Goal: Task Accomplishment & Management: Manage account settings

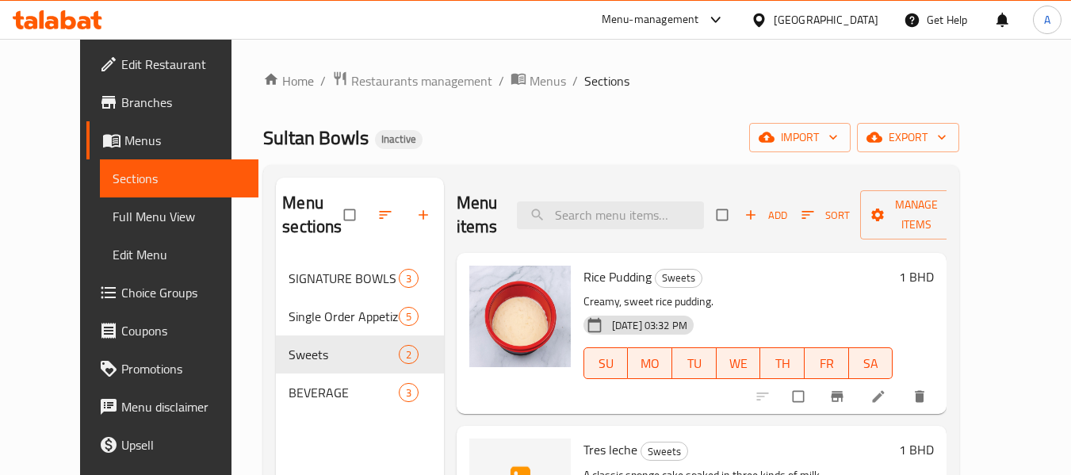
click at [78, 12] on icon at bounding box center [58, 19] width 90 height 19
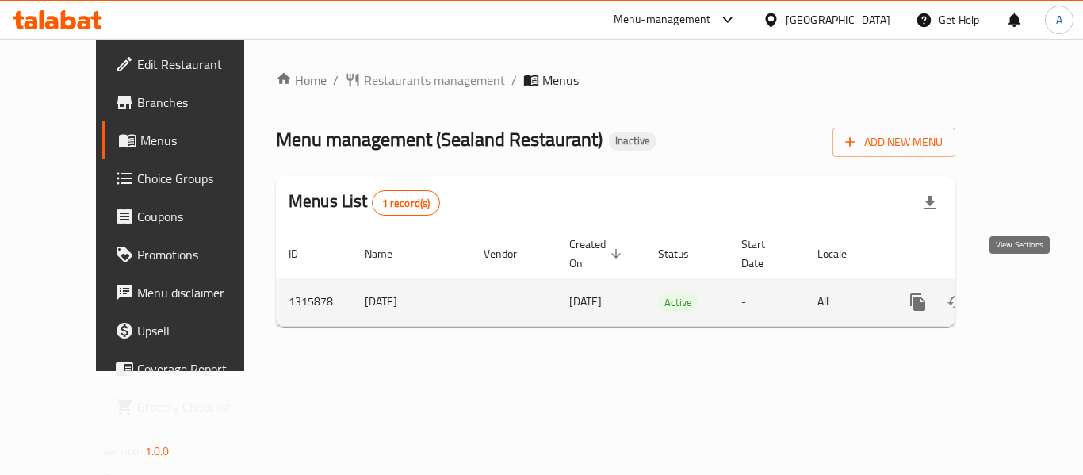
click at [1022, 292] on icon "enhanced table" at bounding box center [1031, 301] width 19 height 19
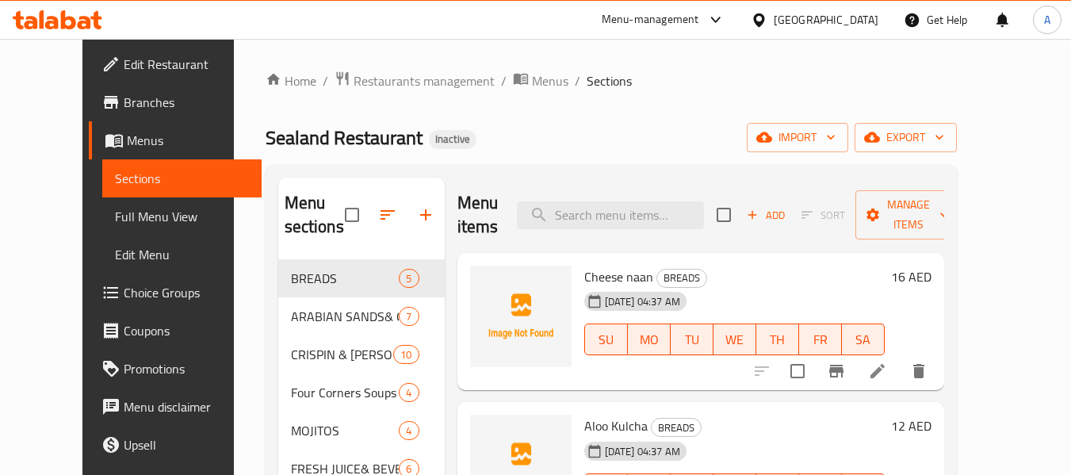
drag, startPoint x: 94, startPoint y: 223, endPoint x: 124, endPoint y: 235, distance: 33.1
click at [115, 223] on span "Full Menu View" at bounding box center [182, 216] width 134 height 19
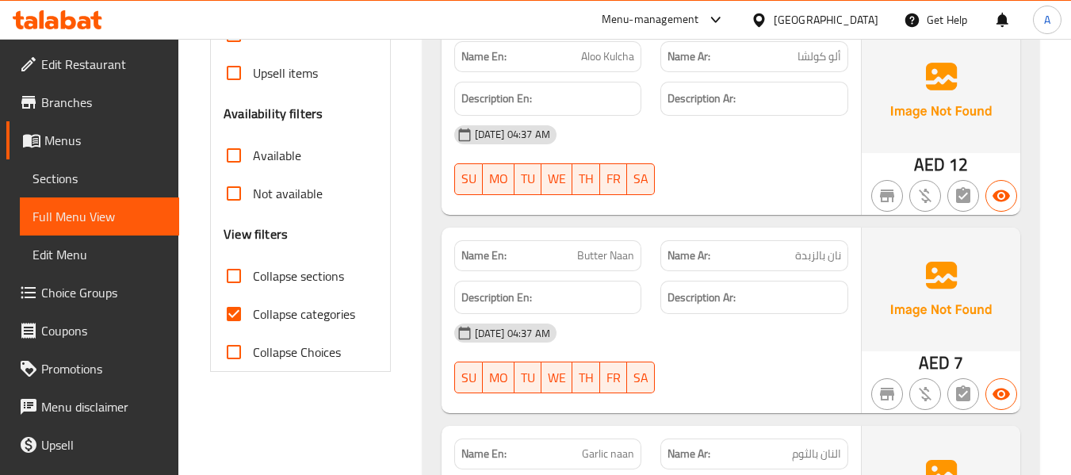
scroll to position [476, 0]
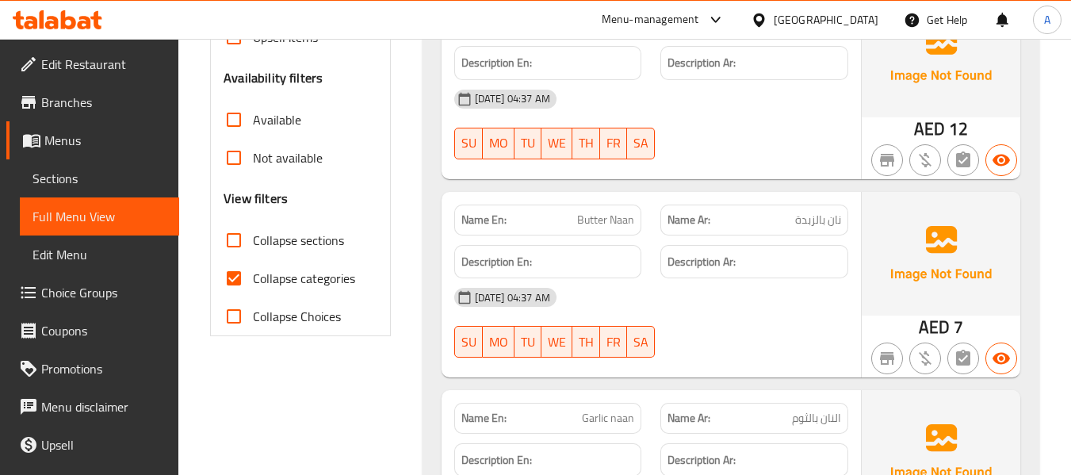
click at [283, 269] on span "Collapse categories" at bounding box center [304, 278] width 102 height 19
click at [253, 269] on input "Collapse categories" at bounding box center [234, 278] width 38 height 38
checkbox input "false"
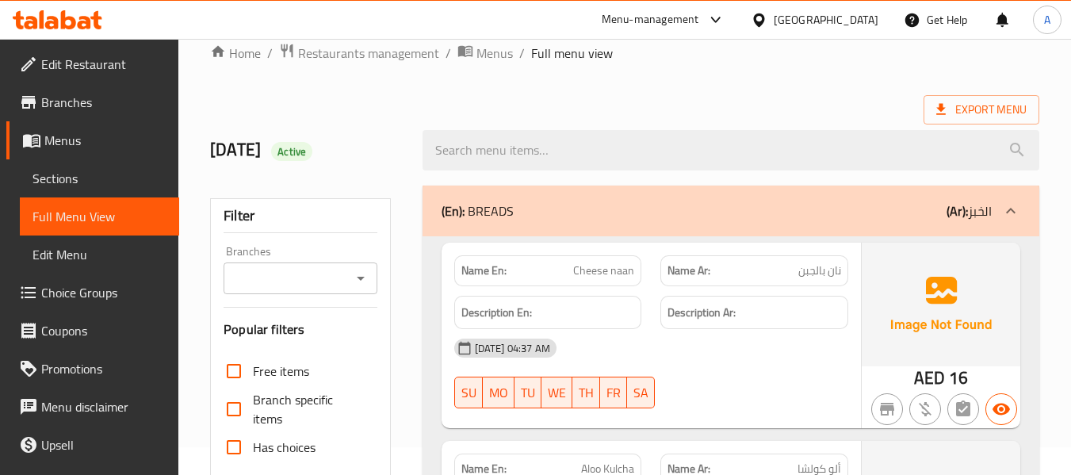
scroll to position [0, 0]
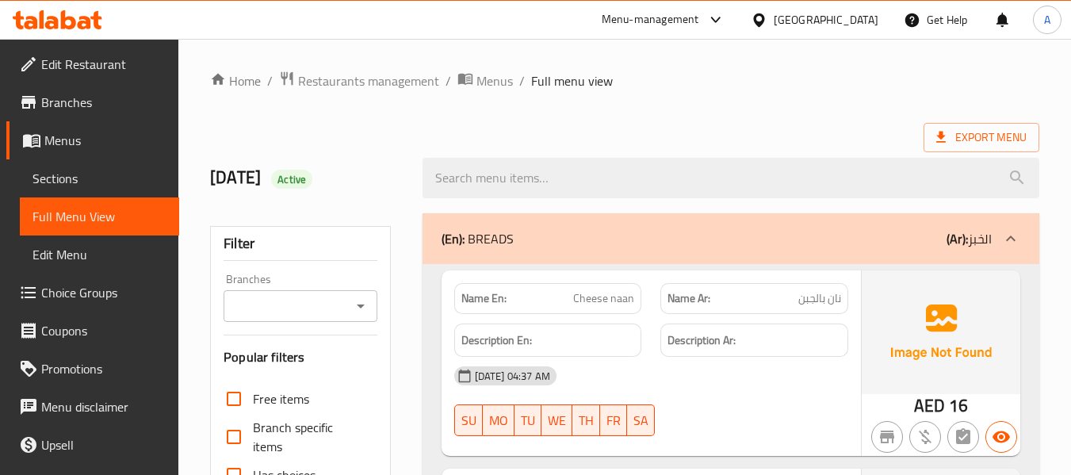
click at [482, 297] on strong "Name En:" at bounding box center [483, 298] width 45 height 17
copy strong "Name En:"
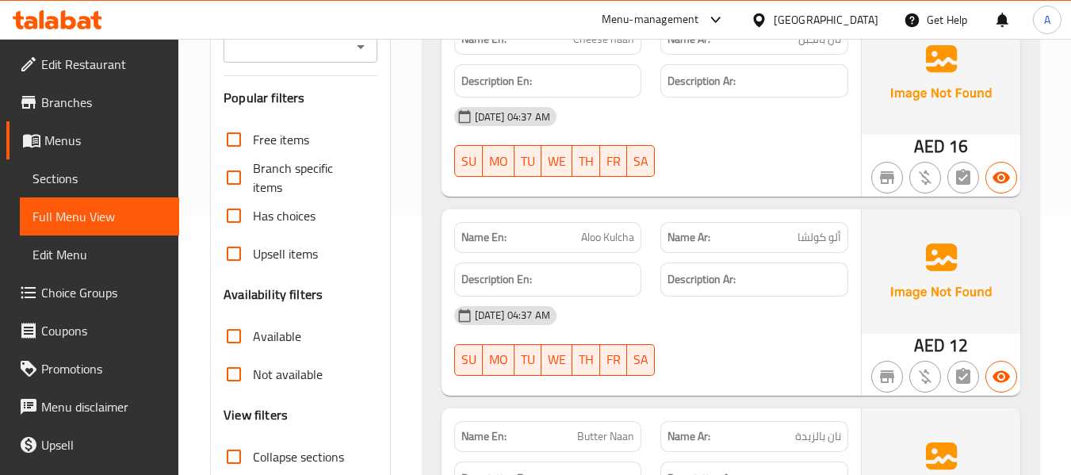
click at [79, 174] on span "Sections" at bounding box center [99, 178] width 134 height 19
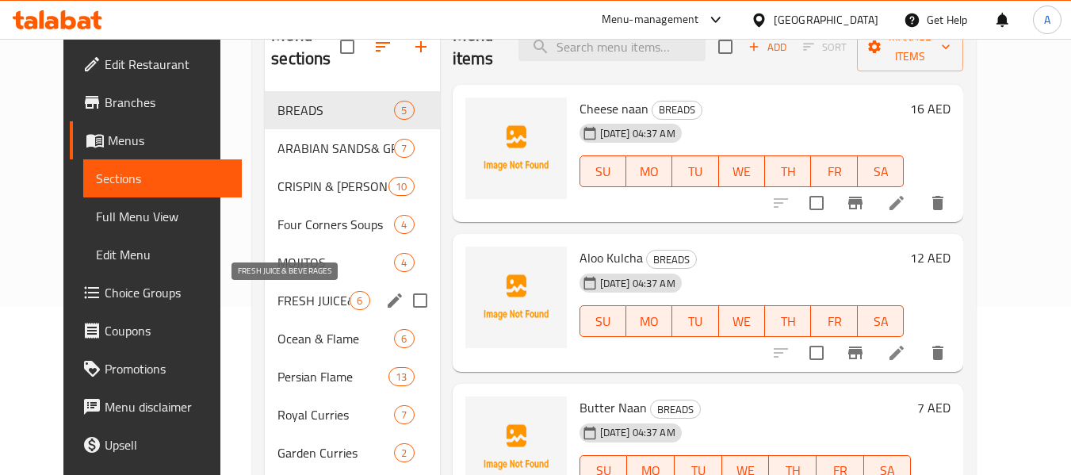
scroll to position [174, 0]
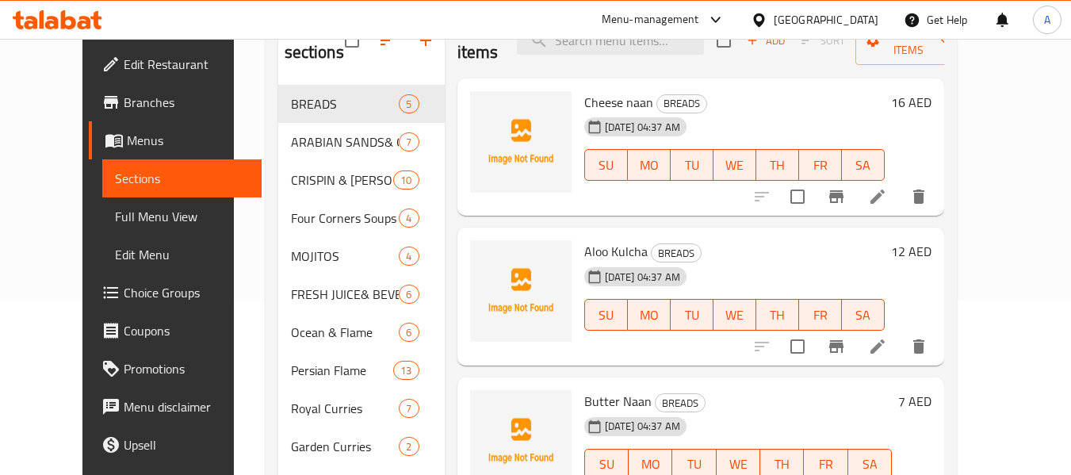
drag, startPoint x: 445, startPoint y: 216, endPoint x: 694, endPoint y: 88, distance: 279.0
click at [457, 214] on div "Cheese naan BREADS 06-10-2025 04:37 AM SU MO TU WE TH FR SA 16 AED" at bounding box center [700, 147] width 487 height 138
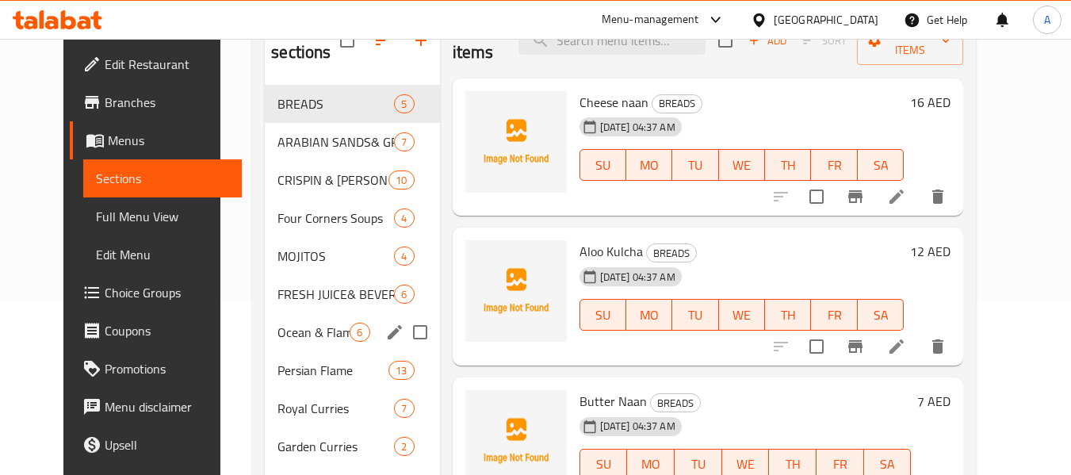
click at [277, 334] on span "Ocean & Flame" at bounding box center [313, 332] width 72 height 19
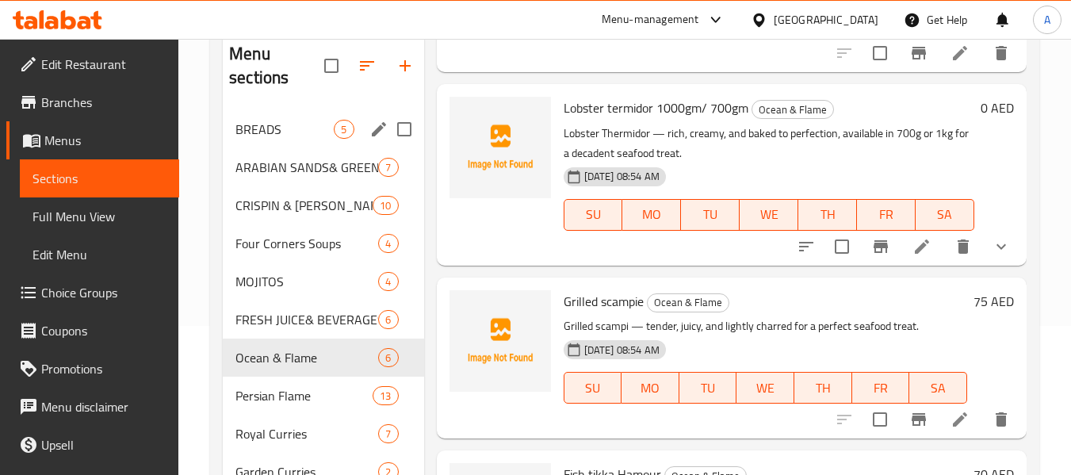
scroll to position [159, 0]
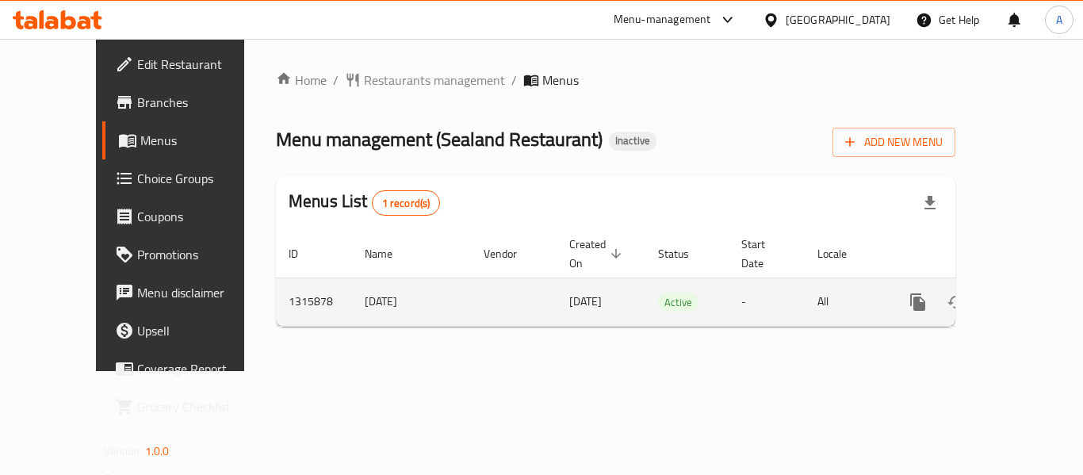
click at [1022, 292] on icon "enhanced table" at bounding box center [1031, 301] width 19 height 19
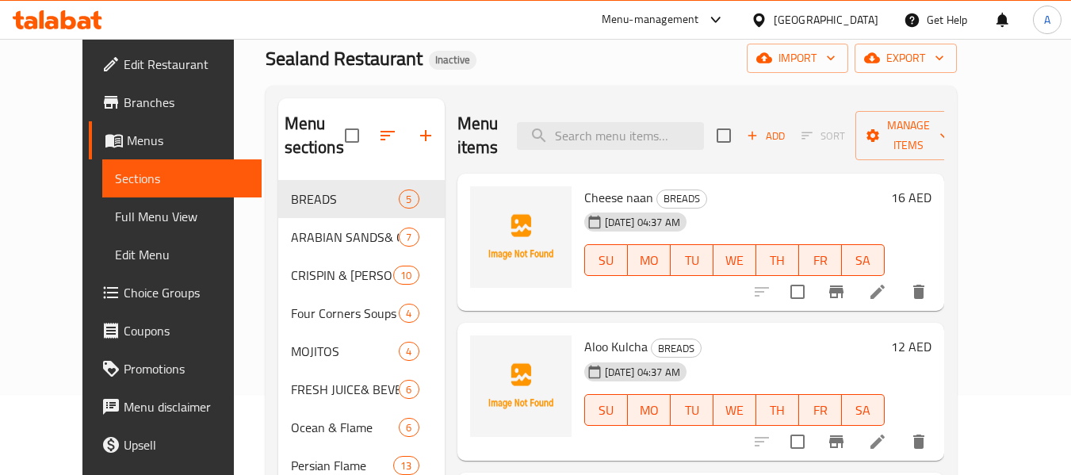
scroll to position [159, 0]
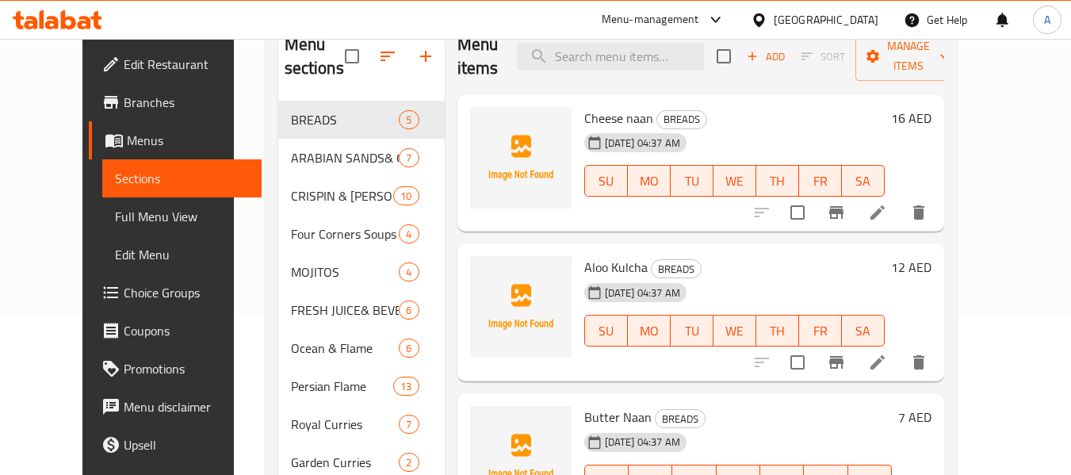
drag, startPoint x: 117, startPoint y: 215, endPoint x: 132, endPoint y: 195, distance: 24.9
click at [117, 215] on span "Full Menu View" at bounding box center [182, 216] width 134 height 19
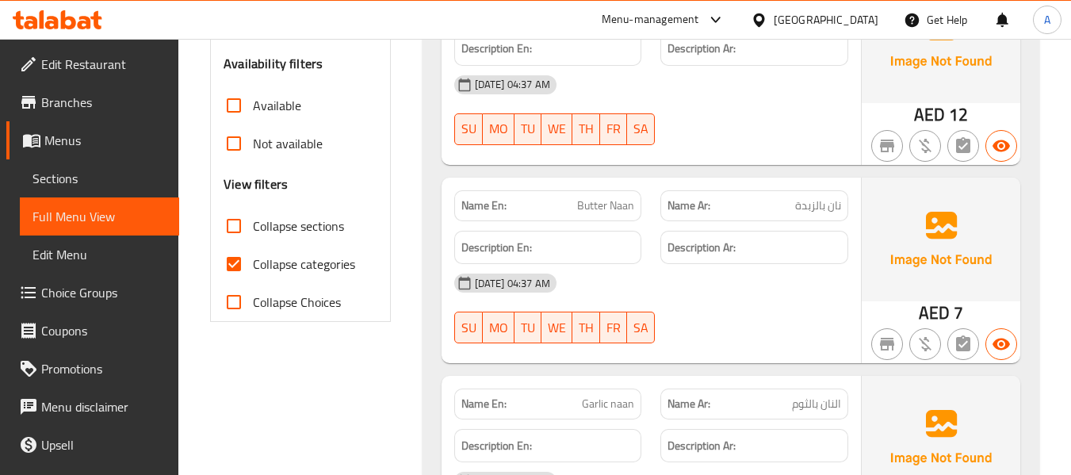
scroll to position [634, 0]
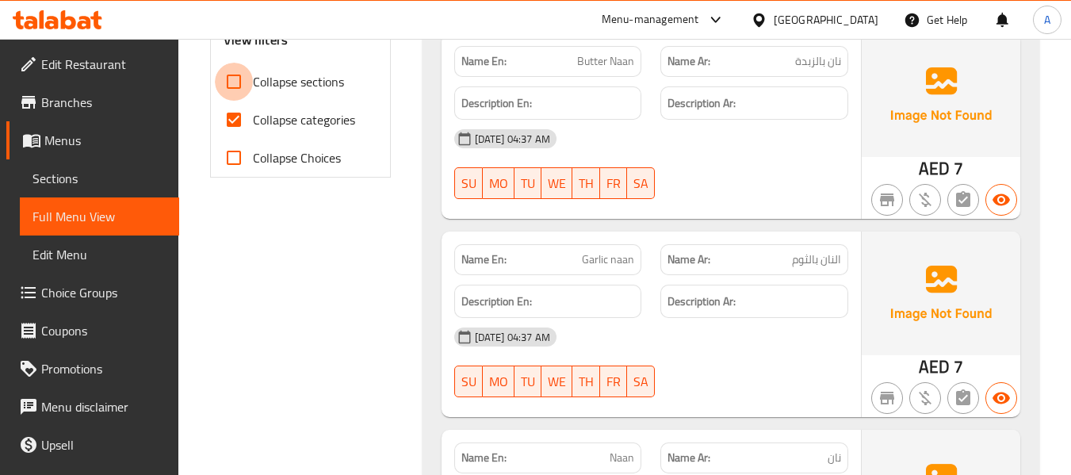
click at [249, 90] on input "Collapse sections" at bounding box center [234, 82] width 38 height 38
checkbox input "true"
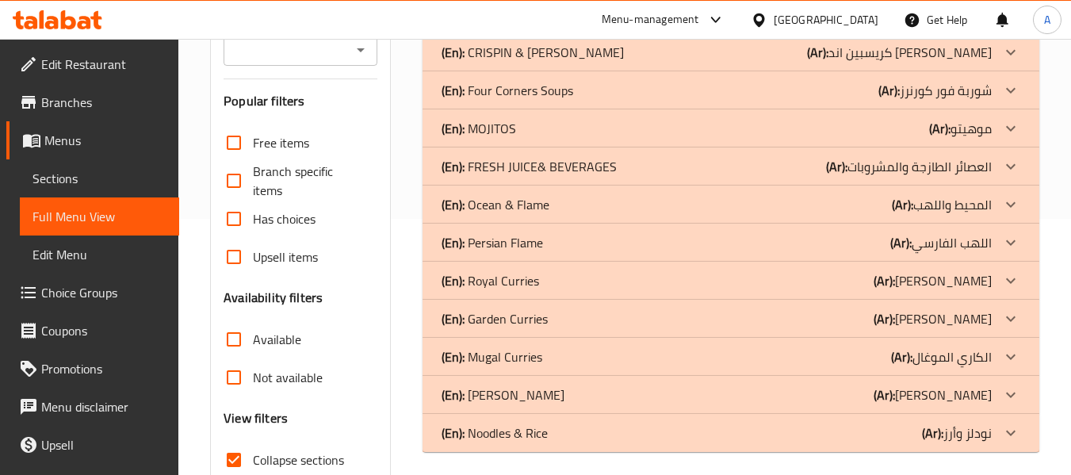
scroll to position [228, 0]
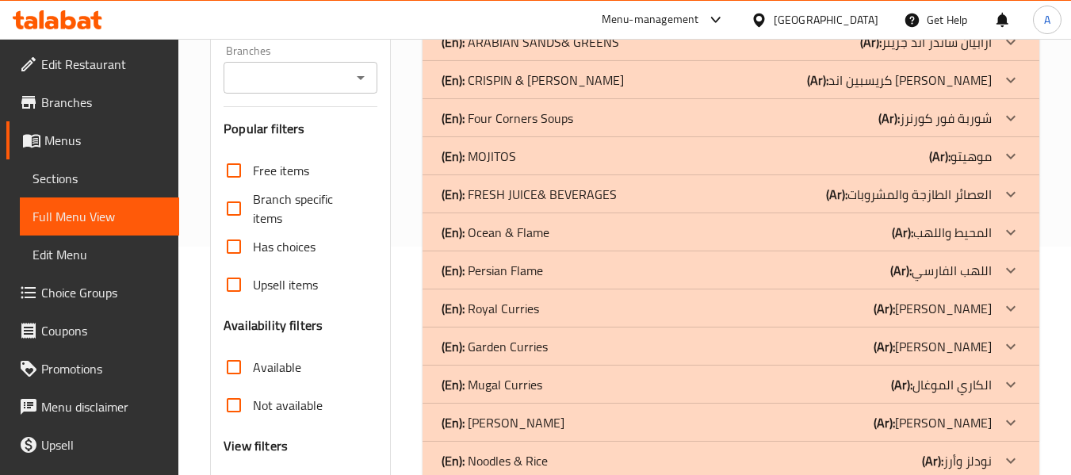
click at [531, 234] on p "(En): Ocean & Flame" at bounding box center [495, 232] width 108 height 19
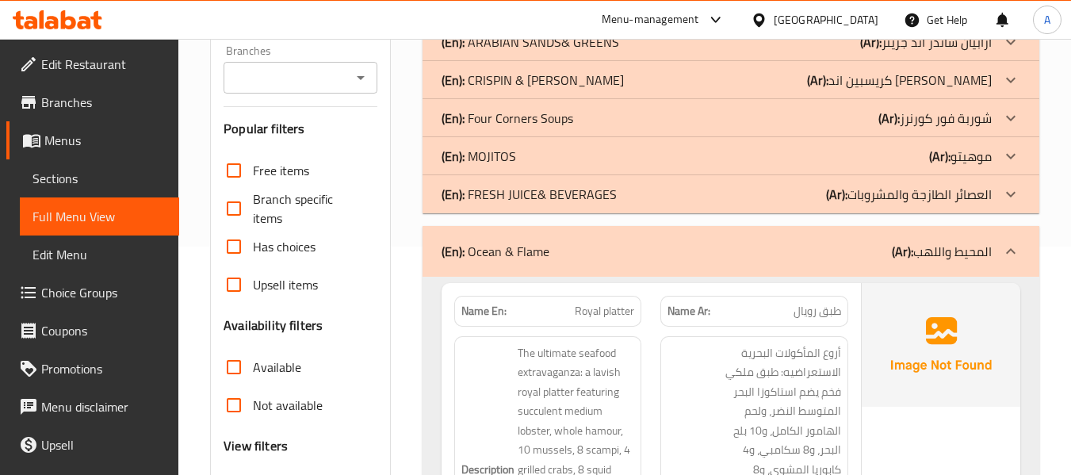
click at [537, 197] on p "(En): FRESH JUICE& BEVERAGES" at bounding box center [528, 194] width 175 height 19
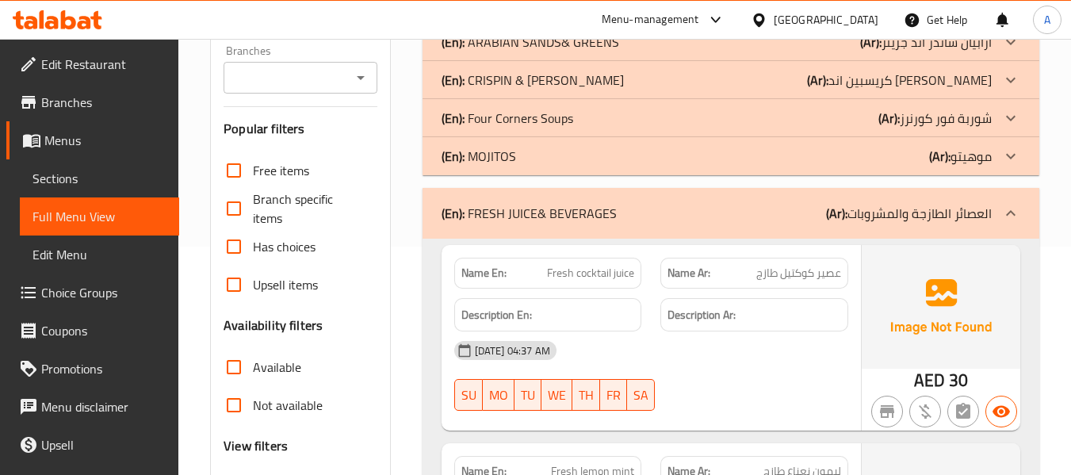
click at [529, 156] on div "(En): MOJITOS (Ar): موهيتو" at bounding box center [716, 156] width 550 height 19
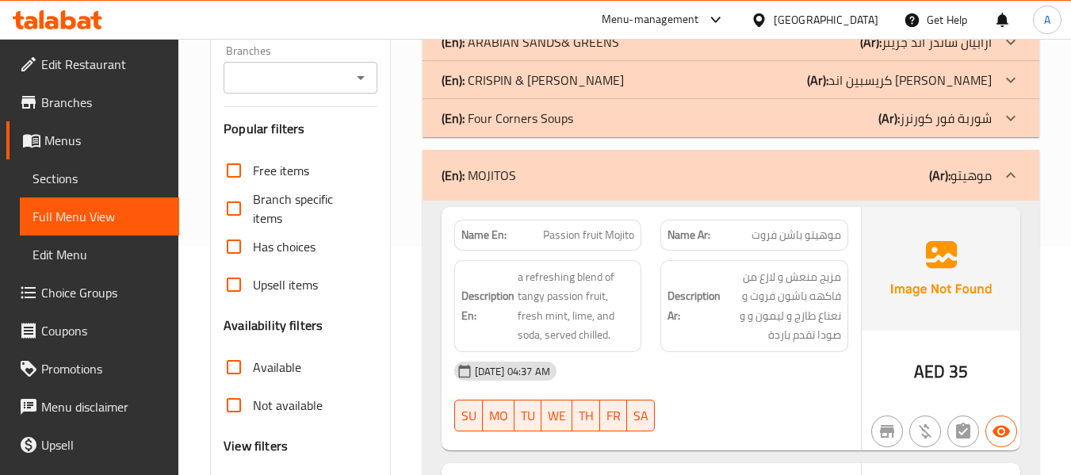
click at [518, 113] on p "(En): Four Corners Soups" at bounding box center [507, 118] width 132 height 19
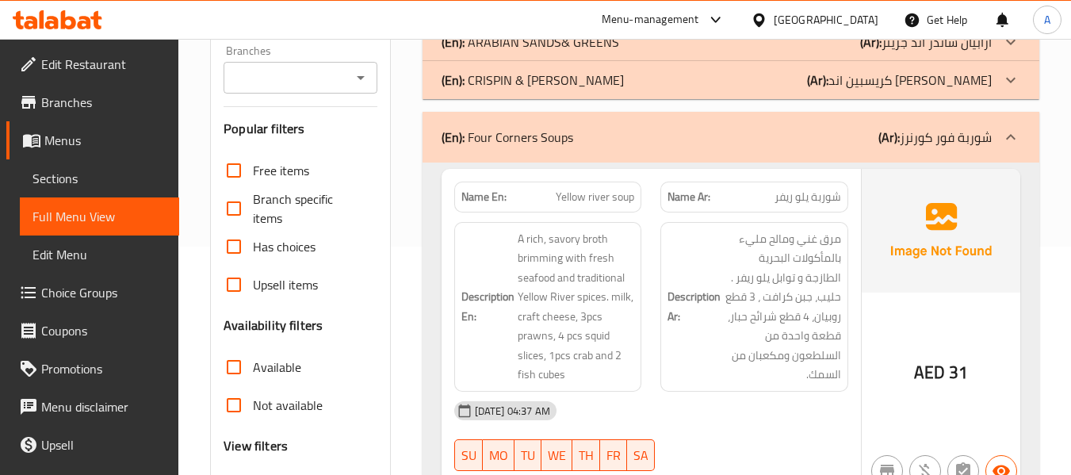
click at [525, 75] on p "(En): CRISPIN & LUCIAN BITES" at bounding box center [532, 80] width 182 height 19
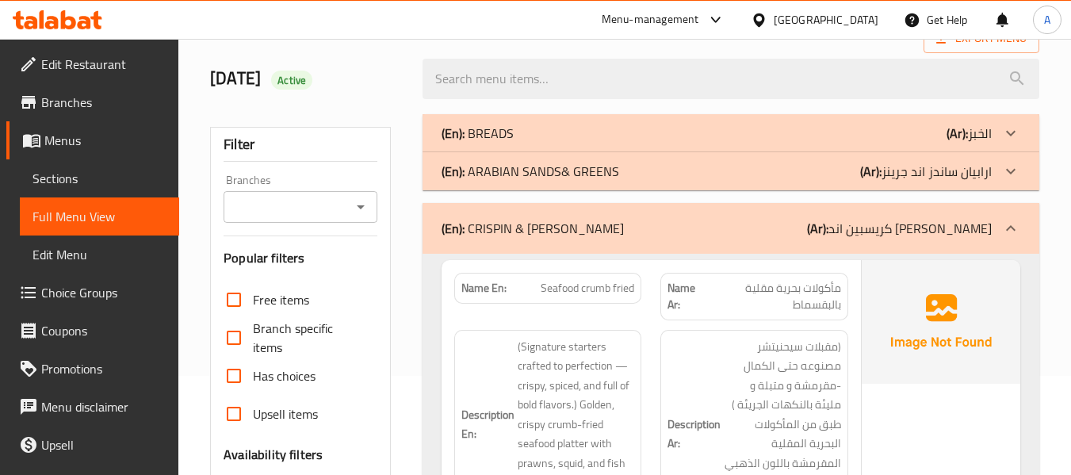
scroll to position [70, 0]
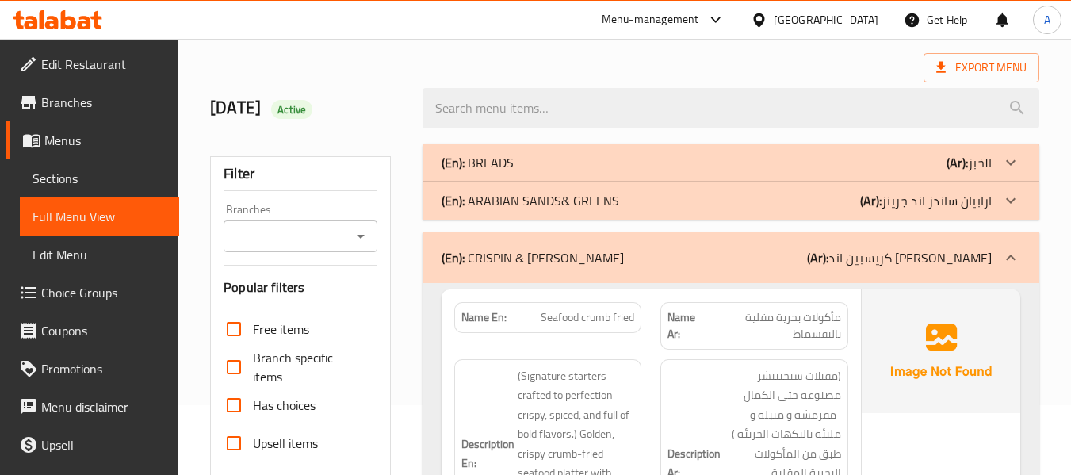
click at [519, 198] on p "(En): ARABIAN SANDS& GREENS" at bounding box center [530, 200] width 178 height 19
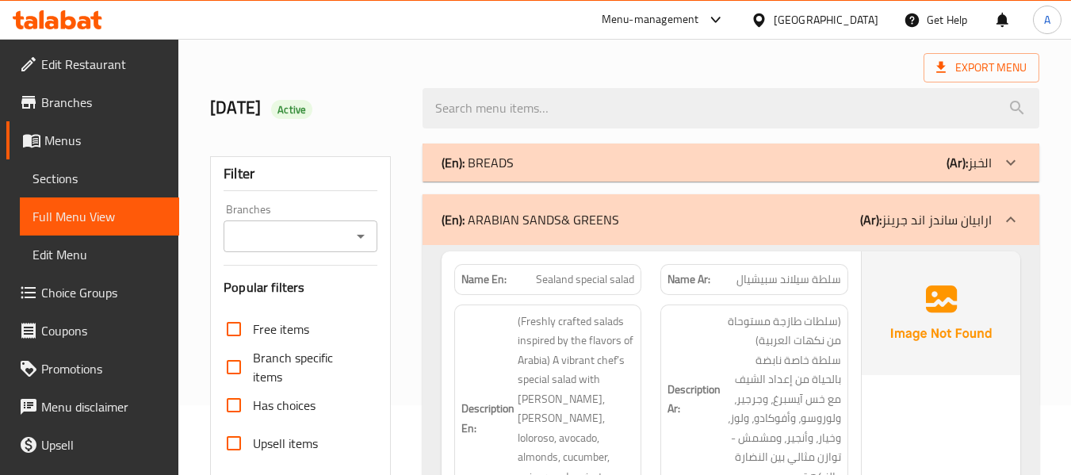
click at [525, 155] on div "(En): BREADS (Ar): الخبز" at bounding box center [716, 162] width 550 height 19
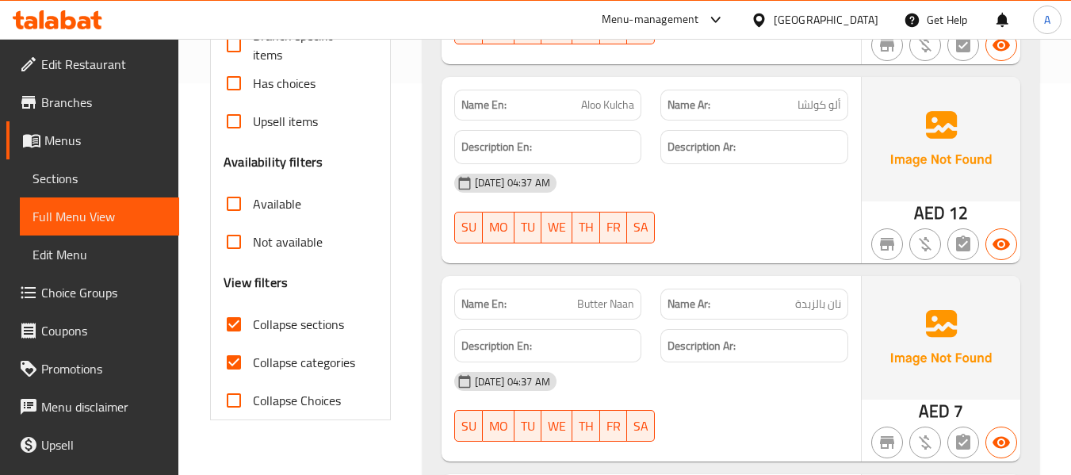
scroll to position [396, 0]
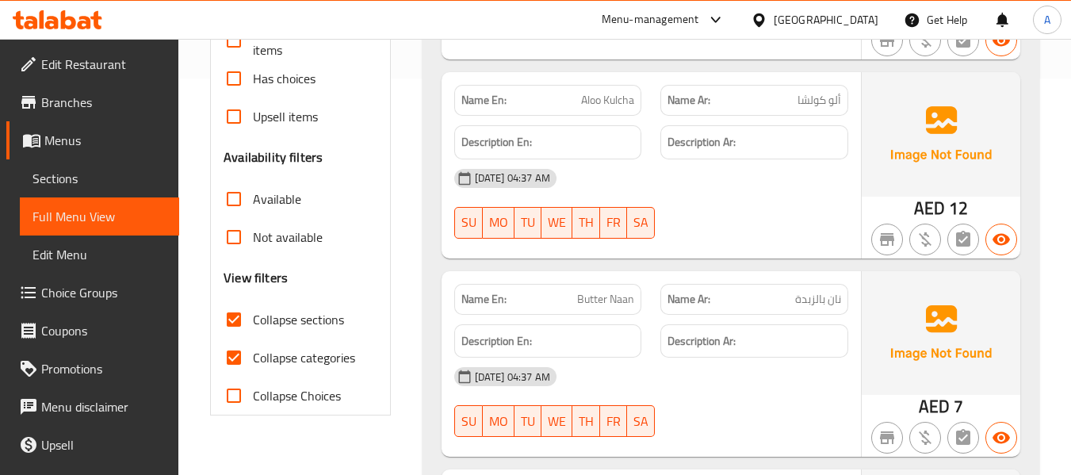
click at [320, 364] on span "Collapse categories" at bounding box center [304, 357] width 102 height 19
click at [253, 364] on input "Collapse categories" at bounding box center [234, 357] width 38 height 38
checkbox input "false"
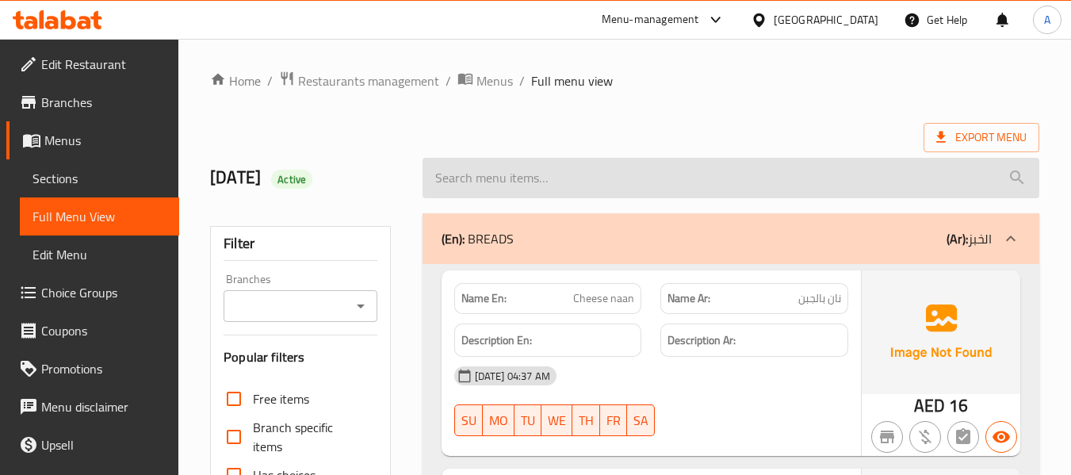
scroll to position [79, 0]
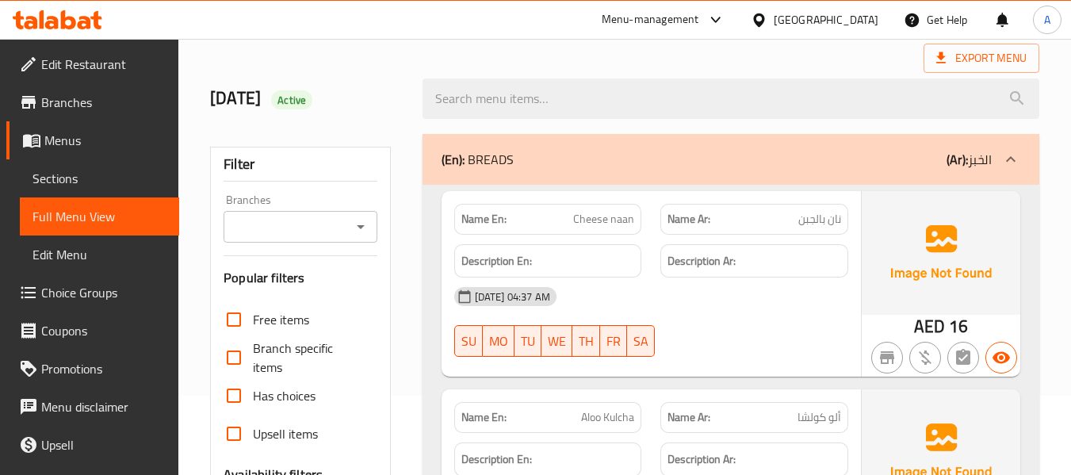
click at [586, 224] on span "Cheese naan" at bounding box center [603, 219] width 61 height 17
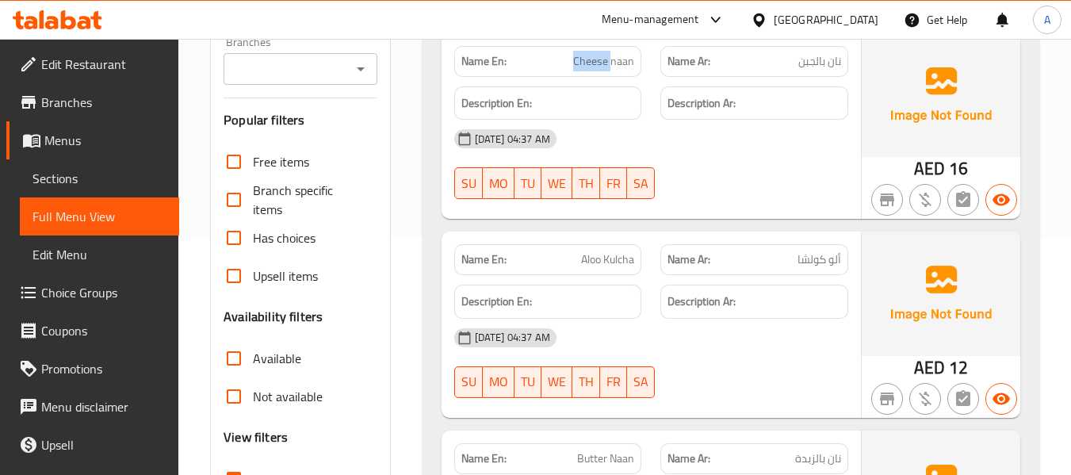
scroll to position [238, 0]
click at [596, 281] on div "Description En:" at bounding box center [548, 300] width 207 height 53
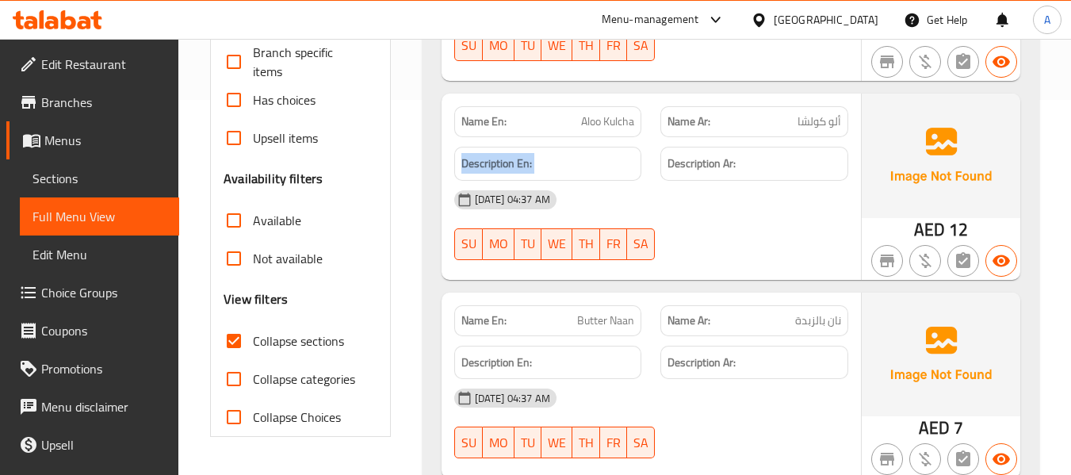
scroll to position [396, 0]
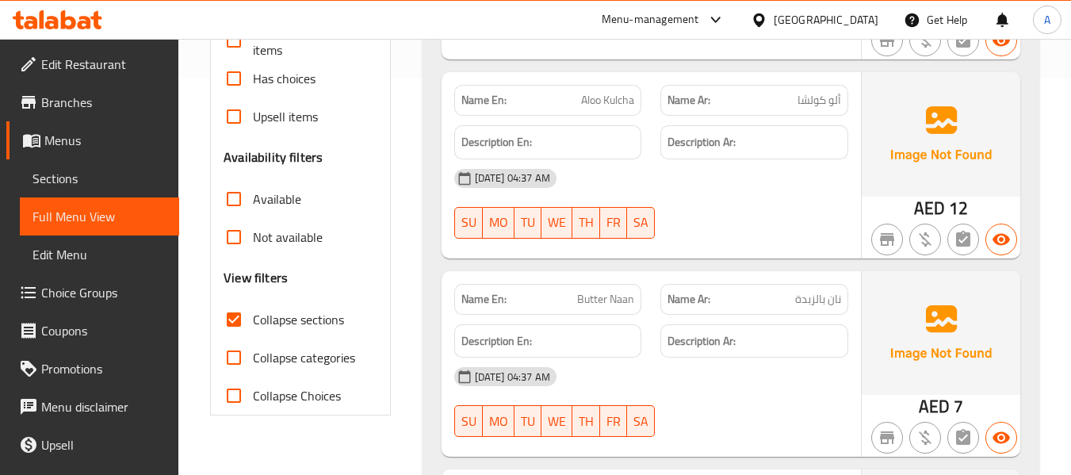
click at [607, 302] on span "Butter Naan" at bounding box center [605, 299] width 57 height 17
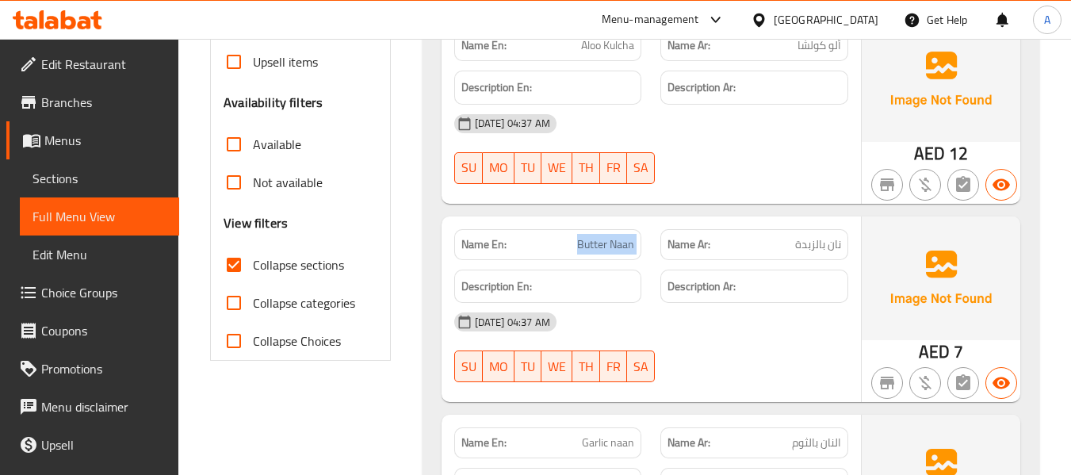
scroll to position [555, 0]
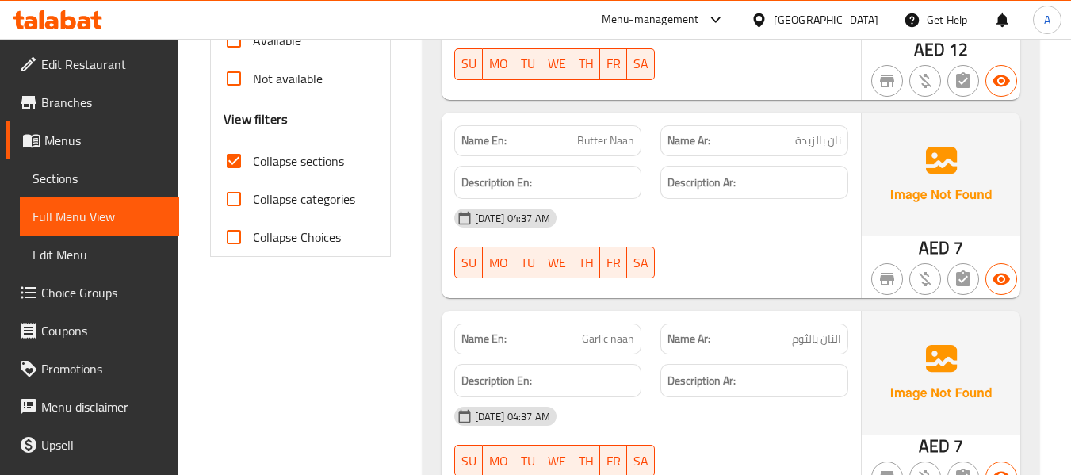
click at [622, 362] on div "Description En:" at bounding box center [548, 380] width 207 height 53
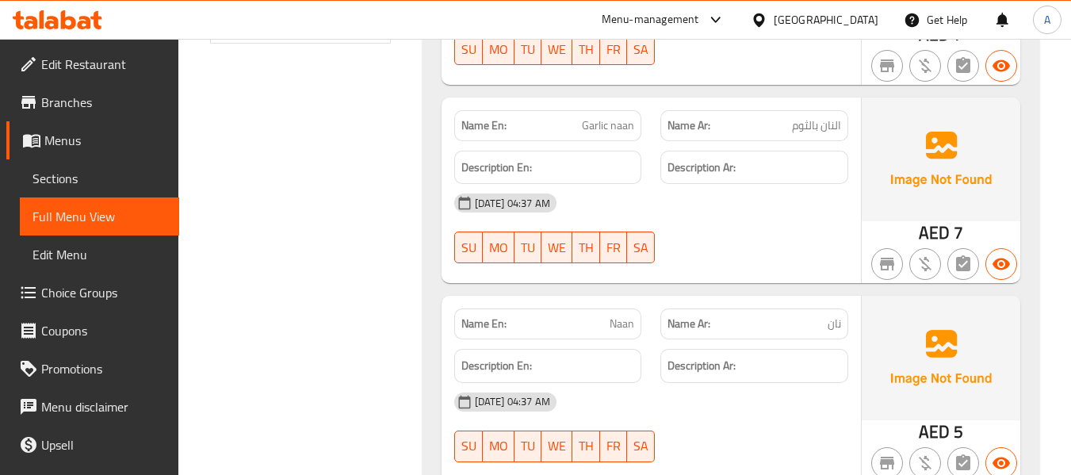
scroll to position [793, 0]
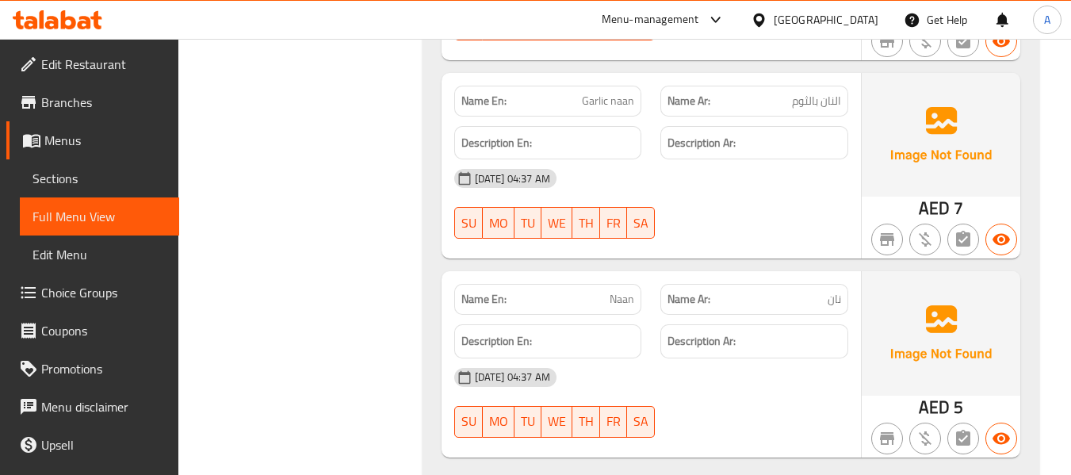
click at [629, 324] on div "Description En:" at bounding box center [548, 341] width 188 height 34
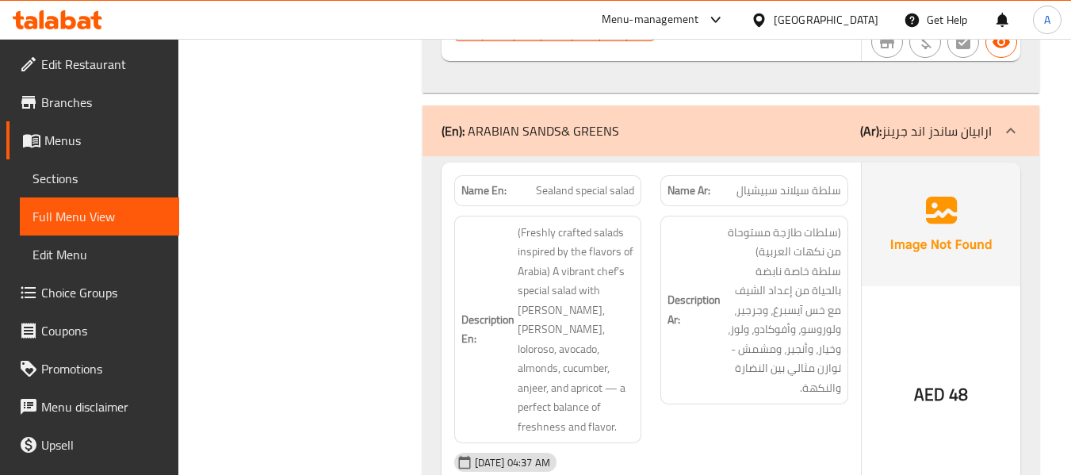
scroll to position [1268, 0]
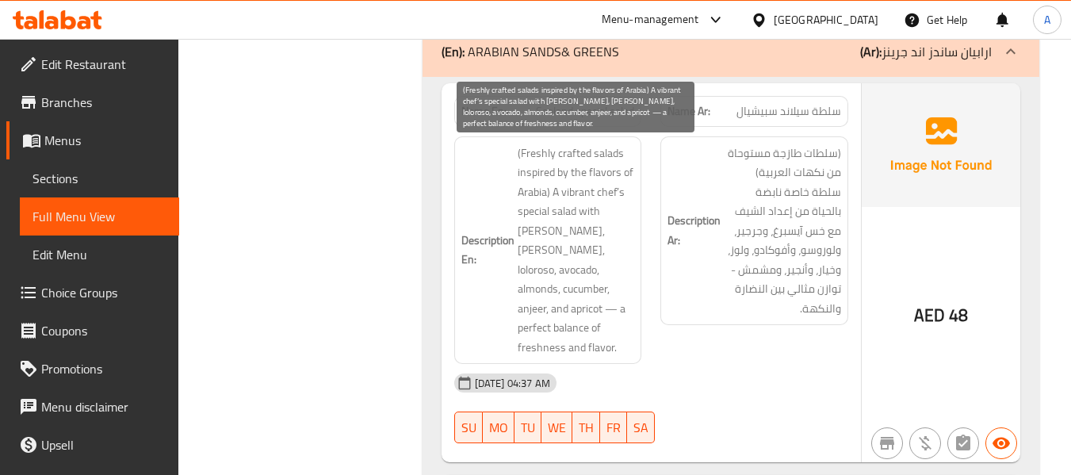
click at [601, 227] on span "(Freshly crafted salads inspired by the flavors of Arabia) A vibrant chef’s spe…" at bounding box center [576, 250] width 117 height 214
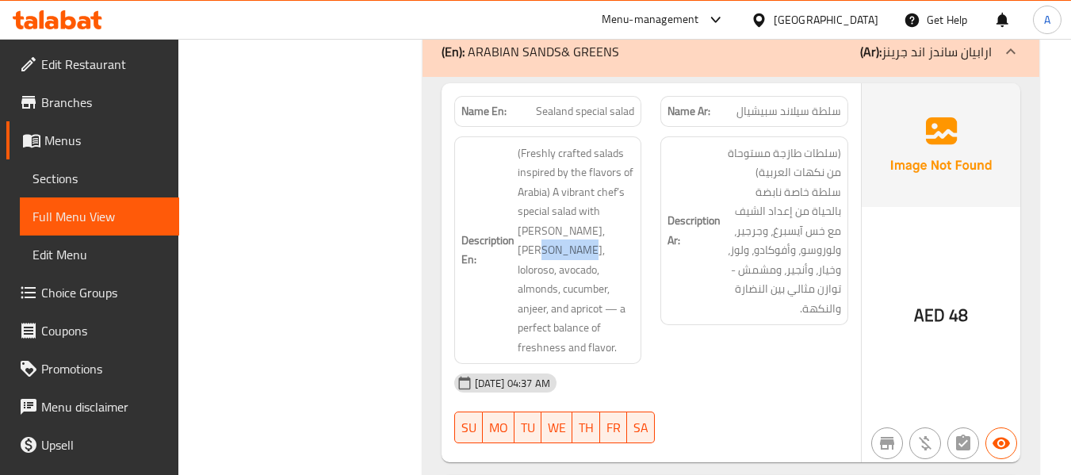
copy span "loloroso"
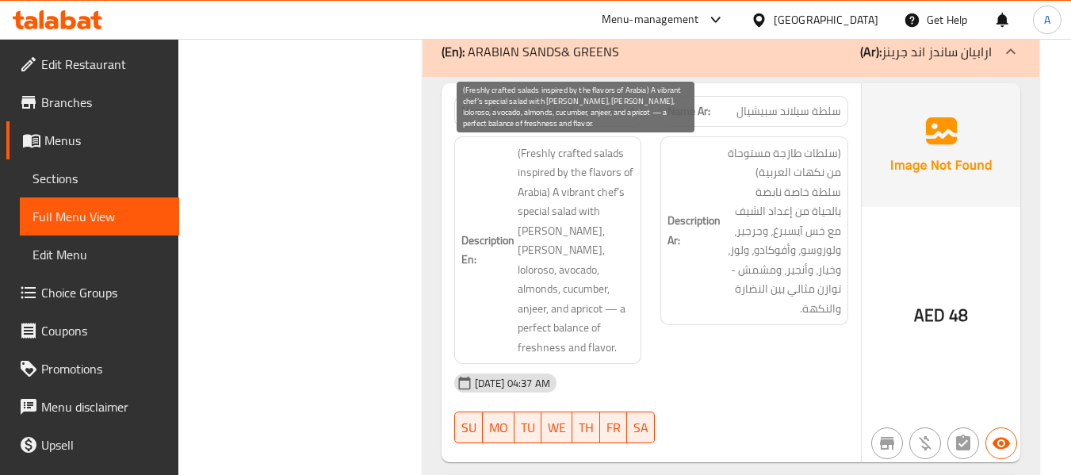
click at [540, 253] on span "(Freshly crafted salads inspired by the flavors of Arabia) A vibrant chef’s spe…" at bounding box center [576, 250] width 117 height 214
click at [571, 258] on span "(Freshly crafted salads inspired by the flavors of Arabia) A vibrant chef’s spe…" at bounding box center [576, 250] width 117 height 214
click at [531, 270] on span "(Freshly crafted salads inspired by the flavors of Arabia) A vibrant chef’s spe…" at bounding box center [576, 250] width 117 height 214
click at [583, 270] on span "(Freshly crafted salads inspired by the flavors of Arabia) A vibrant chef’s spe…" at bounding box center [576, 250] width 117 height 214
click at [529, 292] on span "(Freshly crafted salads inspired by the flavors of Arabia) A vibrant chef’s spe…" at bounding box center [576, 250] width 117 height 214
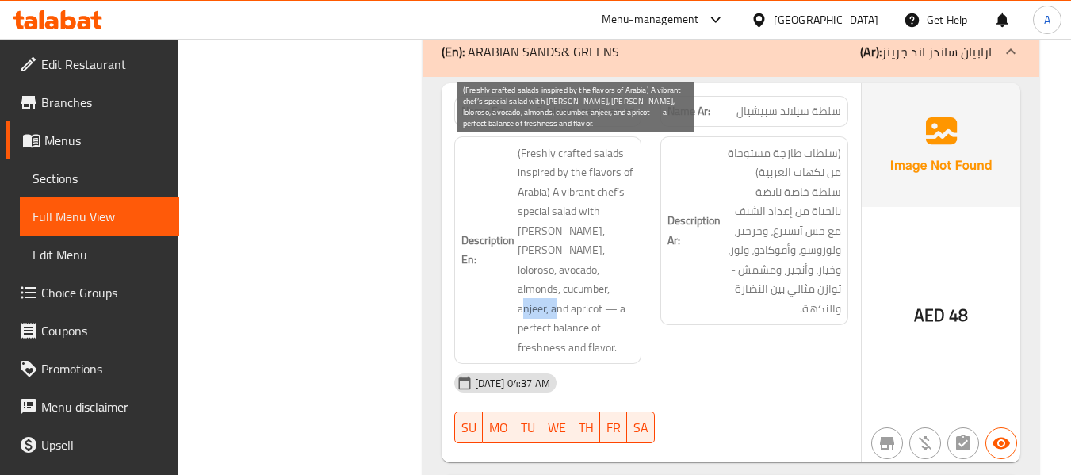
click at [529, 292] on span "(Freshly crafted salads inspired by the flavors of Arabia) A vibrant chef’s spe…" at bounding box center [576, 250] width 117 height 214
copy span "apricot"
click at [579, 308] on span "(Freshly crafted salads inspired by the flavors of Arabia) A vibrant chef’s spe…" at bounding box center [576, 250] width 117 height 214
copy span "freshness"
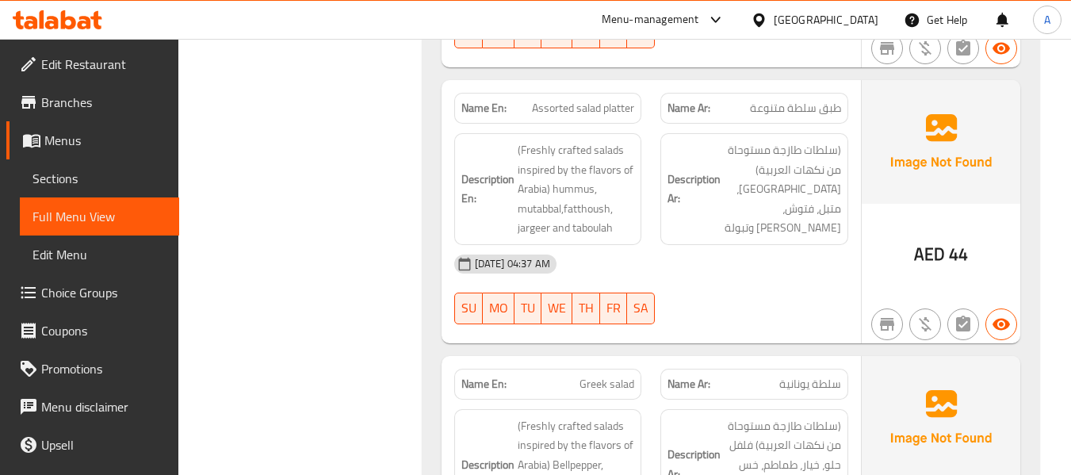
scroll to position [1664, 0]
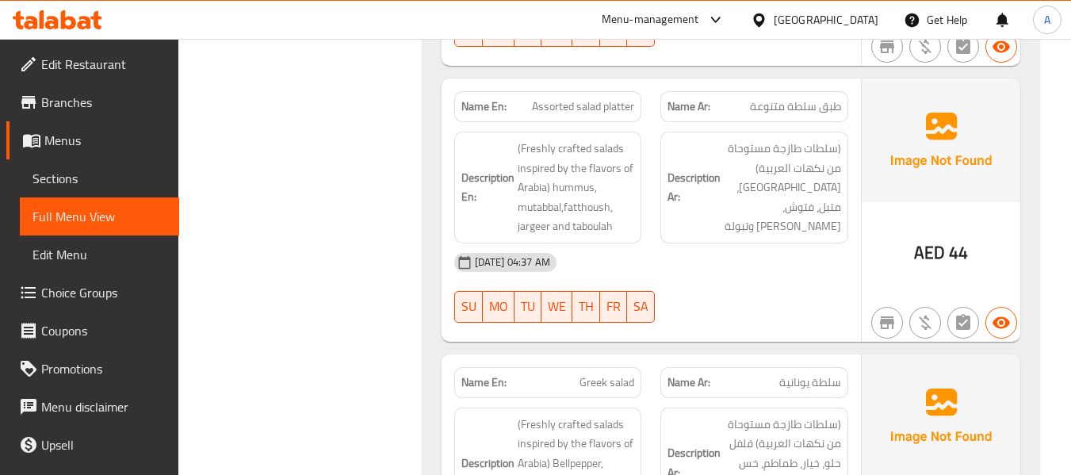
click at [560, 98] on span "Assorted salad platter" at bounding box center [583, 106] width 102 height 17
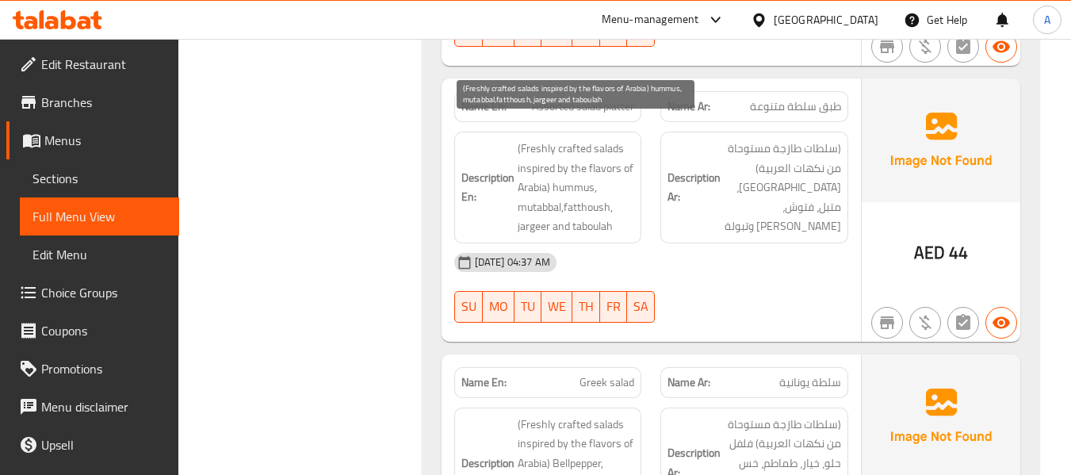
click at [553, 139] on span "(Freshly crafted salads inspired by the flavors of Arabia) hummus, mutabbal,fat…" at bounding box center [576, 187] width 117 height 97
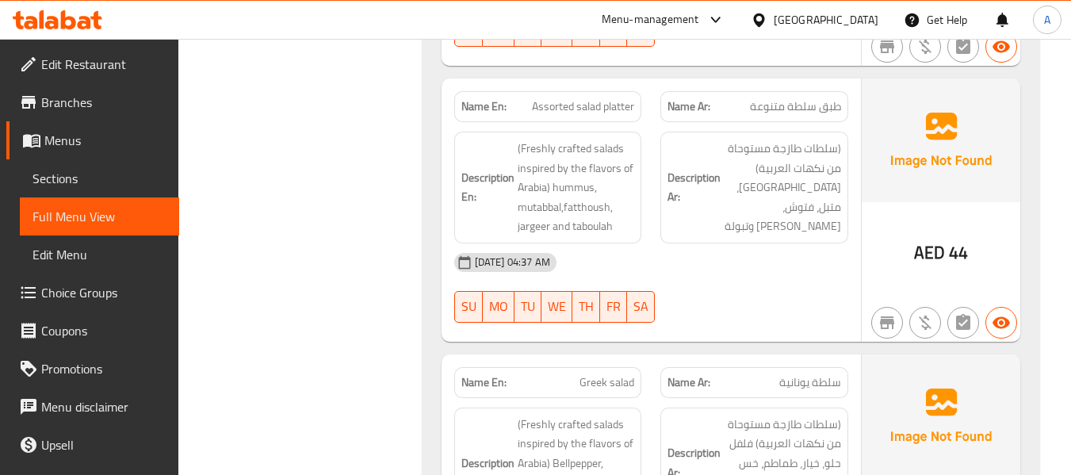
click at [564, 220] on div "Description En: (Freshly crafted salads inspired by the flavors of Arabia) humm…" at bounding box center [548, 188] width 188 height 112
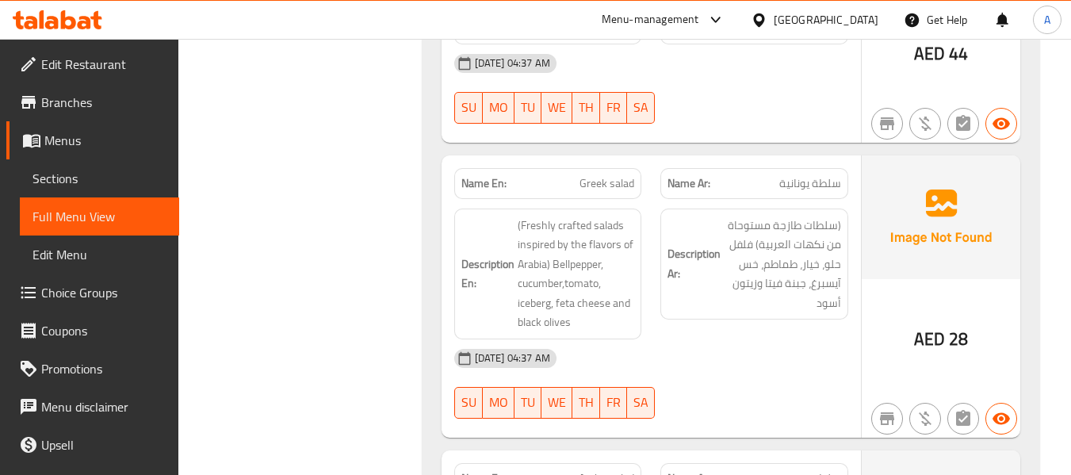
scroll to position [1902, 0]
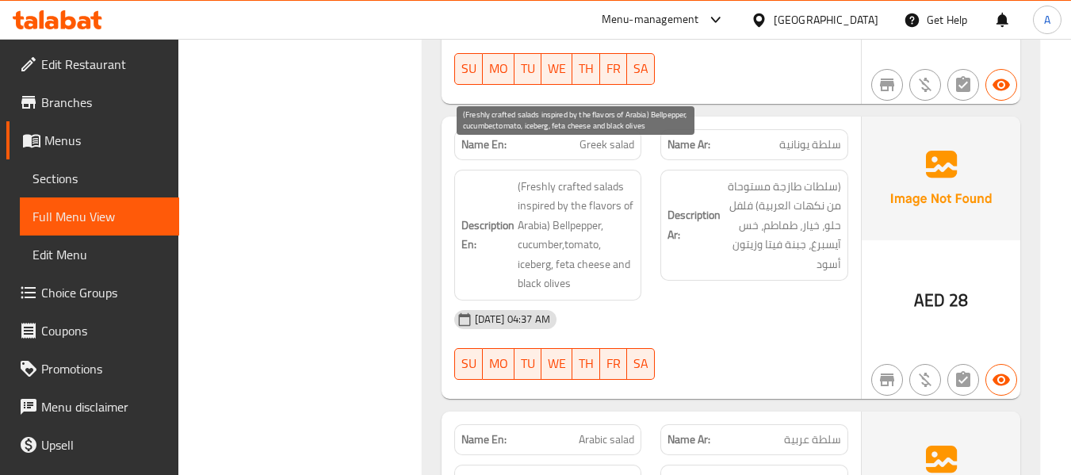
click at [575, 204] on span "(Freshly crafted salads inspired by the flavors of Arabia) Bellpepper, cucumber…" at bounding box center [576, 235] width 117 height 117
click at [544, 228] on span "(Freshly crafted salads inspired by the flavors of Arabia) Bellpepper, cucumber…" at bounding box center [576, 235] width 117 height 117
click at [578, 231] on span "(Freshly crafted salads inspired by the flavors of Arabia) Bellpepper, cucumber…" at bounding box center [576, 235] width 117 height 117
click at [541, 242] on span "(Freshly crafted salads inspired by the flavors of Arabia) Bellpepper, cucumber…" at bounding box center [576, 235] width 117 height 117
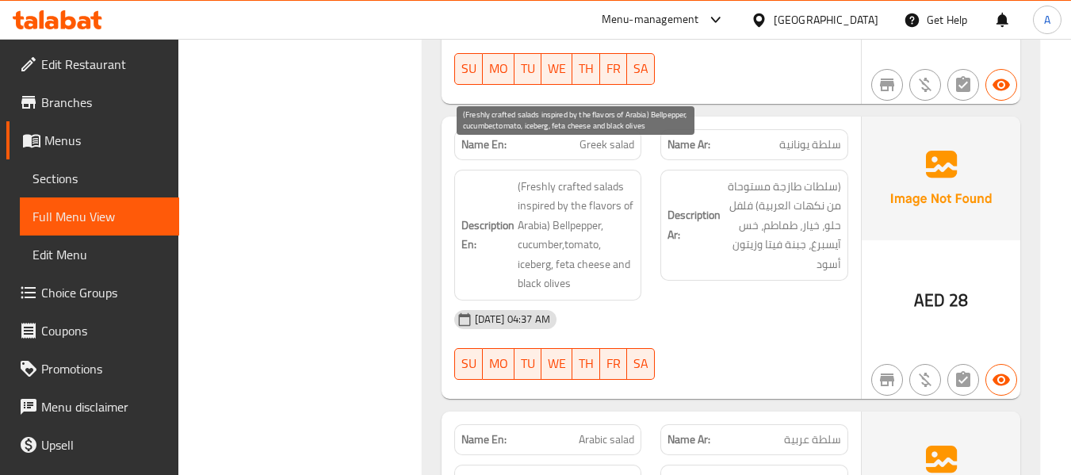
click at [541, 242] on span "(Freshly crafted salads inspired by the flavors of Arabia) Bellpepper, cucumber…" at bounding box center [576, 235] width 117 height 117
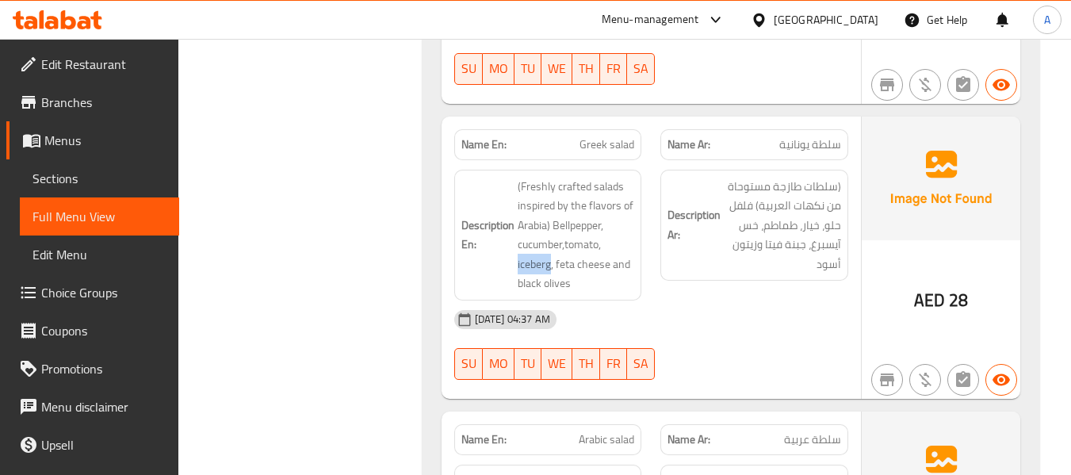
copy span "iceberg"
drag, startPoint x: 724, startPoint y: 285, endPoint x: 761, endPoint y: 267, distance: 40.4
click at [724, 300] on div "06-10-2025 04:37 AM" at bounding box center [651, 319] width 413 height 38
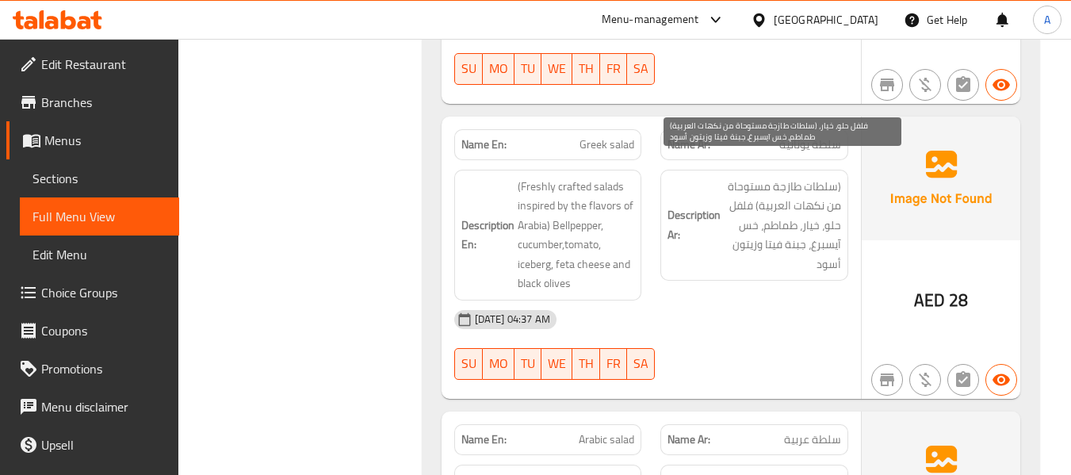
click at [823, 231] on span "(سلطات طازجة مستوحاة من نكهات العربية) فلفل حلو، خيار، طماطم، خس آيسبرغ، جبنة ف…" at bounding box center [782, 225] width 117 height 97
copy span "آيسبرغ"
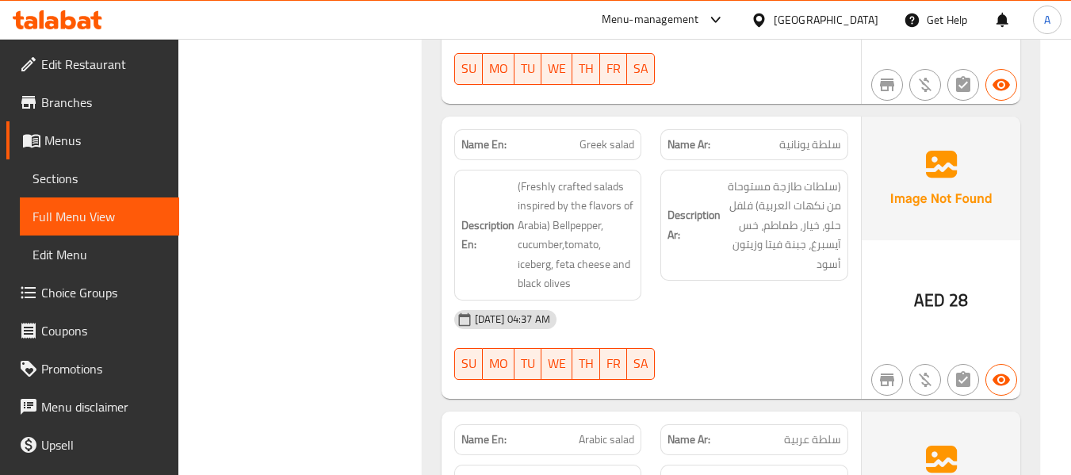
drag, startPoint x: 758, startPoint y: 286, endPoint x: 733, endPoint y: 275, distance: 27.7
click at [758, 300] on div "06-10-2025 04:37 AM" at bounding box center [651, 319] width 413 height 38
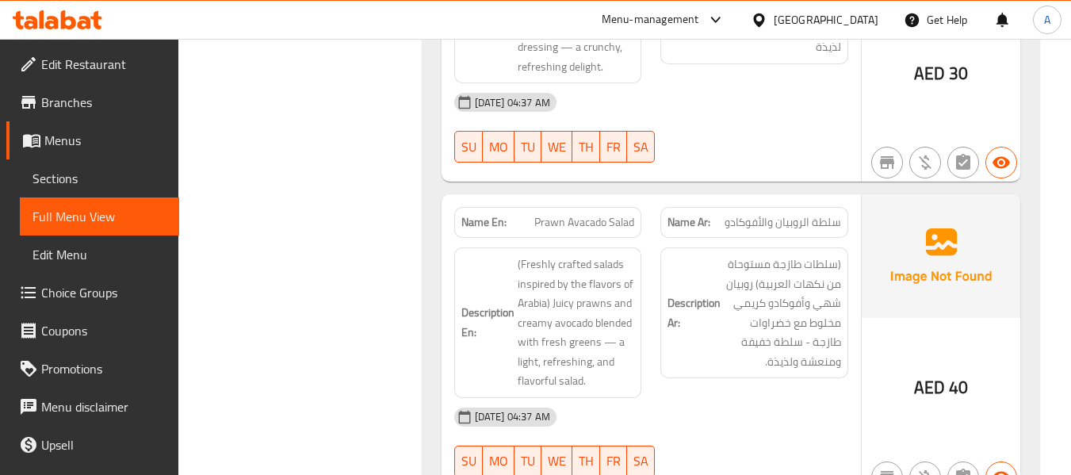
scroll to position [3012, 0]
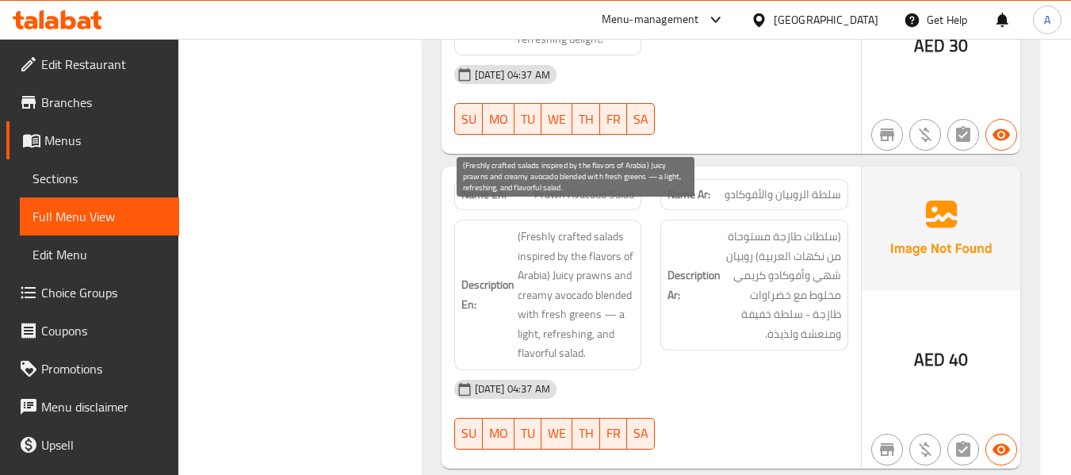
click at [554, 260] on span "(Freshly crafted salads inspired by the flavors of Arabia) Juicy prawns and cre…" at bounding box center [576, 295] width 117 height 136
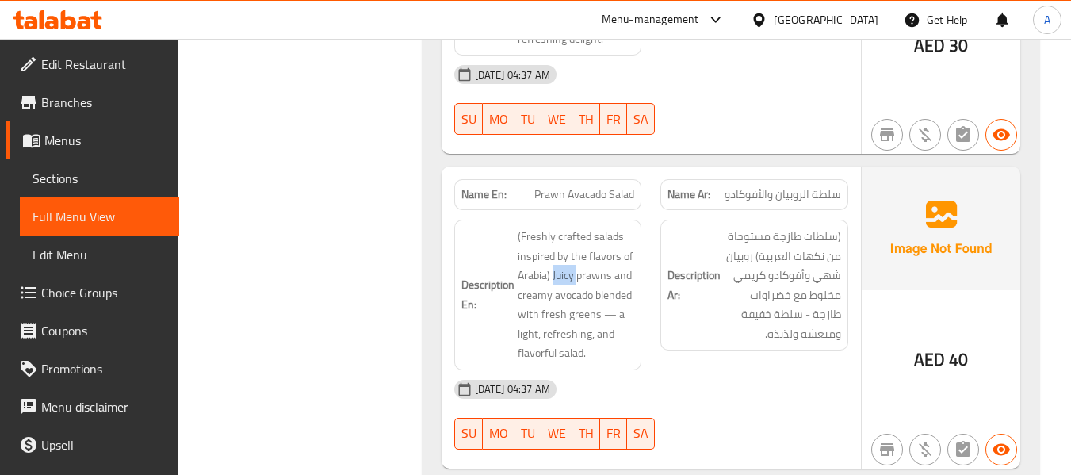
copy span "Juicy"
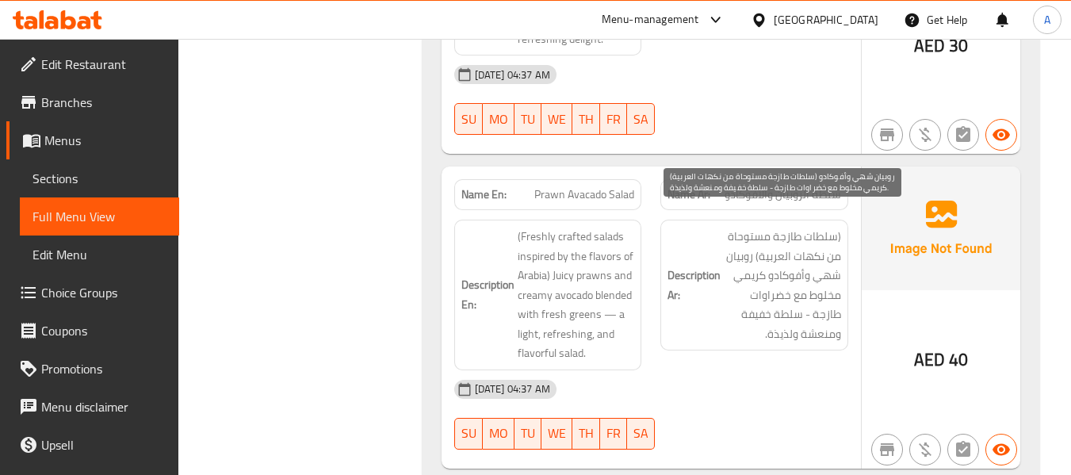
drag, startPoint x: 800, startPoint y: 313, endPoint x: 789, endPoint y: 313, distance: 11.1
click at [800, 313] on span "(سلطات طازجة مستوحاة من نكهات العربية) روبيان شهي وأفوكادو كريمي مخلوط مع خضراو…" at bounding box center [782, 285] width 117 height 117
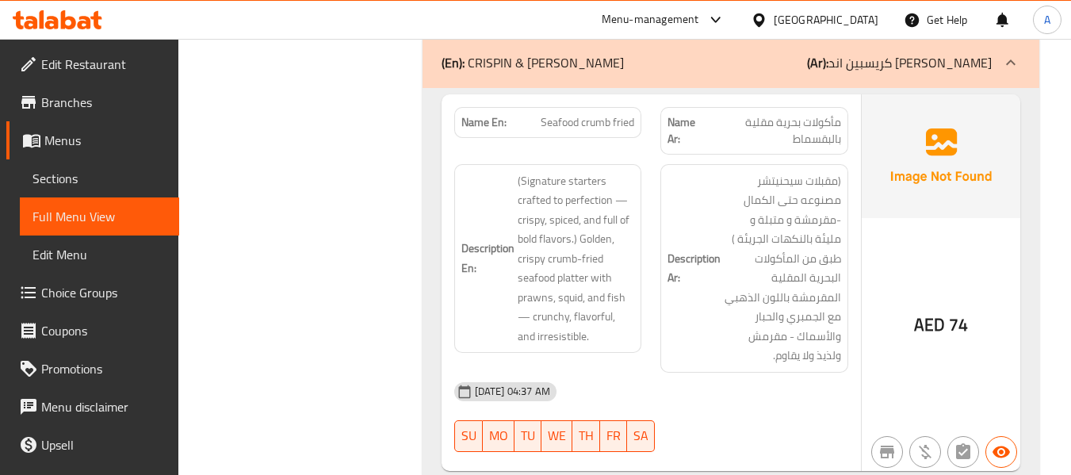
scroll to position [3408, 0]
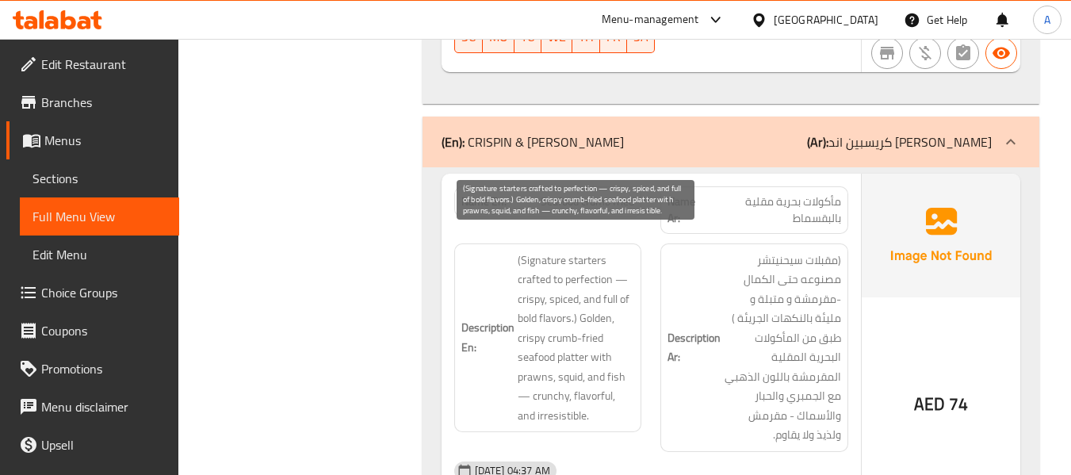
click at [529, 264] on span "(Signature starters crafted to perfection — crispy, spiced, and full of bold fl…" at bounding box center [576, 337] width 117 height 175
copy span "crafted"
click at [518, 264] on span "(Signature starters crafted to perfection — crispy, spiced, and full of bold fl…" at bounding box center [576, 337] width 117 height 175
drag, startPoint x: 517, startPoint y: 264, endPoint x: 602, endPoint y: 266, distance: 84.8
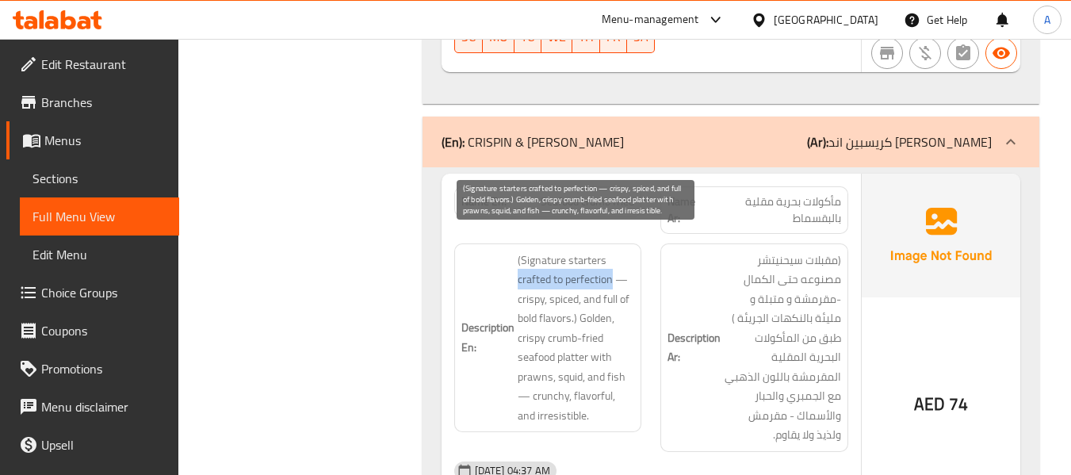
click at [602, 266] on span "(Signature starters crafted to perfection — crispy, spiced, and full of bold fl…" at bounding box center [576, 337] width 117 height 175
click at [583, 269] on span "(Signature starters crafted to perfection — crispy, spiced, and full of bold fl…" at bounding box center [576, 337] width 117 height 175
click at [554, 315] on span "(Signature starters crafted to perfection — crispy, spiced, and full of bold fl…" at bounding box center [576, 337] width 117 height 175
click at [556, 315] on span "(Signature starters crafted to perfection — crispy, spiced, and full of bold fl…" at bounding box center [576, 337] width 117 height 175
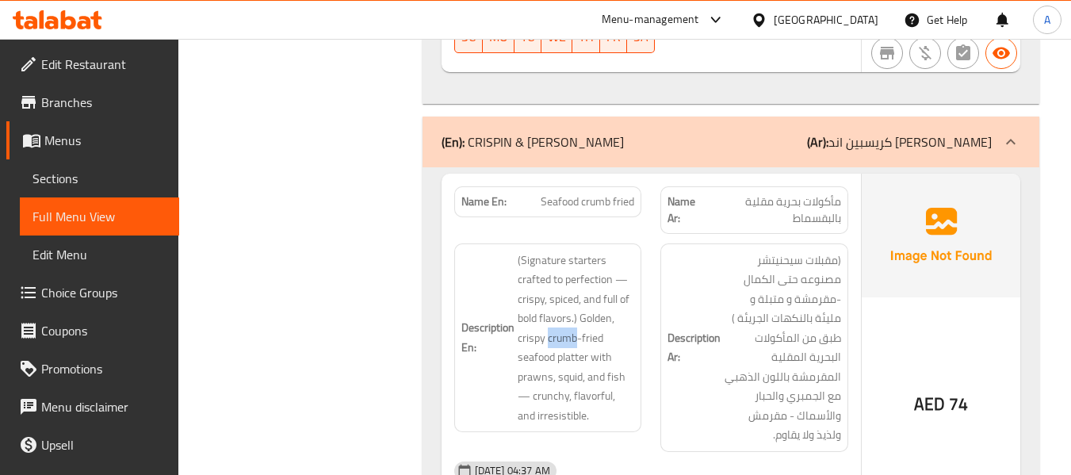
copy span "crumb"
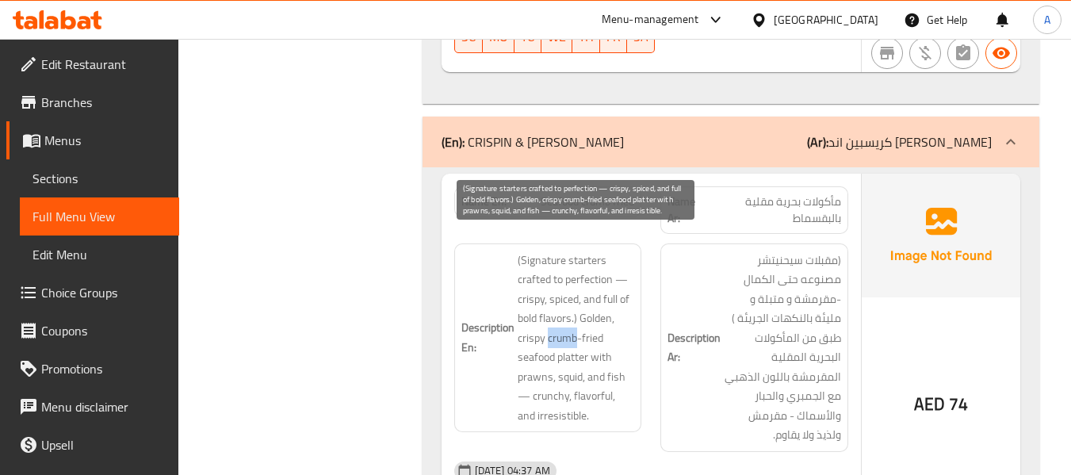
click at [567, 327] on span "(Signature starters crafted to perfection — crispy, spiced, and full of bold fl…" at bounding box center [576, 337] width 117 height 175
drag, startPoint x: 549, startPoint y: 320, endPoint x: 602, endPoint y: 319, distance: 53.1
click at [602, 319] on span "(Signature starters crafted to perfection — crispy, spiced, and full of bold fl…" at bounding box center [576, 337] width 117 height 175
copy span "crumb-fried"
drag, startPoint x: 582, startPoint y: 296, endPoint x: 602, endPoint y: 316, distance: 28.0
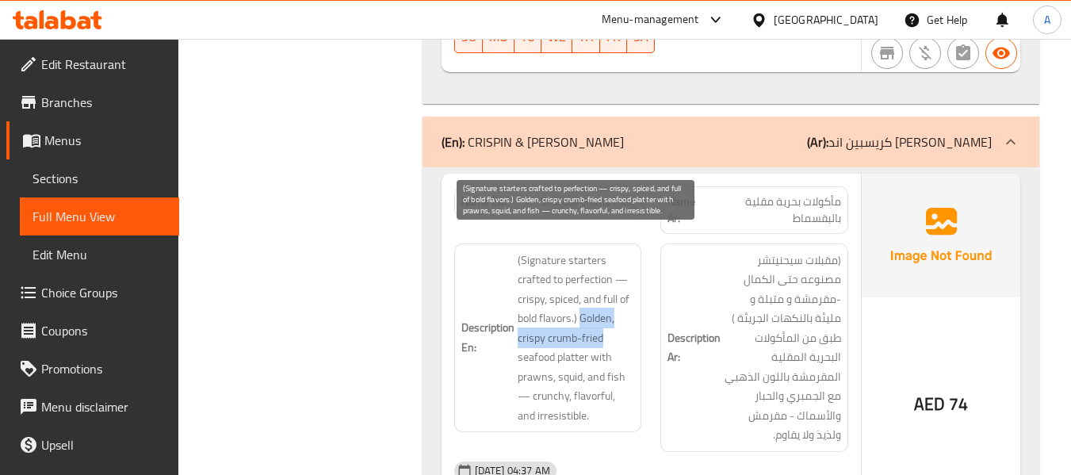
click at [602, 316] on span "(Signature starters crafted to perfection — crispy, spiced, and full of bold fl…" at bounding box center [576, 337] width 117 height 175
copy span "Golden, crispy crumb-fried"
click at [571, 341] on span "(Signature starters crafted to perfection — crispy, spiced, and full of bold fl…" at bounding box center [576, 337] width 117 height 175
click at [572, 359] on span "(Signature starters crafted to perfection — crispy, spiced, and full of bold fl…" at bounding box center [576, 337] width 117 height 175
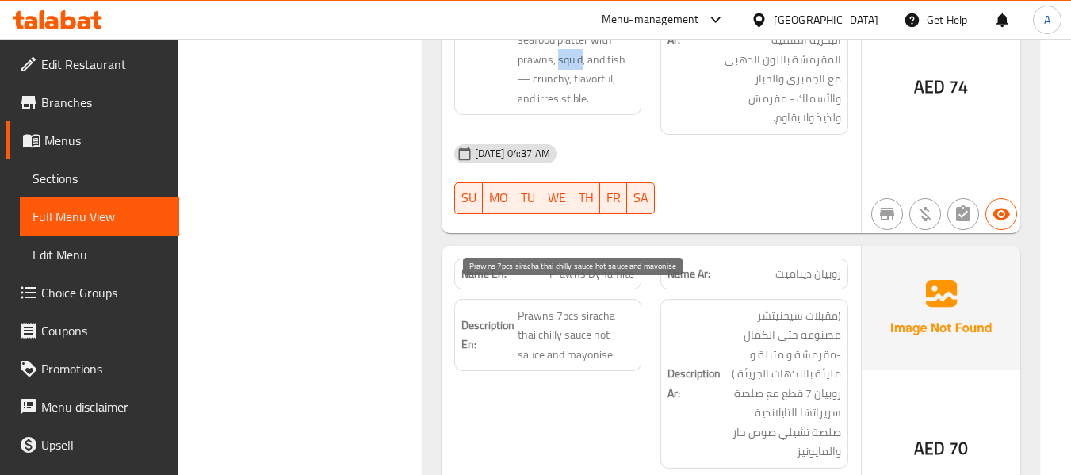
scroll to position [3804, 0]
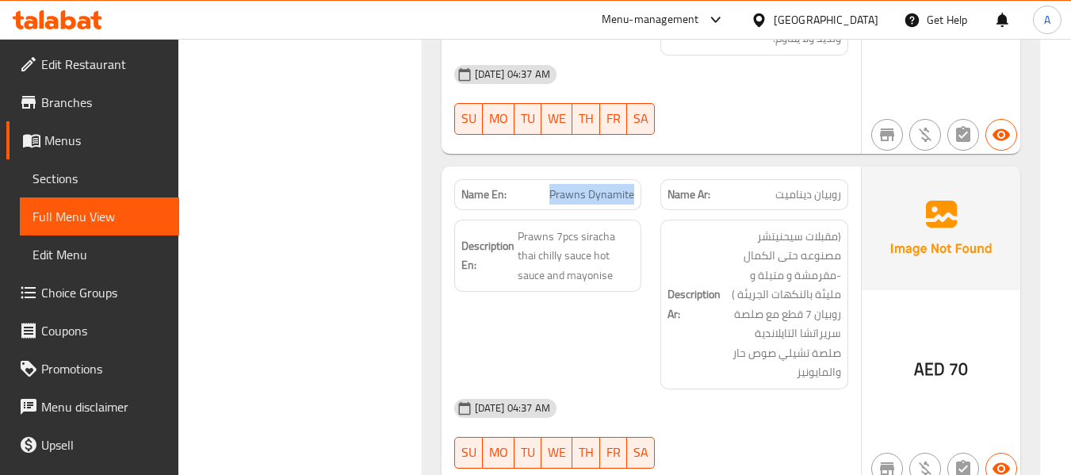
drag, startPoint x: 553, startPoint y: 173, endPoint x: 635, endPoint y: 170, distance: 81.7
click at [635, 179] on div "Name En: Prawns Dynamite" at bounding box center [548, 194] width 188 height 31
click at [594, 269] on div "Description En: Prawns 7pcs siracha thai chilly sauce hot sauce and mayonise" at bounding box center [548, 256] width 188 height 73
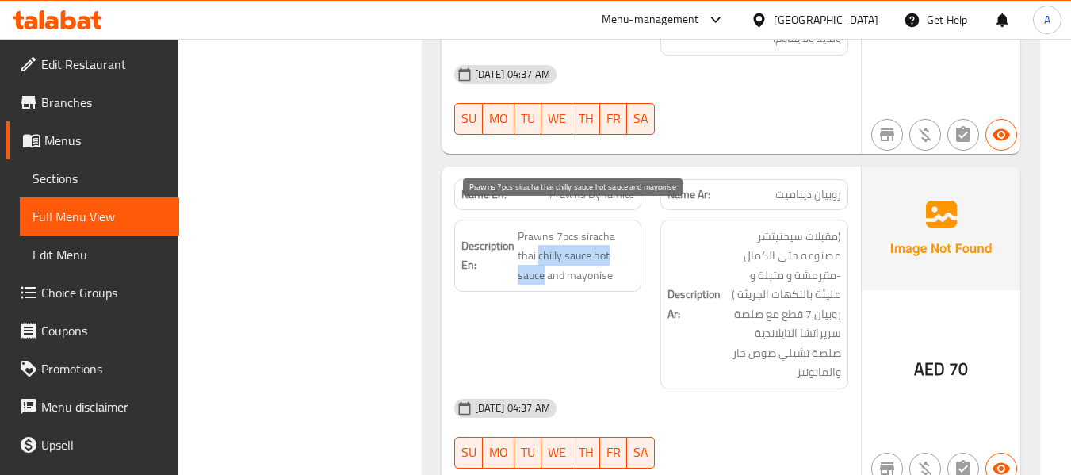
drag, startPoint x: 519, startPoint y: 237, endPoint x: 622, endPoint y: 229, distance: 103.3
click at [622, 229] on span "Prawns 7pcs siracha thai chilly sauce hot sauce and mayonise" at bounding box center [576, 256] width 117 height 59
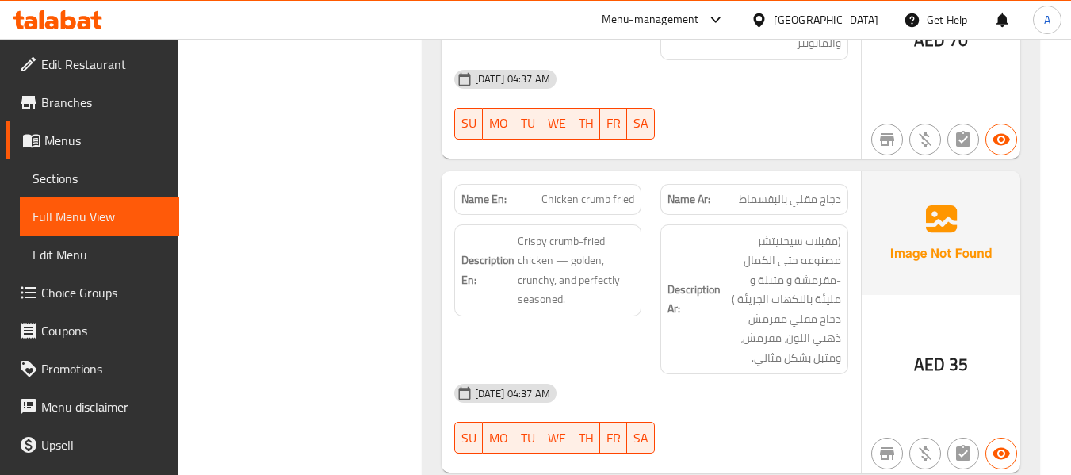
scroll to position [4201, 0]
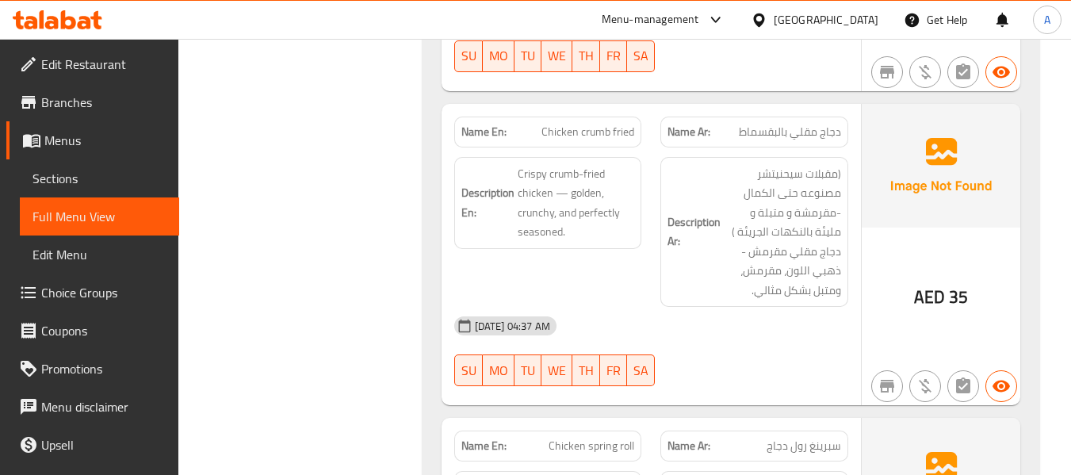
click at [593, 124] on span "Chicken crumb fried" at bounding box center [587, 132] width 93 height 17
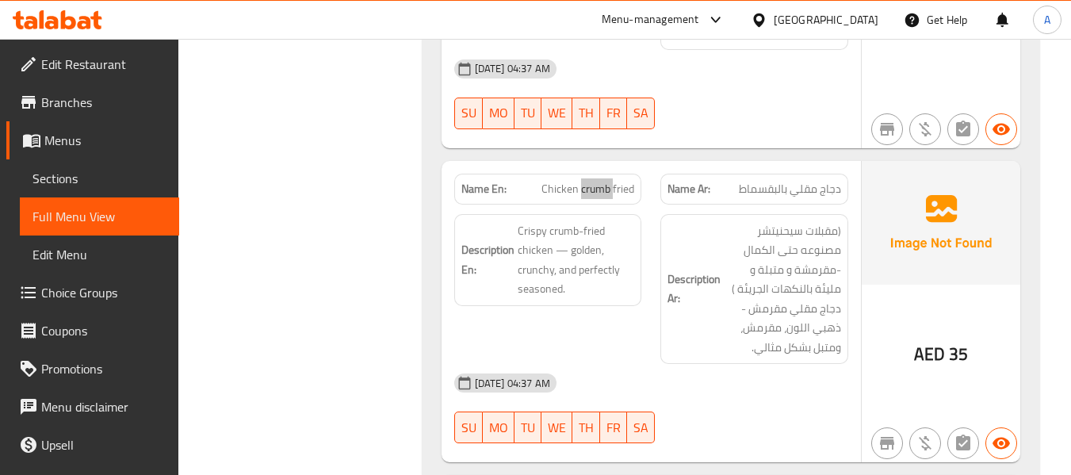
scroll to position [4121, 0]
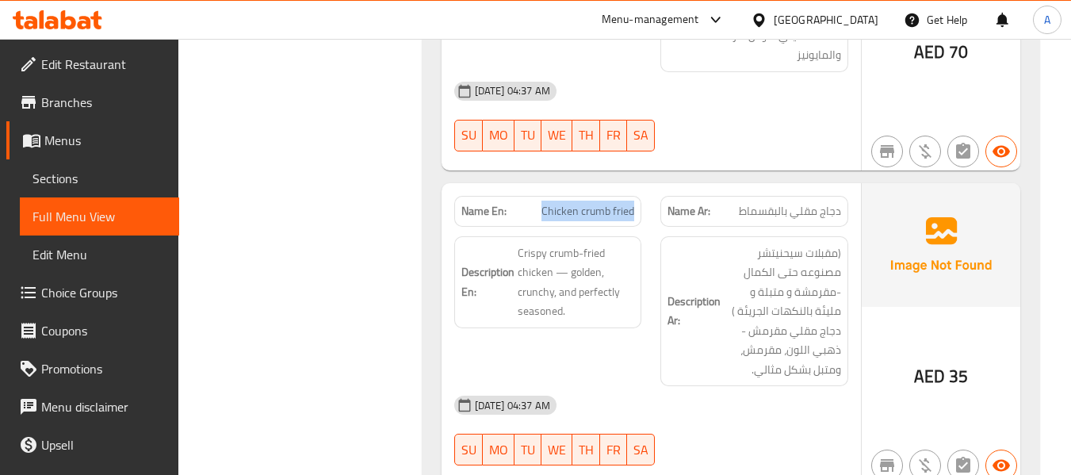
drag, startPoint x: 533, startPoint y: 197, endPoint x: 642, endPoint y: 199, distance: 108.6
click at [642, 199] on div "Name En: Chicken crumb fried" at bounding box center [548, 211] width 207 height 50
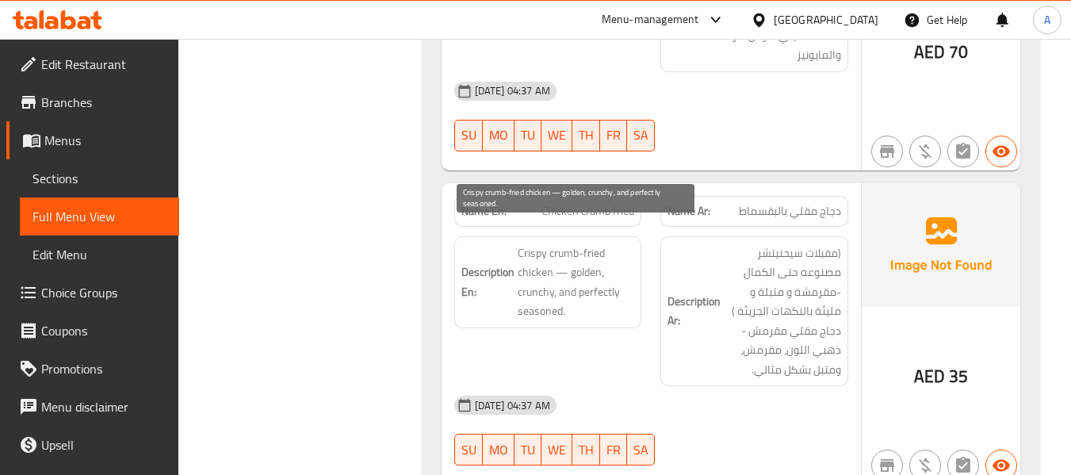
click at [596, 243] on span "Crispy crumb-fried chicken — golden, crunchy, and perfectly seasoned." at bounding box center [576, 282] width 117 height 78
click at [566, 243] on span "Crispy crumb-fried chicken — golden, crunchy, and perfectly seasoned." at bounding box center [576, 282] width 117 height 78
click at [555, 281] on span "Crispy crumb-fried chicken — golden, crunchy, and perfectly seasoned." at bounding box center [576, 282] width 117 height 78
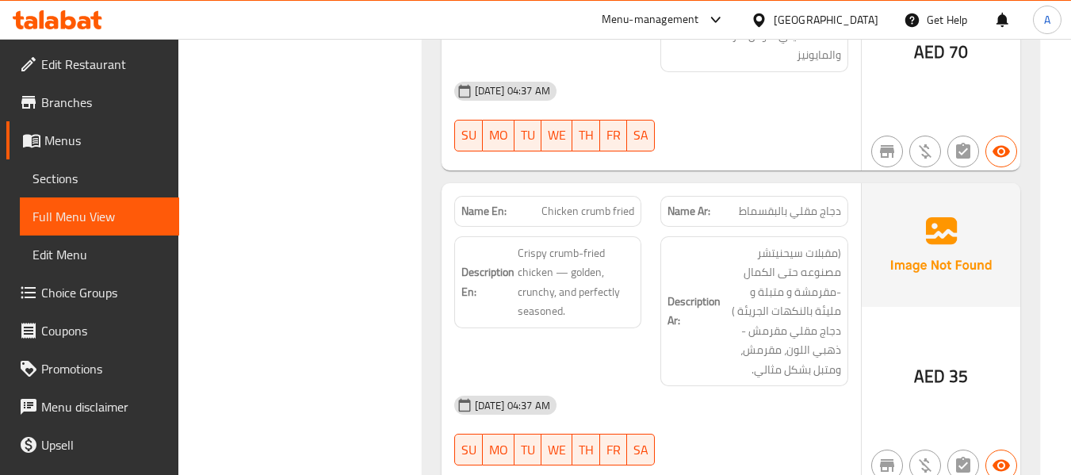
click at [549, 273] on span "Crispy crumb-fried chicken — golden, crunchy, and perfectly seasoned." at bounding box center [576, 282] width 117 height 78
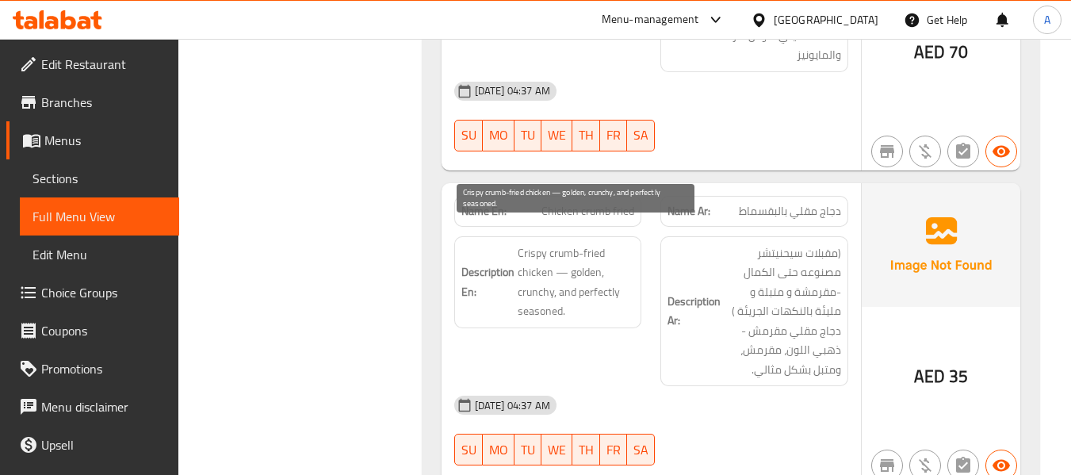
click at [629, 289] on span "Crispy crumb-fried chicken — golden, crunchy, and perfectly seasoned." at bounding box center [576, 282] width 117 height 78
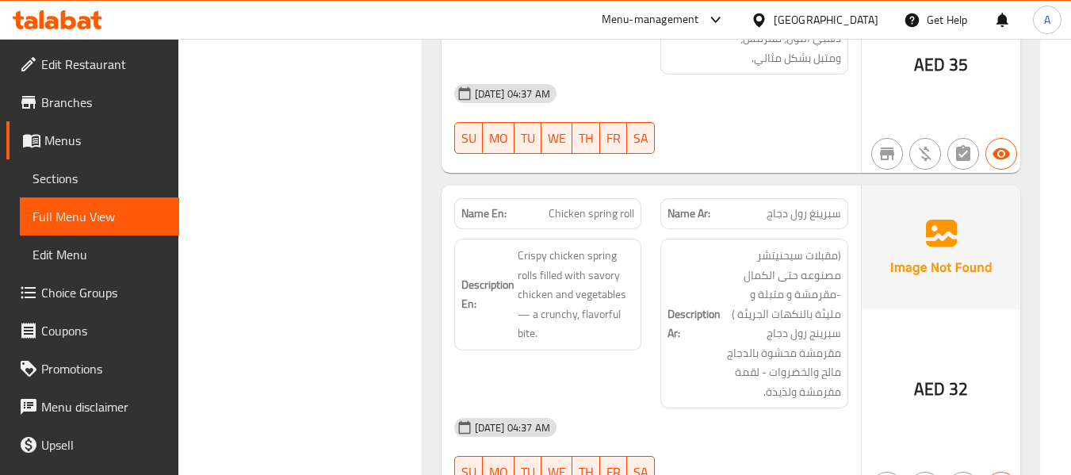
scroll to position [4438, 0]
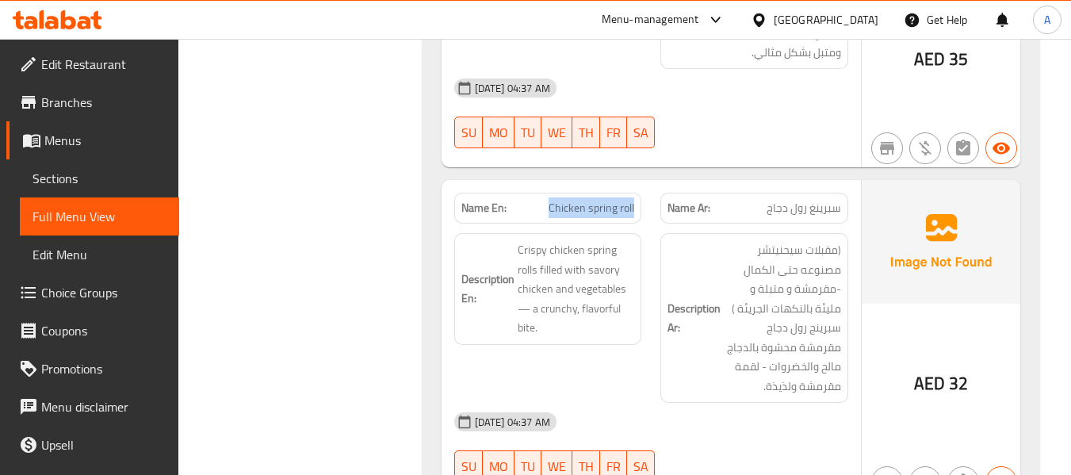
drag, startPoint x: 548, startPoint y: 193, endPoint x: 650, endPoint y: 185, distance: 102.5
click at [650, 185] on div "Name En: Chicken spring roll" at bounding box center [548, 208] width 207 height 50
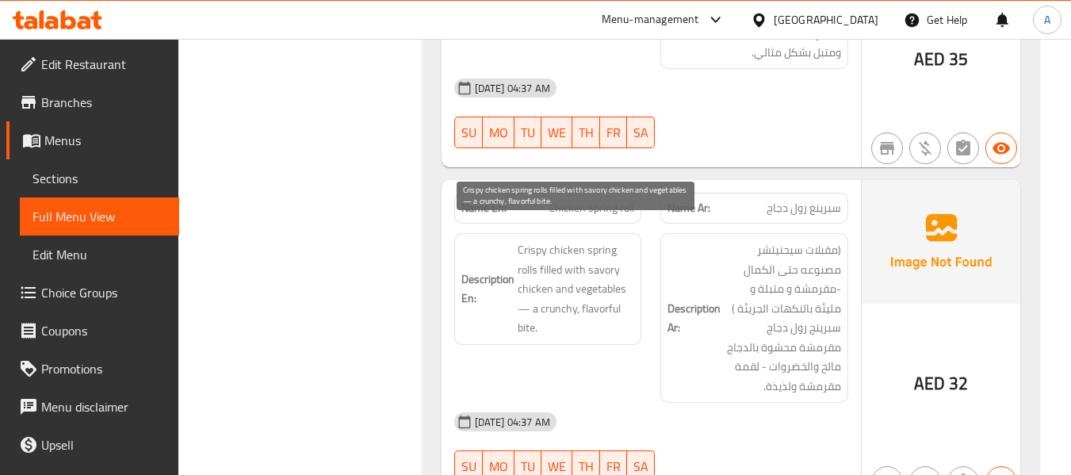
click at [588, 281] on span "Crispy chicken spring rolls filled with savory chicken and vegetables — a crunc…" at bounding box center [576, 288] width 117 height 97
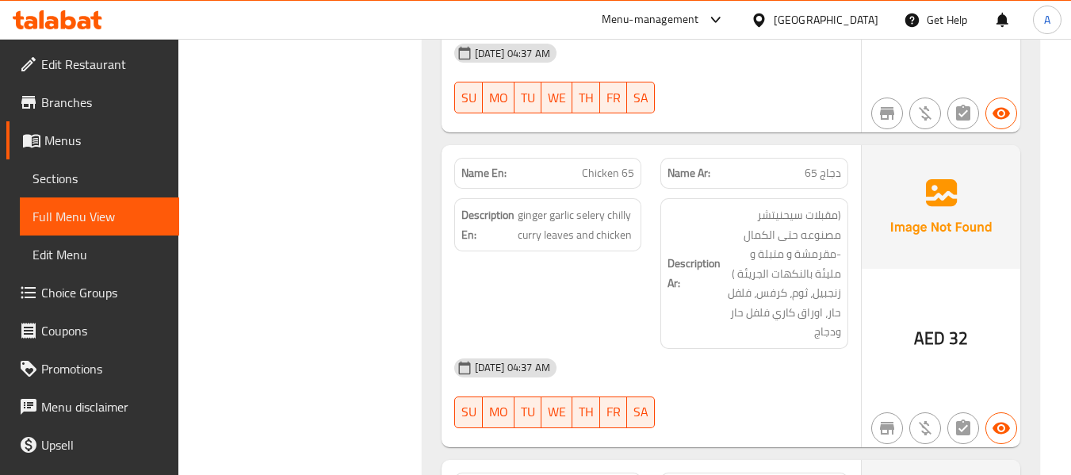
scroll to position [4835, 0]
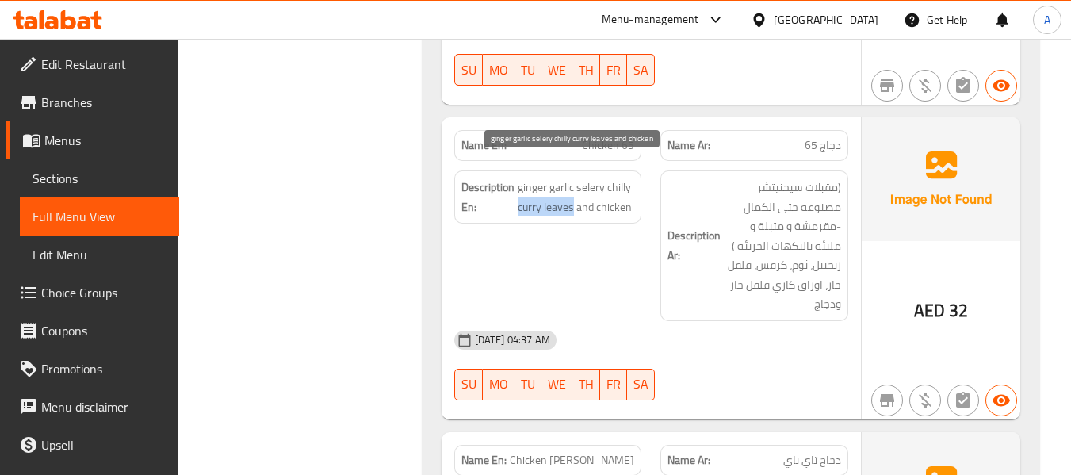
drag, startPoint x: 518, startPoint y: 187, endPoint x: 571, endPoint y: 192, distance: 54.1
click at [571, 192] on span "ginger garlic selery chilly curry leaves and chicken" at bounding box center [576, 197] width 117 height 39
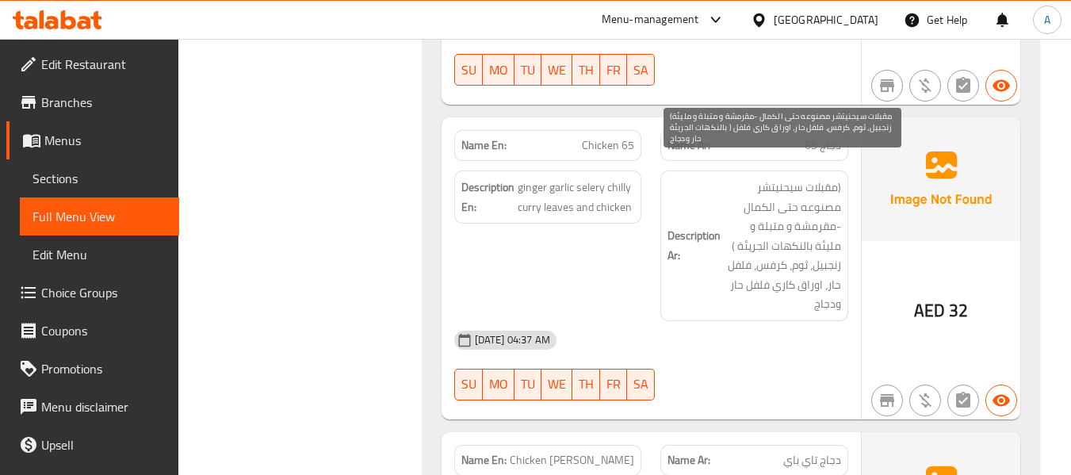
click at [765, 273] on span "(مقبلات سيحنيتشر مصنوعه حتى الكمال -مقرمشة و متبلة و مليئة بالنكهات الجريئة ) ز…" at bounding box center [782, 246] width 117 height 136
drag, startPoint x: 777, startPoint y: 266, endPoint x: 824, endPoint y: 271, distance: 47.8
click at [824, 271] on span "(مقبلات سيحنيتشر مصنوعه حتى الكمال -مقرمشة و متبلة و مليئة بالنكهات الجريئة ) ز…" at bounding box center [782, 246] width 117 height 136
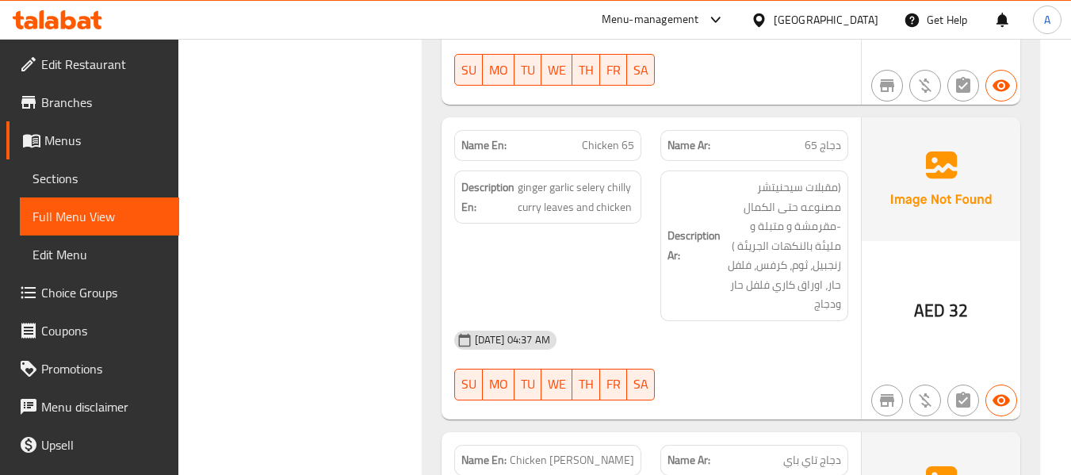
drag, startPoint x: 755, startPoint y: 281, endPoint x: 781, endPoint y: 277, distance: 26.5
click at [755, 281] on span "(مقبلات سيحنيتشر مصنوعه حتى الكمال -مقرمشة و متبلة و مليئة بالنكهات الجريئة ) ز…" at bounding box center [782, 246] width 117 height 136
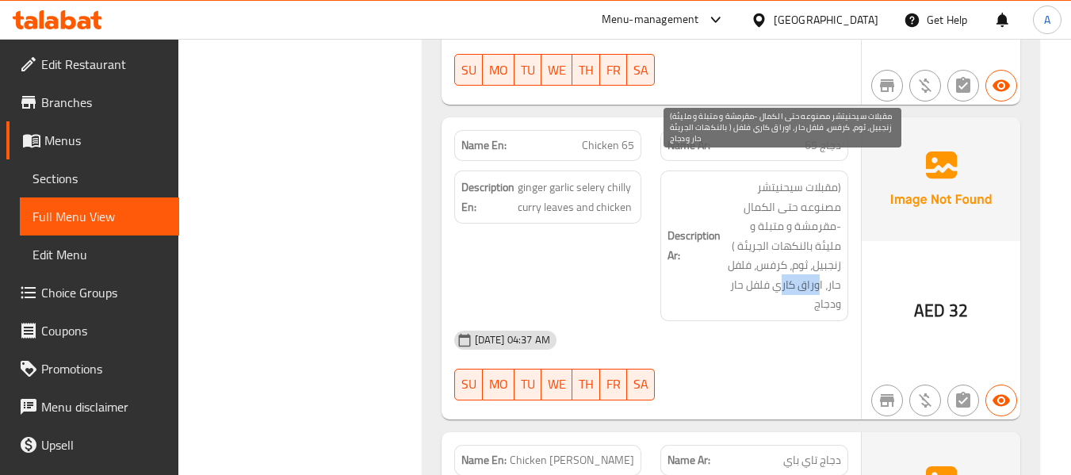
drag, startPoint x: 821, startPoint y: 263, endPoint x: 780, endPoint y: 272, distance: 42.1
click at [780, 272] on span "(مقبلات سيحنيتشر مصنوعه حتى الكمال -مقرمشة و متبلة و مليئة بالنكهات الجريئة ) ز…" at bounding box center [782, 246] width 117 height 136
drag, startPoint x: 823, startPoint y: 263, endPoint x: 732, endPoint y: 267, distance: 90.4
click at [732, 267] on span "(مقبلات سيحنيتشر مصنوعه حتى الكمال -مقرمشة و متبلة و مليئة بالنكهات الجريئة ) ز…" at bounding box center [782, 246] width 117 height 136
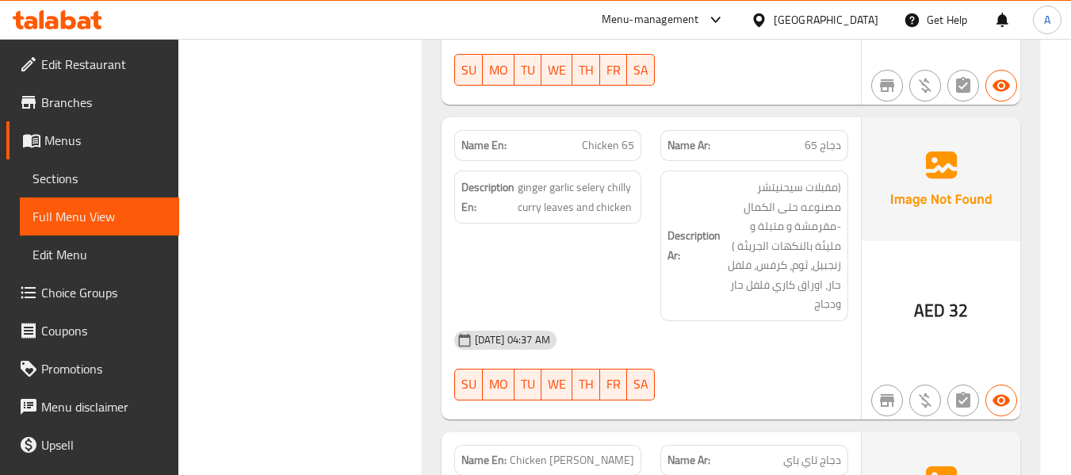
click at [560, 284] on div "Description En: ginger garlic selery chilly curry leaves and chicken" at bounding box center [548, 246] width 207 height 170
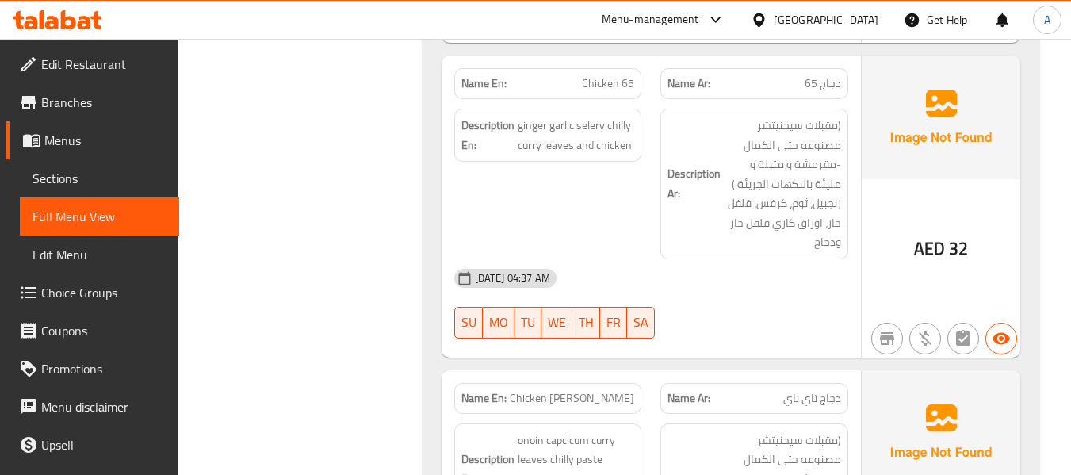
scroll to position [5072, 0]
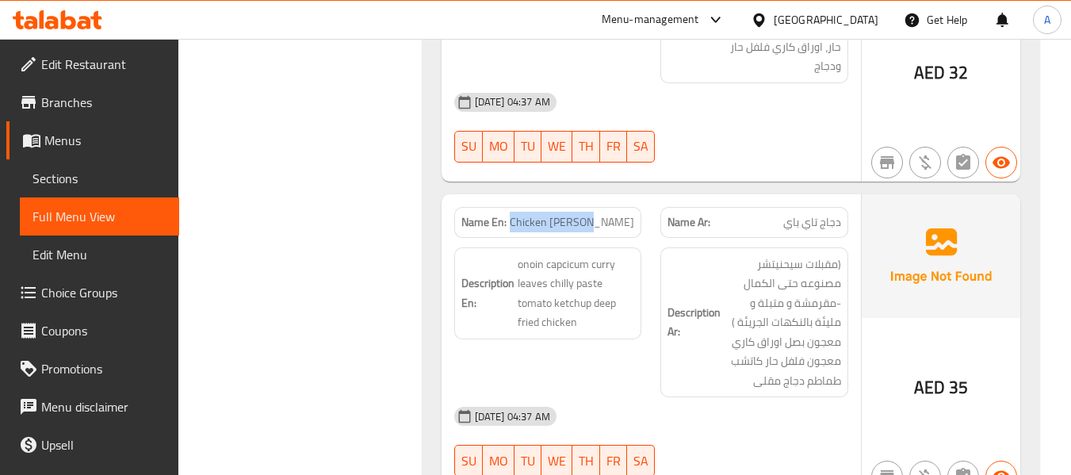
drag, startPoint x: 567, startPoint y: 209, endPoint x: 640, endPoint y: 204, distance: 73.1
click at [640, 207] on div "Name En: Chicken tai pai" at bounding box center [548, 222] width 188 height 31
click at [639, 320] on div "Description En: onoin capcicum curry leaves chilly paste tomato ketchup deep fr…" at bounding box center [548, 323] width 207 height 170
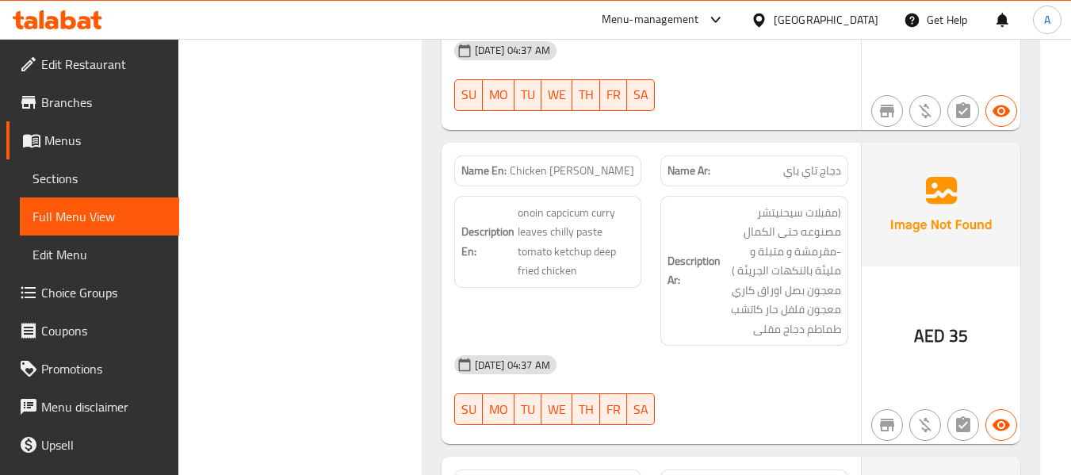
scroll to position [5152, 0]
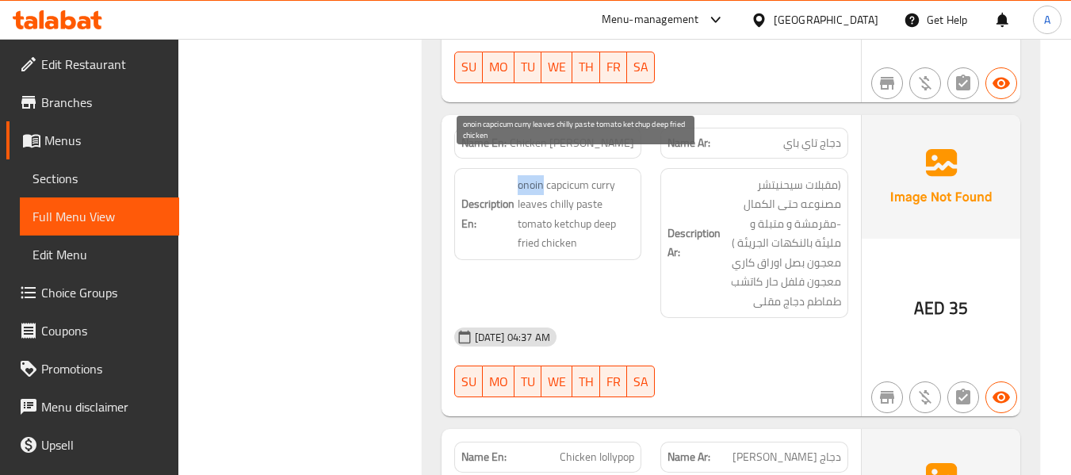
drag, startPoint x: 518, startPoint y: 165, endPoint x: 543, endPoint y: 168, distance: 24.8
click at [543, 175] on span "onoin capcicum curry leaves chilly paste tomato ketchup deep fried chicken" at bounding box center [576, 214] width 117 height 78
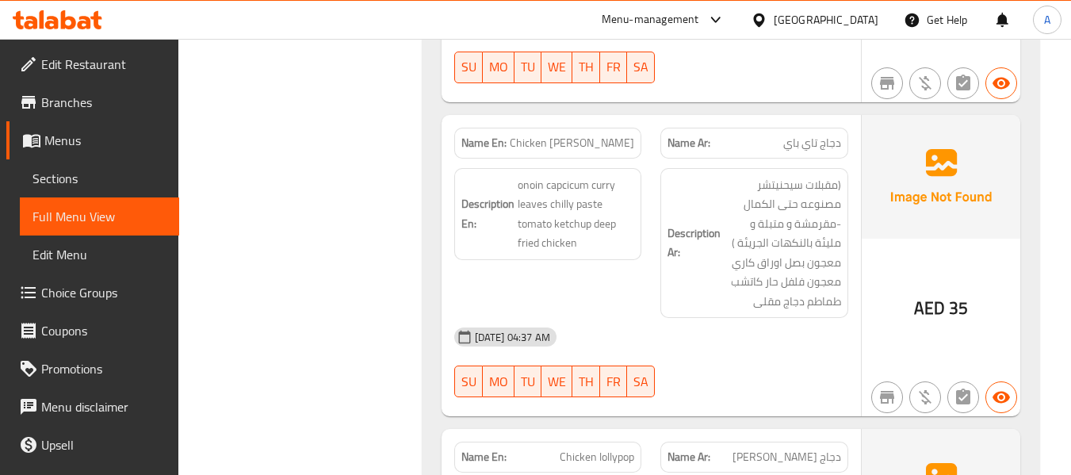
click at [706, 288] on h6 "Description Ar: (مقبلات سيحنيتشر مصنوعه حتى الكمال -مقرمشة و متبلة و مليئة بالن…" at bounding box center [754, 243] width 174 height 136
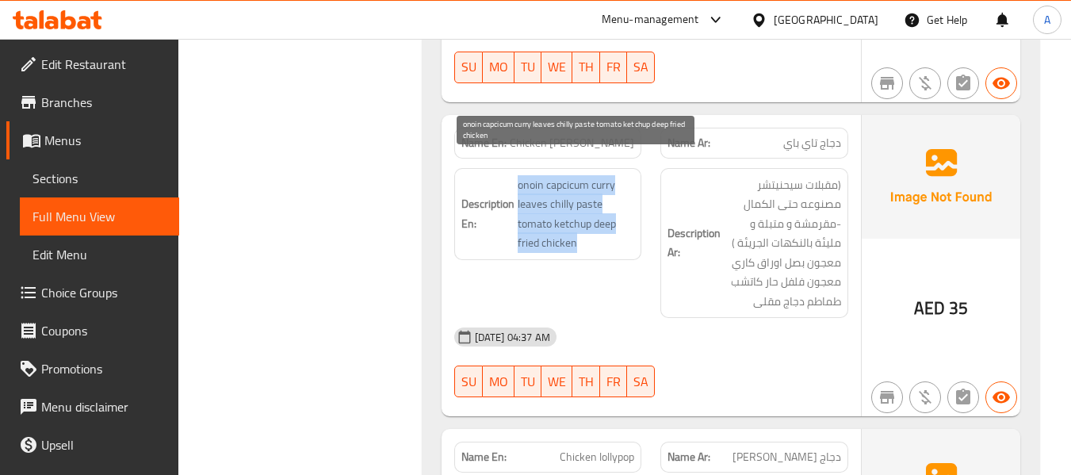
drag, startPoint x: 518, startPoint y: 163, endPoint x: 586, endPoint y: 230, distance: 94.7
click at [586, 230] on span "onoin capcicum curry leaves chilly paste tomato ketchup deep fried chicken" at bounding box center [576, 214] width 117 height 78
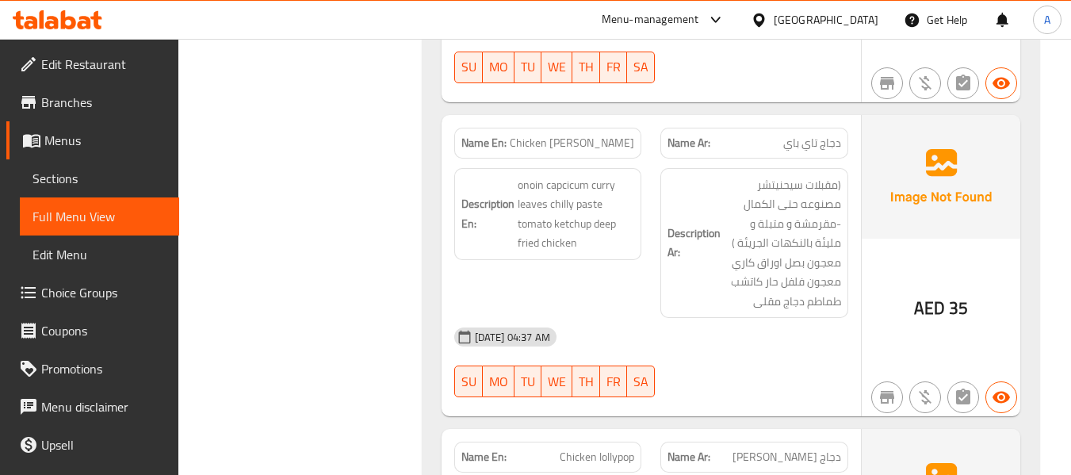
click at [736, 318] on div "06-10-2025 04:37 AM" at bounding box center [651, 337] width 413 height 38
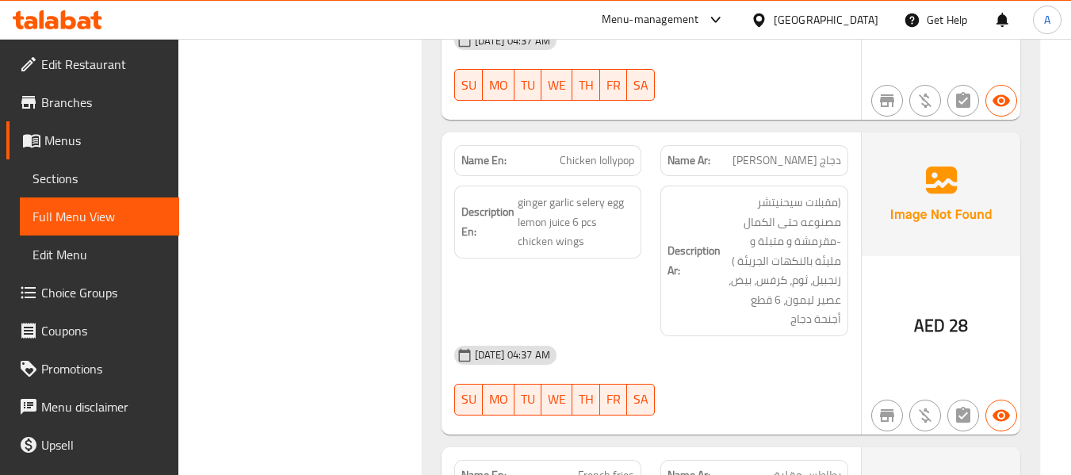
scroll to position [5469, 0]
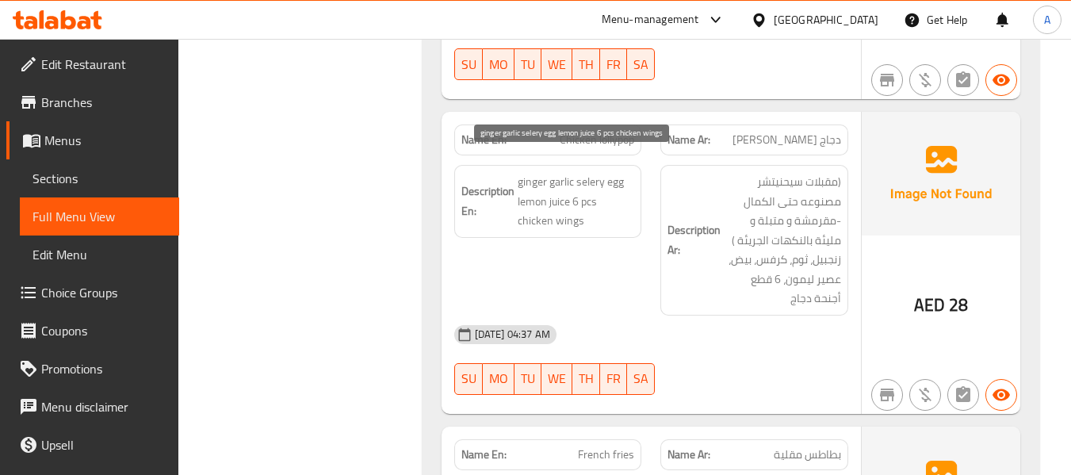
click at [586, 172] on span "ginger garlic selery egg lemon juice 6 pcs chicken wings" at bounding box center [576, 201] width 117 height 59
drag, startPoint x: 560, startPoint y: 124, endPoint x: 643, endPoint y: 123, distance: 83.2
click at [643, 123] on div "Name En: Chicken lollypop" at bounding box center [548, 140] width 207 height 50
click at [591, 327] on div "06-10-2025 04:37 AM" at bounding box center [651, 334] width 413 height 38
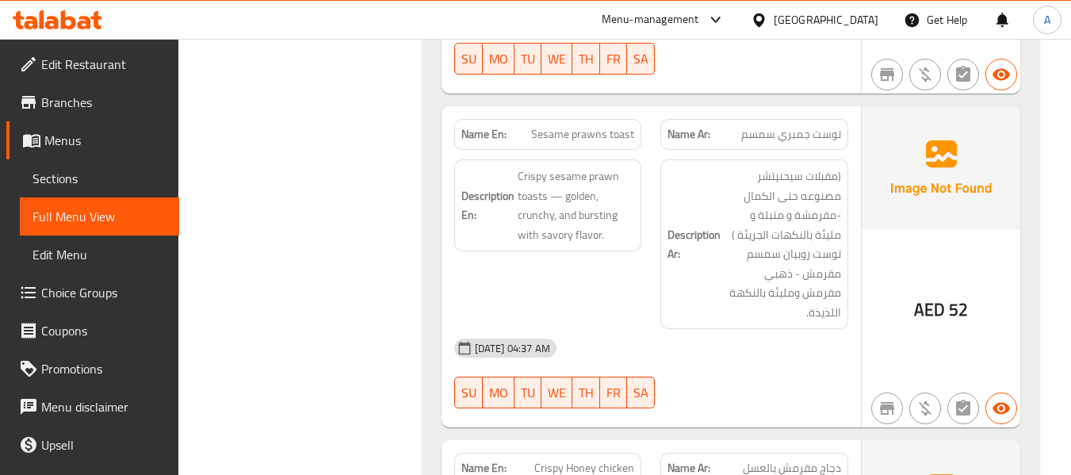
scroll to position [6182, 0]
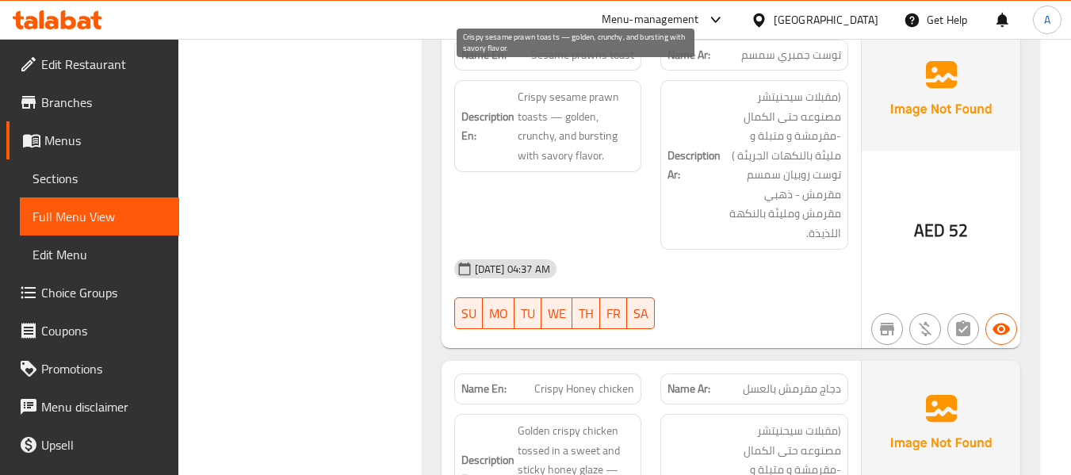
click at [554, 139] on span "Crispy sesame prawn toasts — golden, crunchy, and bursting with savory flavor." at bounding box center [576, 126] width 117 height 78
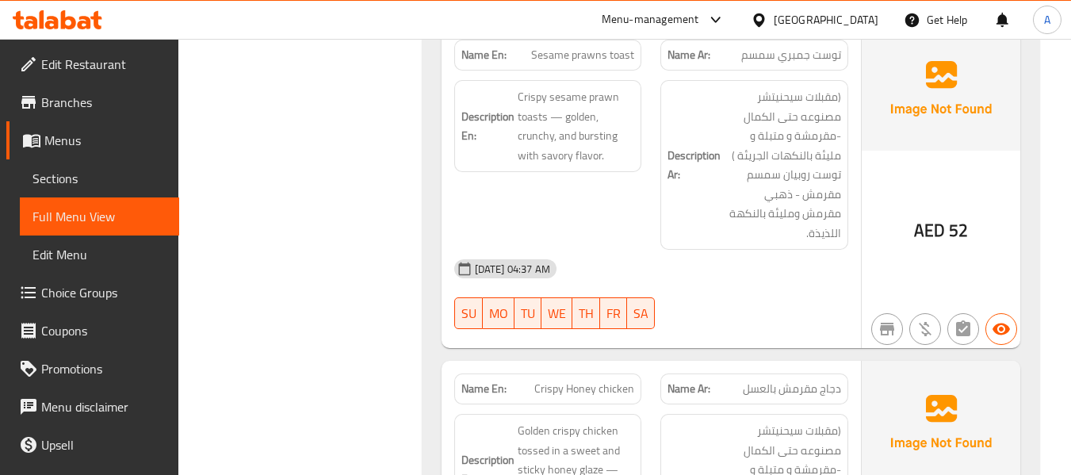
click at [487, 151] on div "Description En: Crispy sesame prawn toasts — golden, crunchy, and bursting with…" at bounding box center [548, 126] width 188 height 92
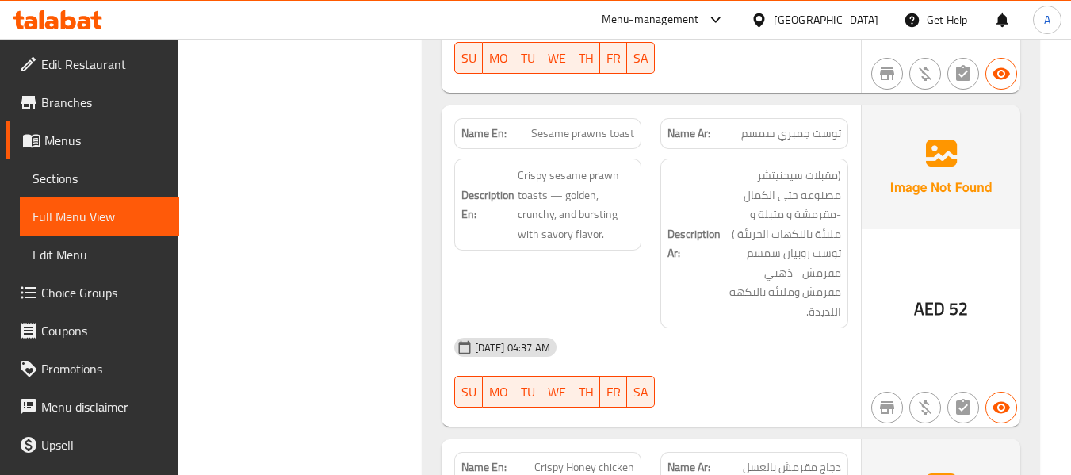
scroll to position [6103, 0]
drag, startPoint x: 527, startPoint y: 106, endPoint x: 640, endPoint y: 120, distance: 114.2
click at [640, 120] on div "Name En: Sesame prawns toast" at bounding box center [548, 134] width 188 height 31
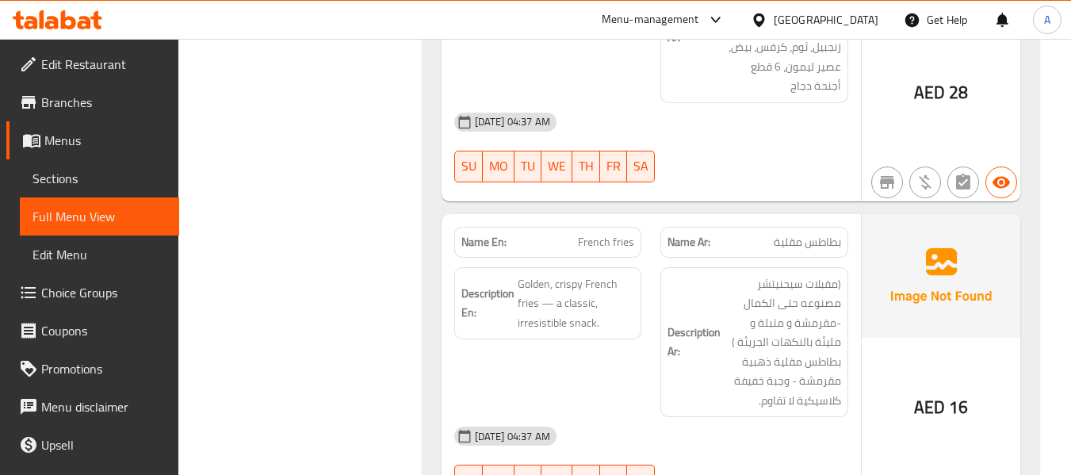
scroll to position [5707, 0]
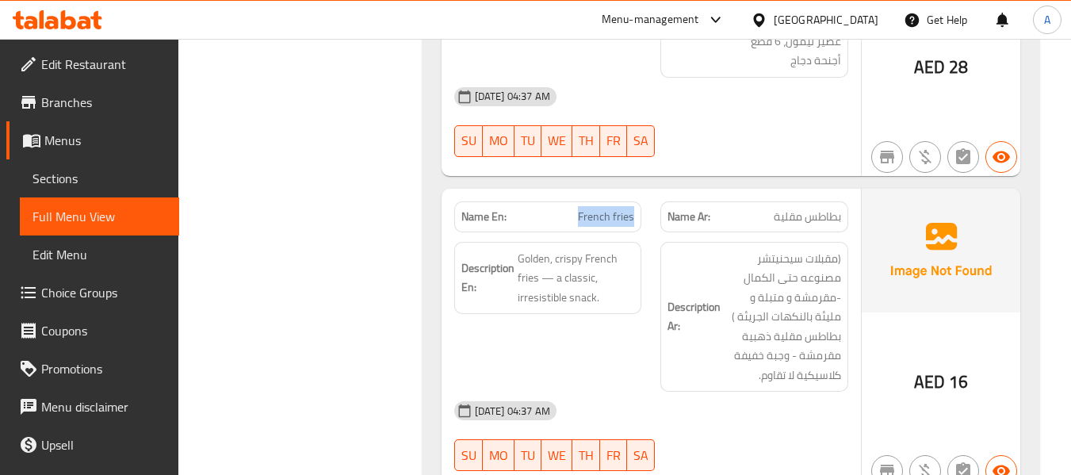
drag, startPoint x: 575, startPoint y: 201, endPoint x: 639, endPoint y: 204, distance: 64.3
click at [639, 204] on div "Name En: French fries" at bounding box center [548, 216] width 188 height 31
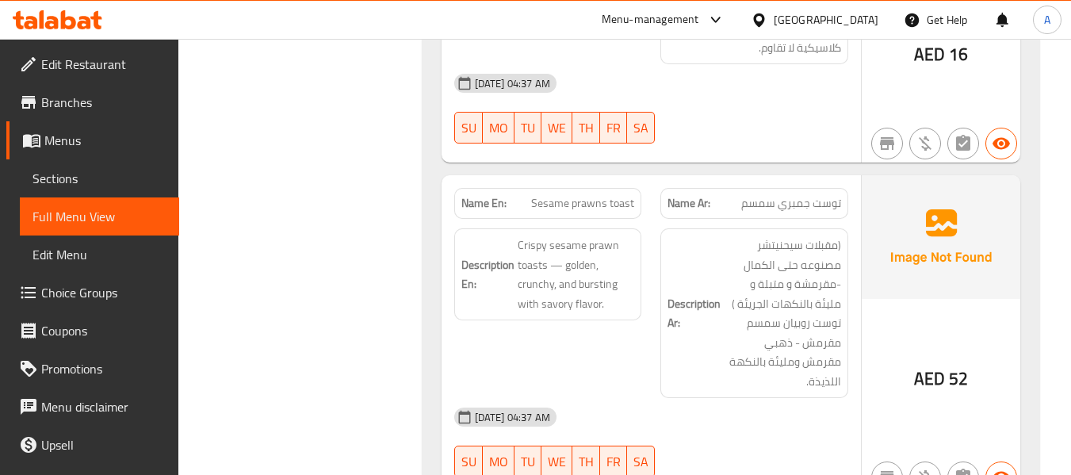
scroll to position [6103, 0]
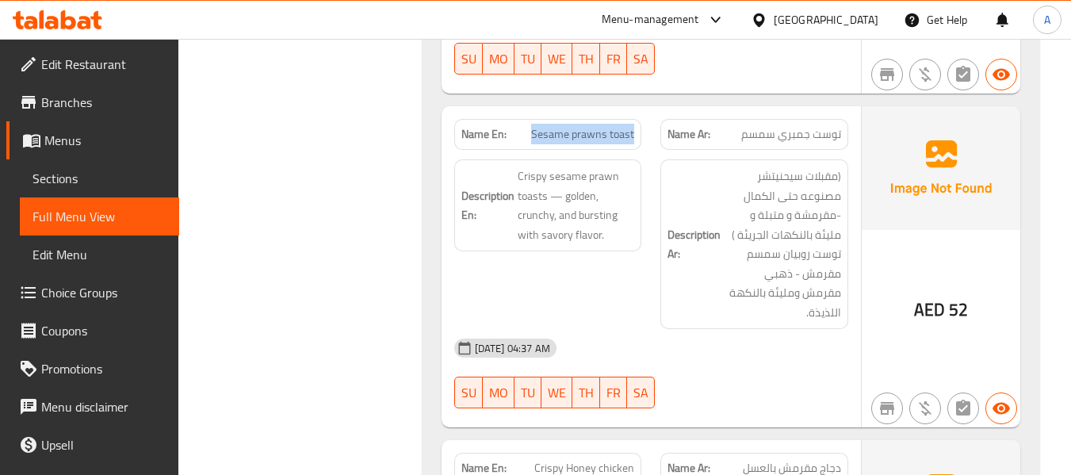
drag, startPoint x: 529, startPoint y: 113, endPoint x: 641, endPoint y: 129, distance: 113.7
click at [641, 129] on div "Name En: Sesame prawns toast" at bounding box center [548, 134] width 207 height 50
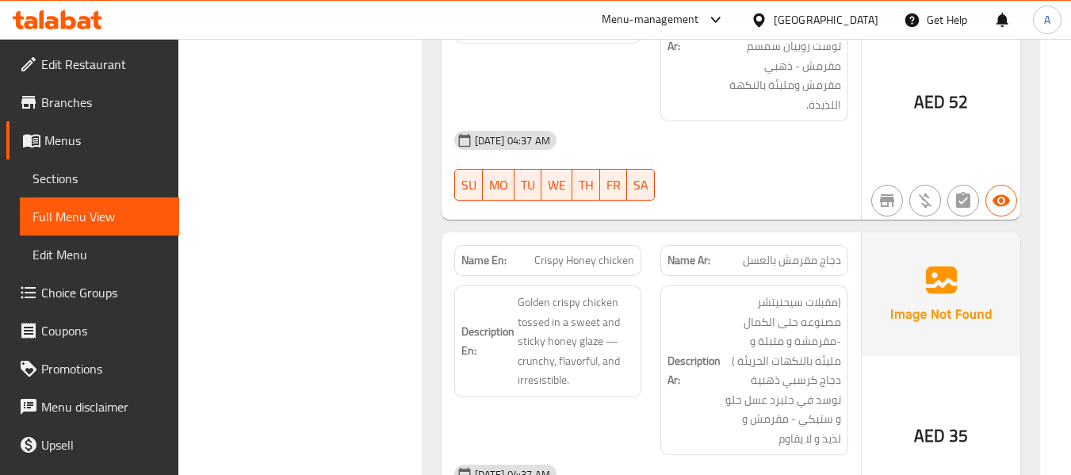
scroll to position [6341, 0]
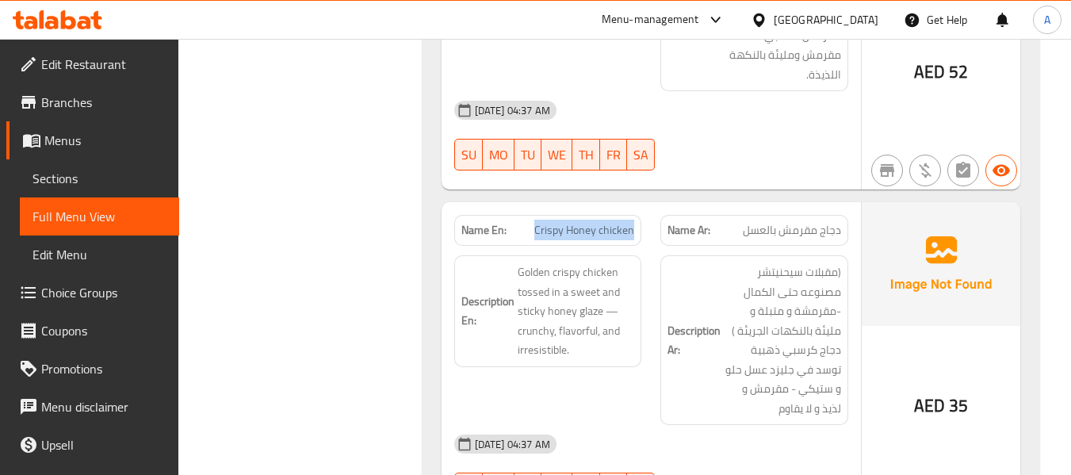
drag, startPoint x: 536, startPoint y: 206, endPoint x: 636, endPoint y: 218, distance: 101.4
click at [636, 218] on div "Name En: Crispy Honey chicken" at bounding box center [548, 230] width 188 height 31
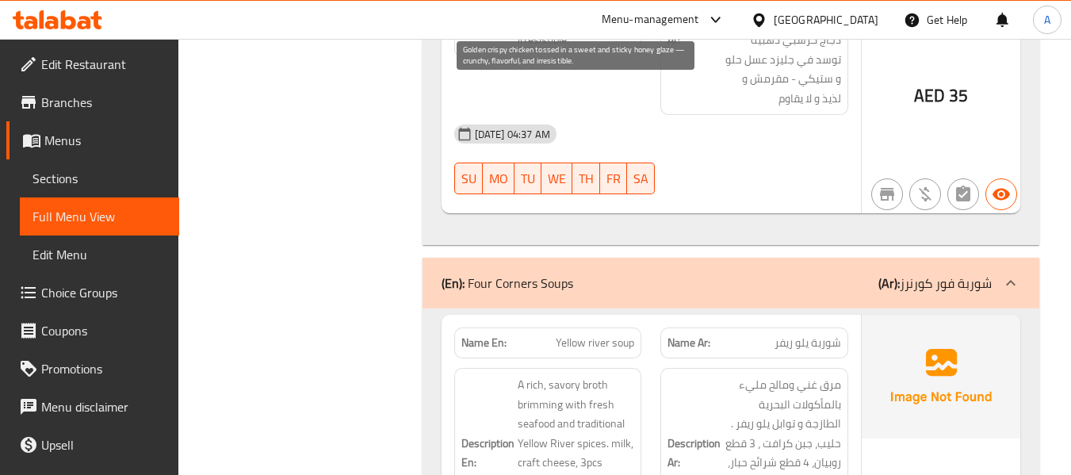
scroll to position [6658, 0]
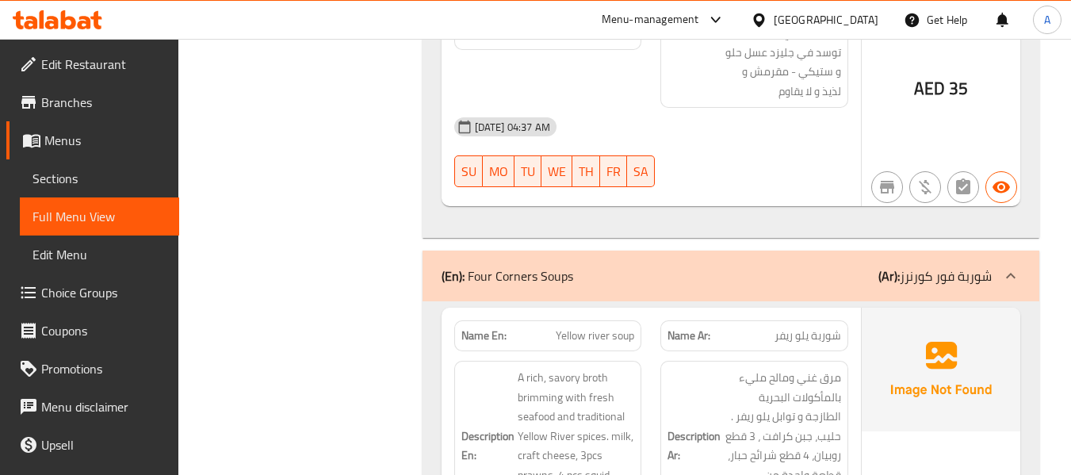
click at [291, 311] on div "Filter Branches Branches Popular filters Free items Branch specific items Has c…" at bounding box center [307, 124] width 212 height 13157
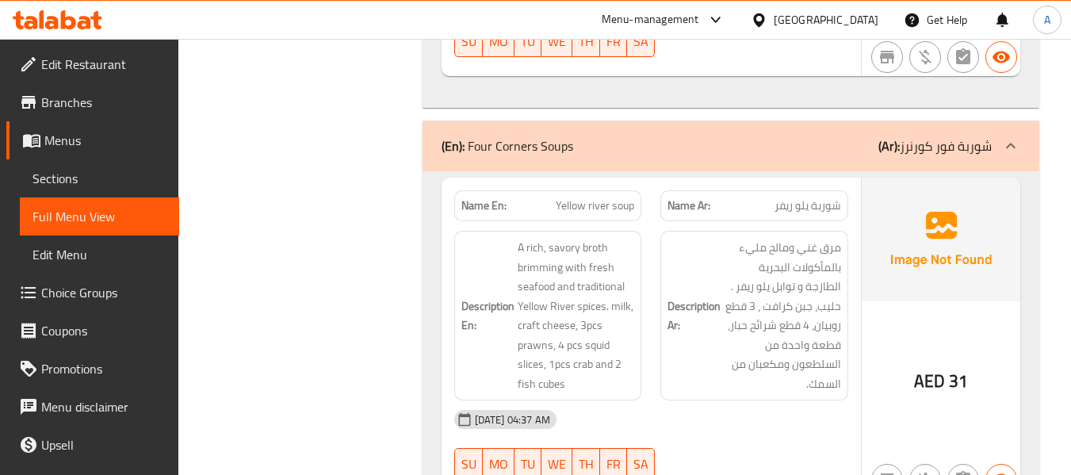
scroll to position [6816, 0]
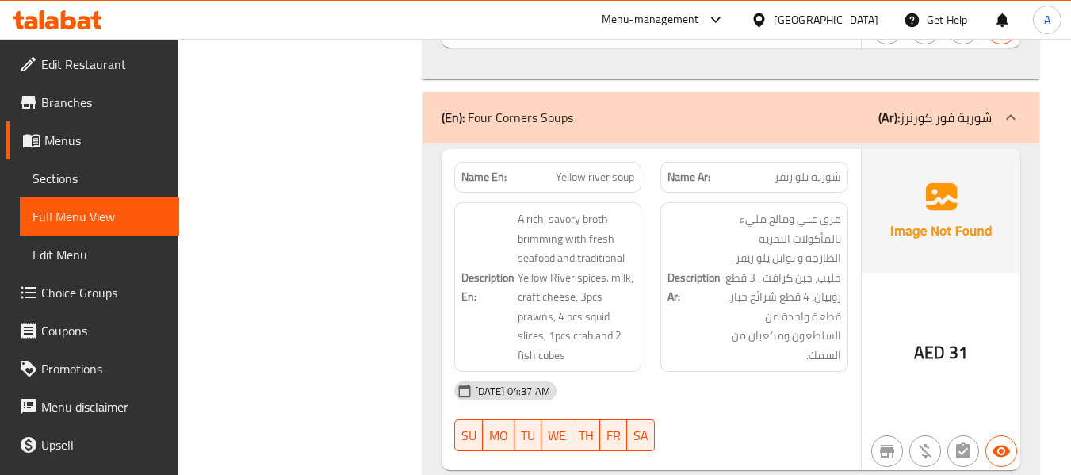
click at [480, 222] on h6 "Description En: A rich, savory broth brimming with fresh seafood and traditiona…" at bounding box center [548, 286] width 174 height 155
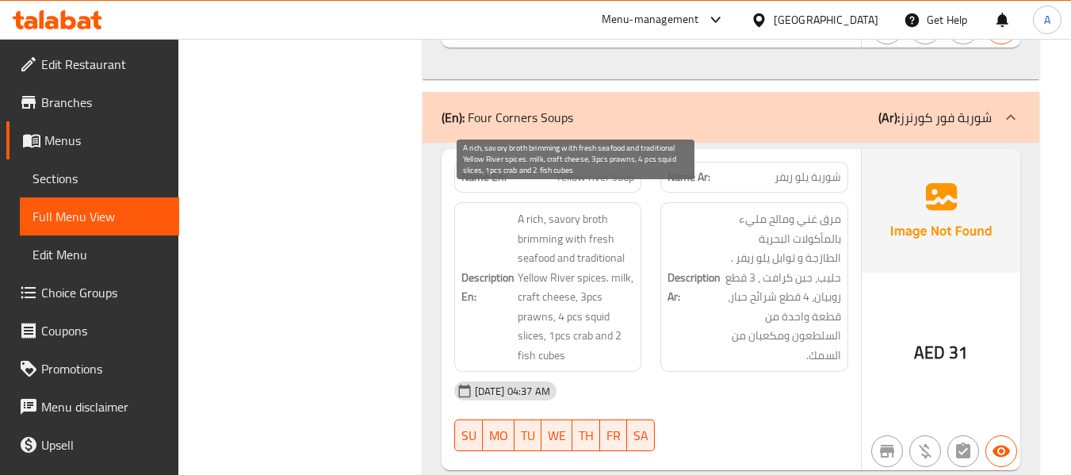
click at [534, 227] on span "A rich, savory broth brimming with fresh seafood and traditional Yellow River s…" at bounding box center [576, 286] width 117 height 155
click at [582, 211] on span "A rich, savory broth brimming with fresh seafood and traditional Yellow River s…" at bounding box center [576, 286] width 117 height 155
click at [582, 318] on span "A rich, savory broth brimming with fresh seafood and traditional Yellow River s…" at bounding box center [576, 286] width 117 height 155
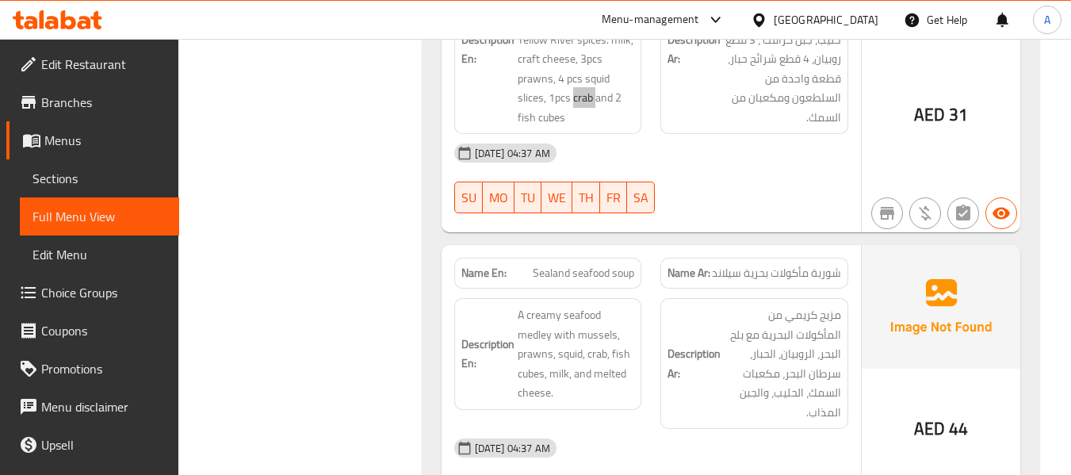
scroll to position [7133, 0]
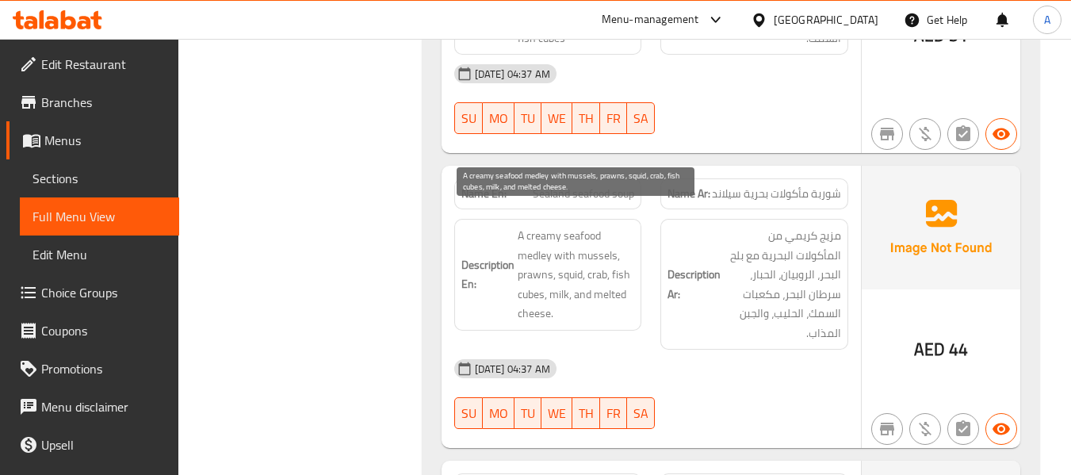
click at [590, 255] on span "A creamy seafood medley with mussels, prawns, squid, crab, fish cubes, milk, an…" at bounding box center [576, 274] width 117 height 97
click at [603, 261] on span "A creamy seafood medley with mussels, prawns, squid, crab, fish cubes, milk, an…" at bounding box center [576, 274] width 117 height 97
click at [559, 276] on span "A creamy seafood medley with mussels, prawns, squid, crab, fish cubes, milk, an…" at bounding box center [576, 274] width 117 height 97
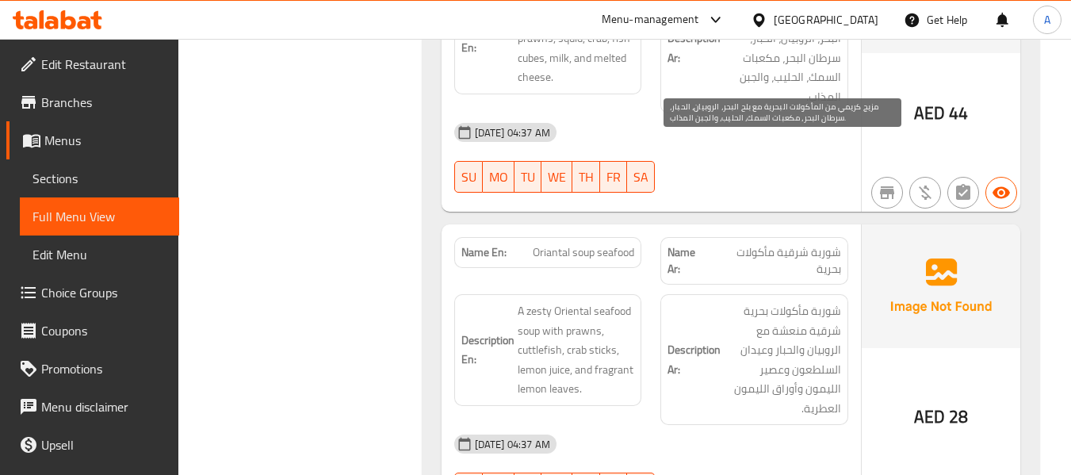
scroll to position [7371, 0]
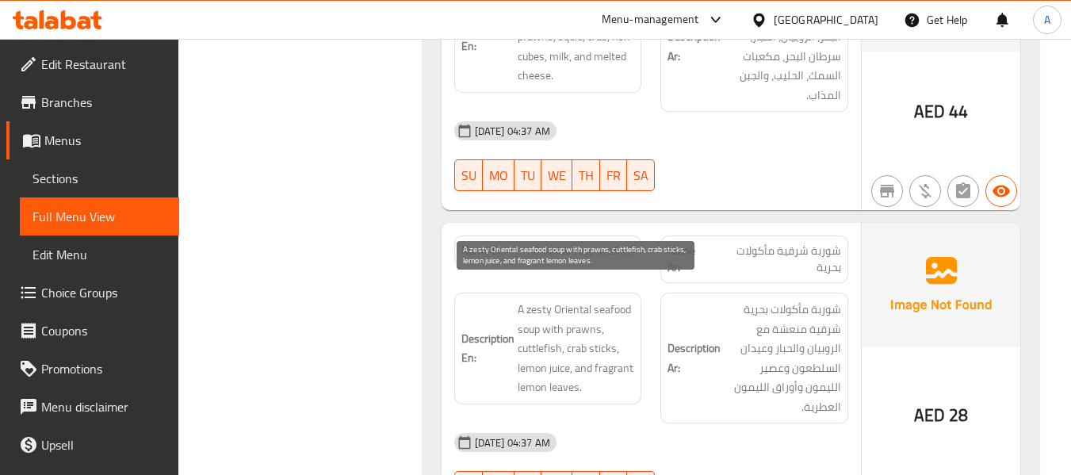
click at [534, 300] on span "A zesty Oriental seafood soup with prawns, cuttlefish, crab sticks, lemon juice…" at bounding box center [576, 348] width 117 height 97
click at [601, 300] on span "A zesty Oriental seafood soup with prawns, cuttlefish, crab sticks, lemon juice…" at bounding box center [576, 348] width 117 height 97
click at [536, 329] on span "A zesty Oriental seafood soup with prawns, cuttlefish, crab sticks, lemon juice…" at bounding box center [576, 348] width 117 height 97
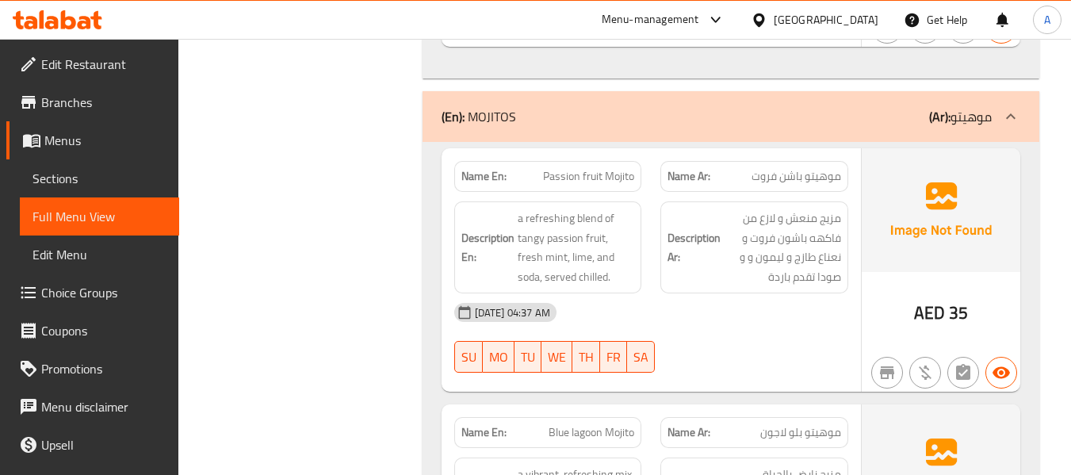
scroll to position [8164, 0]
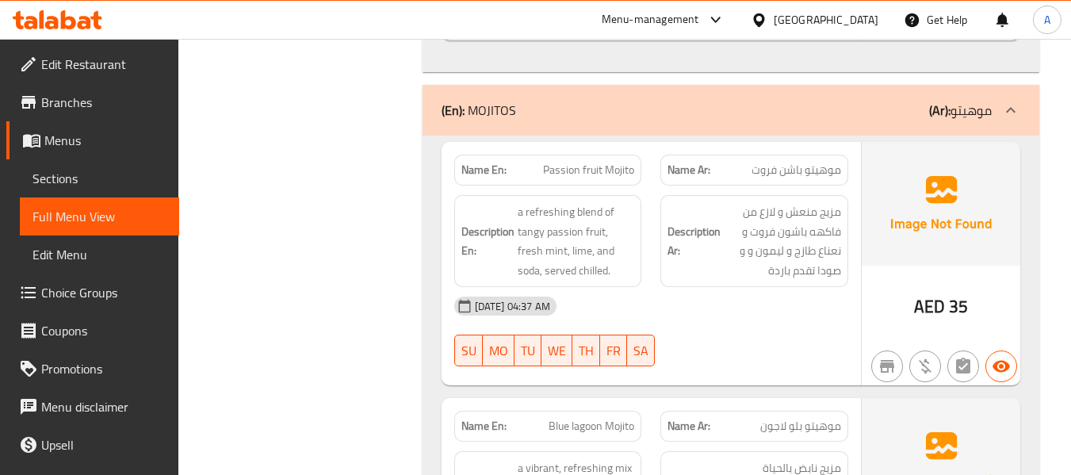
click at [578, 162] on span "Passion fruit Mojito" at bounding box center [588, 170] width 91 height 17
drag, startPoint x: 578, startPoint y: 137, endPoint x: 579, endPoint y: 146, distance: 8.9
click at [579, 155] on div "Name En: Passion fruit Mojito" at bounding box center [548, 170] width 188 height 31
click at [642, 187] on div "Description En: a refreshing blend of tangy passion fruit, fresh mint, lime, an…" at bounding box center [548, 240] width 207 height 111
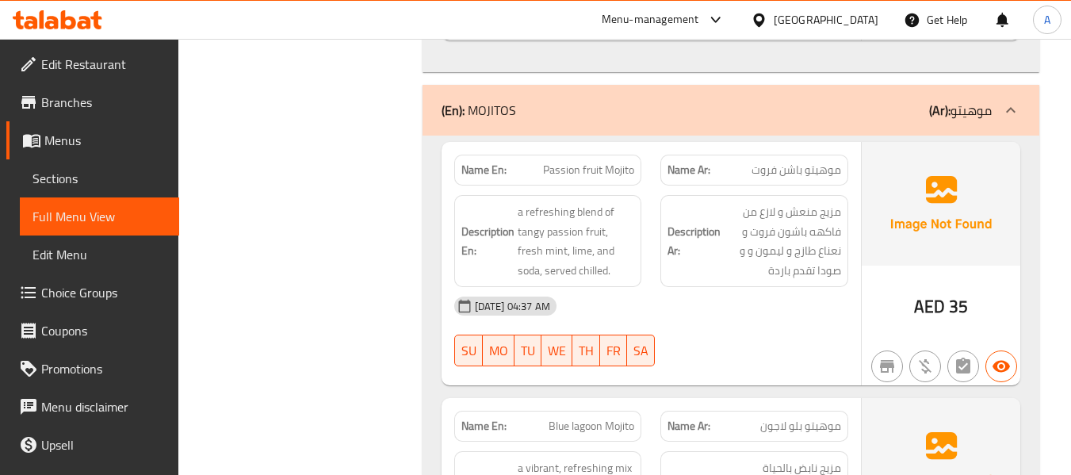
click at [576, 162] on span "Passion fruit Mojito" at bounding box center [588, 170] width 91 height 17
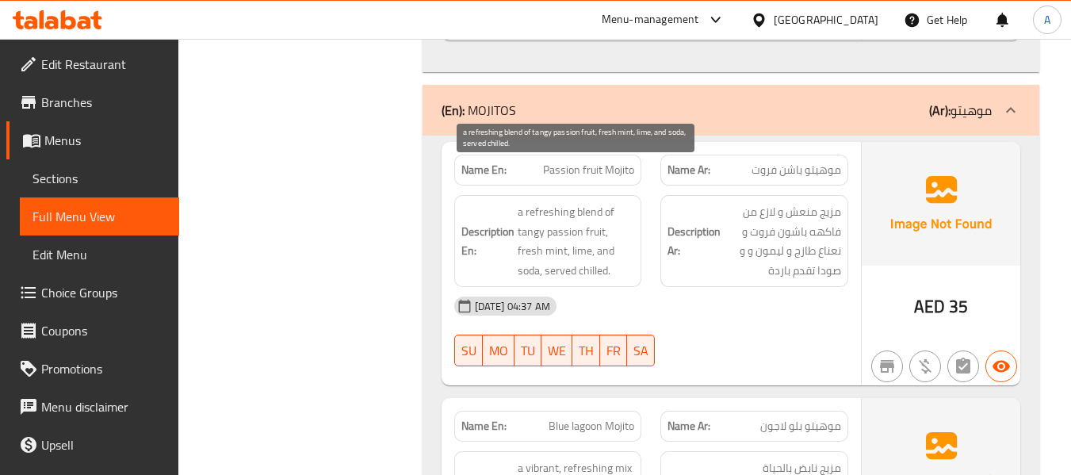
click at [541, 202] on span "a refreshing blend of tangy passion fruit, fresh mint, lime, and soda, served c…" at bounding box center [576, 241] width 117 height 78
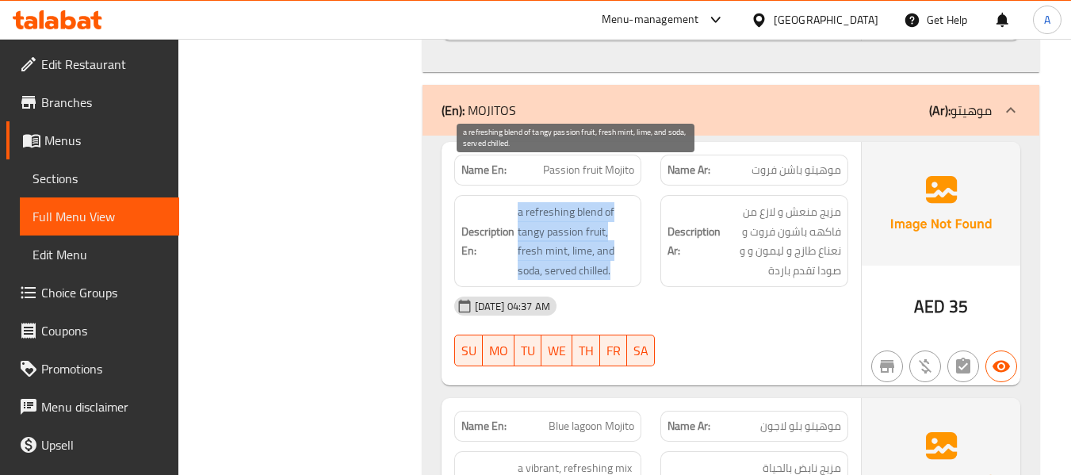
click at [541, 202] on span "a refreshing blend of tangy passion fruit, fresh mint, lime, and soda, served c…" at bounding box center [576, 241] width 117 height 78
click at [571, 224] on span "a refreshing blend of tangy passion fruit, fresh mint, lime, and soda, served c…" at bounding box center [576, 241] width 117 height 78
click at [602, 202] on span "a refreshing blend of tangy passion fruit, fresh mint, lime, and soda, served c…" at bounding box center [576, 241] width 117 height 78
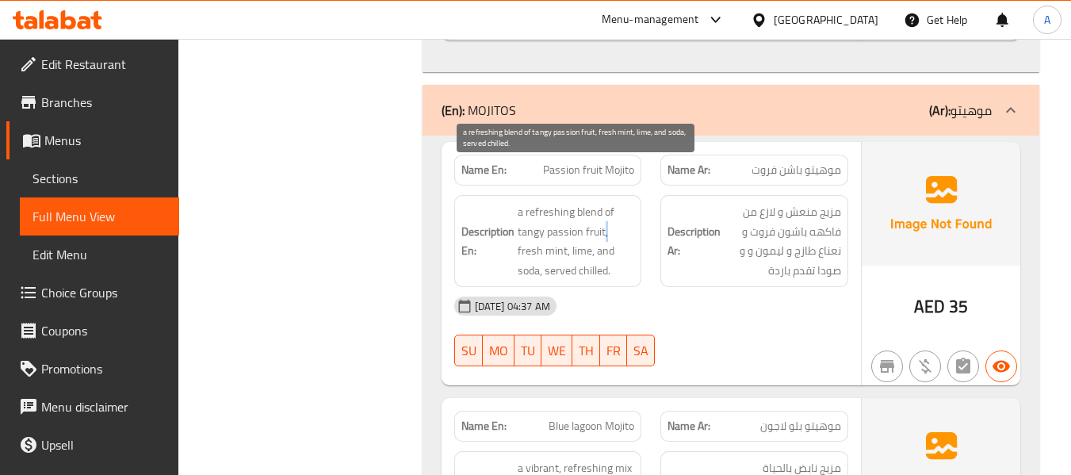
click at [602, 202] on span "a refreshing blend of tangy passion fruit, fresh mint, lime, and soda, served c…" at bounding box center [576, 241] width 117 height 78
click at [542, 202] on span "a refreshing blend of tangy passion fruit, fresh mint, lime, and soda, served c…" at bounding box center [576, 241] width 117 height 78
click at [602, 202] on span "a refreshing blend of tangy passion fruit, fresh mint, lime, and soda, served c…" at bounding box center [576, 241] width 117 height 78
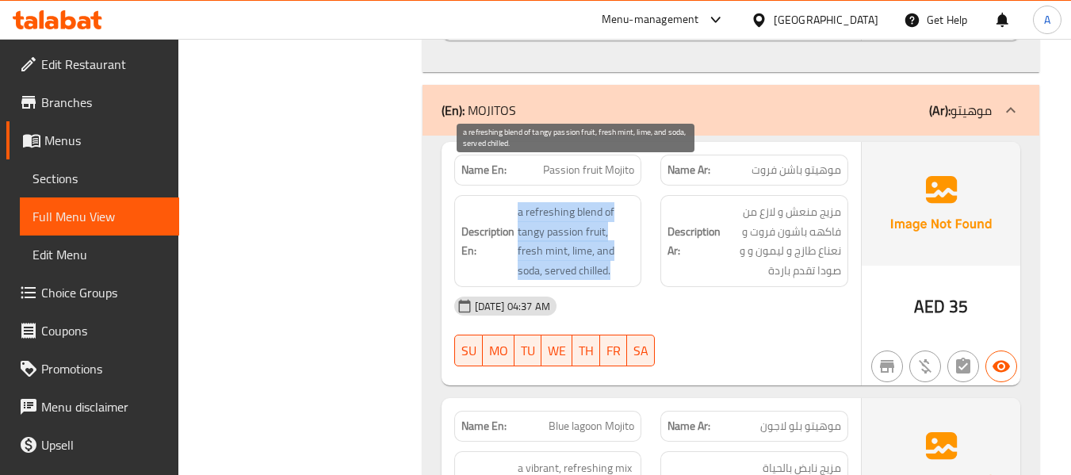
click at [602, 202] on span "a refreshing blend of tangy passion fruit, fresh mint, lime, and soda, served c…" at bounding box center [576, 241] width 117 height 78
click at [581, 202] on span "a refreshing blend of tangy passion fruit, fresh mint, lime, and soda, served c…" at bounding box center [576, 241] width 117 height 78
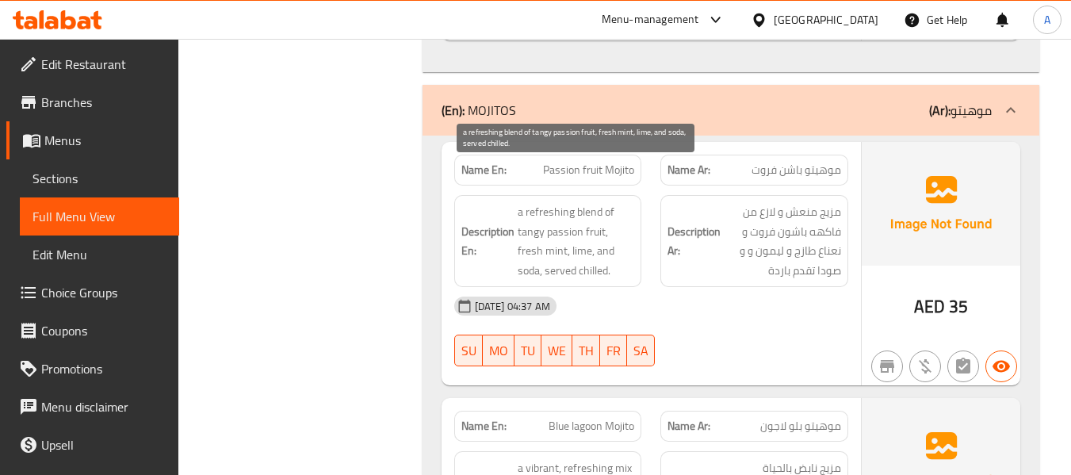
click at [559, 202] on span "a refreshing blend of tangy passion fruit, fresh mint, lime, and soda, served c…" at bounding box center [576, 241] width 117 height 78
click at [563, 202] on span "a refreshing blend of tangy passion fruit, fresh mint, lime, and soda, served c…" at bounding box center [576, 241] width 117 height 78
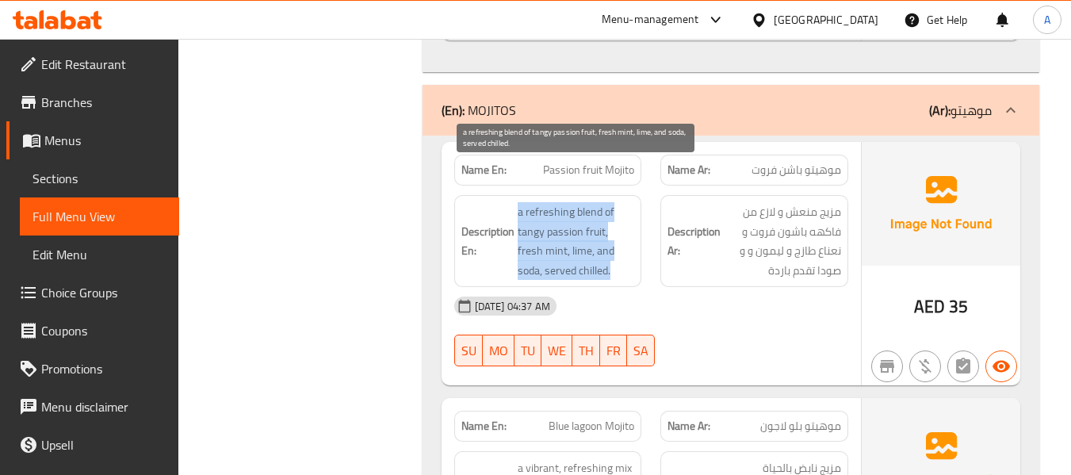
click at [563, 202] on span "a refreshing blend of tangy passion fruit, fresh mint, lime, and soda, served c…" at bounding box center [576, 241] width 117 height 78
click at [611, 202] on span "a refreshing blend of tangy passion fruit, fresh mint, lime, and soda, served c…" at bounding box center [576, 241] width 117 height 78
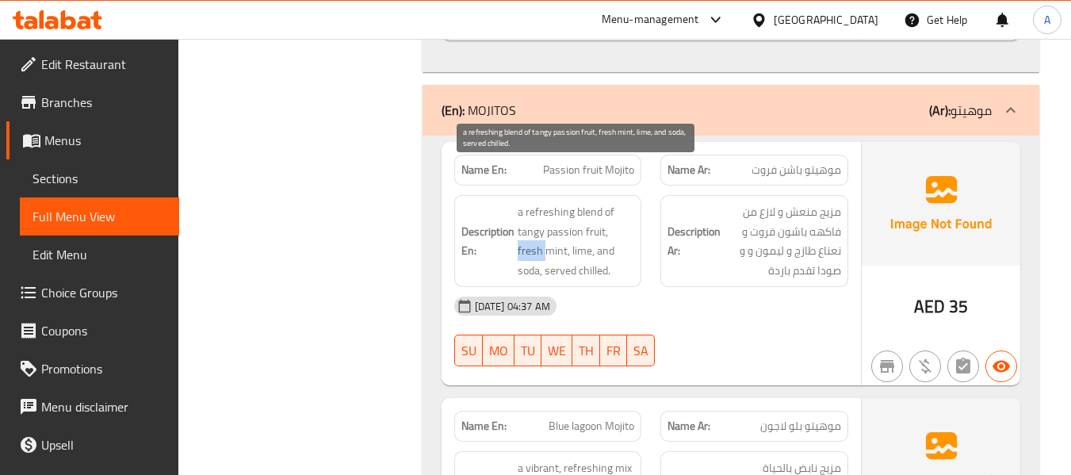
click at [611, 202] on span "a refreshing blend of tangy passion fruit, fresh mint, lime, and soda, served c…" at bounding box center [576, 241] width 117 height 78
click at [551, 213] on span "a refreshing blend of tangy passion fruit, fresh mint, lime, and soda, served c…" at bounding box center [576, 241] width 117 height 78
click at [547, 213] on span "a refreshing blend of tangy passion fruit, fresh mint, lime, and soda, served c…" at bounding box center [576, 241] width 117 height 78
drag, startPoint x: 544, startPoint y: 208, endPoint x: 609, endPoint y: 209, distance: 65.8
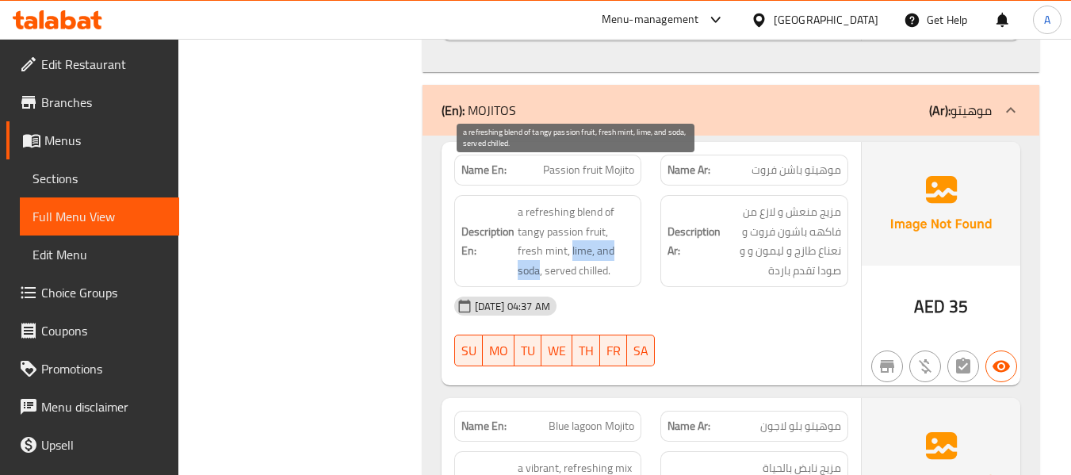
click at [609, 209] on span "a refreshing blend of tangy passion fruit, fresh mint, lime, and soda, served c…" at bounding box center [576, 241] width 117 height 78
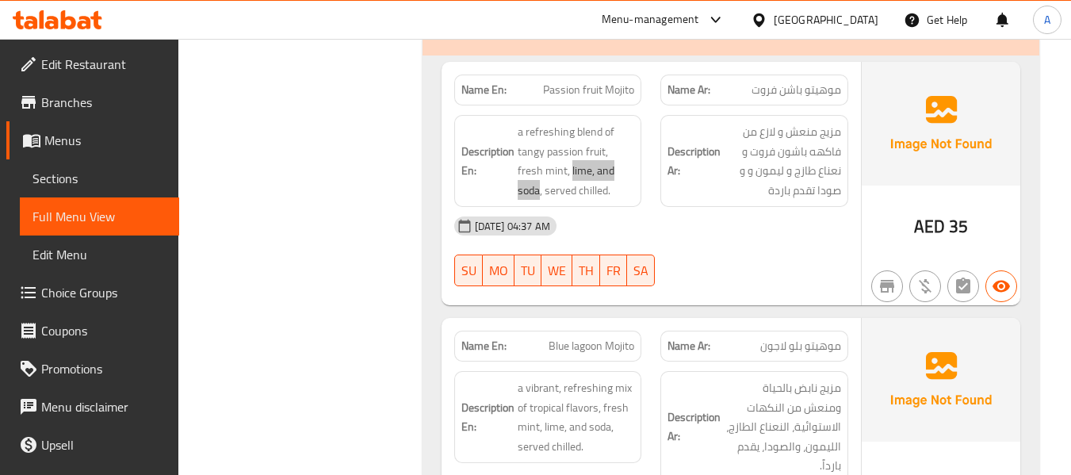
scroll to position [8243, 0]
click at [613, 208] on div "06-10-2025 04:37 AM" at bounding box center [651, 227] width 413 height 38
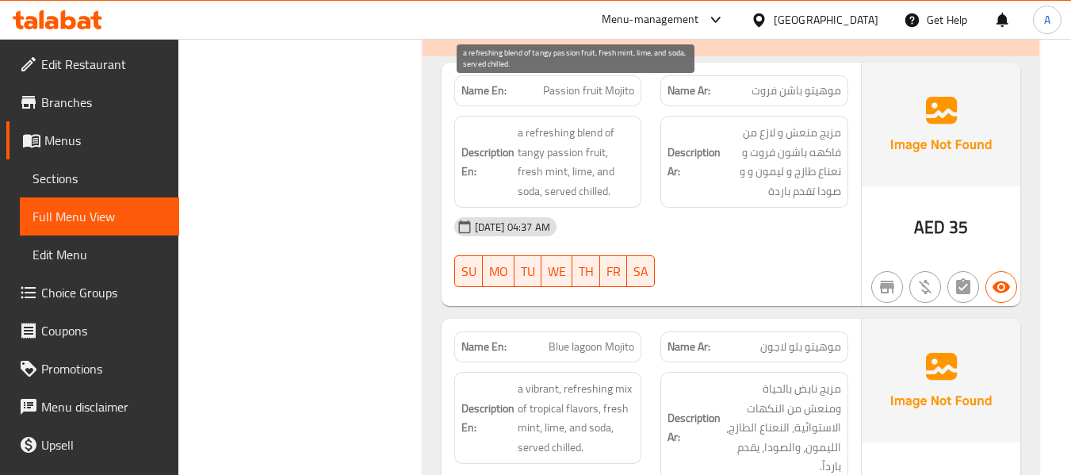
click at [566, 160] on span "a refreshing blend of tangy passion fruit, fresh mint, lime, and soda, served c…" at bounding box center [576, 162] width 117 height 78
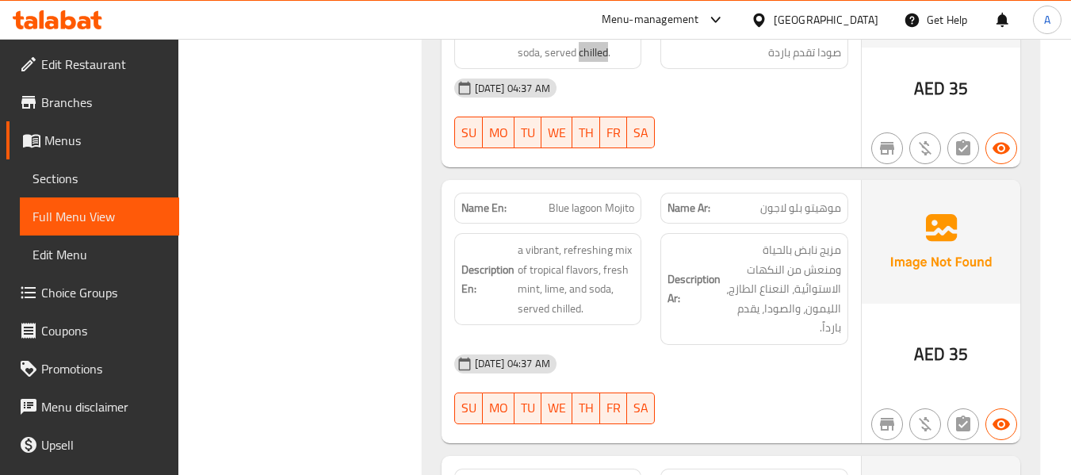
scroll to position [8401, 0]
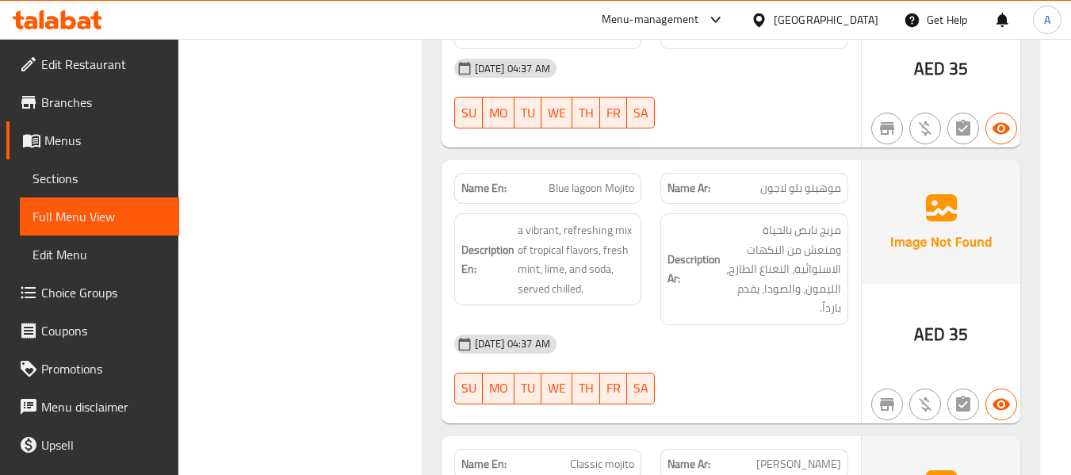
click at [606, 325] on div "06-10-2025 04:37 AM" at bounding box center [651, 344] width 413 height 38
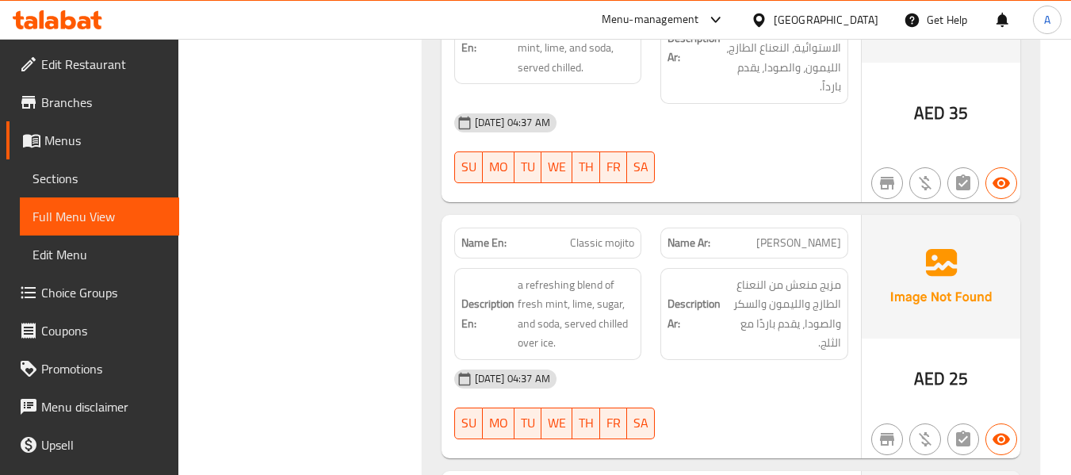
scroll to position [8639, 0]
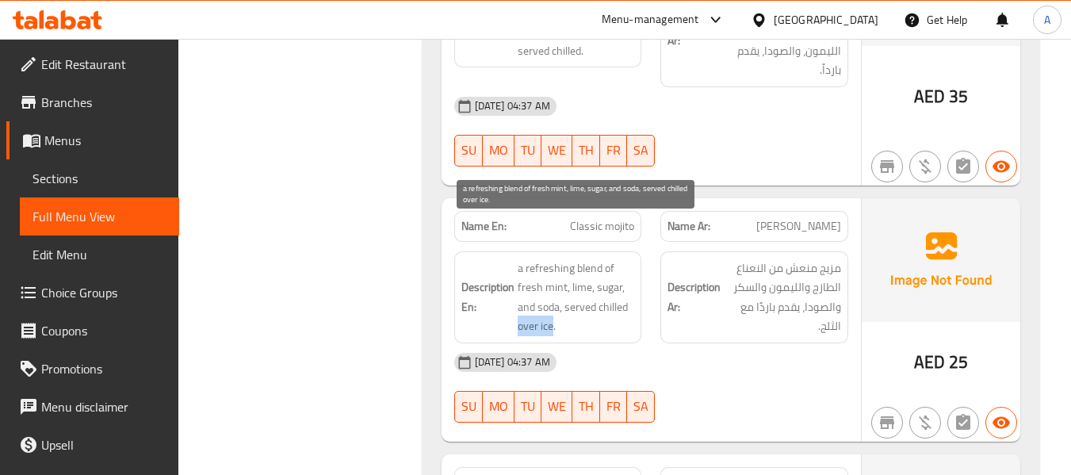
drag, startPoint x: 518, startPoint y: 292, endPoint x: 552, endPoint y: 291, distance: 34.1
click at [552, 291] on span "a refreshing blend of fresh mint, lime, sugar, and soda, served chilled over ic…" at bounding box center [576, 297] width 117 height 78
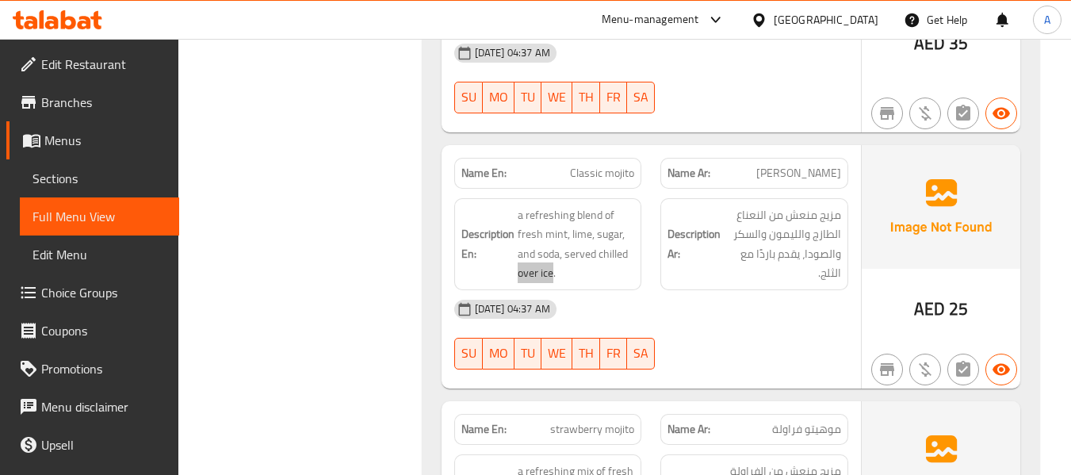
scroll to position [8718, 0]
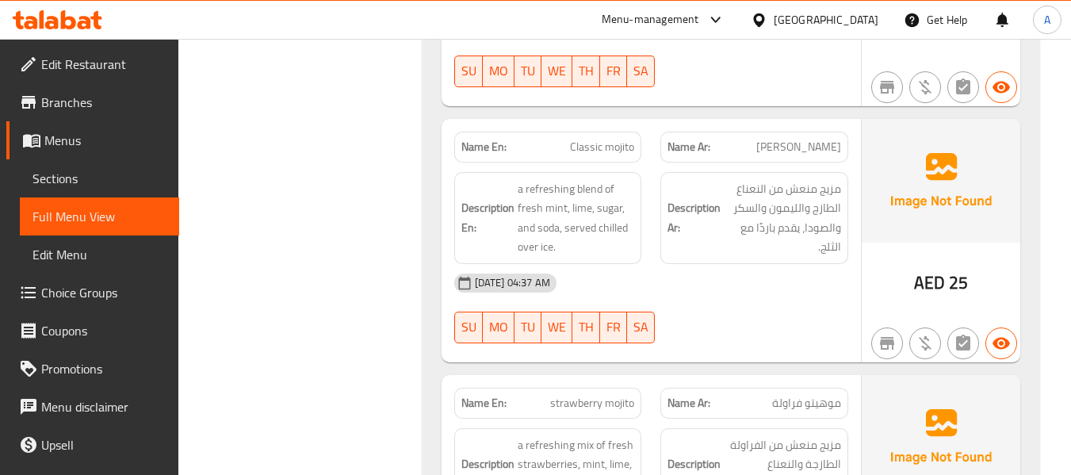
click at [640, 302] on div "SU MO TU WE TH FR SA" at bounding box center [548, 327] width 207 height 51
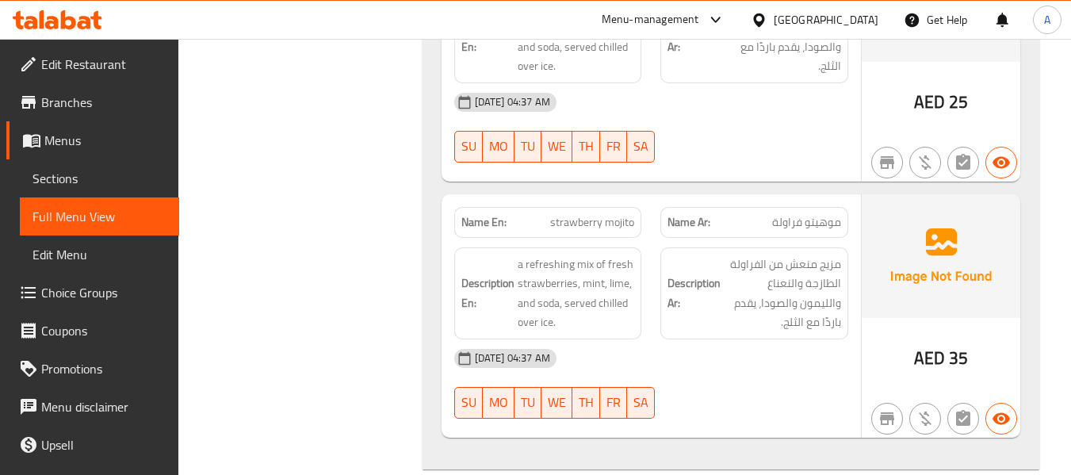
scroll to position [8956, 0]
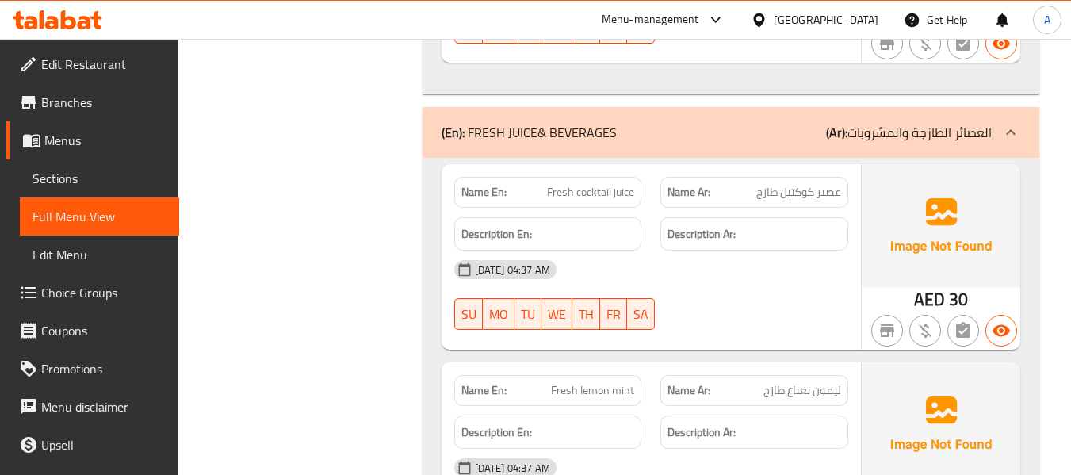
scroll to position [9273, 0]
click at [620, 185] on span "Fresh cocktail juice" at bounding box center [590, 193] width 87 height 17
click at [585, 185] on span "Fresh cocktail juice" at bounding box center [590, 193] width 87 height 17
click at [554, 185] on span "Fresh cocktail juice" at bounding box center [590, 193] width 87 height 17
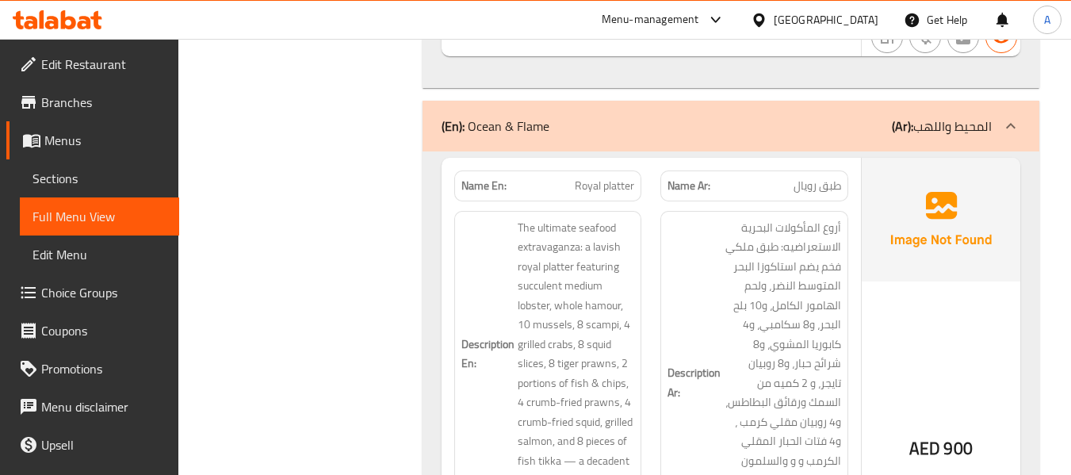
scroll to position [10532, 0]
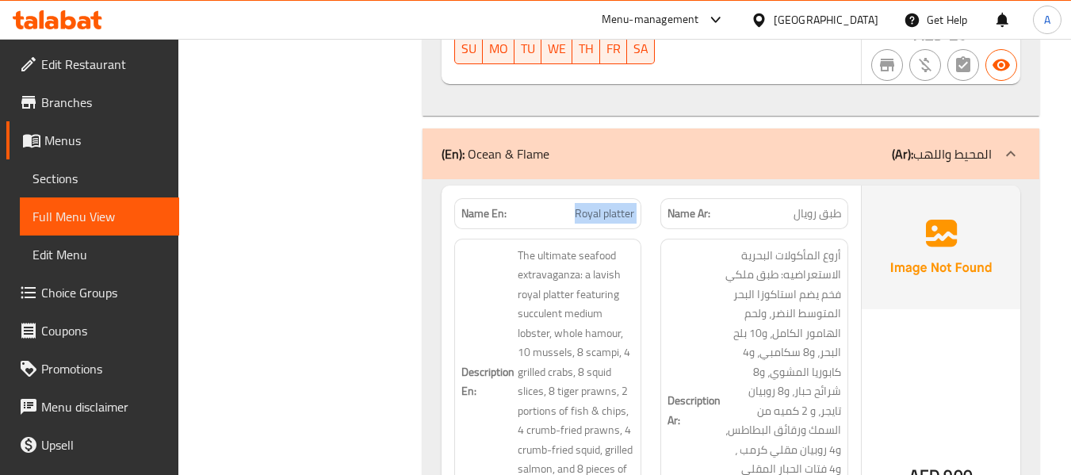
drag, startPoint x: 569, startPoint y: 170, endPoint x: 664, endPoint y: 179, distance: 95.6
click at [664, 189] on div "Name En: Royal platter Name Ar: طبق رويال" at bounding box center [651, 214] width 413 height 50
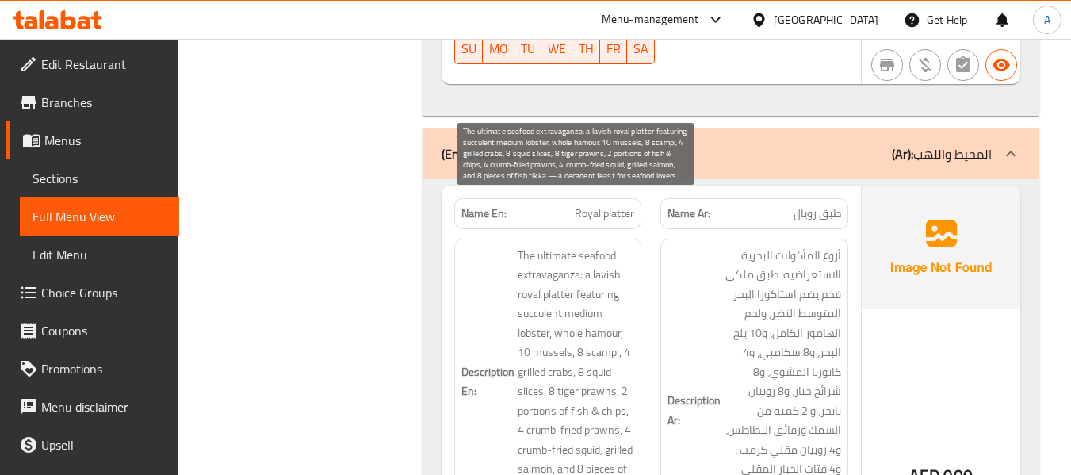
click at [556, 246] on span "The ultimate seafood extravaganza: a lavish royal platter featuring succulent m…" at bounding box center [576, 382] width 117 height 272
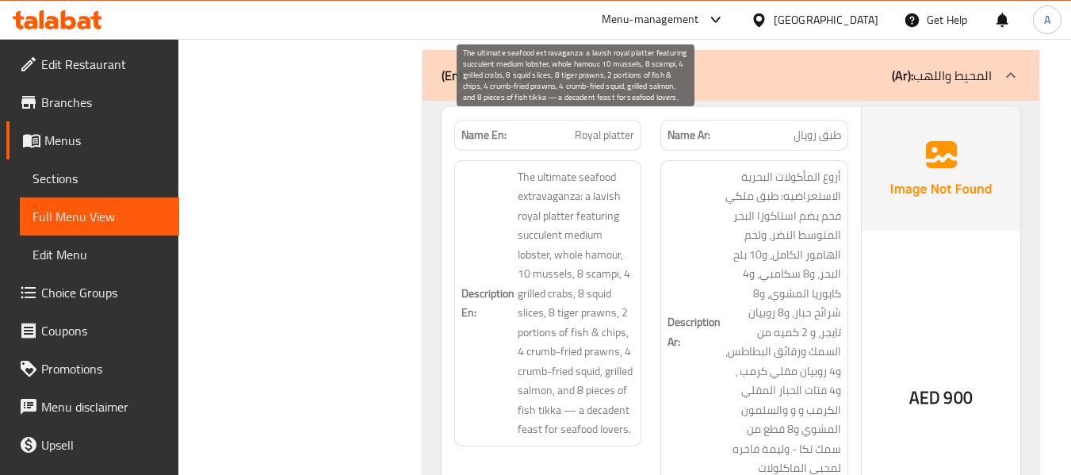
scroll to position [10611, 0]
click at [544, 166] on span "The ultimate seafood extravaganza: a lavish royal platter featuring succulent m…" at bounding box center [576, 302] width 117 height 272
click at [577, 250] on span "The ultimate seafood extravaganza: a lavish royal platter featuring succulent m…" at bounding box center [576, 302] width 117 height 272
click at [531, 166] on span "The ultimate seafood extravaganza: a lavish royal platter featuring succulent m…" at bounding box center [576, 302] width 117 height 272
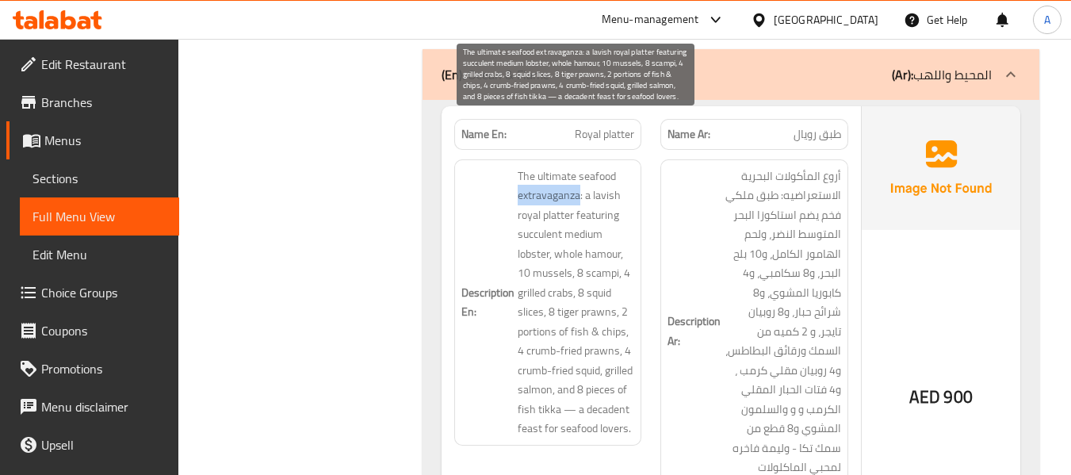
click at [531, 166] on span "The ultimate seafood extravaganza: a lavish royal platter featuring succulent m…" at bounding box center [576, 302] width 117 height 272
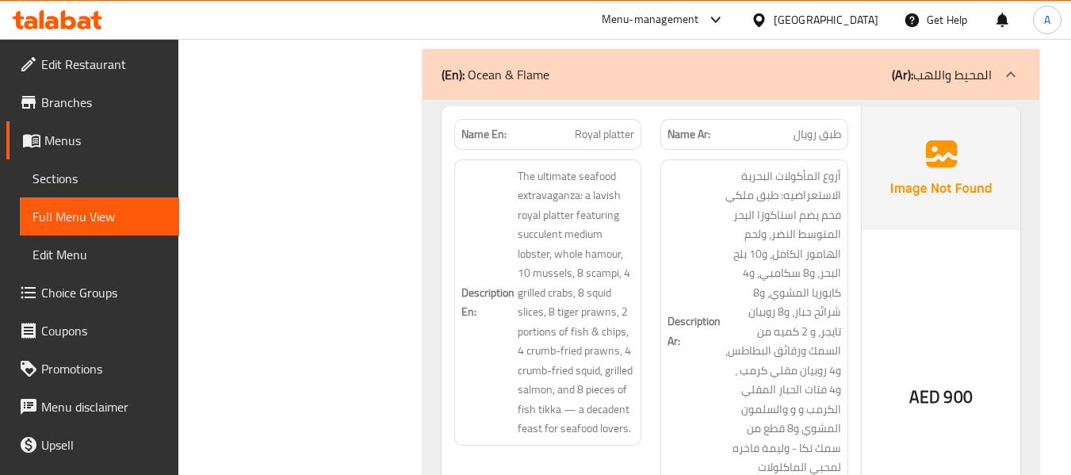
click at [515, 166] on h6 "Description En: The ultimate seafood extravaganza: a lavish royal platter featu…" at bounding box center [548, 302] width 174 height 272
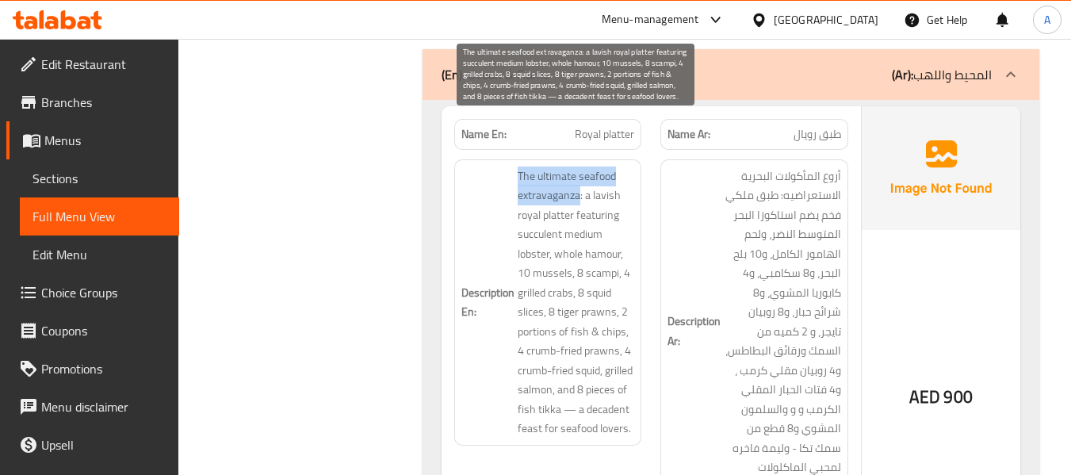
drag, startPoint x: 517, startPoint y: 129, endPoint x: 578, endPoint y: 153, distance: 65.5
click at [578, 166] on span "The ultimate seafood extravaganza: a lavish royal platter featuring succulent m…" at bounding box center [576, 302] width 117 height 272
click at [623, 175] on span "The ultimate seafood extravaganza: a lavish royal platter featuring succulent m…" at bounding box center [576, 302] width 117 height 272
click at [603, 166] on span "The ultimate seafood extravaganza: a lavish royal platter featuring succulent m…" at bounding box center [576, 302] width 117 height 272
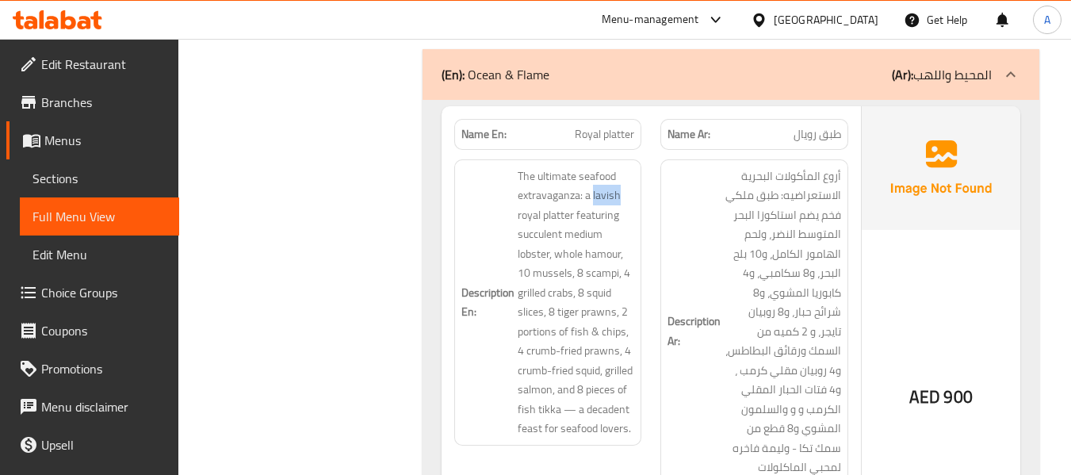
click at [499, 170] on h6 "Description En: The ultimate seafood extravaganza: a lavish royal platter featu…" at bounding box center [548, 302] width 174 height 272
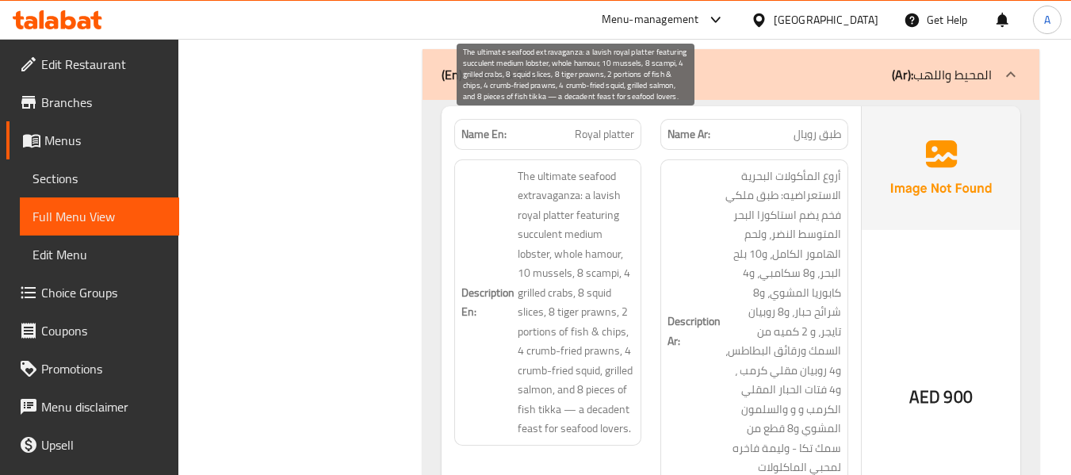
click at [534, 212] on span "The ultimate seafood extravaganza: a lavish royal platter featuring succulent m…" at bounding box center [576, 302] width 117 height 272
click at [532, 216] on span "The ultimate seafood extravaganza: a lavish royal platter featuring succulent m…" at bounding box center [576, 302] width 117 height 272
drag, startPoint x: 532, startPoint y: 216, endPoint x: 533, endPoint y: 207, distance: 8.8
click at [532, 212] on span "The ultimate seafood extravaganza: a lavish royal platter featuring succulent m…" at bounding box center [576, 302] width 117 height 272
click at [557, 210] on span "The ultimate seafood extravaganza: a lavish royal platter featuring succulent m…" at bounding box center [576, 302] width 117 height 272
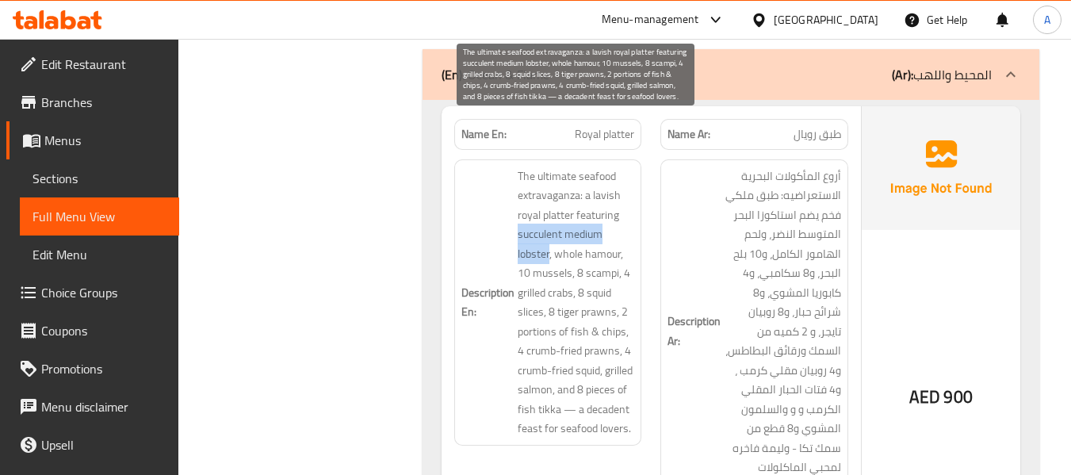
drag, startPoint x: 519, startPoint y: 195, endPoint x: 549, endPoint y: 209, distance: 33.3
click at [549, 209] on span "The ultimate seafood extravaganza: a lavish royal platter featuring succulent m…" at bounding box center [576, 302] width 117 height 272
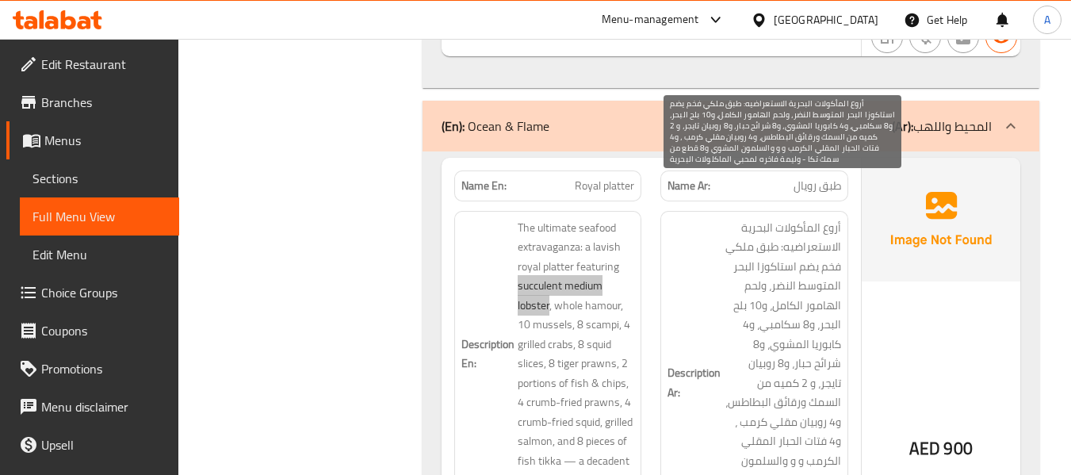
scroll to position [10532, 0]
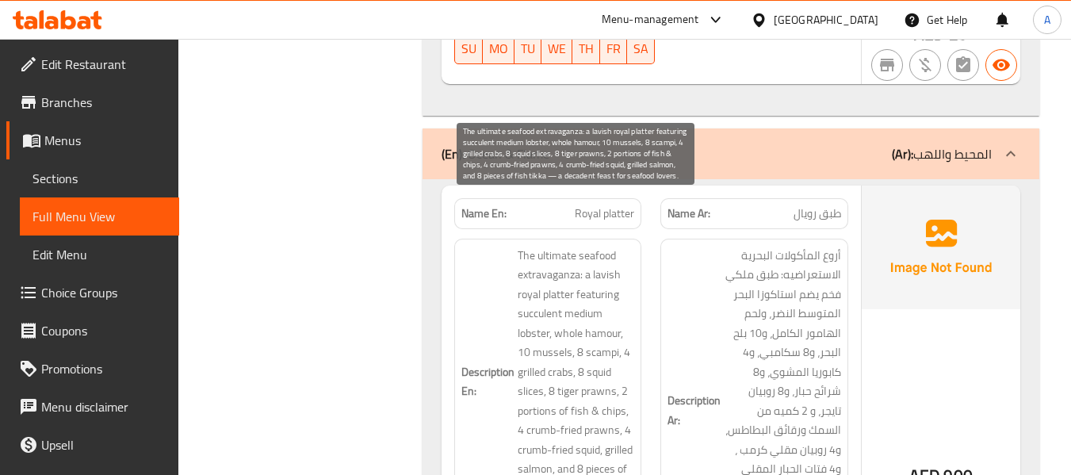
click at [535, 336] on span "The ultimate seafood extravaganza: a lavish royal platter featuring succulent m…" at bounding box center [576, 382] width 117 height 272
drag, startPoint x: 556, startPoint y: 293, endPoint x: 620, endPoint y: 304, distance: 65.0
click at [620, 304] on span "The ultimate seafood extravaganza: a lavish royal platter featuring succulent m…" at bounding box center [576, 382] width 117 height 272
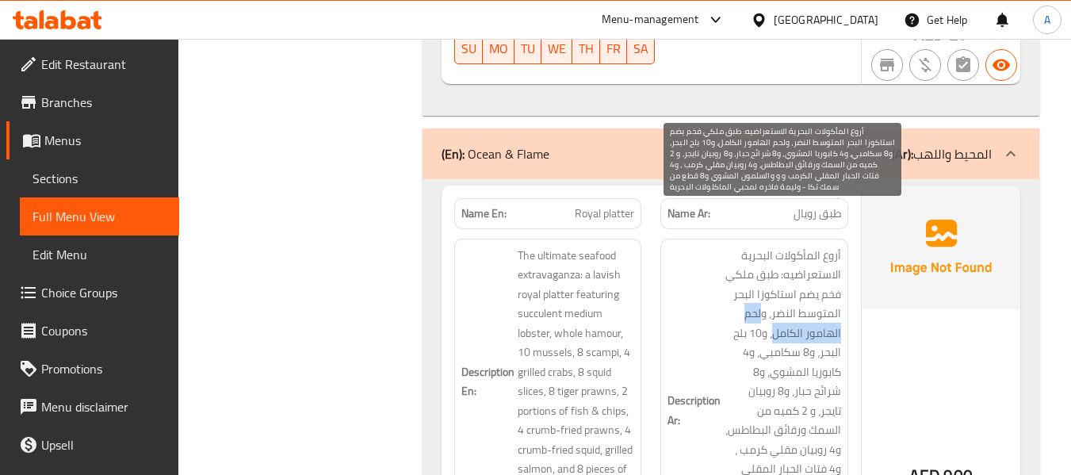
drag, startPoint x: 762, startPoint y: 273, endPoint x: 773, endPoint y: 292, distance: 22.3
click at [773, 292] on span "أروع المأكولات البحرية الاستعراضيه: طبق ملكي فخم يضم استاكوزا البحر المتوسط الن…" at bounding box center [782, 411] width 117 height 331
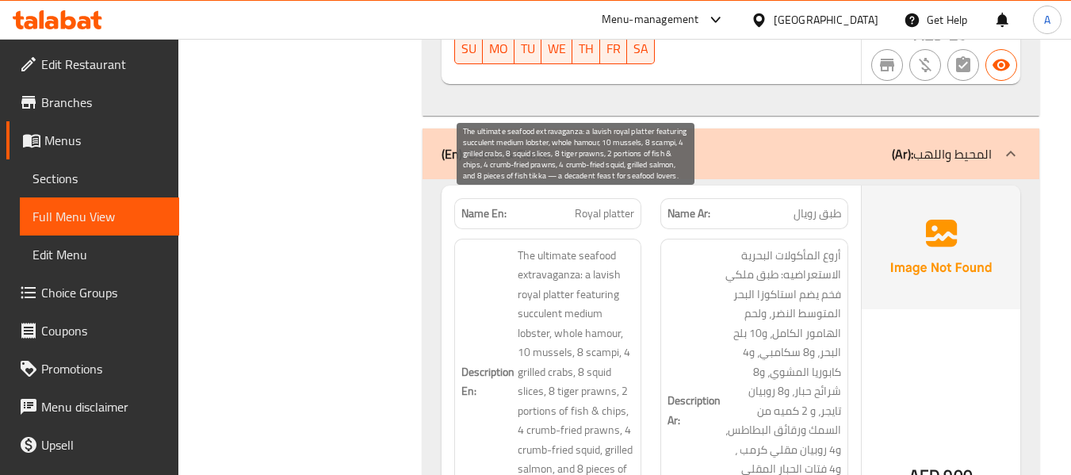
click at [559, 311] on span "The ultimate seafood extravaganza: a lavish royal platter featuring succulent m…" at bounding box center [576, 382] width 117 height 272
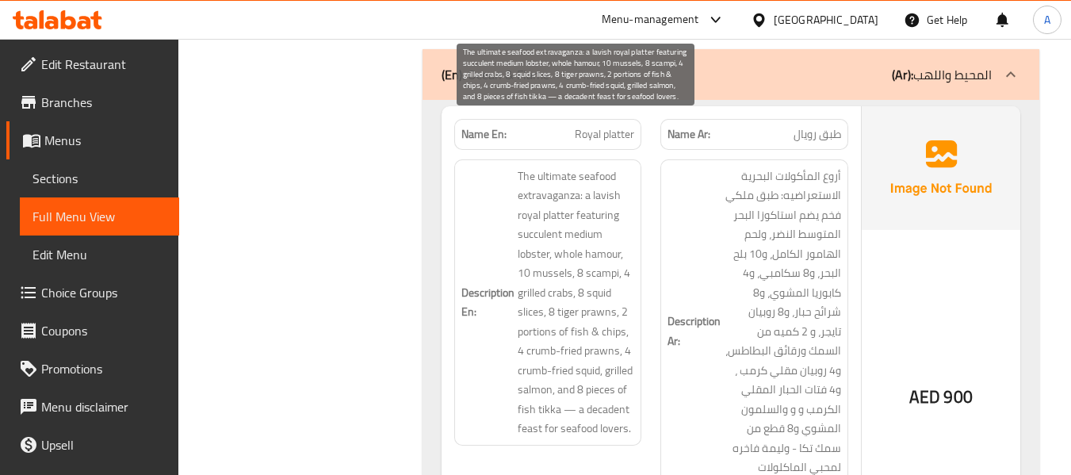
click at [599, 235] on span "The ultimate seafood extravaganza: a lavish royal platter featuring succulent m…" at bounding box center [576, 302] width 117 height 272
click at [541, 255] on span "The ultimate seafood extravaganza: a lavish royal platter featuring succulent m…" at bounding box center [576, 302] width 117 height 272
click at [591, 257] on span "The ultimate seafood extravaganza: a lavish royal platter featuring succulent m…" at bounding box center [576, 302] width 117 height 272
drag, startPoint x: 624, startPoint y: 312, endPoint x: 598, endPoint y: 336, distance: 34.8
click at [598, 336] on span "The ultimate seafood extravaganza: a lavish royal platter featuring succulent m…" at bounding box center [576, 302] width 117 height 272
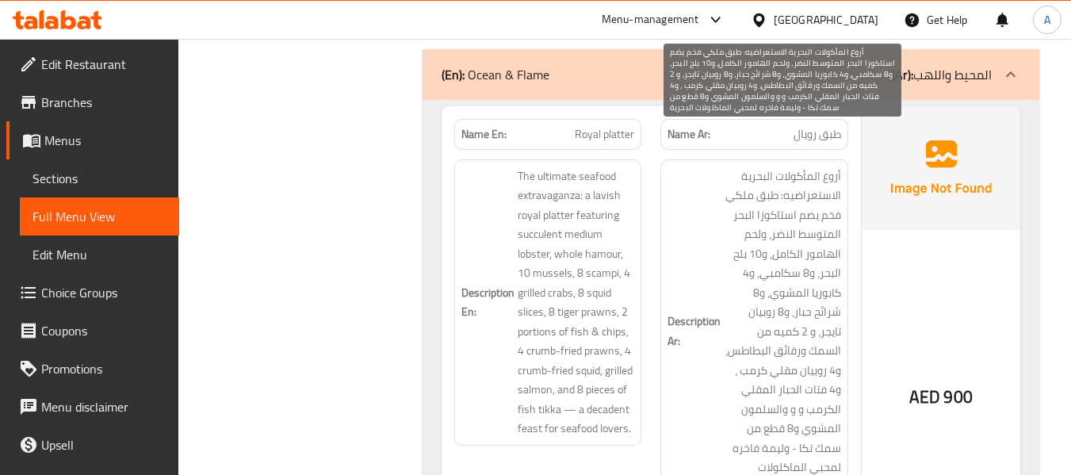
click at [787, 317] on span "أروع المأكولات البحرية الاستعراضيه: طبق ملكي فخم يضم استاكوزا البحر المتوسط الن…" at bounding box center [782, 331] width 117 height 331
drag, startPoint x: 770, startPoint y: 333, endPoint x: 747, endPoint y: 357, distance: 33.6
click at [747, 357] on span "أروع المأكولات البحرية الاستعراضيه: طبق ملكي فخم يضم استاكوزا البحر المتوسط الن…" at bounding box center [782, 331] width 117 height 331
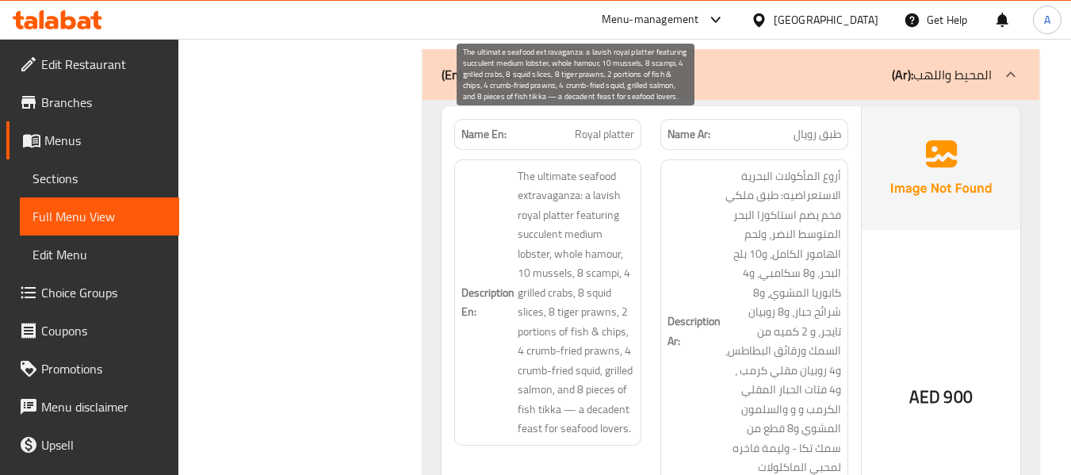
click at [583, 346] on span "The ultimate seafood extravaganza: a lavish royal platter featuring succulent m…" at bounding box center [576, 302] width 117 height 272
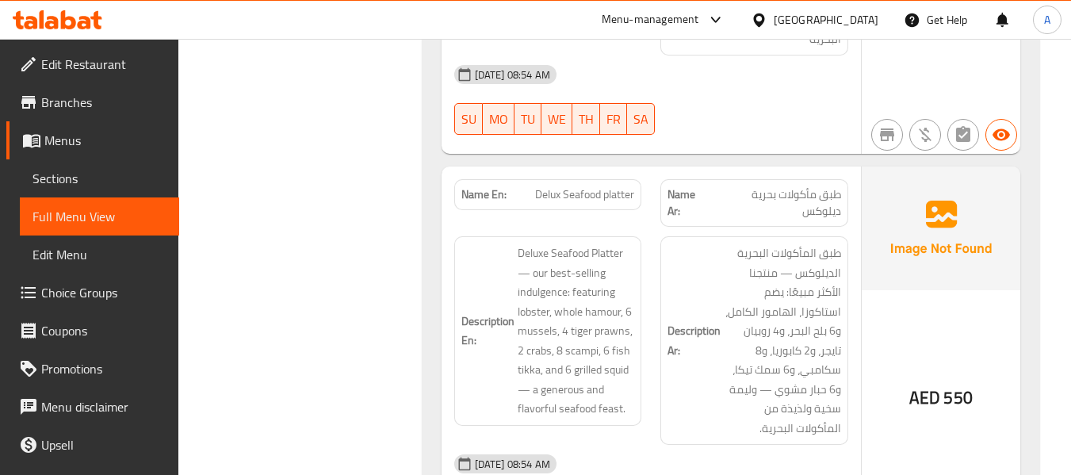
scroll to position [11087, 0]
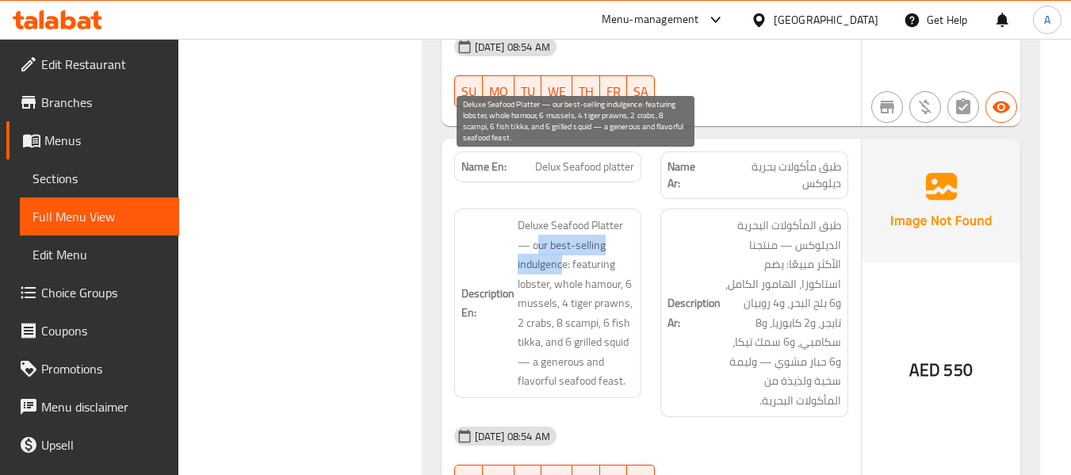
drag, startPoint x: 535, startPoint y: 189, endPoint x: 564, endPoint y: 210, distance: 35.8
click at [564, 216] on span "Deluxe Seafood Platter — our best-selling indulgence: featuring lobster, whole …" at bounding box center [576, 303] width 117 height 175
drag, startPoint x: 530, startPoint y: 189, endPoint x: 547, endPoint y: 198, distance: 19.2
click at [555, 216] on span "Deluxe Seafood Platter — our best-selling indulgence: featuring lobster, whole …" at bounding box center [576, 303] width 117 height 175
click at [537, 216] on span "Deluxe Seafood Platter — our best-selling indulgence: featuring lobster, whole …" at bounding box center [576, 303] width 117 height 175
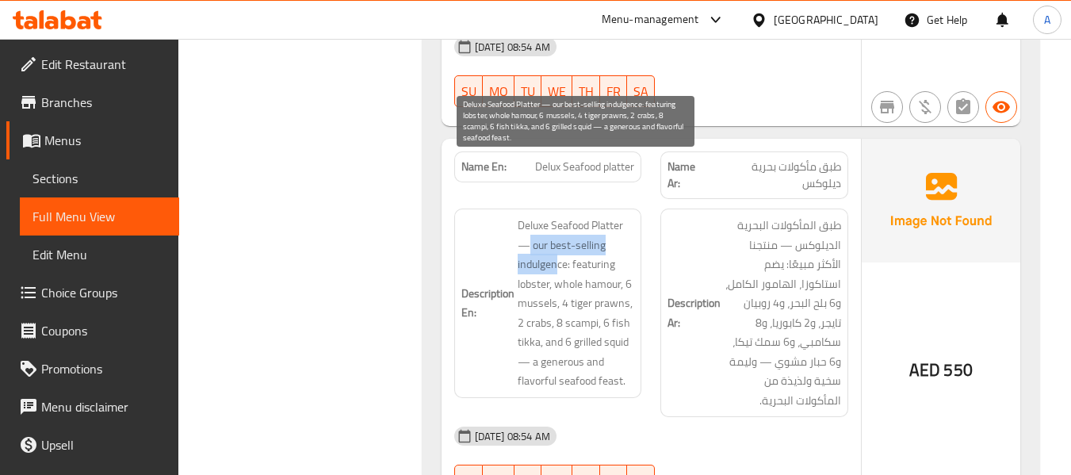
click at [532, 216] on span "Deluxe Seafood Platter — our best-selling indulgence: featuring lobster, whole …" at bounding box center [576, 303] width 117 height 175
drag, startPoint x: 533, startPoint y: 186, endPoint x: 567, endPoint y: 207, distance: 39.2
click at [567, 216] on span "Deluxe Seafood Platter — our best-selling indulgence: featuring lobster, whole …" at bounding box center [576, 303] width 117 height 175
click at [589, 216] on span "Deluxe Seafood Platter — our best-selling indulgence: featuring lobster, whole …" at bounding box center [576, 303] width 117 height 175
click at [523, 225] on span "Deluxe Seafood Platter — our best-selling indulgence: featuring lobster, whole …" at bounding box center [576, 303] width 117 height 175
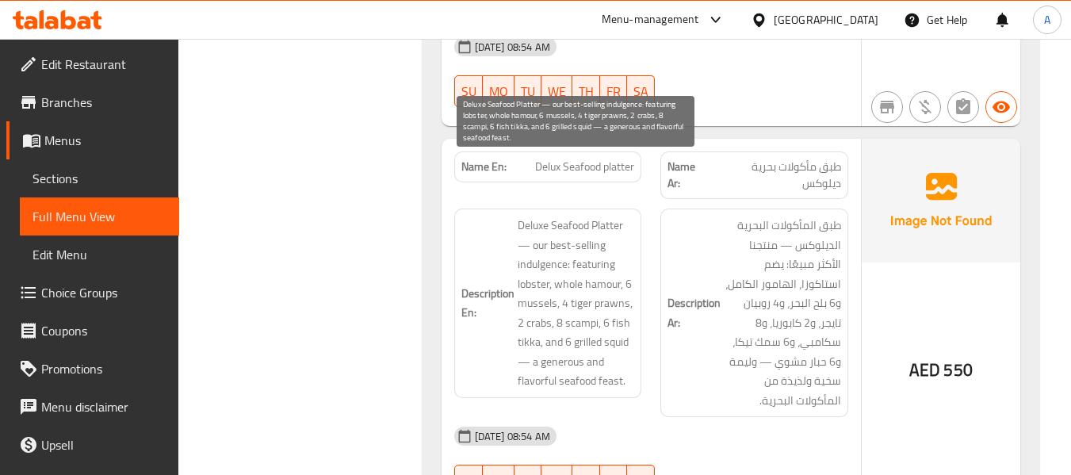
click at [589, 231] on span "Deluxe Seafood Platter — our best-selling indulgence: featuring lobster, whole …" at bounding box center [576, 303] width 117 height 175
click at [531, 249] on span "Deluxe Seafood Platter — our best-selling indulgence: featuring lobster, whole …" at bounding box center [576, 303] width 117 height 175
click at [544, 262] on span "Deluxe Seafood Platter — our best-selling indulgence: featuring lobster, whole …" at bounding box center [576, 303] width 117 height 175
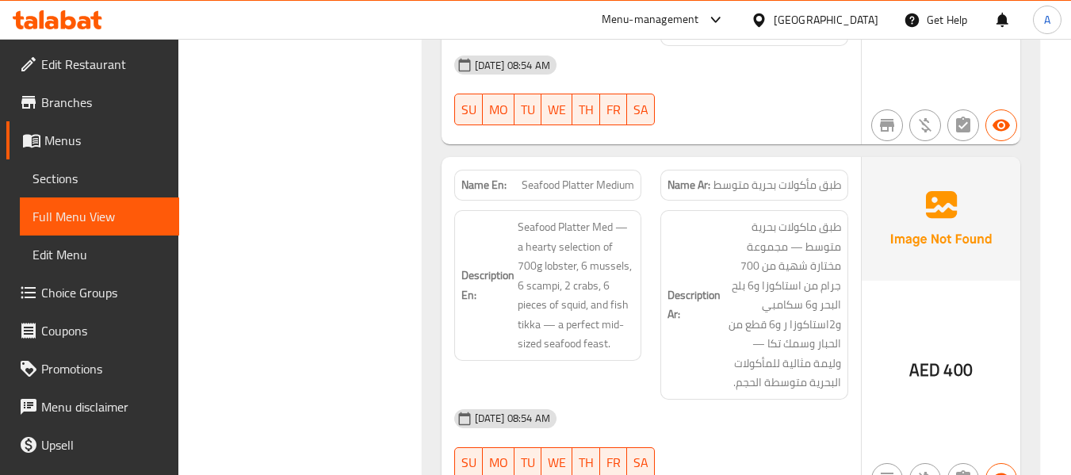
scroll to position [11483, 0]
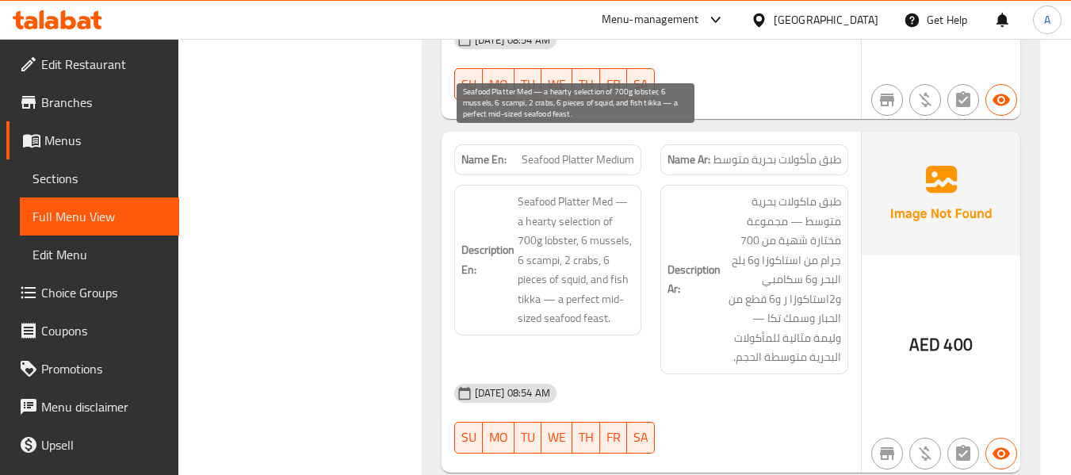
click at [575, 192] on span "Seafood Platter Med — a hearty selection of 700g lobster, 6 mussels, 6 scampi, …" at bounding box center [576, 260] width 117 height 136
click at [541, 192] on span "Seafood Platter Med — a hearty selection of 700g lobster, 6 mussels, 6 scampi, …" at bounding box center [576, 260] width 117 height 136
click at [589, 197] on span "Seafood Platter Med — a hearty selection of 700g lobster, 6 mussels, 6 scampi, …" at bounding box center [576, 260] width 117 height 136
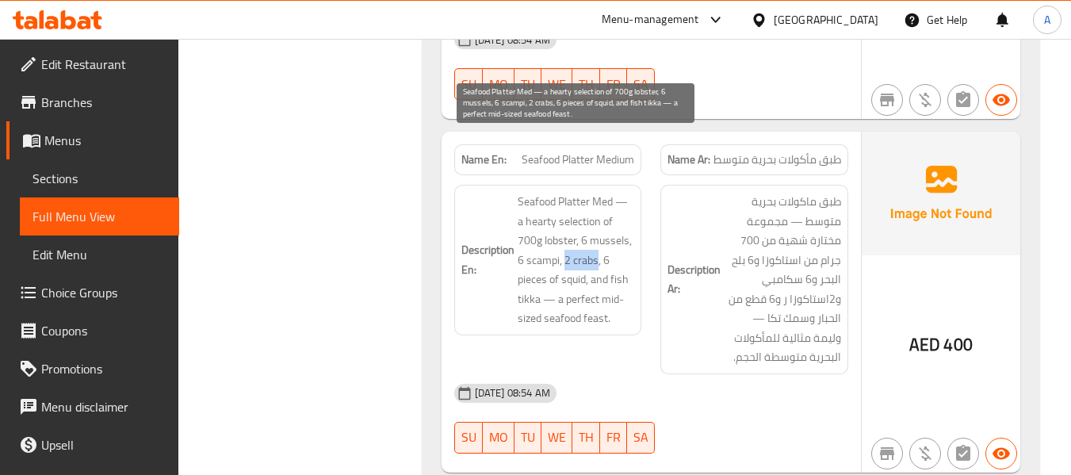
drag, startPoint x: 565, startPoint y: 204, endPoint x: 598, endPoint y: 203, distance: 32.5
click at [598, 203] on span "Seafood Platter Med — a hearty selection of 700g lobster, 6 mussels, 6 scampi, …" at bounding box center [576, 260] width 117 height 136
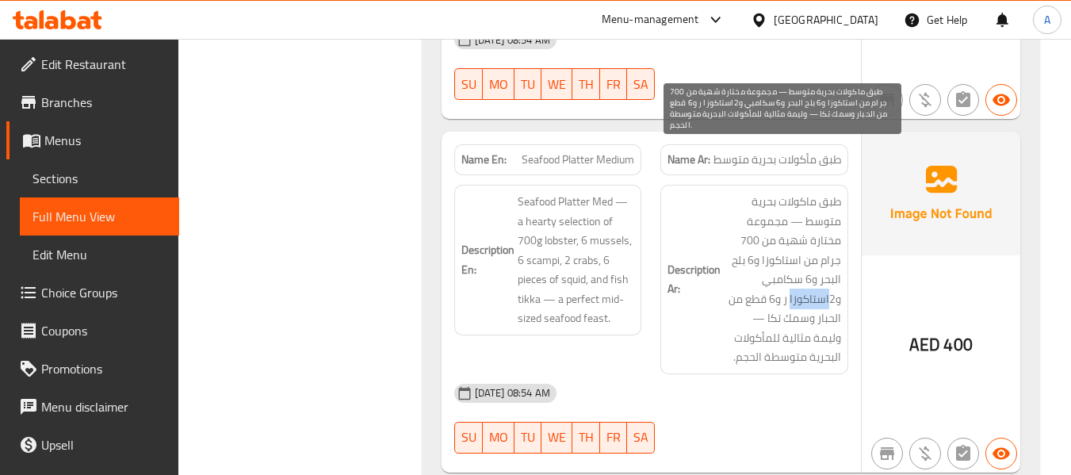
drag, startPoint x: 791, startPoint y: 242, endPoint x: 830, endPoint y: 250, distance: 39.6
click at [830, 250] on span "طبق ماكولات بحرية متوسط — مجموعة مختارة شهية من 700 جرام من استاكوزا و6 بلح الب…" at bounding box center [782, 279] width 117 height 175
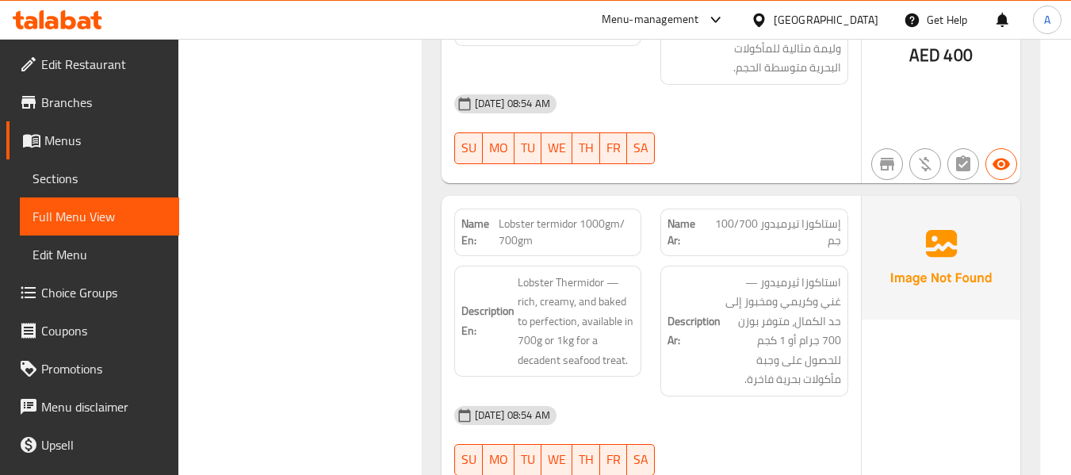
scroll to position [11800, 0]
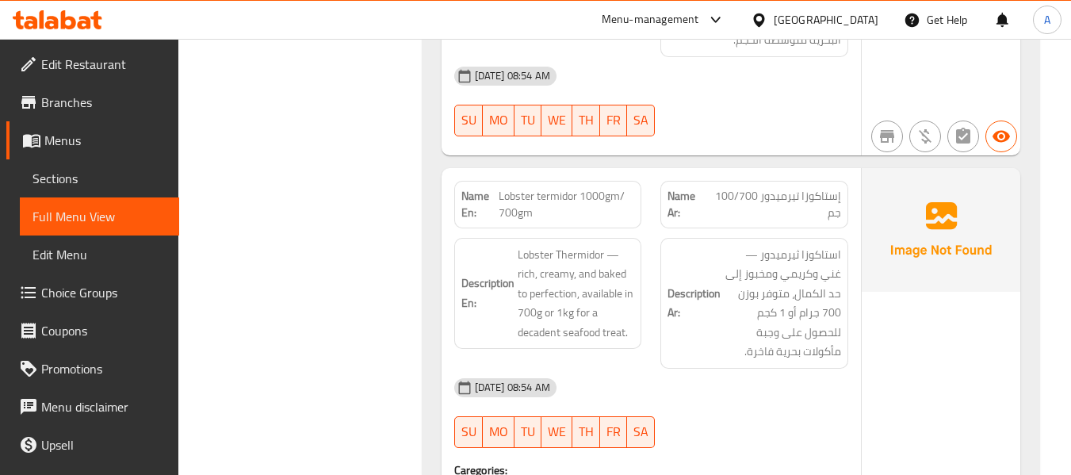
click at [472, 245] on h6 "Description En: Lobster Thermidor — rich, creamy, and baked to perfection, avai…" at bounding box center [548, 293] width 174 height 97
drag, startPoint x: 497, startPoint y: 136, endPoint x: 532, endPoint y: 169, distance: 47.7
click at [532, 181] on div "Name En: Lobster termidor 1000gm/ 700gm" at bounding box center [548, 205] width 188 height 48
click at [518, 188] on span "Lobster termidor 1000gm/ 700gm" at bounding box center [567, 204] width 136 height 33
drag, startPoint x: 498, startPoint y: 136, endPoint x: 536, endPoint y: 155, distance: 42.2
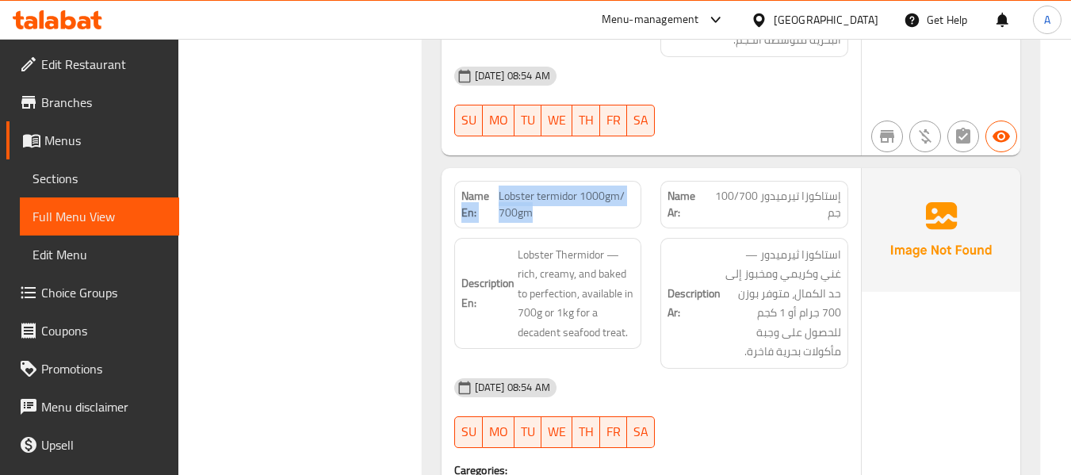
click at [537, 188] on p "Name En: Lobster termidor 1000gm/ 700gm" at bounding box center [548, 204] width 174 height 33
click at [520, 188] on span "Lobster termidor 1000gm/ 700gm" at bounding box center [567, 204] width 136 height 33
drag, startPoint x: 500, startPoint y: 138, endPoint x: 534, endPoint y: 159, distance: 40.2
click at [534, 188] on span "Lobster termidor 1000gm/ 700gm" at bounding box center [567, 204] width 136 height 33
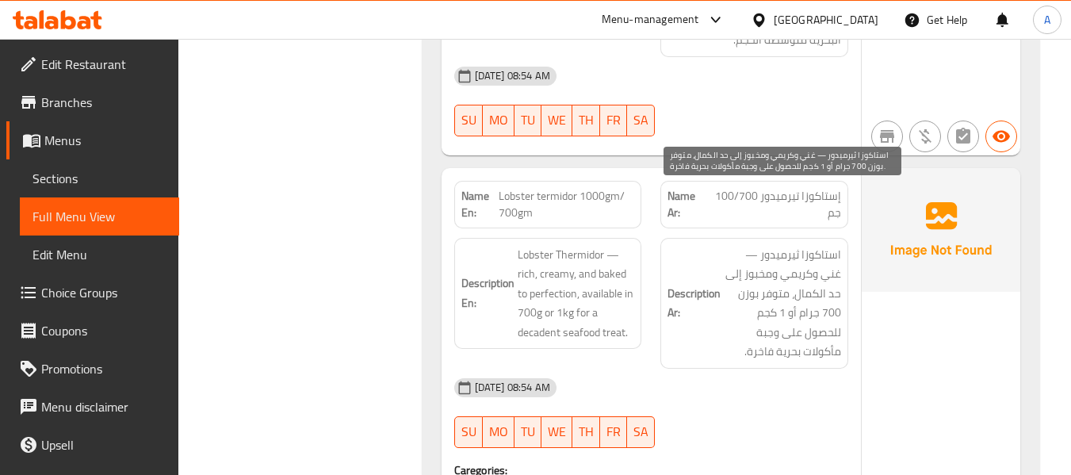
click at [764, 295] on span "استاكوزا ثيرميدور — غني وكريمي ومخبوز إلى حد الكمال، متوفر بوزن 700 جرام أو 1 ك…" at bounding box center [782, 303] width 117 height 117
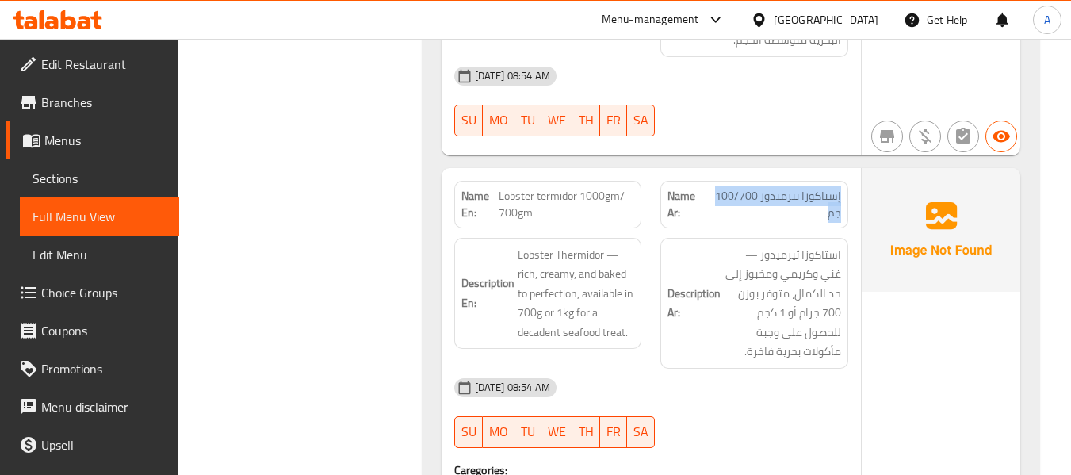
drag, startPoint x: 817, startPoint y: 152, endPoint x: 844, endPoint y: 136, distance: 31.3
click at [844, 181] on div "Name Ar: إستاكوزا تيرميدور 100/700 جم" at bounding box center [754, 205] width 188 height 48
click at [727, 309] on div "Description Ar: استاكوزا ثيرميدور — غني وكريمي ومخبوز إلى حد الكمال، متوفر بوزن…" at bounding box center [754, 303] width 188 height 131
drag, startPoint x: 605, startPoint y: 185, endPoint x: 657, endPoint y: 170, distance: 54.4
click at [605, 238] on div "Description En: Lobster Thermidor — rich, creamy, and baked to perfection, avai…" at bounding box center [548, 294] width 188 height 112
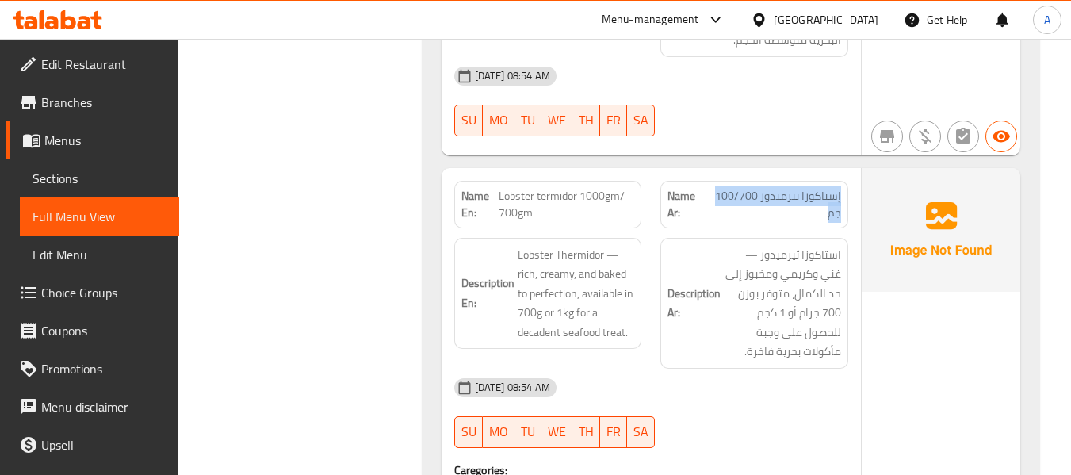
drag, startPoint x: 779, startPoint y: 157, endPoint x: 854, endPoint y: 122, distance: 83.0
click at [854, 171] on div "Name Ar: إستاكوزا تيرميدور 100/700 جم" at bounding box center [754, 204] width 207 height 67
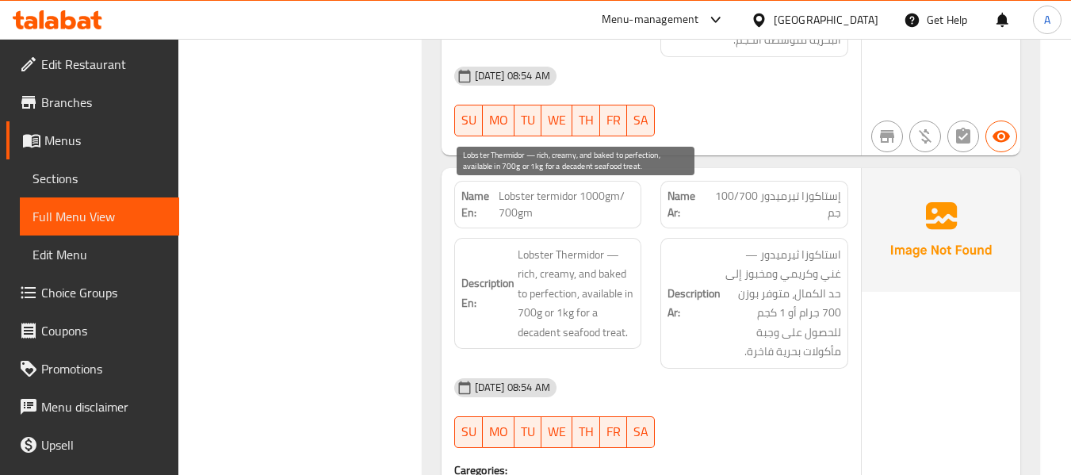
click at [560, 245] on span "Lobster Thermidor — rich, creamy, and baked to perfection, available in 700g or…" at bounding box center [576, 293] width 117 height 97
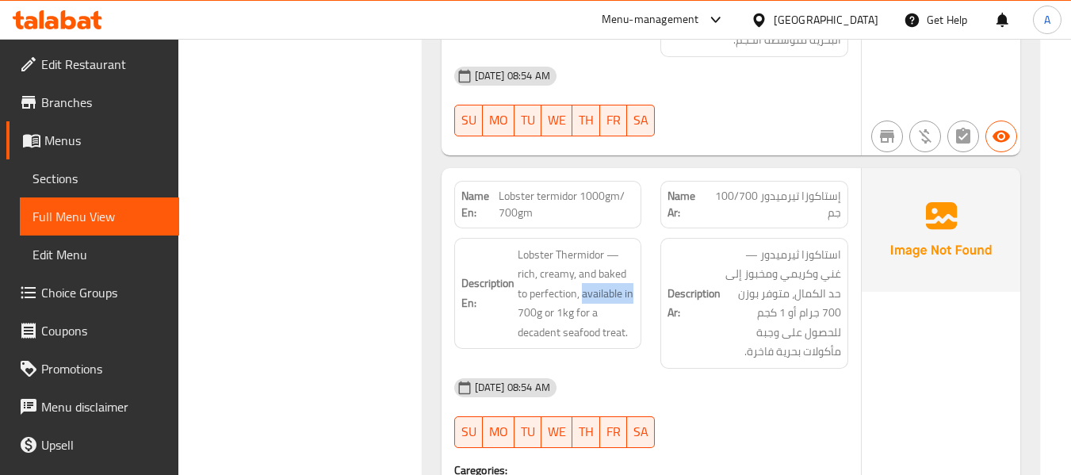
drag, startPoint x: 583, startPoint y: 235, endPoint x: 636, endPoint y: 243, distance: 53.7
click at [636, 243] on div "Description En: Lobster Thermidor — rich, creamy, and baked to perfection, avai…" at bounding box center [548, 294] width 188 height 112
drag, startPoint x: 729, startPoint y: 305, endPoint x: 738, endPoint y: 295, distance: 13.5
click at [729, 305] on div "Description Ar: استاكوزا ثيرميدور — غني وكريمي ومخبوز إلى حد الكمال، متوفر بوزن…" at bounding box center [754, 303] width 188 height 131
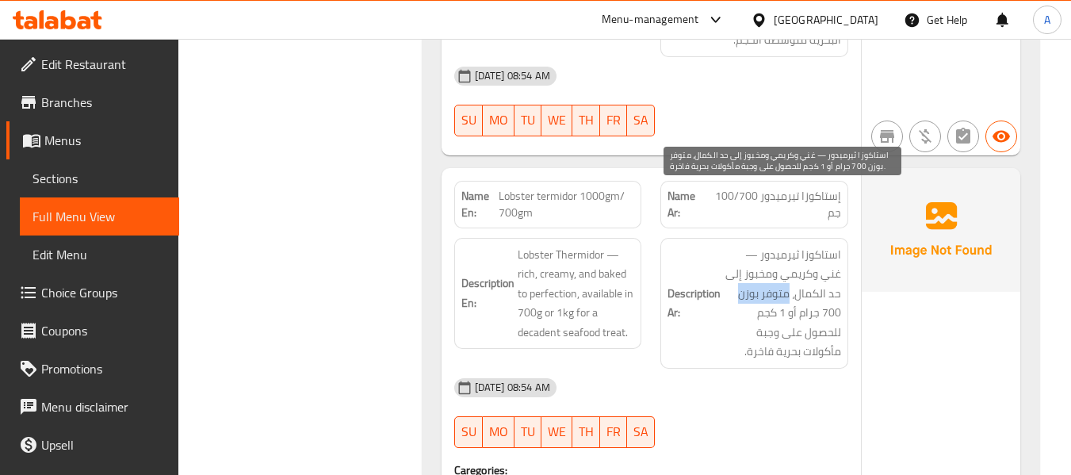
drag, startPoint x: 788, startPoint y: 237, endPoint x: 737, endPoint y: 237, distance: 50.7
click at [737, 245] on span "استاكوزا ثيرميدور — غني وكريمي ومخبوز إلى حد الكمال، متوفر بوزن 700 جرام أو 1 ك…" at bounding box center [782, 303] width 117 height 117
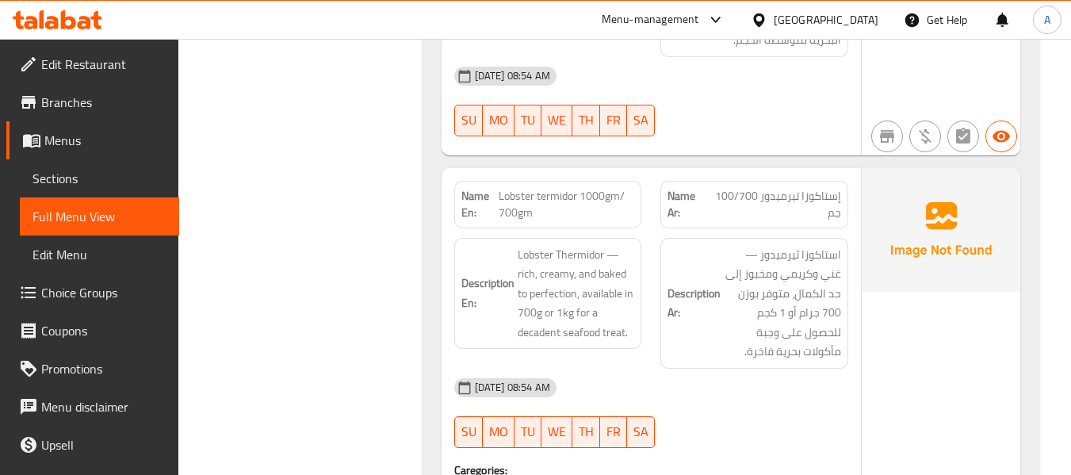
click at [658, 278] on div "Description Ar: استاكوزا ثيرميدور — غني وكريمي ومخبوز إلى حد الكمال، متوفر بوزن…" at bounding box center [754, 303] width 207 height 150
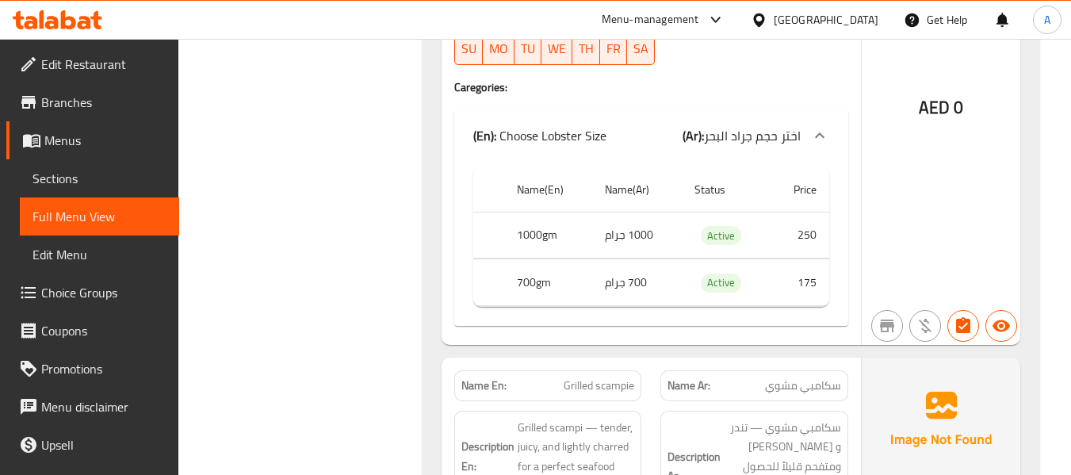
scroll to position [12196, 0]
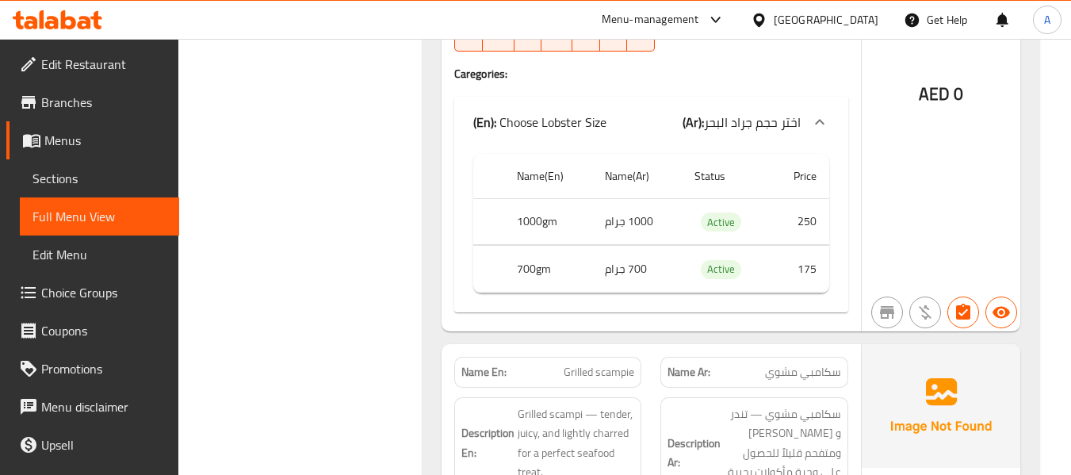
click at [592, 364] on span "Grilled scampie" at bounding box center [599, 372] width 71 height 17
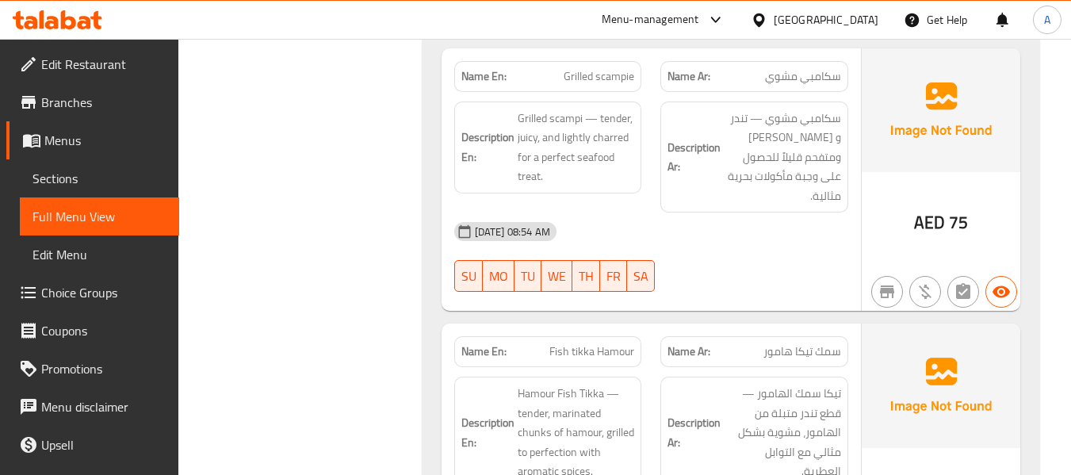
scroll to position [12513, 0]
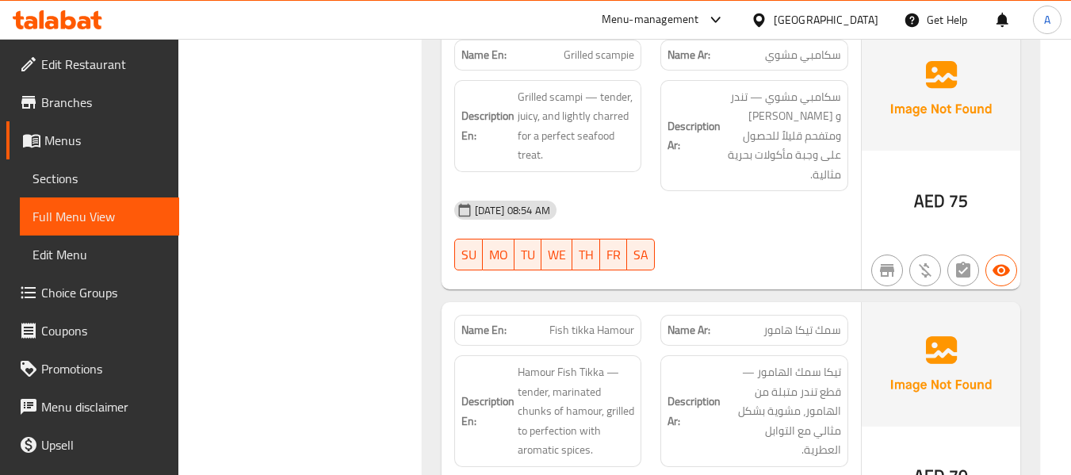
click at [525, 355] on div "Description En: Hamour Fish Tikka — tender, marinated chunks of hamour, grilled…" at bounding box center [548, 411] width 188 height 112
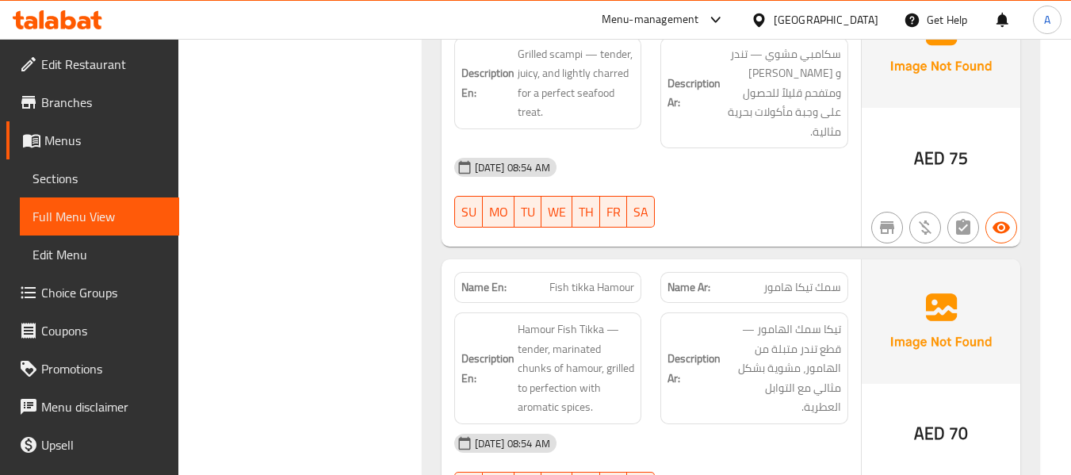
scroll to position [12592, 0]
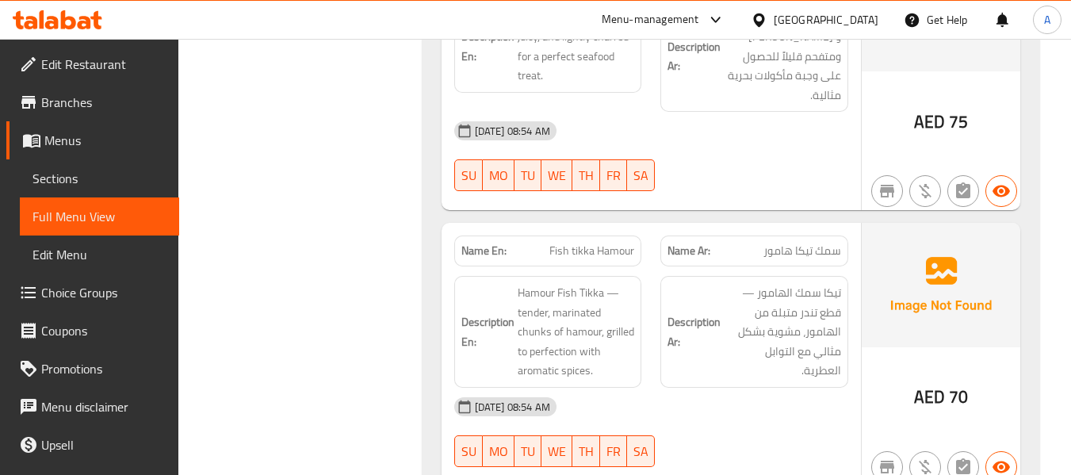
click at [479, 312] on strong "Description En:" at bounding box center [487, 331] width 53 height 39
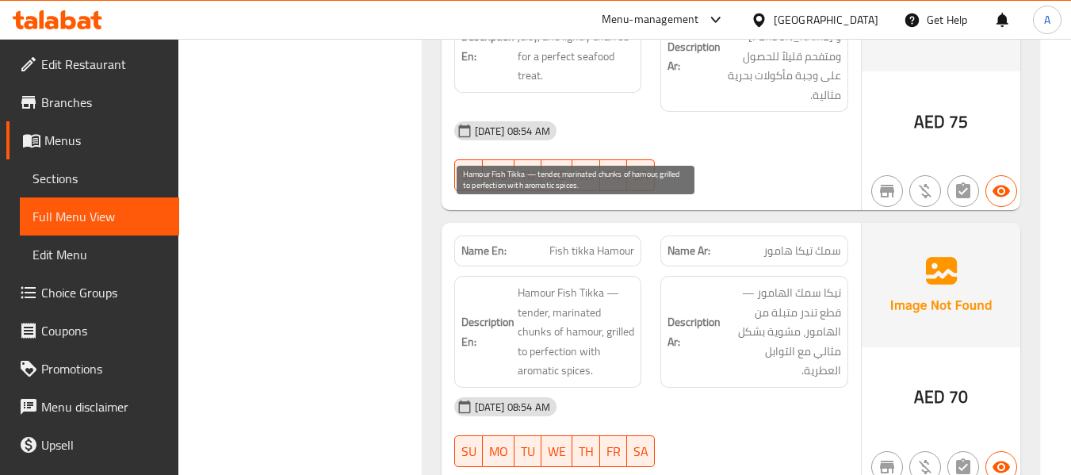
click at [576, 283] on span "Hamour Fish Tikka — tender, marinated chunks of hamour, grilled to perfection w…" at bounding box center [576, 331] width 117 height 97
drag, startPoint x: 606, startPoint y: 256, endPoint x: 577, endPoint y: 280, distance: 37.8
click at [577, 283] on span "Hamour Fish Tikka — tender, marinated chunks of hamour, grilled to perfection w…" at bounding box center [576, 331] width 117 height 97
click at [575, 283] on span "Hamour Fish Tikka — tender, marinated chunks of hamour, grilled to perfection w…" at bounding box center [576, 331] width 117 height 97
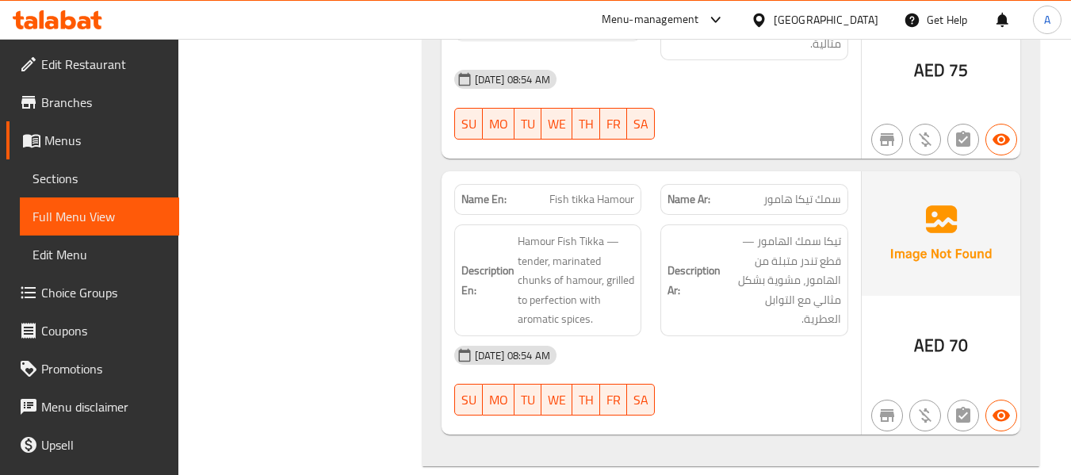
scroll to position [12672, 0]
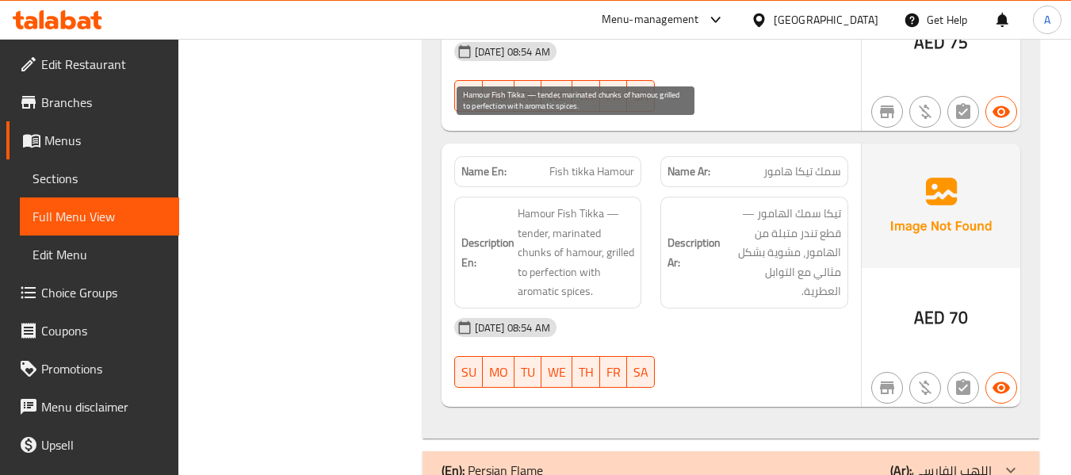
click at [619, 218] on span "Hamour Fish Tikka — tender, marinated chunks of hamour, grilled to perfection w…" at bounding box center [576, 252] width 117 height 97
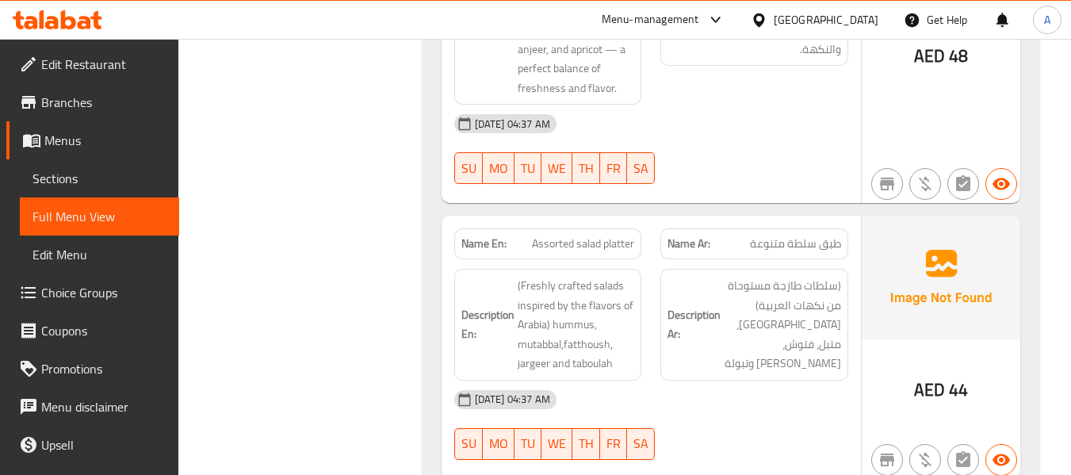
scroll to position [0, 0]
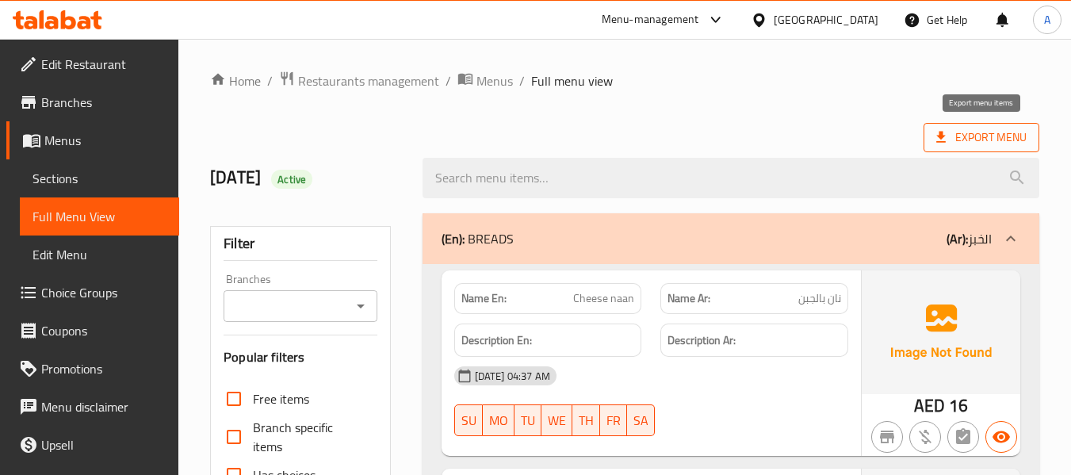
click at [945, 140] on icon at bounding box center [941, 137] width 16 height 16
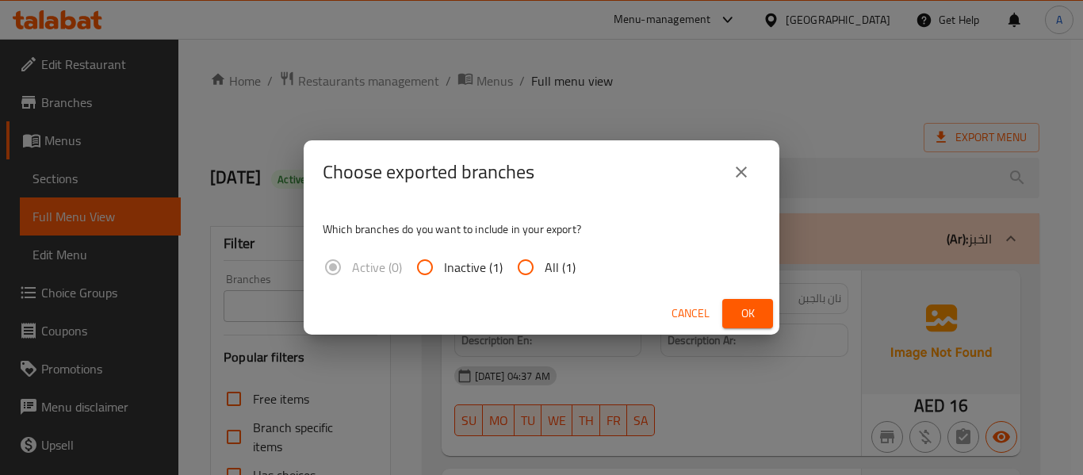
click at [534, 262] on input "All (1)" at bounding box center [525, 267] width 38 height 38
radio input "true"
click at [757, 311] on span "Ok" at bounding box center [747, 314] width 25 height 20
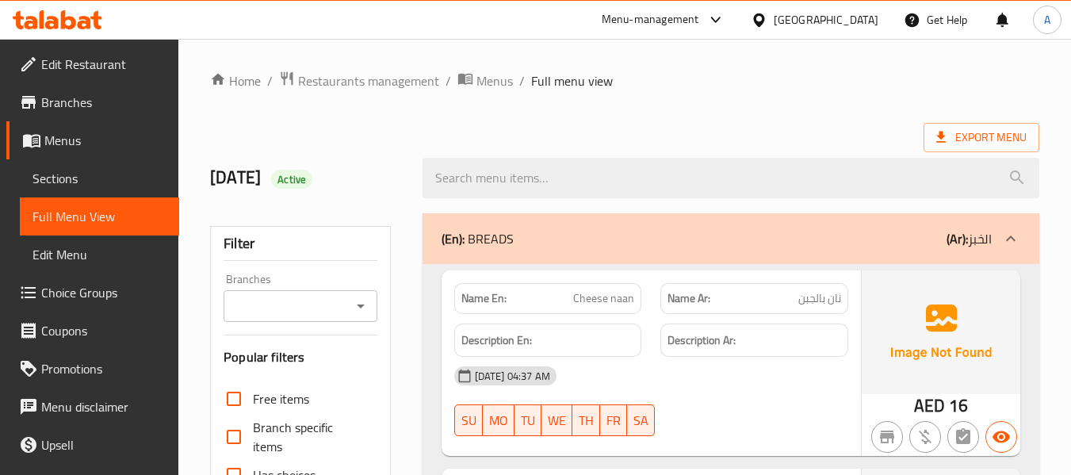
click at [106, 181] on span "Sections" at bounding box center [99, 178] width 134 height 19
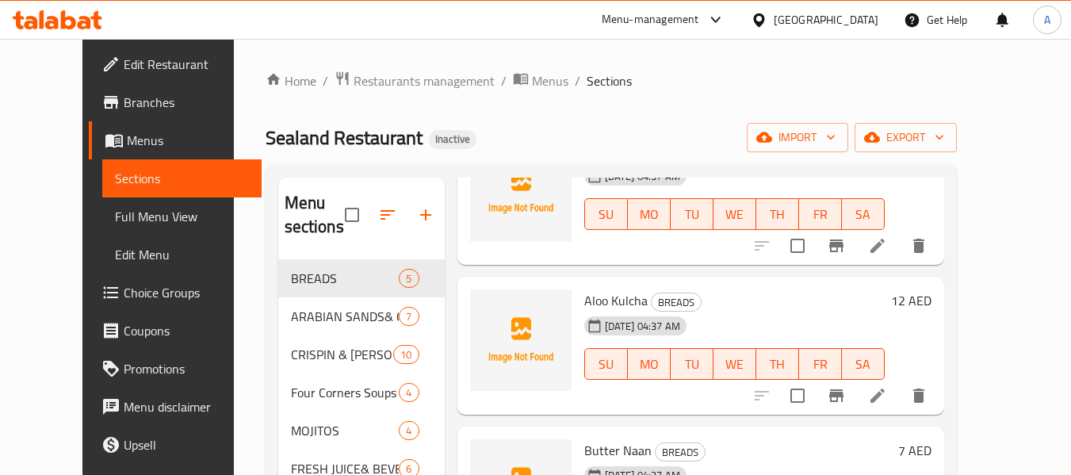
scroll to position [159, 0]
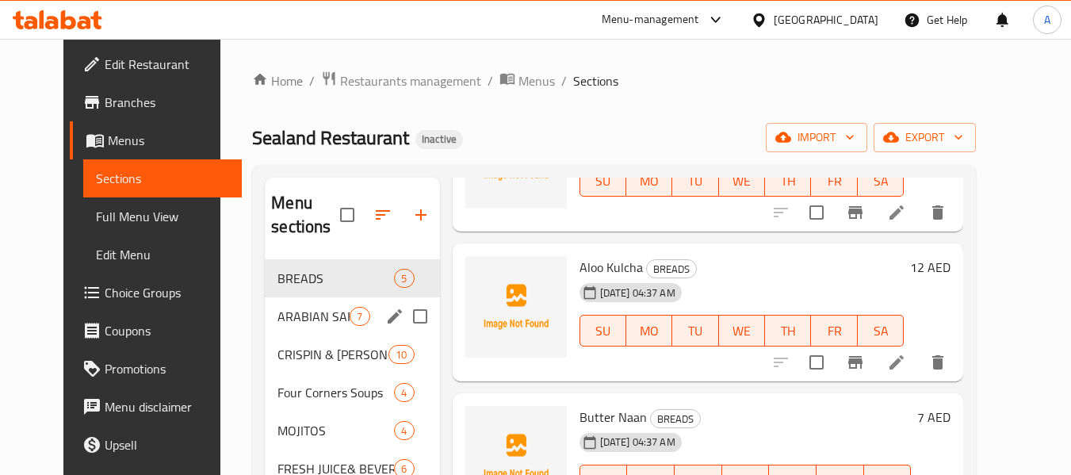
click at [295, 307] on span "ARABIAN SANDS& GREENS" at bounding box center [313, 316] width 72 height 19
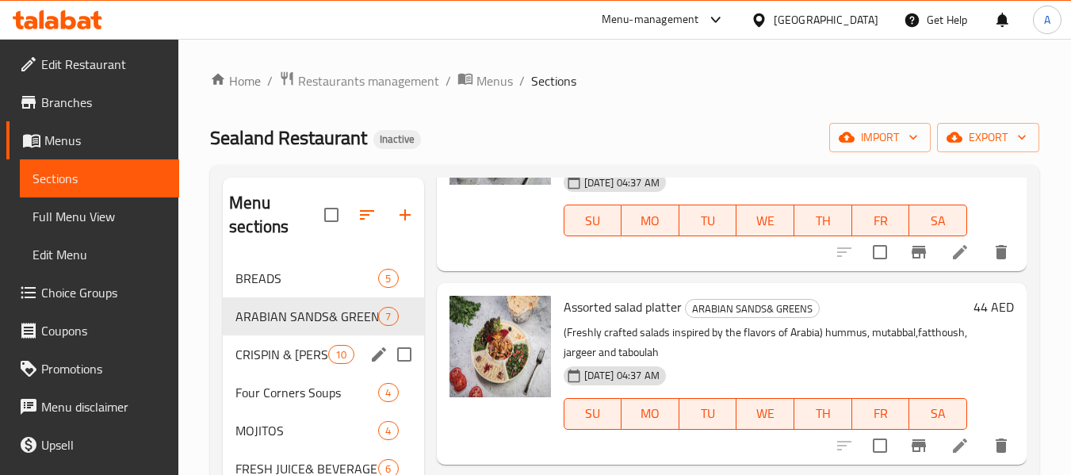
click at [288, 340] on div "CRISPIN & LUCIAN BITES 10" at bounding box center [323, 354] width 201 height 38
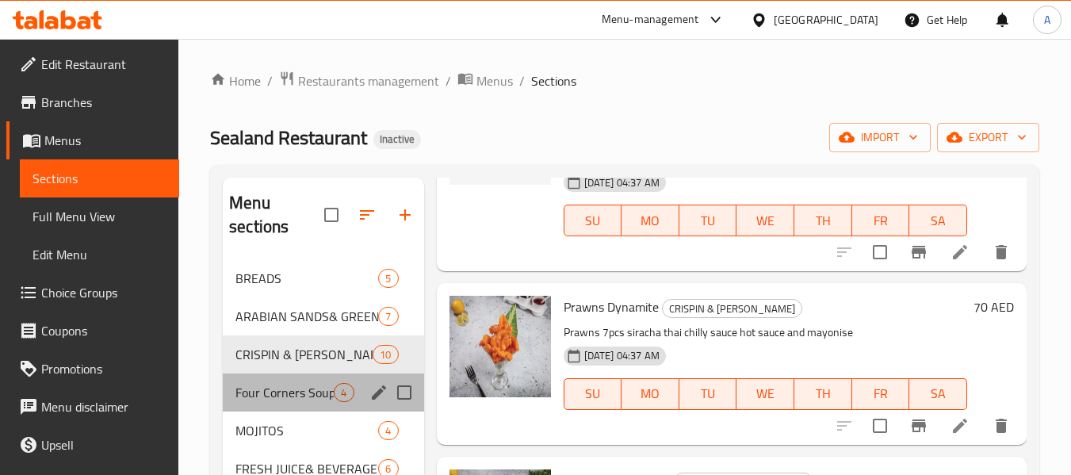
click at [294, 380] on div "Four Corners Soups 4" at bounding box center [323, 392] width 201 height 38
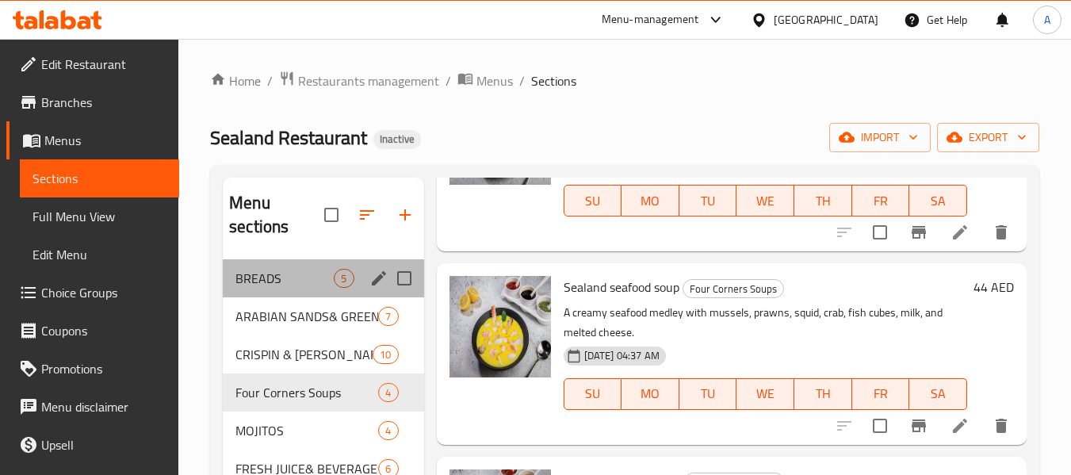
click at [304, 285] on span "BREADS" at bounding box center [284, 278] width 98 height 19
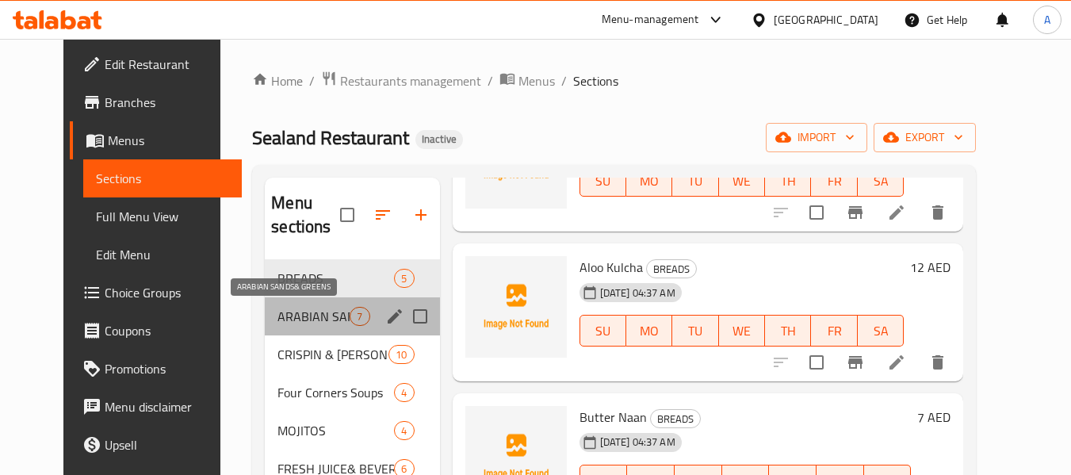
click at [304, 319] on span "ARABIAN SANDS& GREENS" at bounding box center [313, 316] width 72 height 19
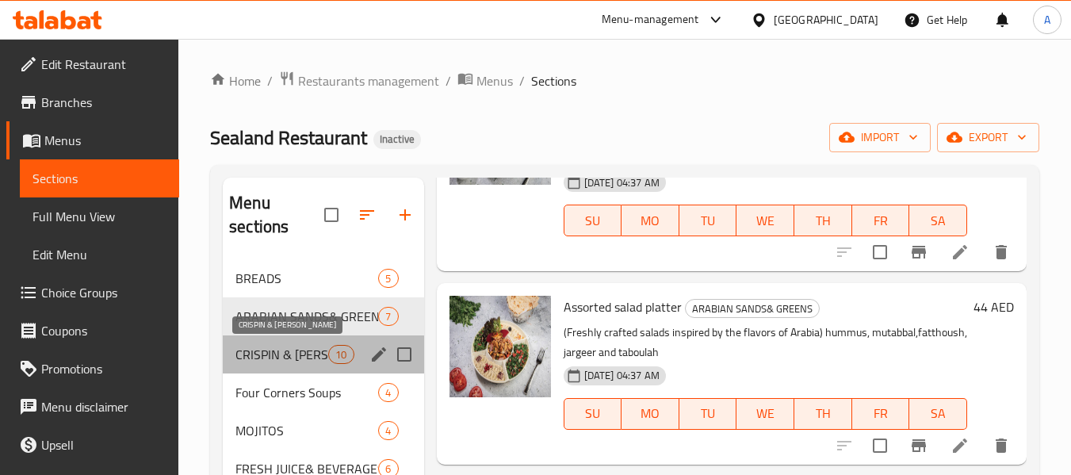
click at [297, 356] on span "CRISPIN & LUCIAN BITES" at bounding box center [281, 354] width 93 height 19
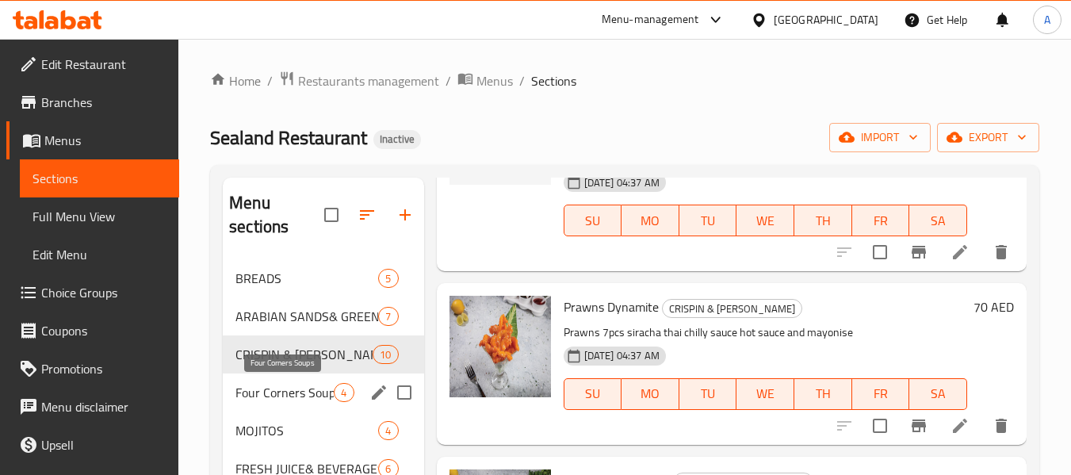
click at [288, 387] on span "Four Corners Soups" at bounding box center [284, 392] width 98 height 19
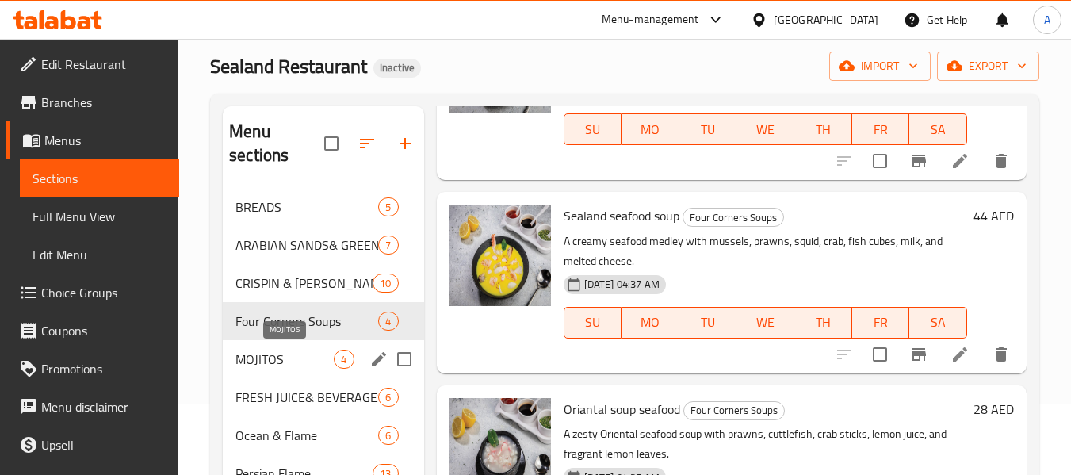
scroll to position [159, 0]
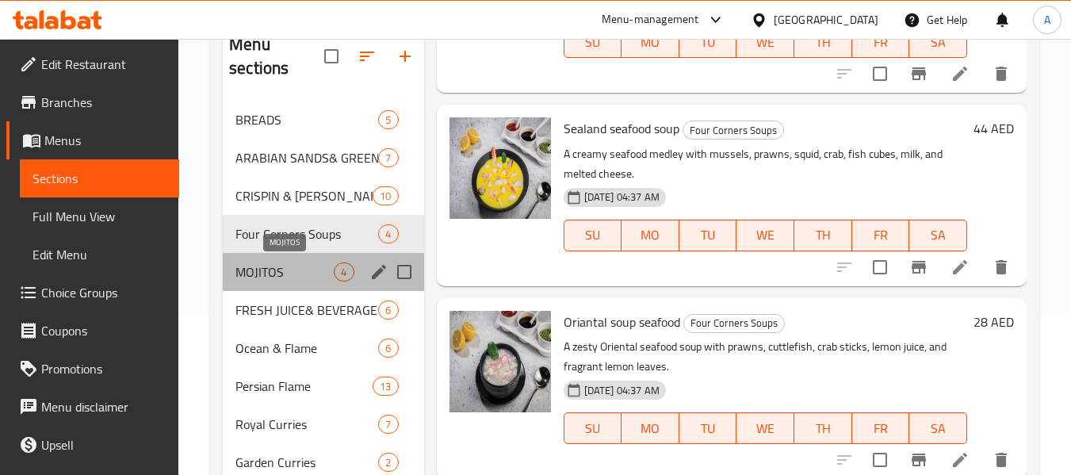
click at [307, 276] on span "MOJITOS" at bounding box center [284, 271] width 98 height 19
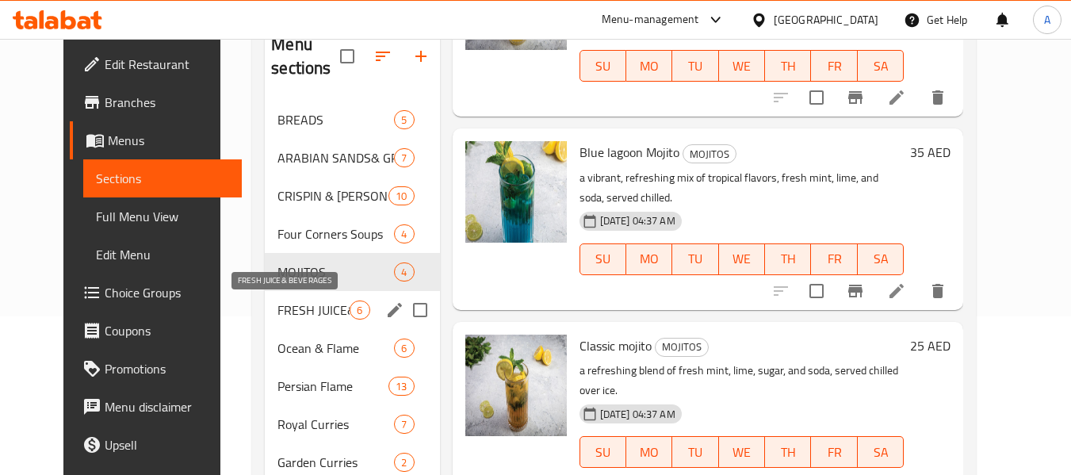
click at [304, 319] on span "FRESH JUICE& BEVERAGES" at bounding box center [313, 309] width 72 height 19
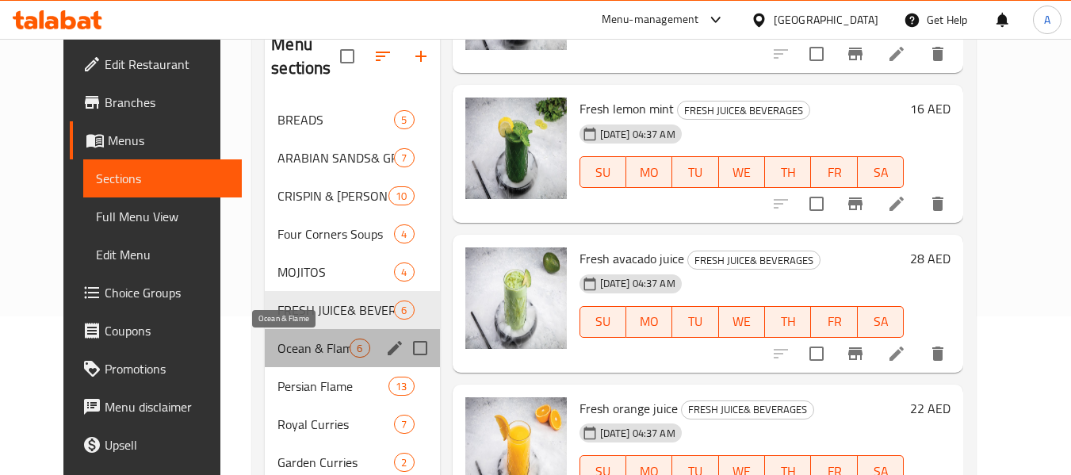
click at [289, 356] on span "Ocean & Flame" at bounding box center [313, 347] width 72 height 19
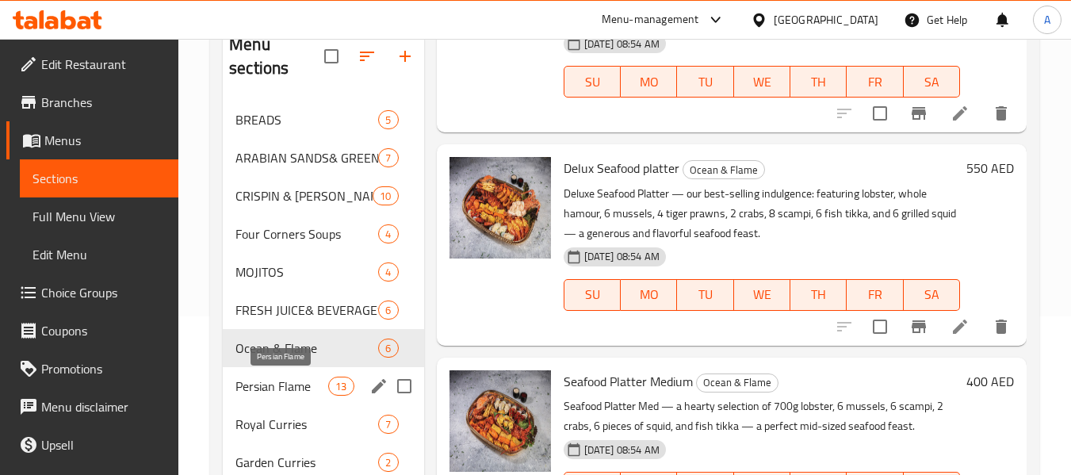
click at [288, 384] on span "Persian Flame" at bounding box center [281, 385] width 93 height 19
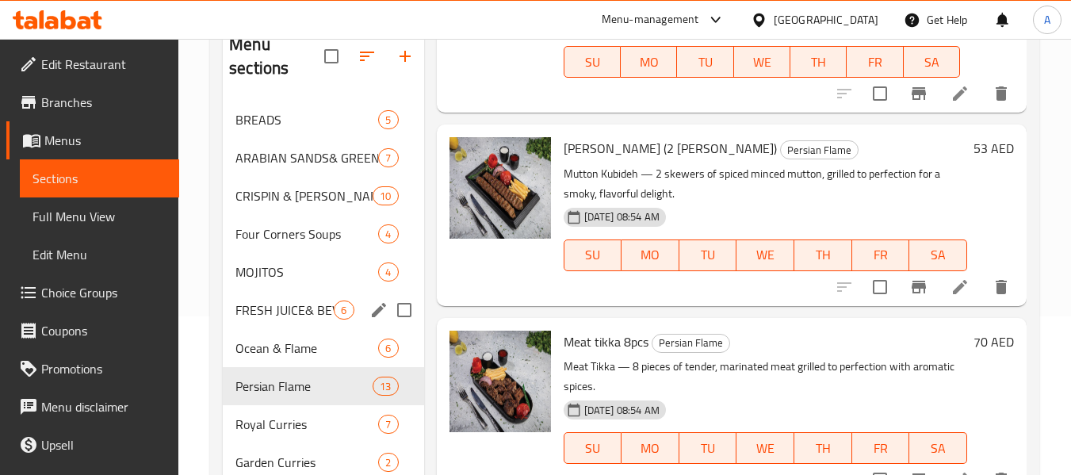
scroll to position [317, 0]
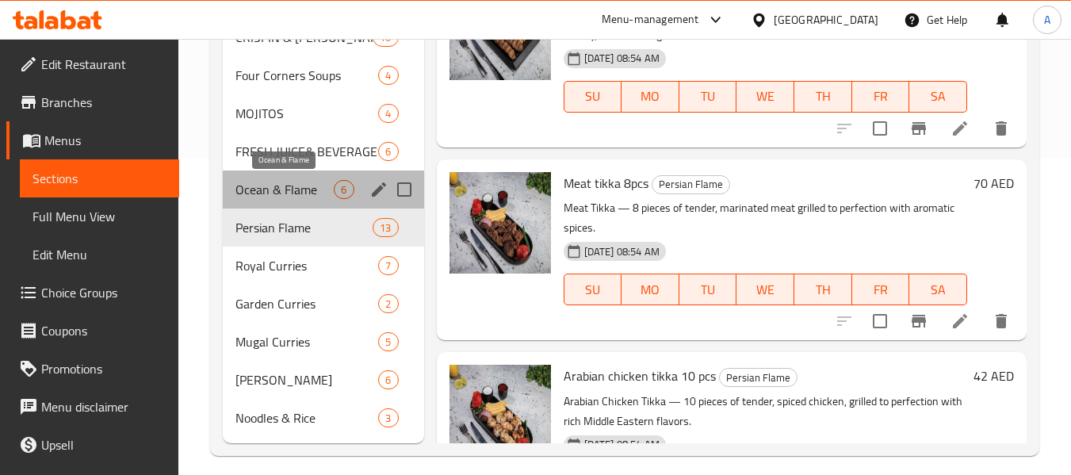
click at [327, 185] on span "Ocean & Flame" at bounding box center [284, 189] width 98 height 19
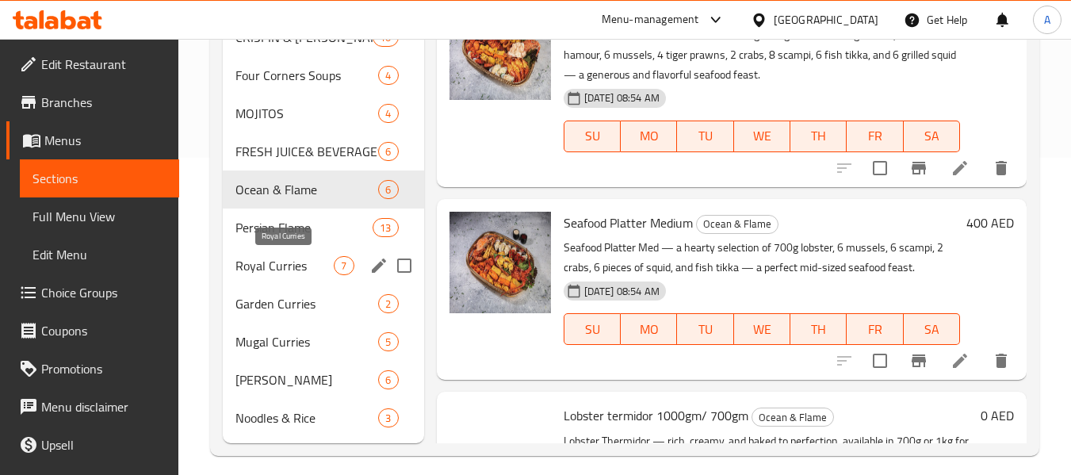
click at [327, 258] on span "Royal Curries" at bounding box center [284, 265] width 98 height 19
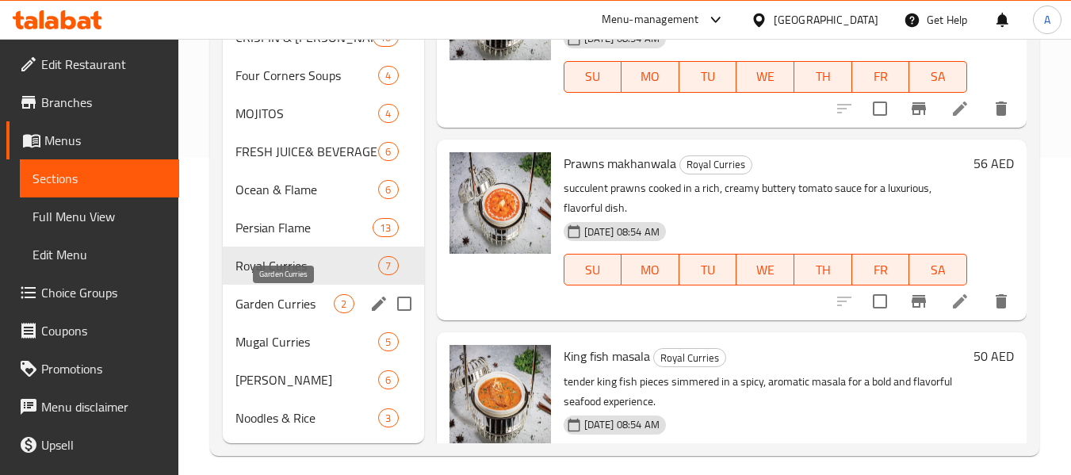
click at [308, 306] on span "Garden Curries" at bounding box center [284, 303] width 98 height 19
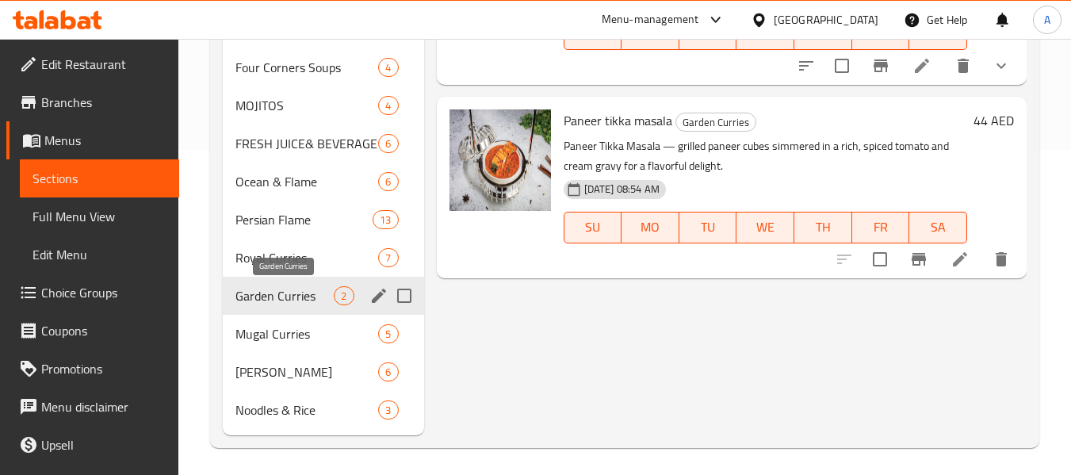
scroll to position [330, 0]
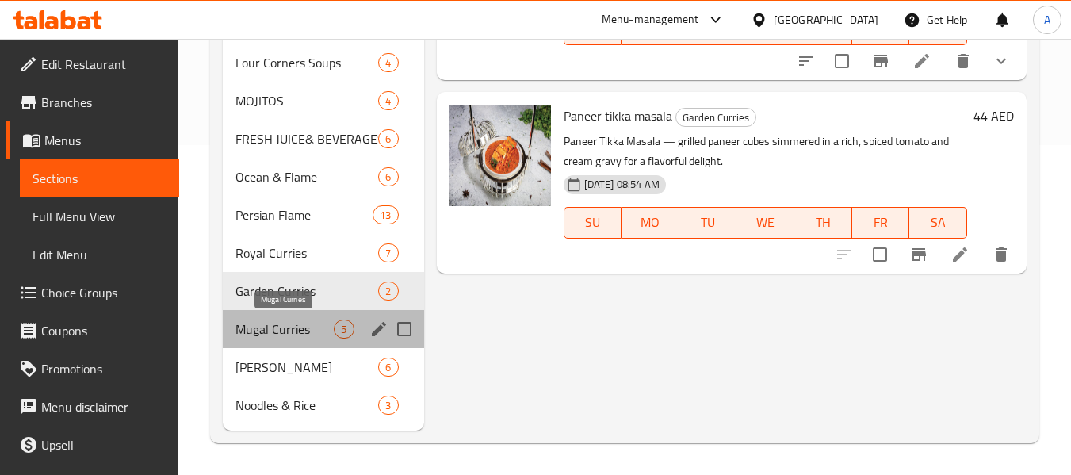
click at [297, 326] on span "Mugal Curries" at bounding box center [284, 328] width 98 height 19
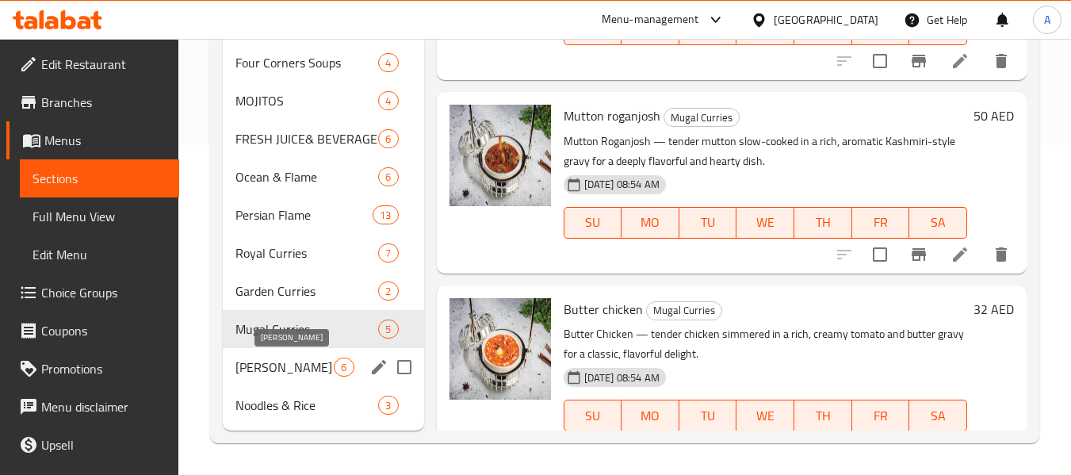
click at [310, 359] on span "Regal Biriyani" at bounding box center [284, 366] width 98 height 19
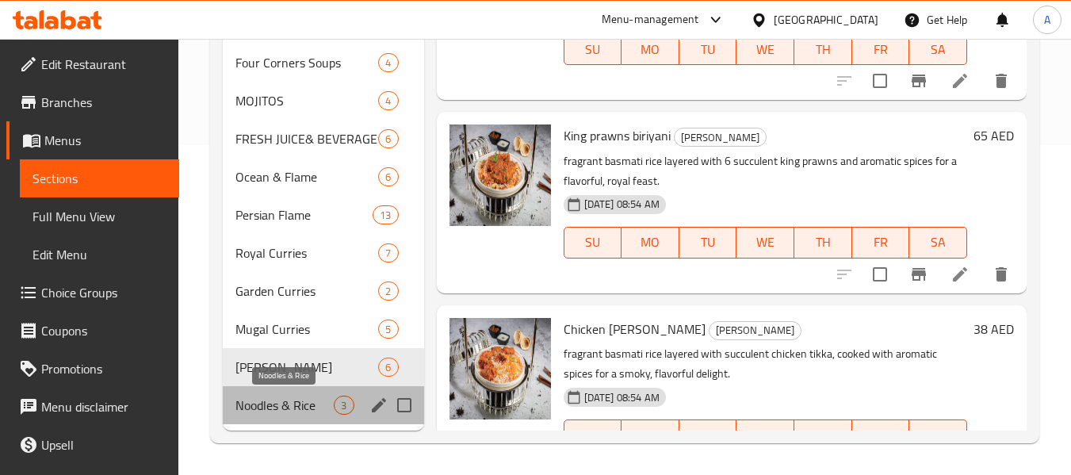
click at [304, 395] on span "Noodles & Rice" at bounding box center [284, 404] width 98 height 19
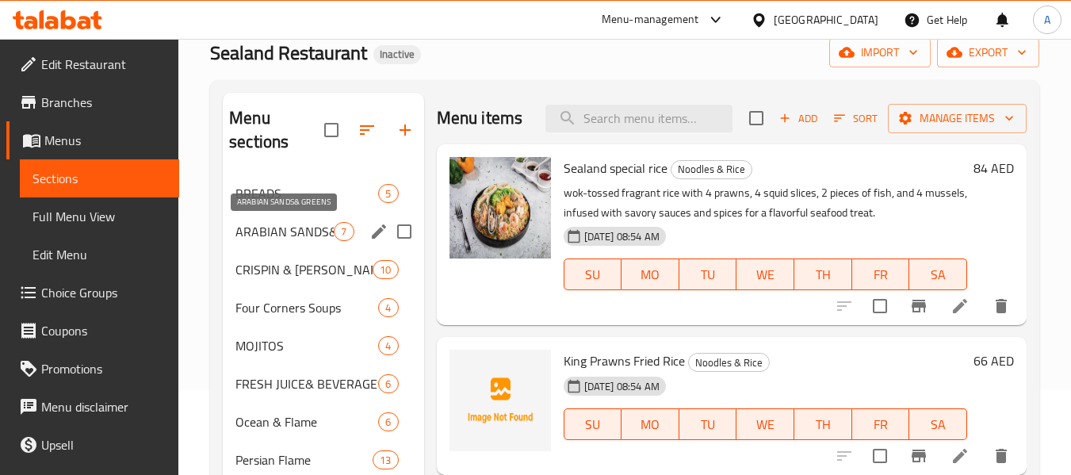
scroll to position [13, 0]
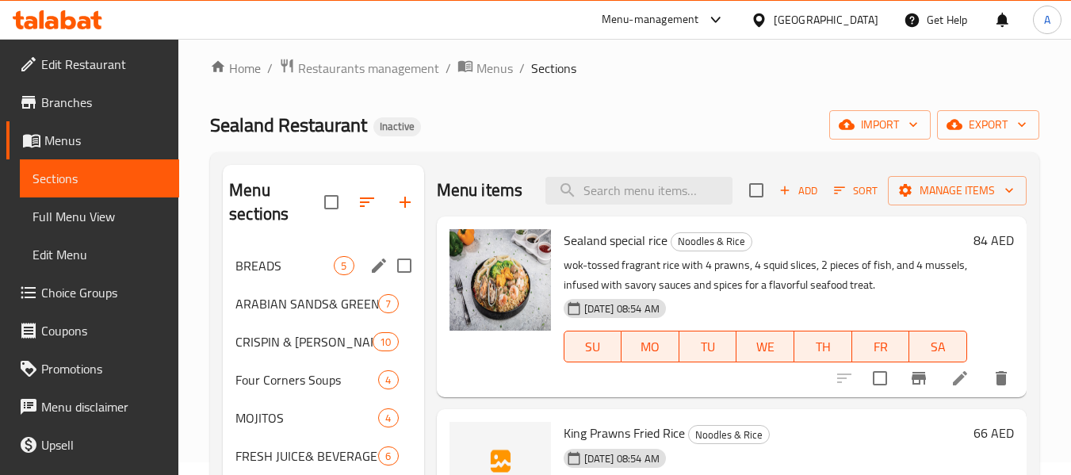
click at [318, 277] on div "BREADS 5" at bounding box center [323, 265] width 201 height 38
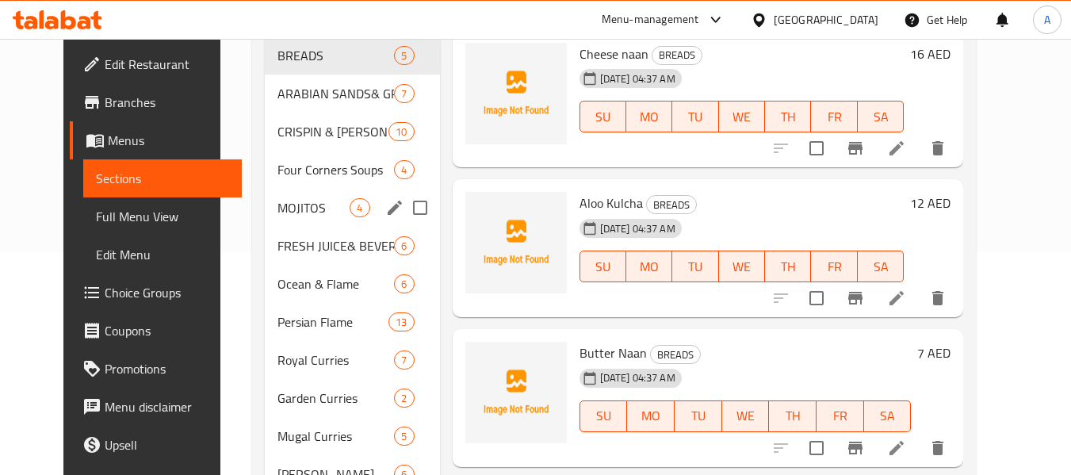
scroll to position [250, 0]
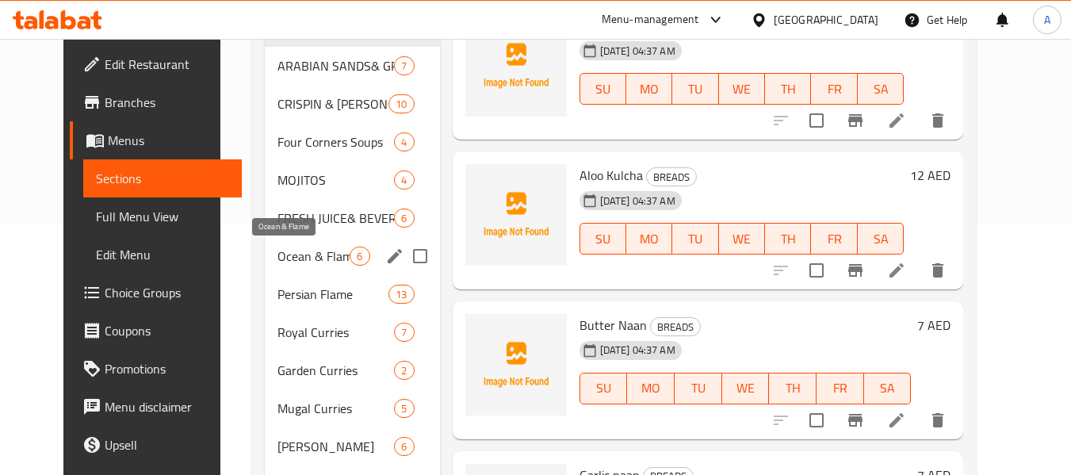
click at [277, 262] on span "Ocean & Flame" at bounding box center [313, 255] width 72 height 19
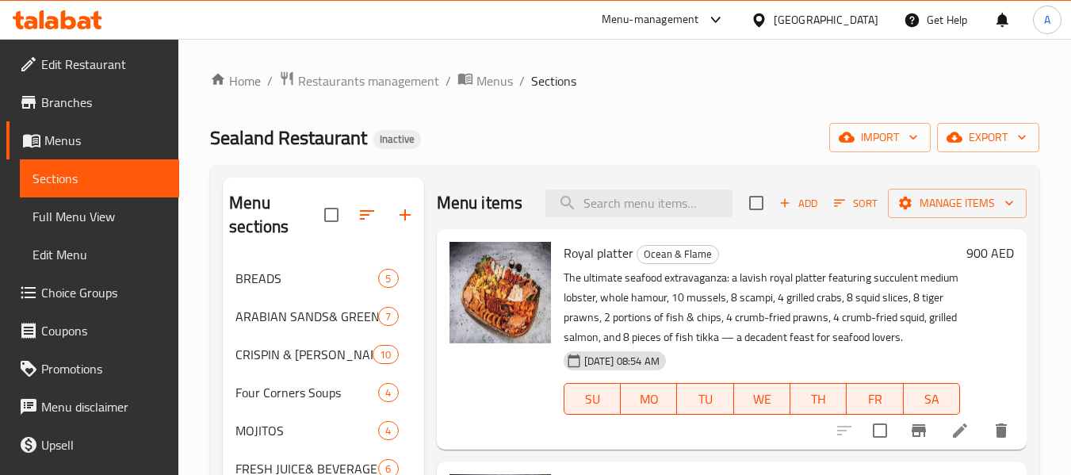
click at [524, 127] on div "Sealand Restaurant Inactive import export" at bounding box center [624, 137] width 829 height 29
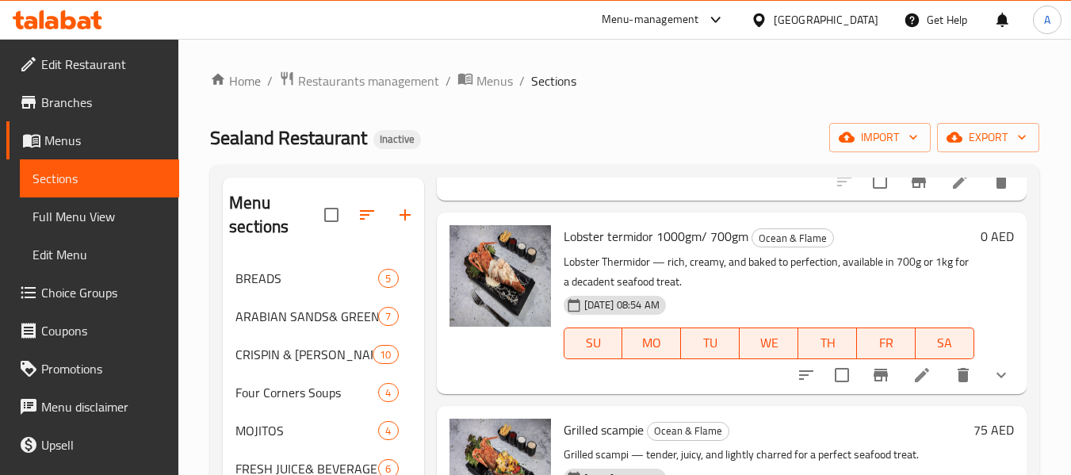
click at [59, 24] on icon at bounding box center [58, 19] width 90 height 19
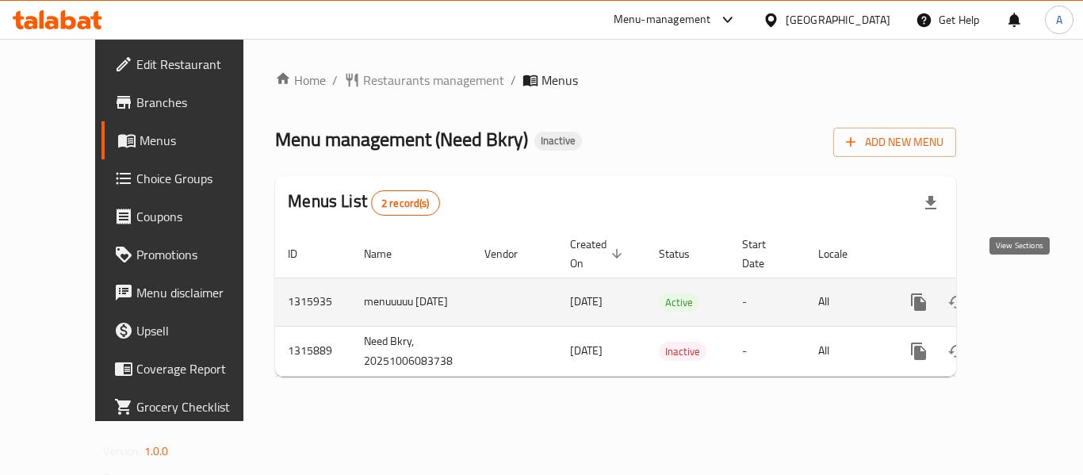
click at [1026, 295] on icon "enhanced table" at bounding box center [1033, 302] width 14 height 14
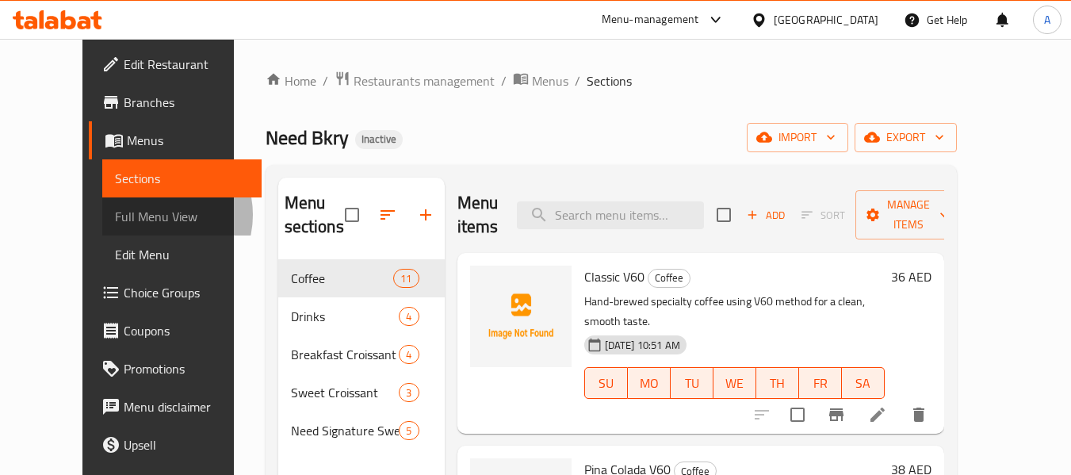
click at [115, 215] on span "Full Menu View" at bounding box center [182, 216] width 134 height 19
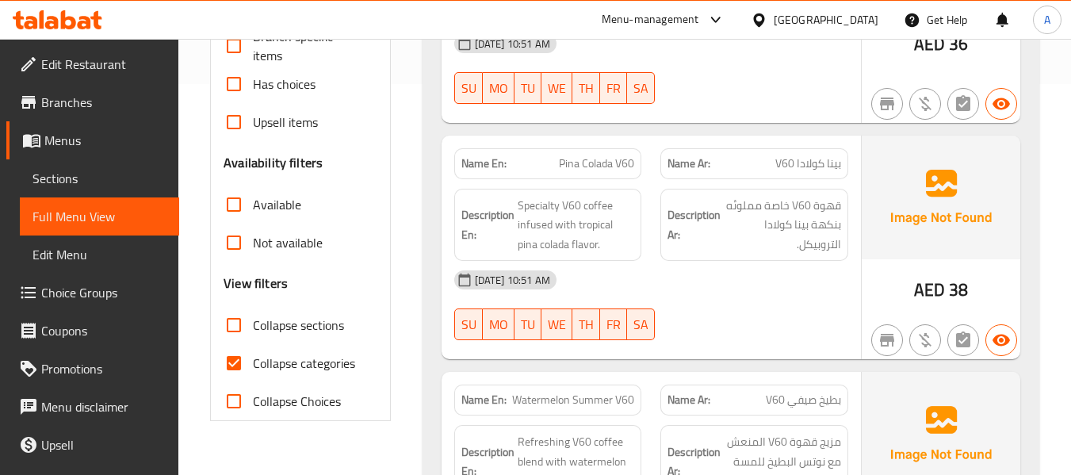
scroll to position [396, 0]
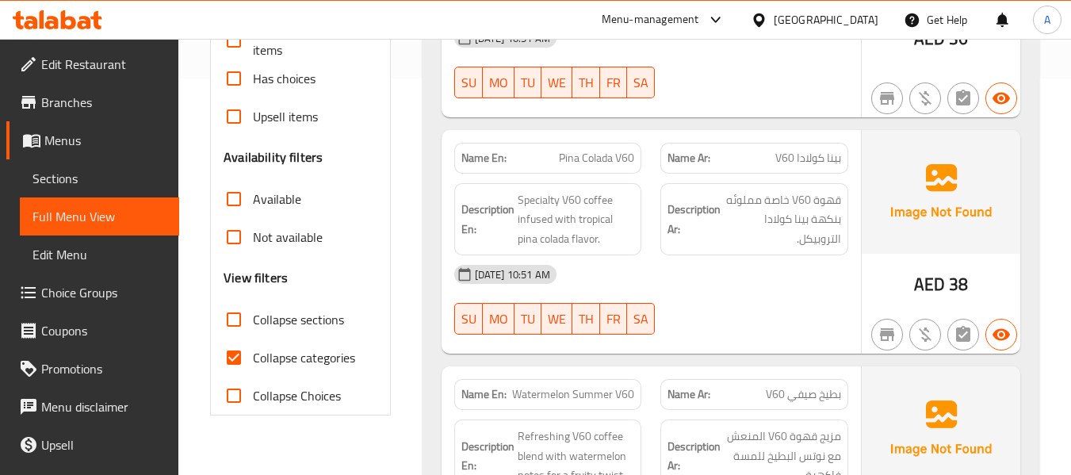
click at [300, 367] on span "Collapse categories" at bounding box center [304, 357] width 102 height 19
click at [253, 376] on input "Collapse categories" at bounding box center [234, 357] width 38 height 38
checkbox input "false"
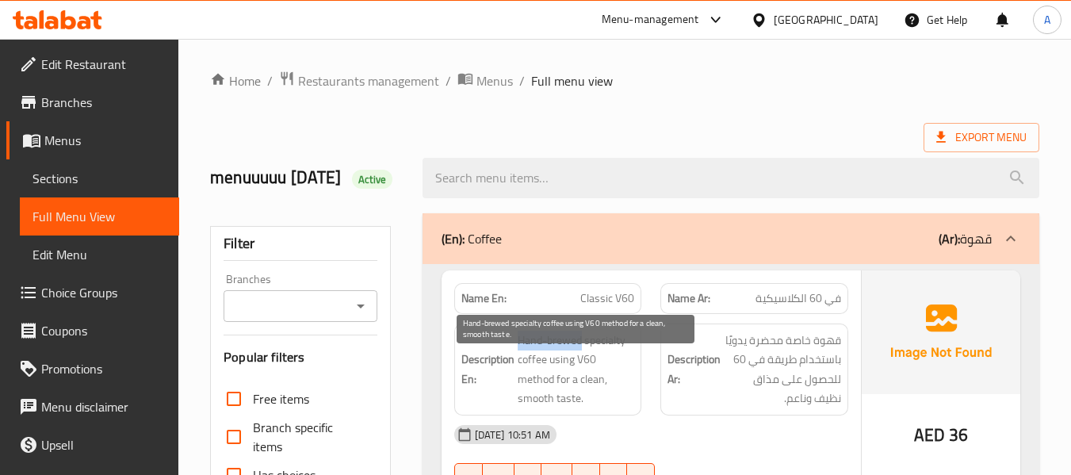
drag, startPoint x: 514, startPoint y: 358, endPoint x: 579, endPoint y: 369, distance: 65.8
click at [579, 369] on h6 "Description En: Hand-brewed specialty coffee using V60 method for a clean, smoo…" at bounding box center [548, 370] width 174 height 78
copy span "Hand-brewed"
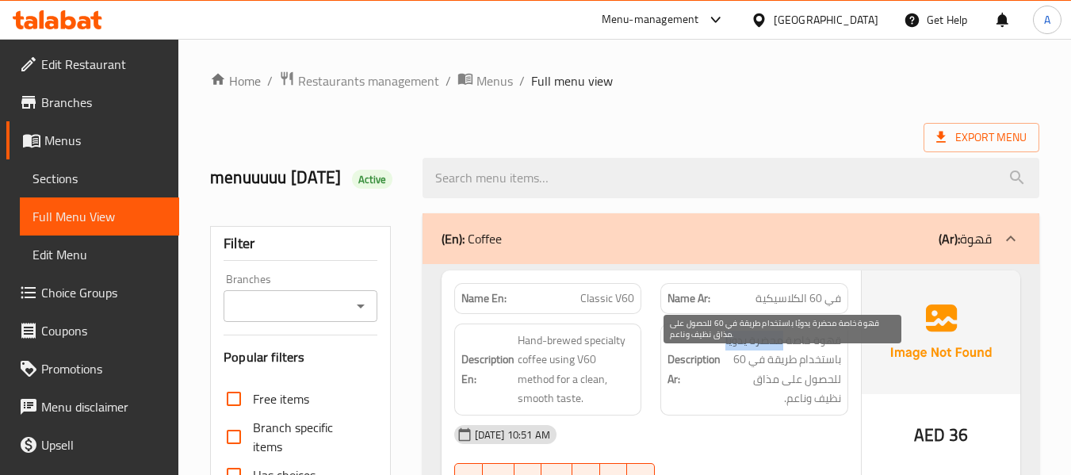
drag, startPoint x: 781, startPoint y: 368, endPoint x: 727, endPoint y: 369, distance: 53.9
click at [727, 369] on span "قهوة خاصة محضرة يدويًا باستخدام طريقة في 60 للحصول على مذاق نظيف وناعم." at bounding box center [782, 370] width 117 height 78
copy span "محضرة يدويًا"
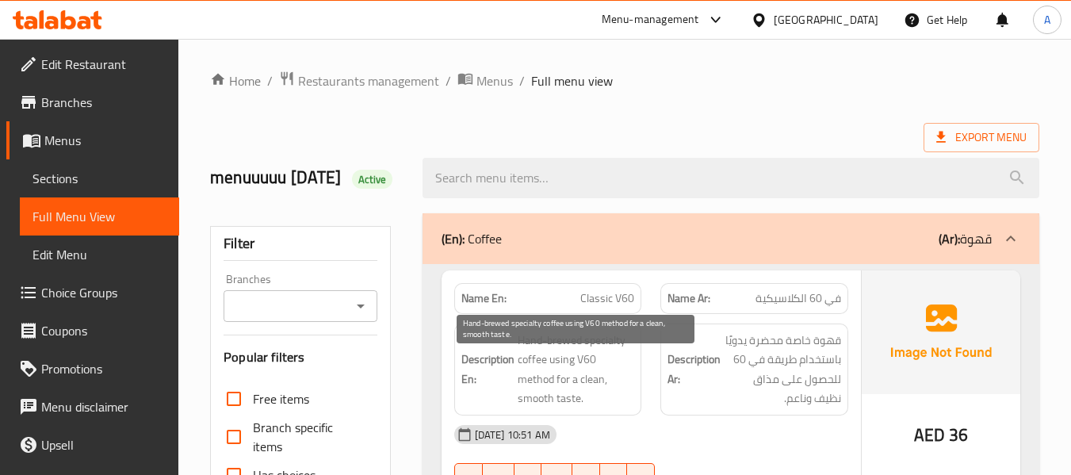
click at [621, 398] on span "Hand-brewed specialty coffee using V60 method for a clean, smooth taste." at bounding box center [576, 370] width 117 height 78
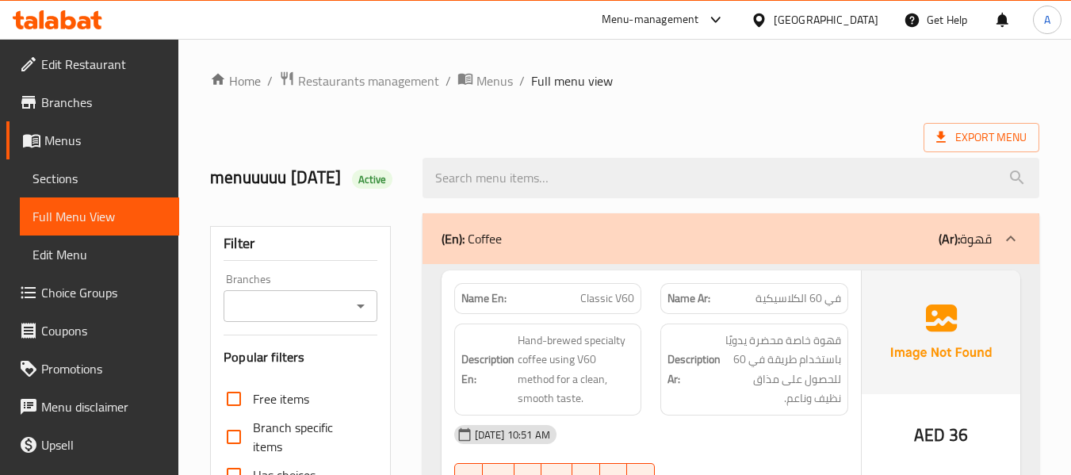
scroll to position [79, 0]
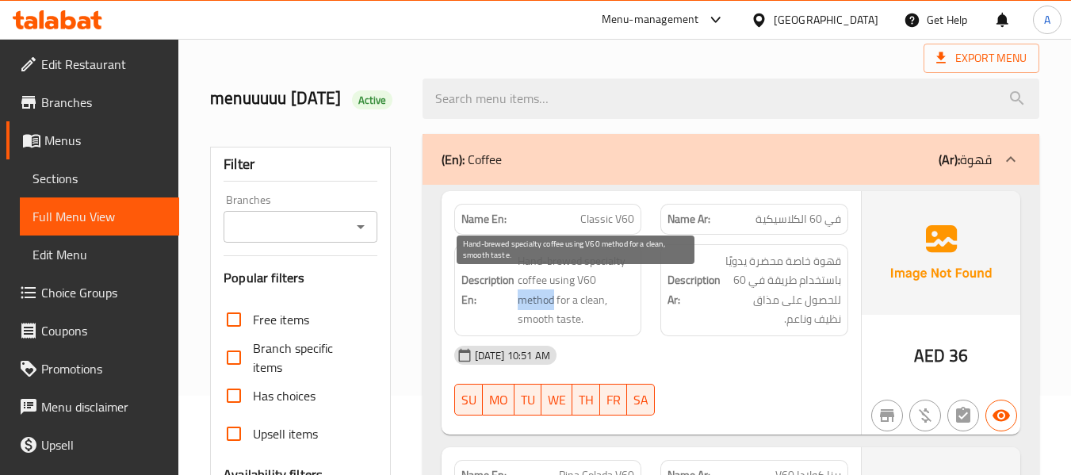
drag, startPoint x: 600, startPoint y: 308, endPoint x: 636, endPoint y: 310, distance: 36.5
click at [636, 310] on div "Description En: Hand-brewed specialty coffee using V60 method for a clean, smoo…" at bounding box center [548, 290] width 188 height 92
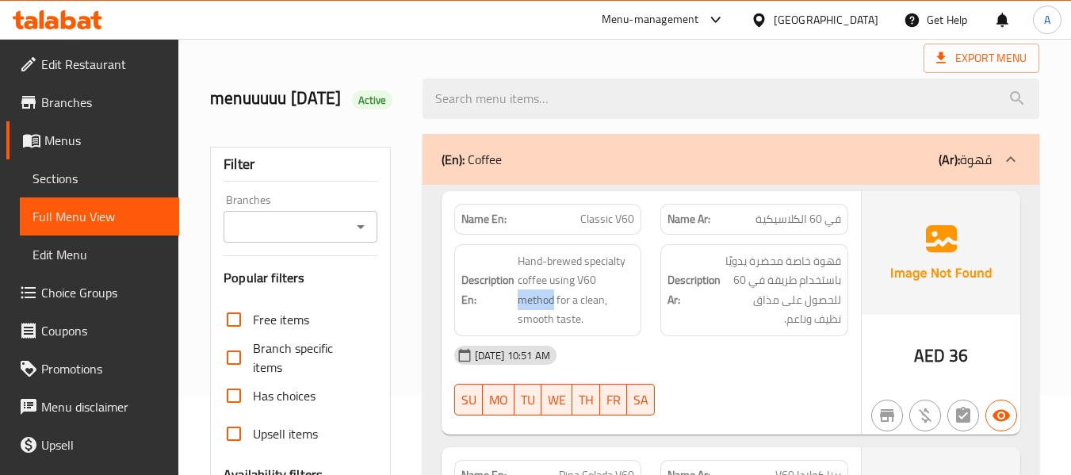
copy span "method"
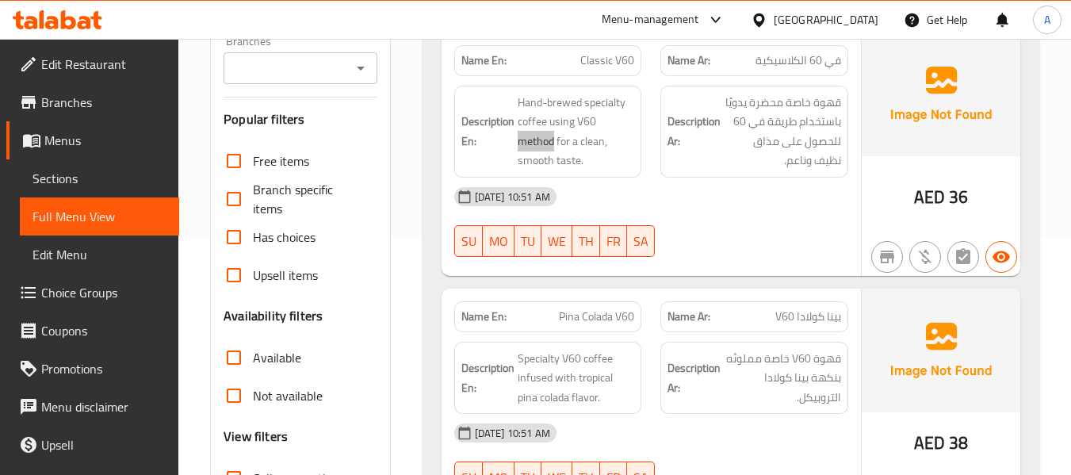
scroll to position [317, 0]
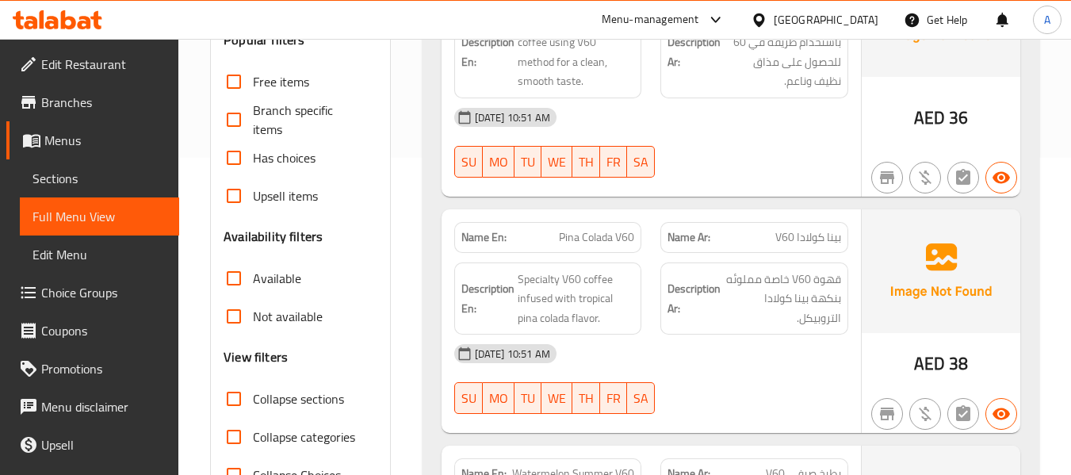
click at [624, 246] on span "Pina Colada V60" at bounding box center [596, 237] width 75 height 17
copy span "V60"
click at [583, 246] on span "Pina Colada V60" at bounding box center [596, 237] width 75 height 17
click at [582, 246] on span "Pina Colada V60" at bounding box center [596, 237] width 75 height 17
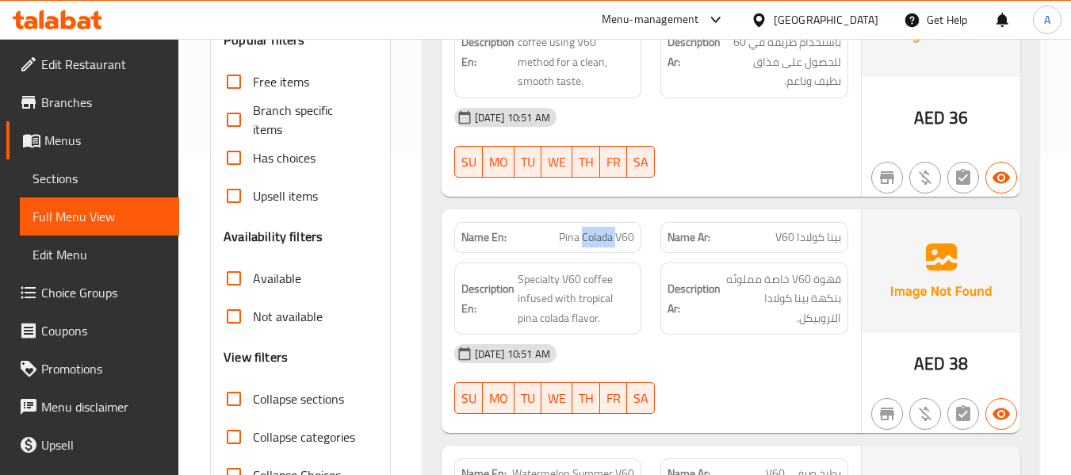
click at [582, 246] on span "Pina Colada V60" at bounding box center [596, 237] width 75 height 17
click at [575, 246] on span "Pina Colada V60" at bounding box center [596, 237] width 75 height 17
drag, startPoint x: 545, startPoint y: 262, endPoint x: 625, endPoint y: 257, distance: 80.2
click at [629, 246] on p "Name En: Pina Colada V60" at bounding box center [548, 237] width 174 height 17
click at [625, 246] on span "Pina Colada V60" at bounding box center [596, 237] width 75 height 17
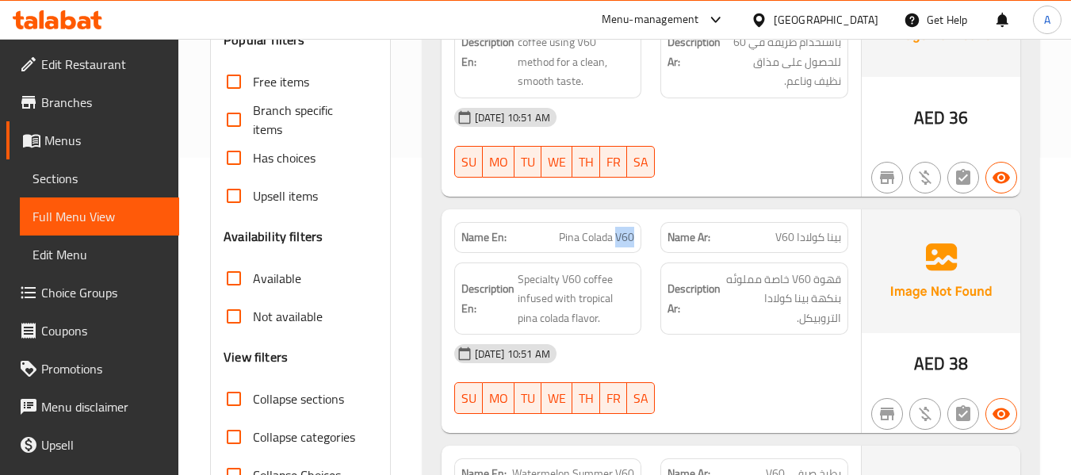
click at [625, 246] on span "Pina Colada V60" at bounding box center [596, 237] width 75 height 17
click at [617, 328] on span "Specialty V60 coffee infused with tropical pina colada flavor." at bounding box center [576, 298] width 117 height 59
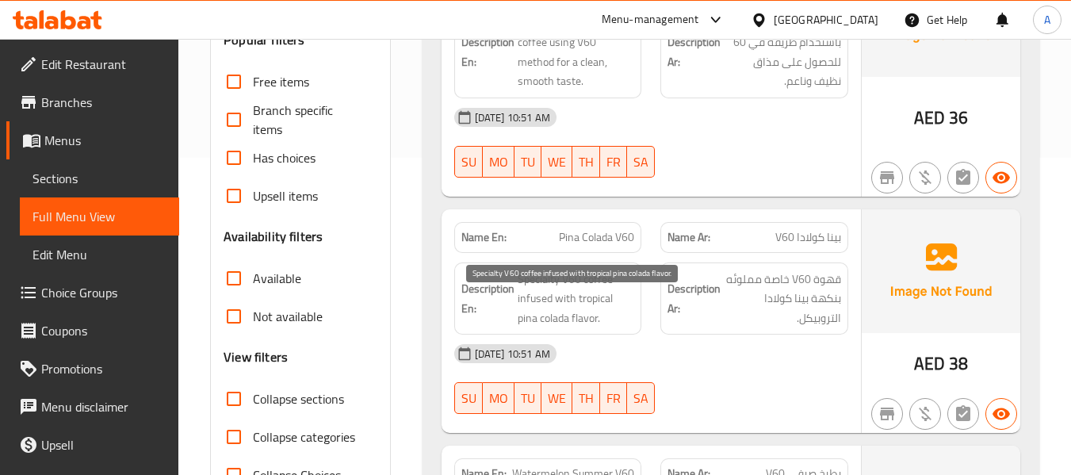
click at [589, 326] on span "Specialty V60 coffee infused with tropical pina colada flavor." at bounding box center [576, 298] width 117 height 59
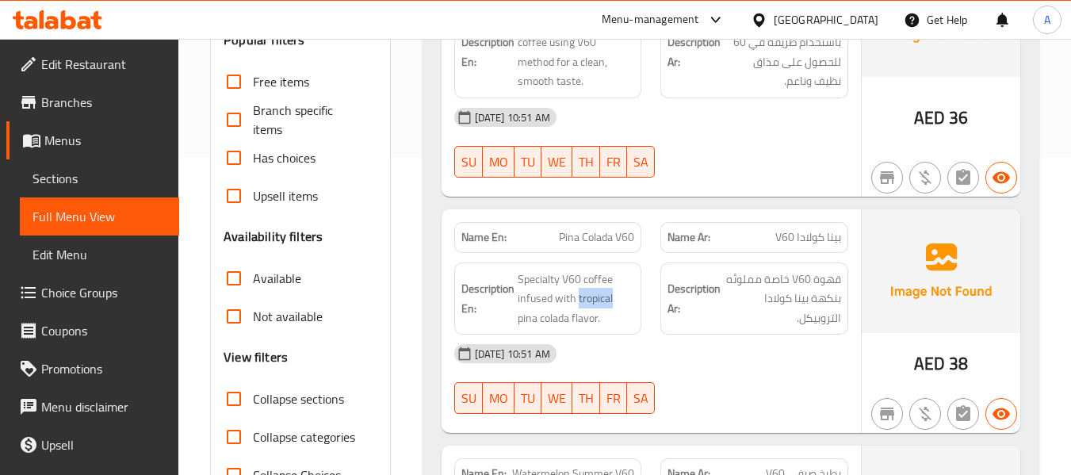
copy span "tropical"
click at [583, 363] on div "[DATE] 10:51 AM" at bounding box center [651, 353] width 413 height 38
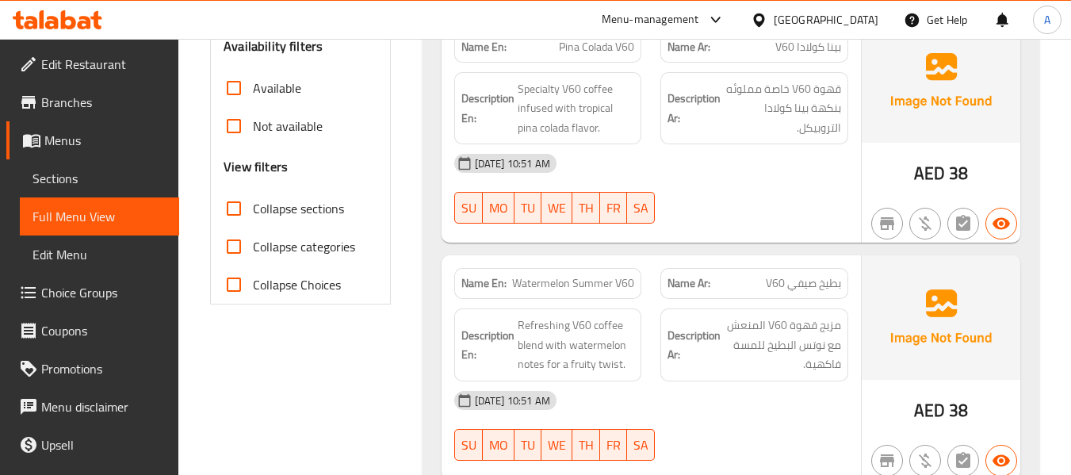
scroll to position [555, 0]
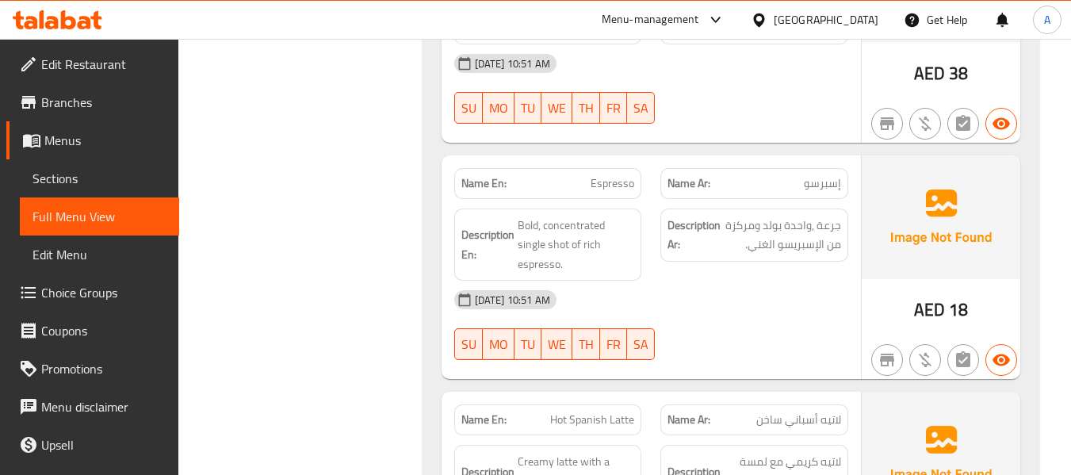
scroll to position [872, 0]
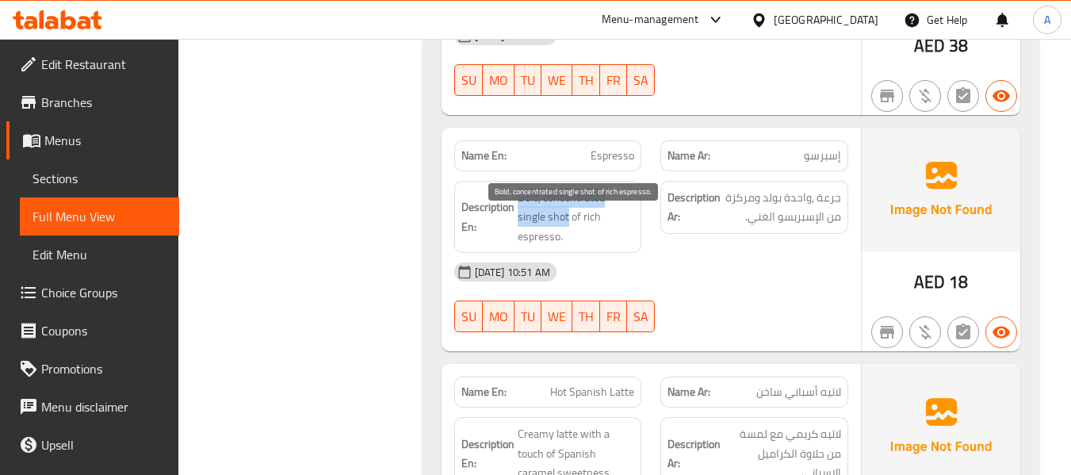
drag, startPoint x: 518, startPoint y: 222, endPoint x: 537, endPoint y: 244, distance: 29.2
click at [537, 244] on span "Bold, concentrated single shot of rich espresso." at bounding box center [576, 217] width 117 height 59
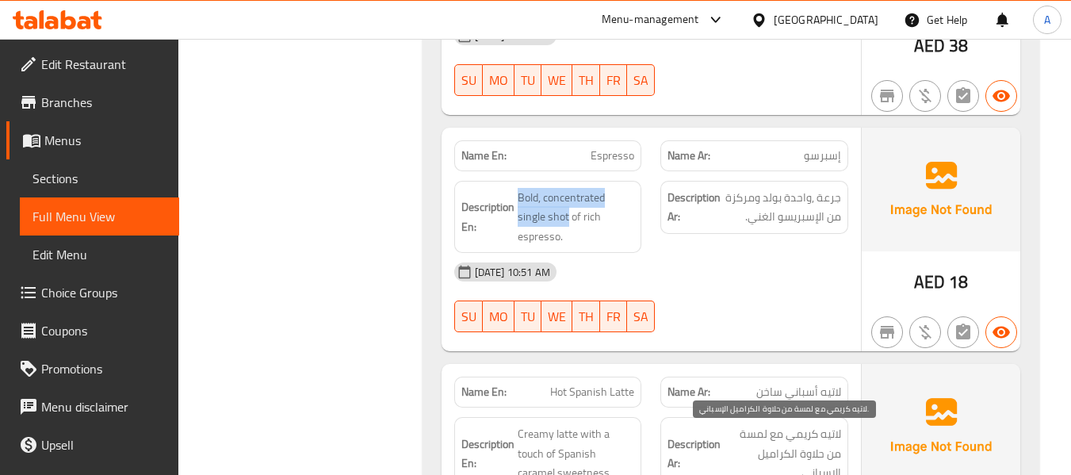
copy span "Bold, concentrated single shot"
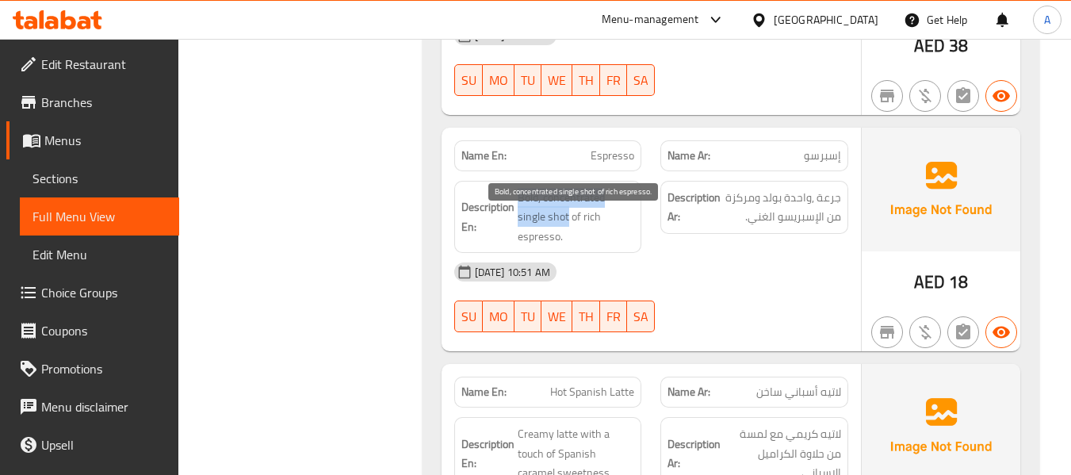
click at [621, 222] on span "Bold, concentrated single shot of rich espresso." at bounding box center [576, 217] width 117 height 59
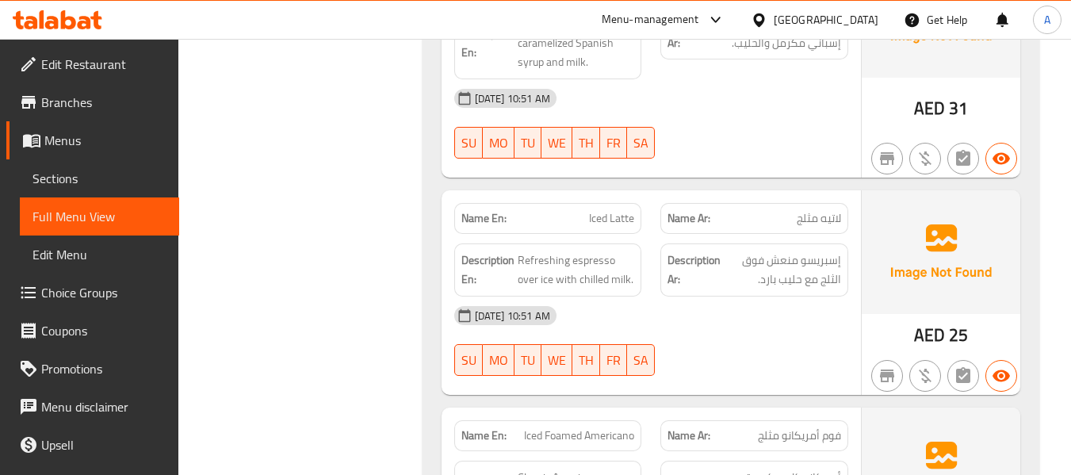
scroll to position [2061, 0]
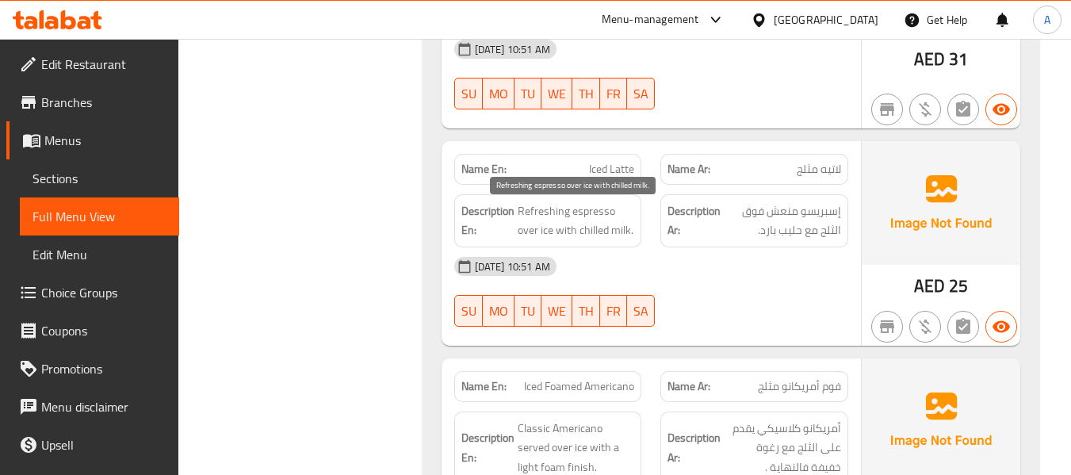
click at [588, 238] on span "Refreshing espresso over ice with chilled milk." at bounding box center [576, 220] width 117 height 39
click at [591, 239] on span "Refreshing espresso over ice with chilled milk." at bounding box center [576, 220] width 117 height 39
copy span "chilled"
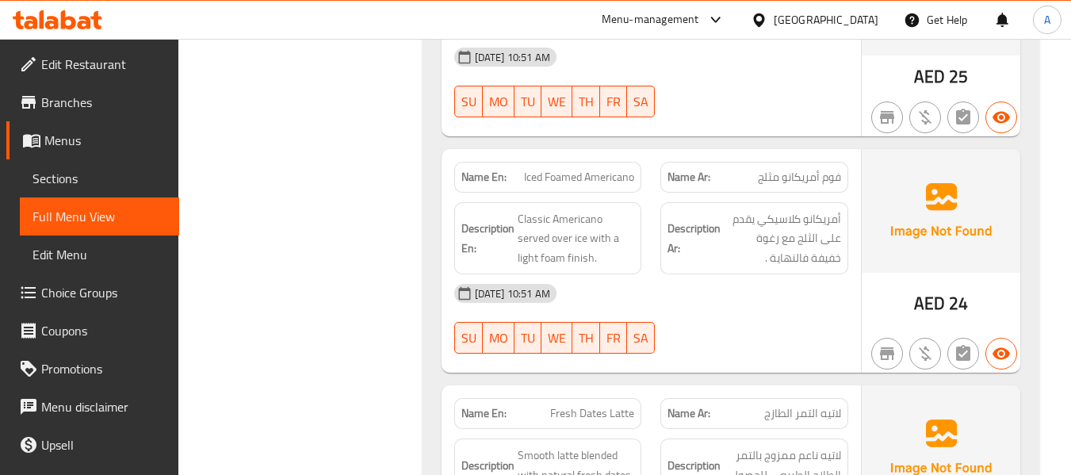
scroll to position [2298, 0]
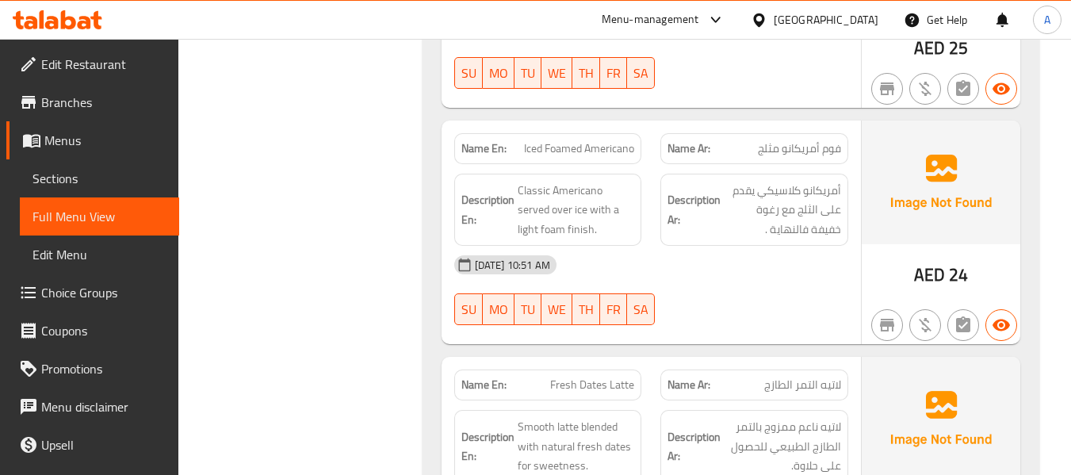
click at [539, 170] on div "Description En: Classic Americano served over ice with a light foam finish." at bounding box center [548, 210] width 207 height 92
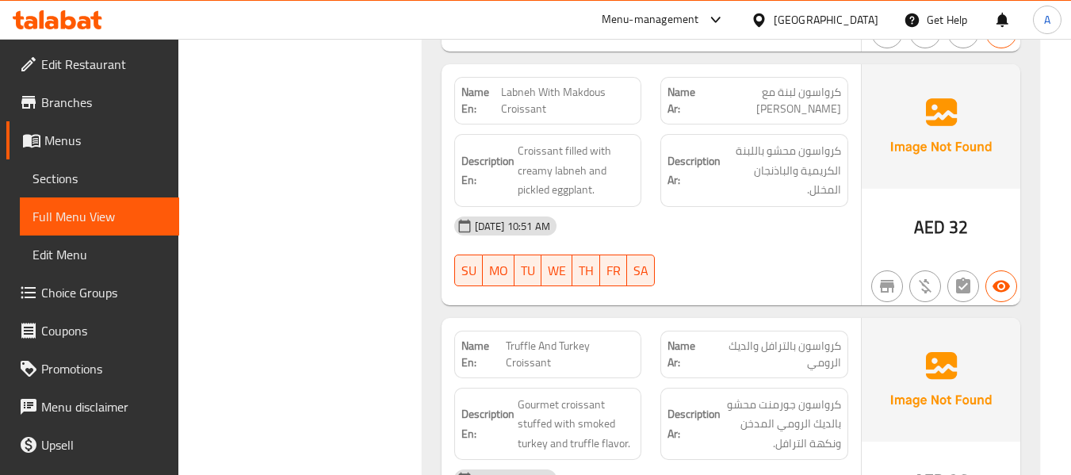
scroll to position [4518, 0]
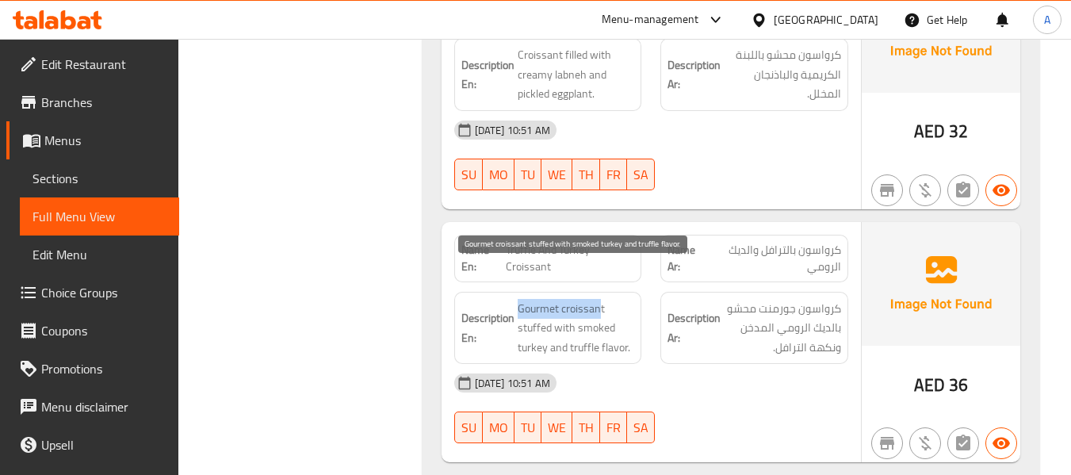
drag, startPoint x: 519, startPoint y: 272, endPoint x: 599, endPoint y: 280, distance: 80.4
click at [599, 299] on span "Gourmet croissant stuffed with smoked turkey and truffle flavor." at bounding box center [576, 328] width 117 height 59
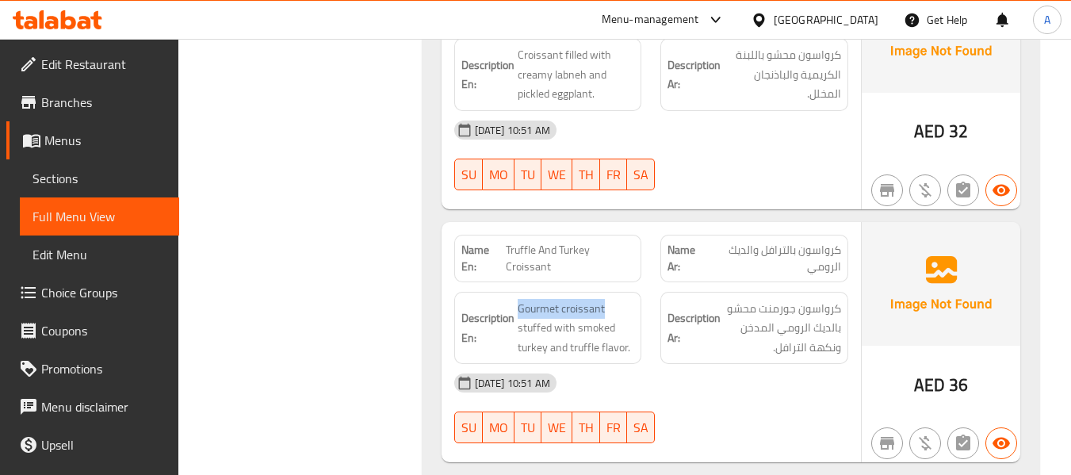
drag, startPoint x: 607, startPoint y: 273, endPoint x: 511, endPoint y: 268, distance: 96.0
click at [511, 299] on h6 "Description En: Gourmet croissant stuffed with smoked turkey and truffle flavor." at bounding box center [548, 328] width 174 height 59
copy span "Gourmet croissant"
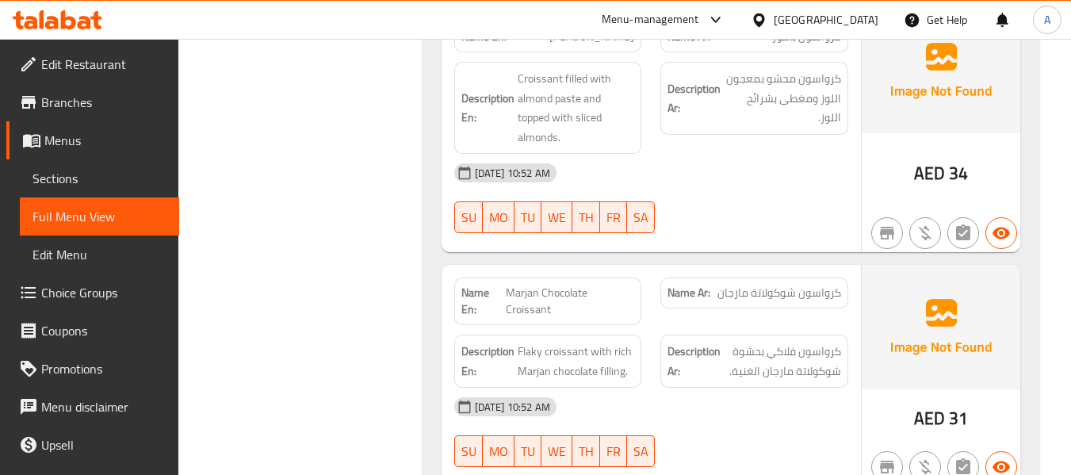
scroll to position [4993, 0]
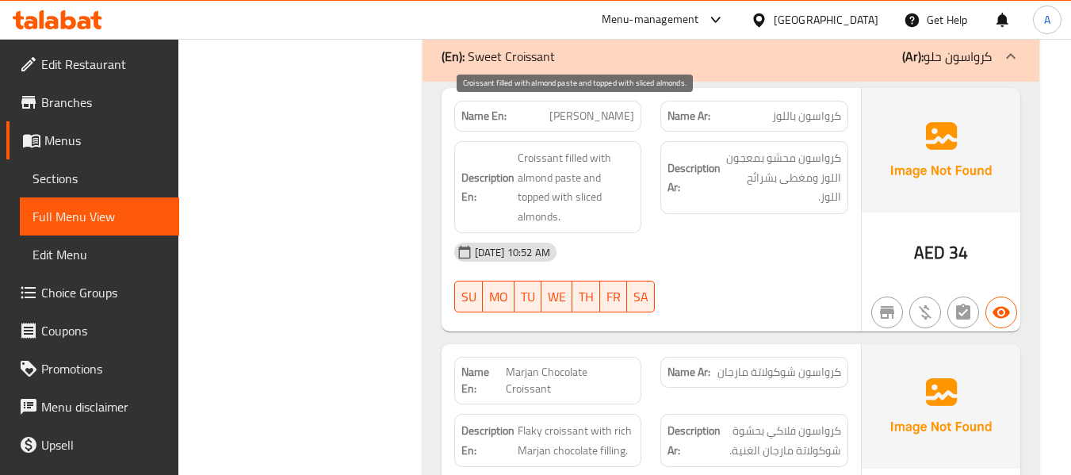
click at [593, 164] on span "Croissant filled with almond paste and topped with sliced almonds." at bounding box center [576, 187] width 117 height 78
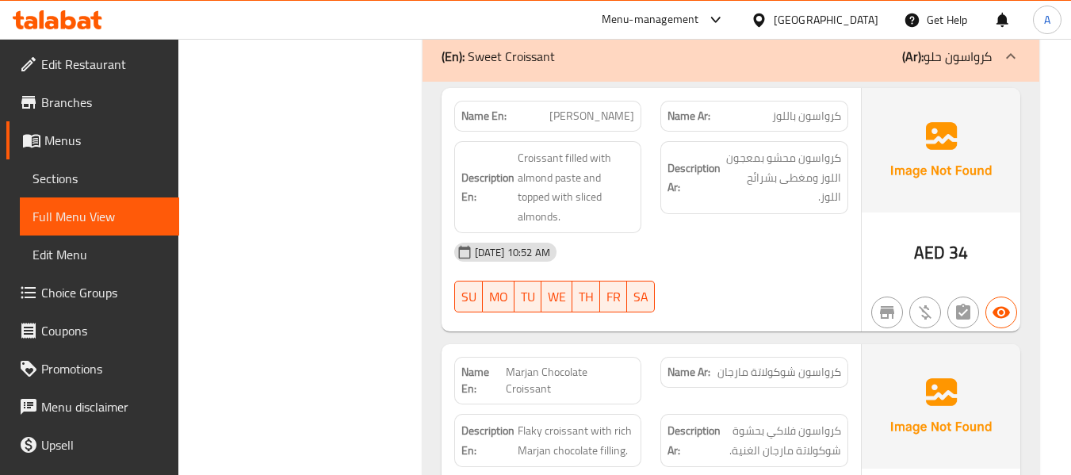
click at [671, 266] on div "06-10-2025 10:52 AM SU MO TU WE TH FR SA" at bounding box center [651, 277] width 413 height 89
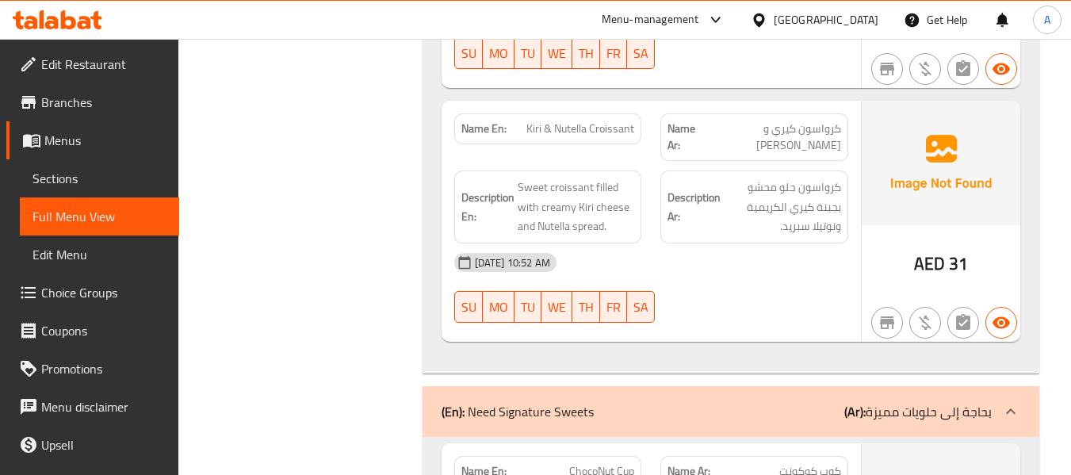
scroll to position [5469, 0]
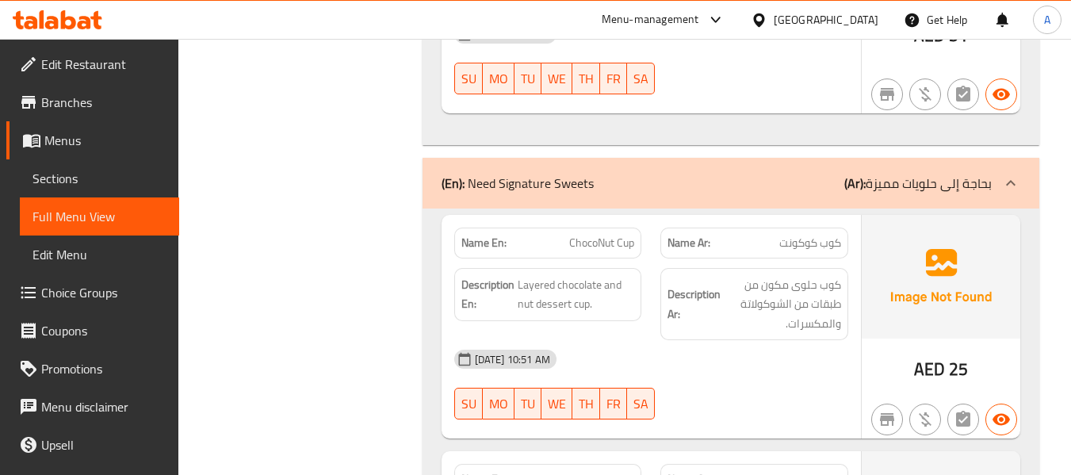
scroll to position [5707, 0]
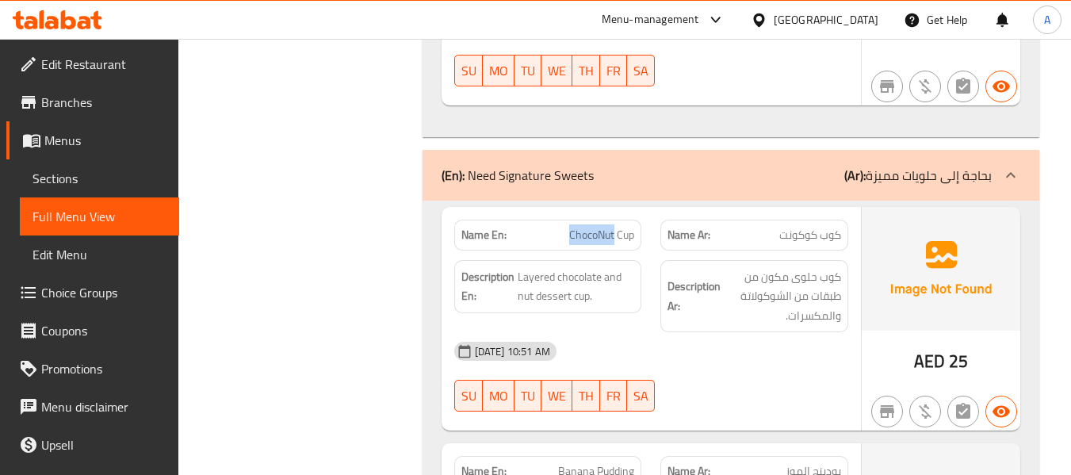
drag, startPoint x: 557, startPoint y: 164, endPoint x: 614, endPoint y: 174, distance: 58.0
click at [614, 227] on p "Name En: ChocoNut Cup" at bounding box center [548, 235] width 174 height 17
click at [526, 267] on span "Layered chocolate and nut dessert cup." at bounding box center [576, 286] width 117 height 39
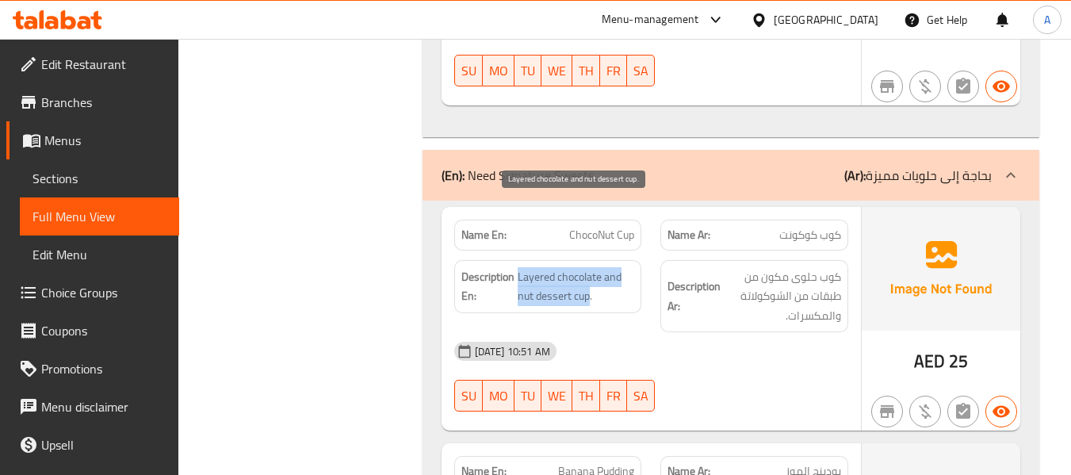
drag, startPoint x: 518, startPoint y: 208, endPoint x: 590, endPoint y: 230, distance: 75.2
click at [590, 267] on span "Layered chocolate and nut dessert cup." at bounding box center [576, 286] width 117 height 39
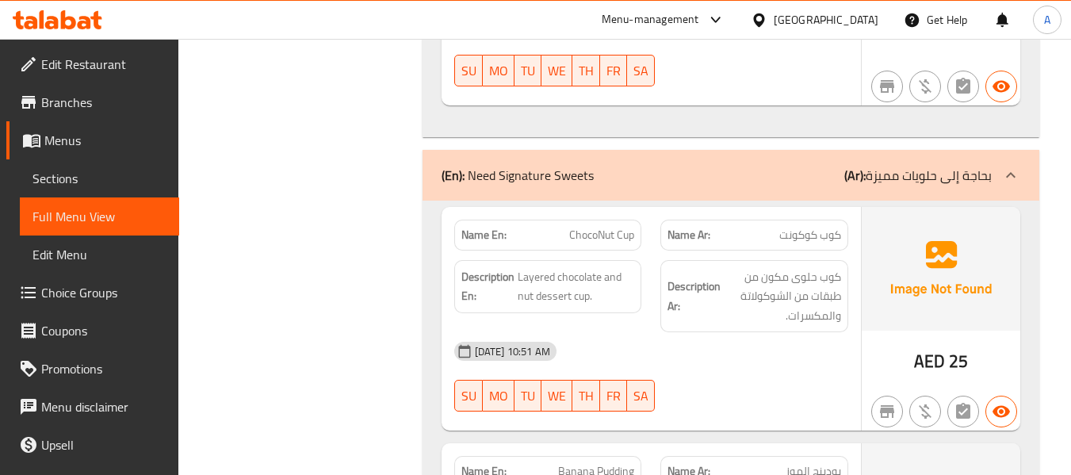
click at [666, 332] on div "[DATE] 10:51 AM" at bounding box center [651, 351] width 413 height 38
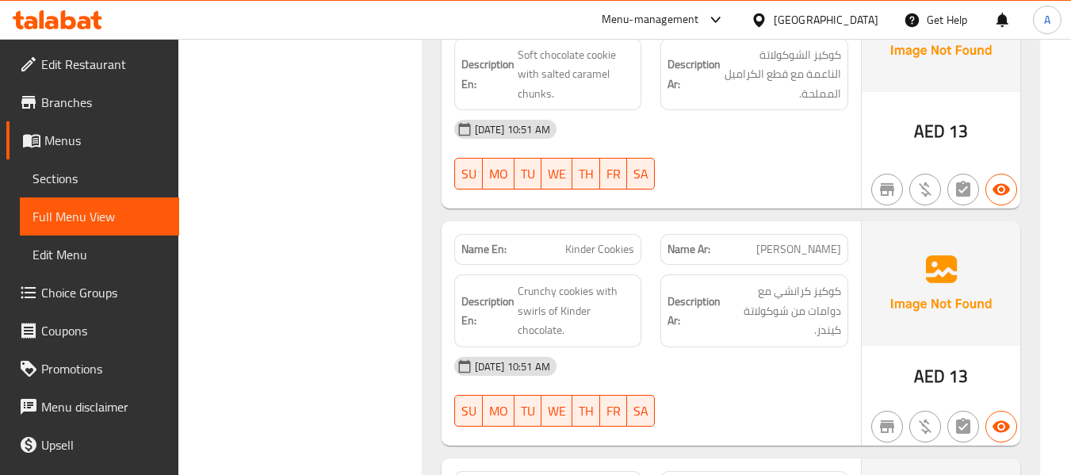
scroll to position [6420, 0]
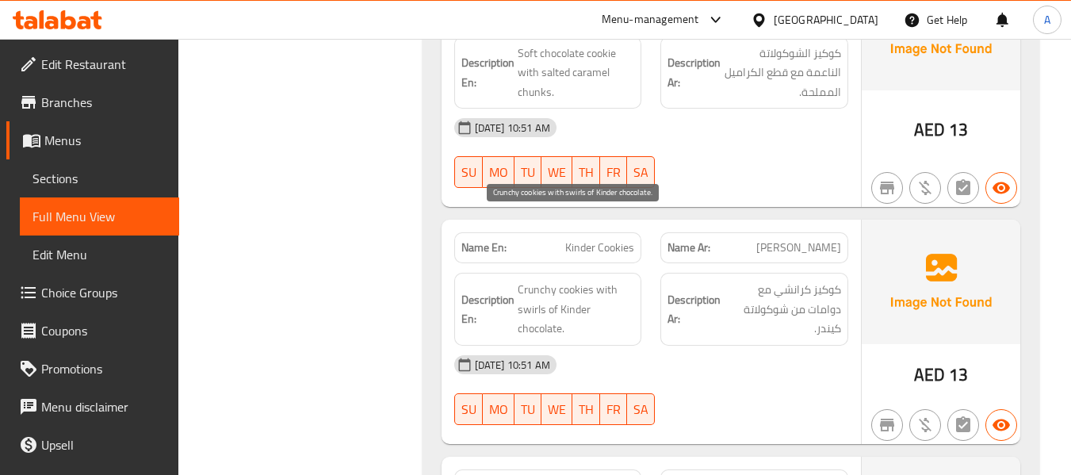
click at [524, 280] on span "Crunchy cookies with swirls of Kinder chocolate." at bounding box center [576, 309] width 117 height 59
click at [668, 346] on div "[DATE] 10:51 AM" at bounding box center [651, 365] width 413 height 38
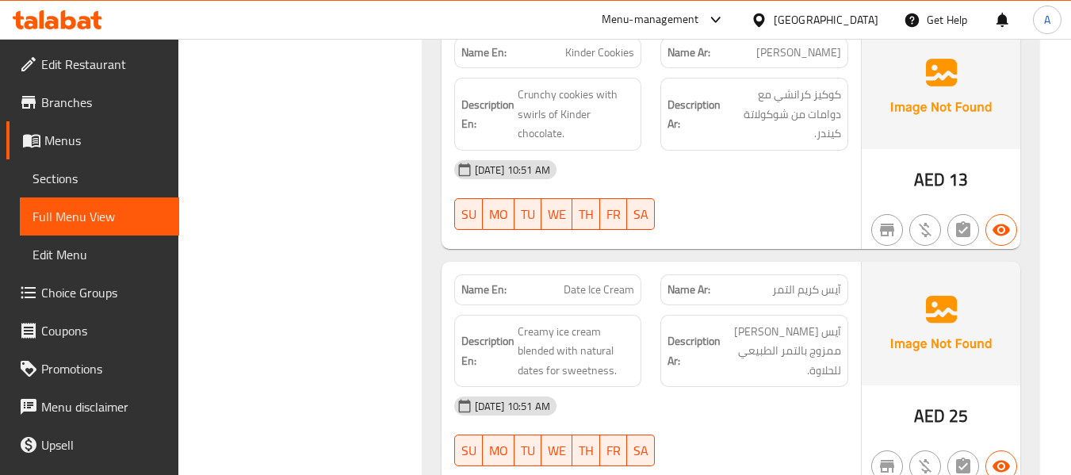
scroll to position [6621, 0]
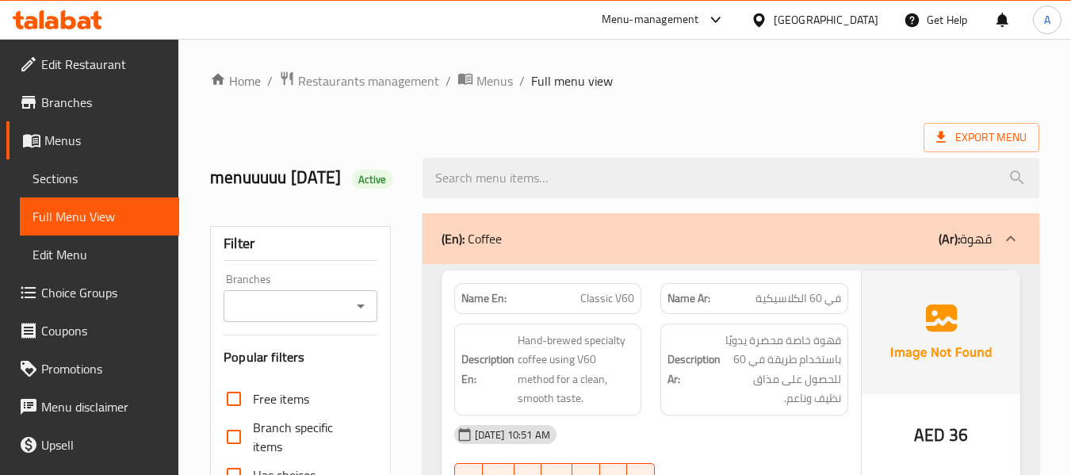
click at [27, 174] on link "Sections" at bounding box center [99, 178] width 159 height 38
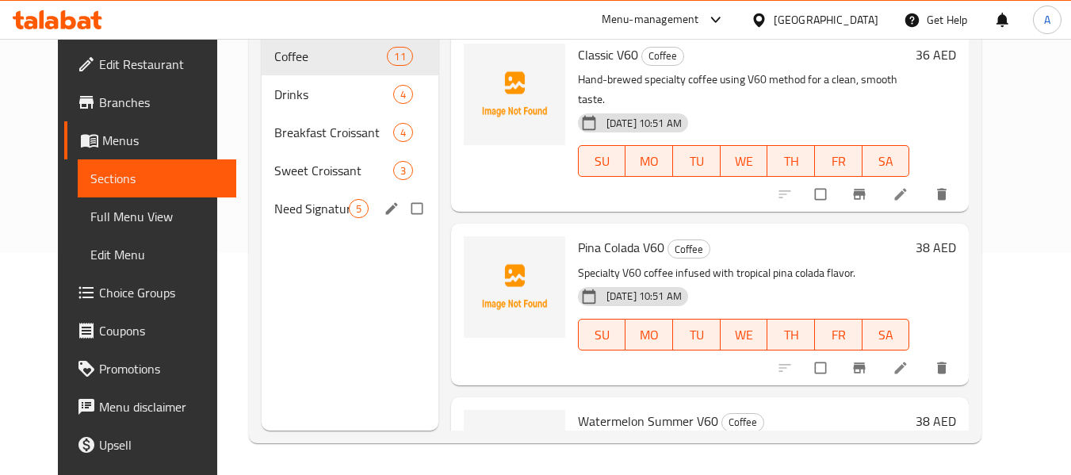
scroll to position [143, 0]
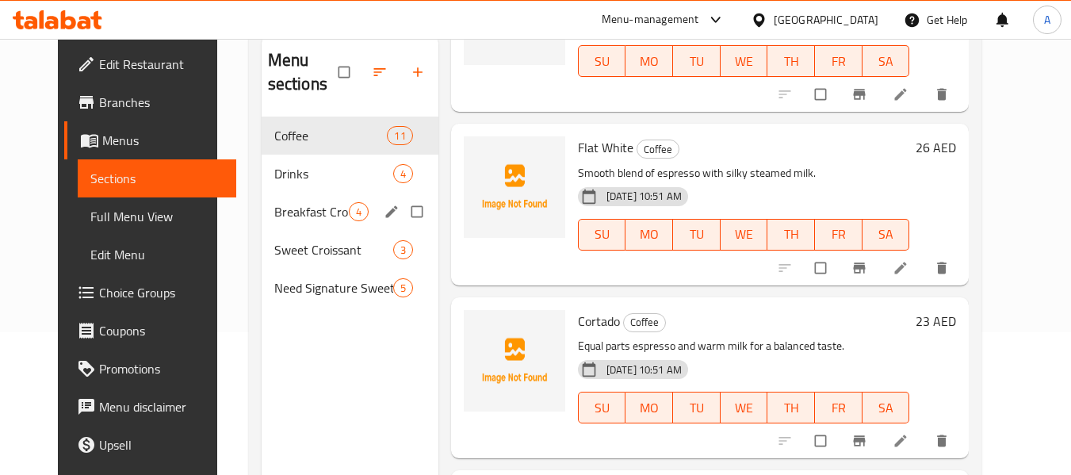
drag, startPoint x: 311, startPoint y: 175, endPoint x: 311, endPoint y: 189, distance: 14.3
click at [311, 175] on span "Drinks" at bounding box center [333, 173] width 119 height 19
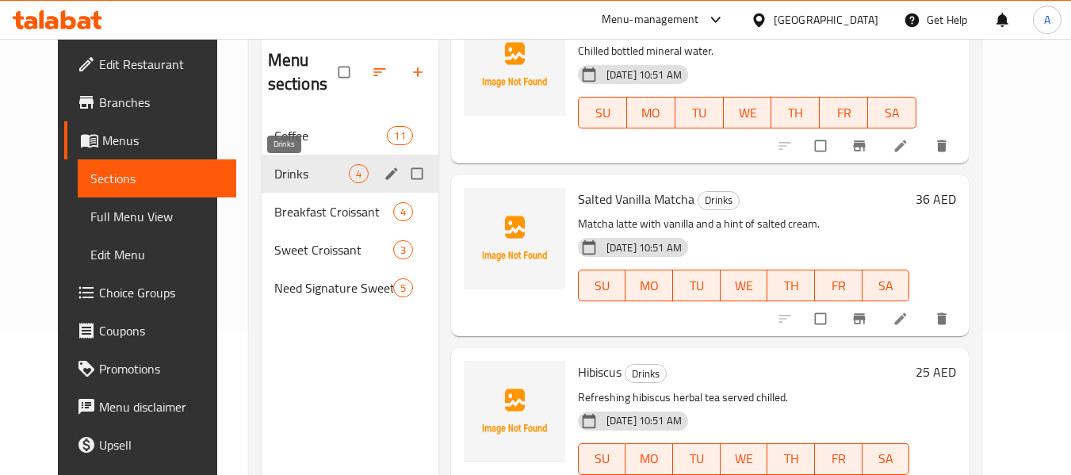
scroll to position [281, 0]
drag, startPoint x: 306, startPoint y: 220, endPoint x: 304, endPoint y: 246, distance: 26.3
click at [305, 220] on span "Breakfast Croissant" at bounding box center [311, 211] width 75 height 19
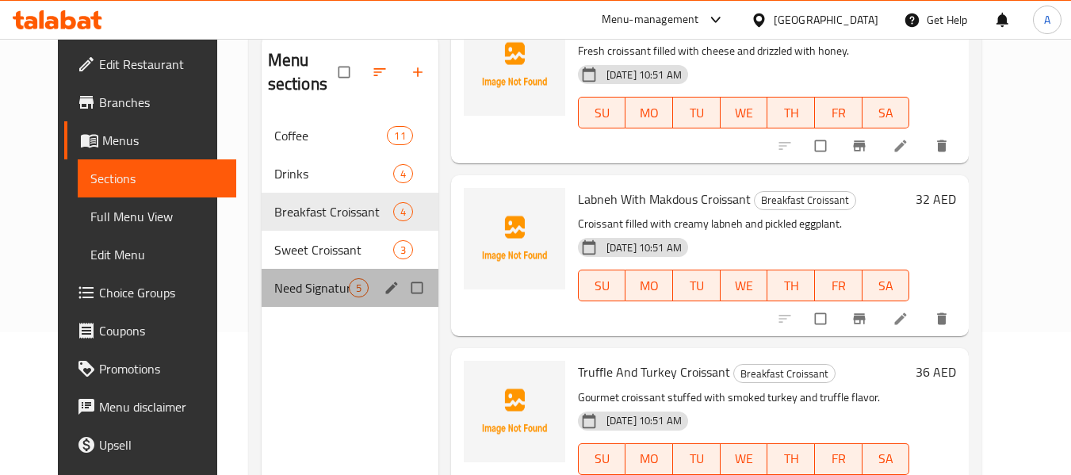
click at [302, 277] on div "Need Signature Sweets 5" at bounding box center [350, 288] width 177 height 38
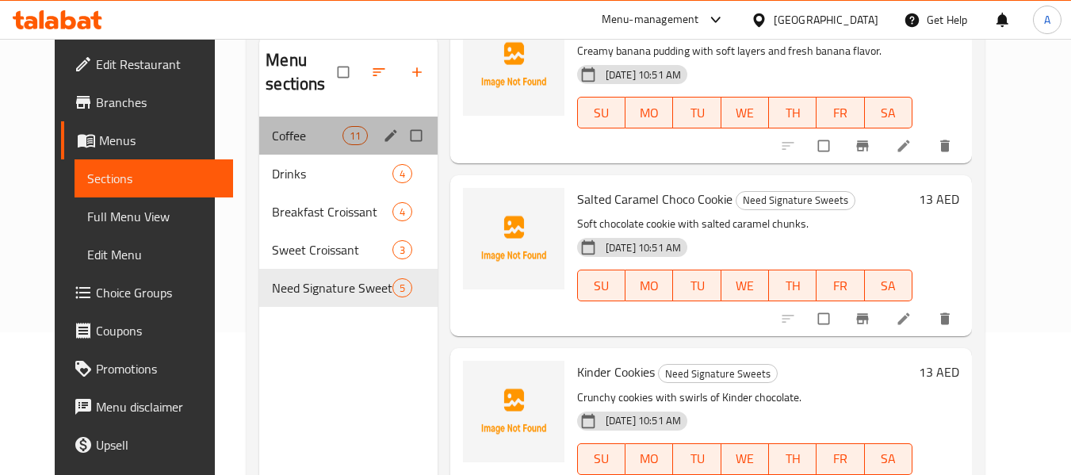
click at [307, 150] on div "Coffee 11" at bounding box center [348, 136] width 178 height 38
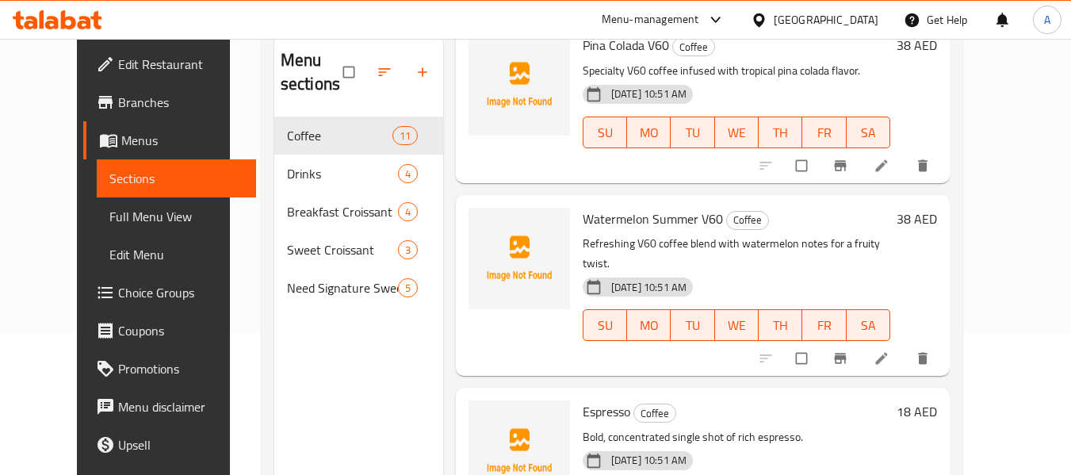
click at [109, 210] on span "Full Menu View" at bounding box center [176, 216] width 134 height 19
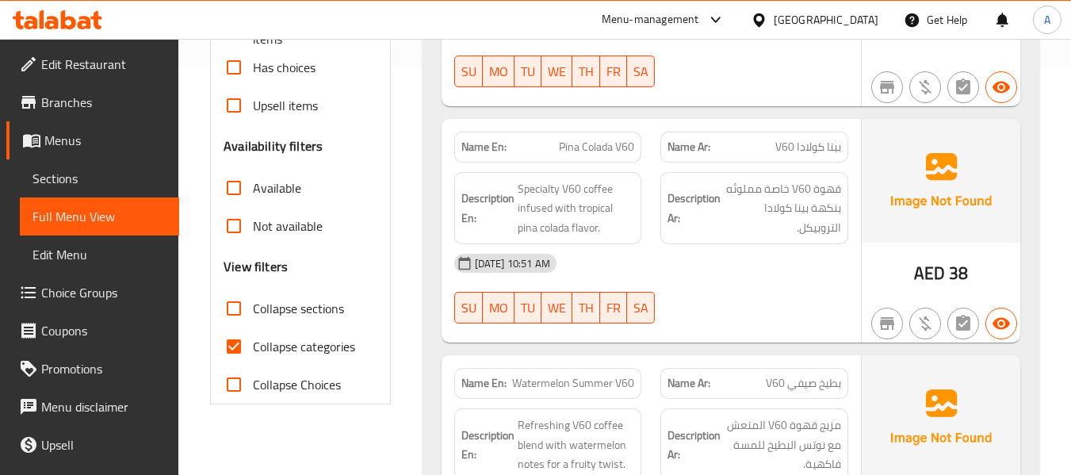
scroll to position [539, 0]
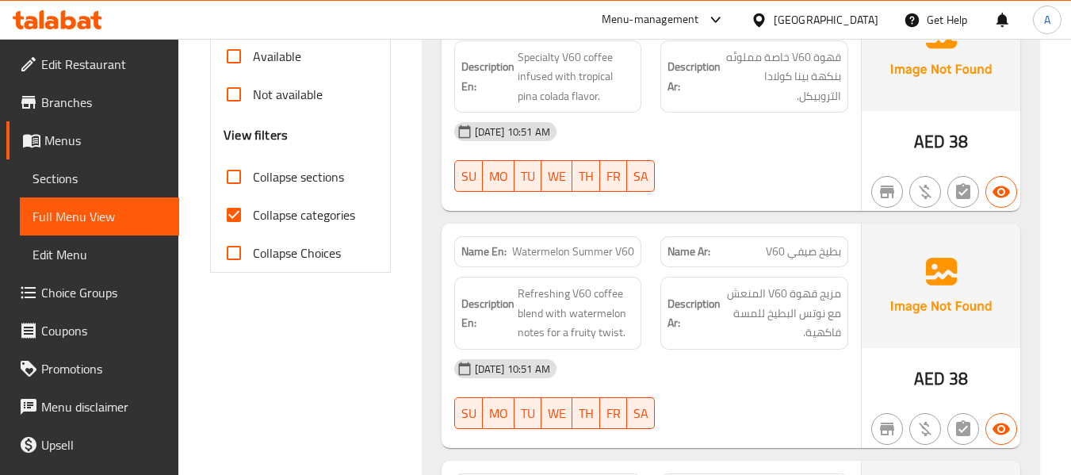
click at [304, 226] on label "Collapse categories" at bounding box center [285, 215] width 140 height 38
click at [253, 226] on input "Collapse categories" at bounding box center [234, 215] width 38 height 38
checkbox input "false"
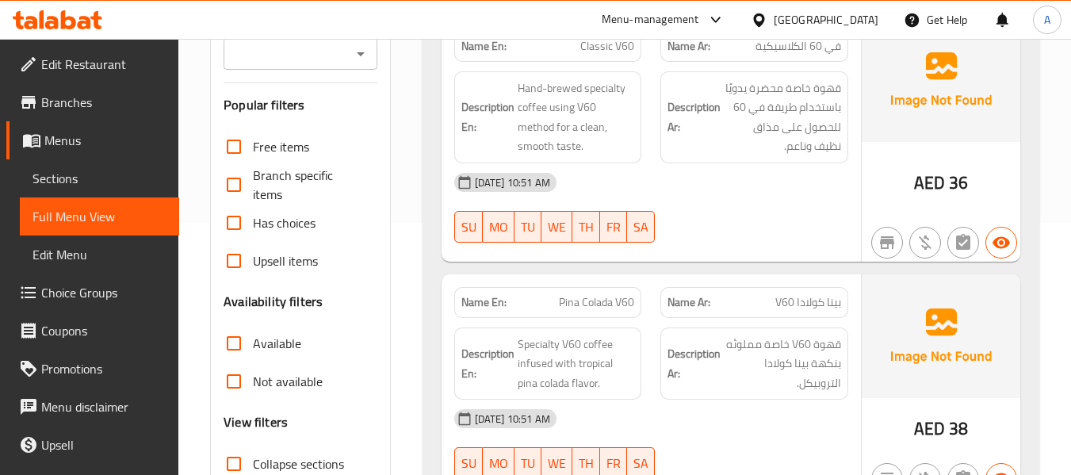
scroll to position [0, 0]
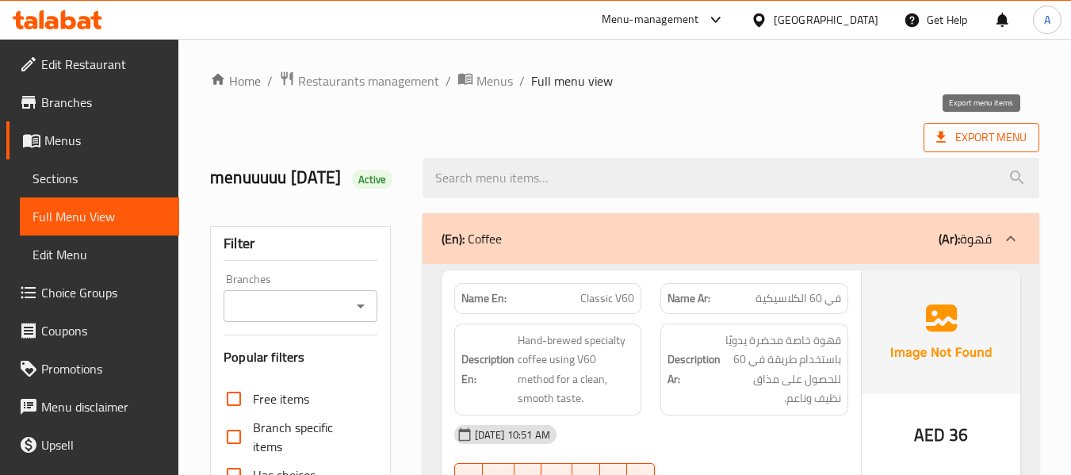
click at [976, 126] on span "Export Menu" at bounding box center [981, 137] width 116 height 29
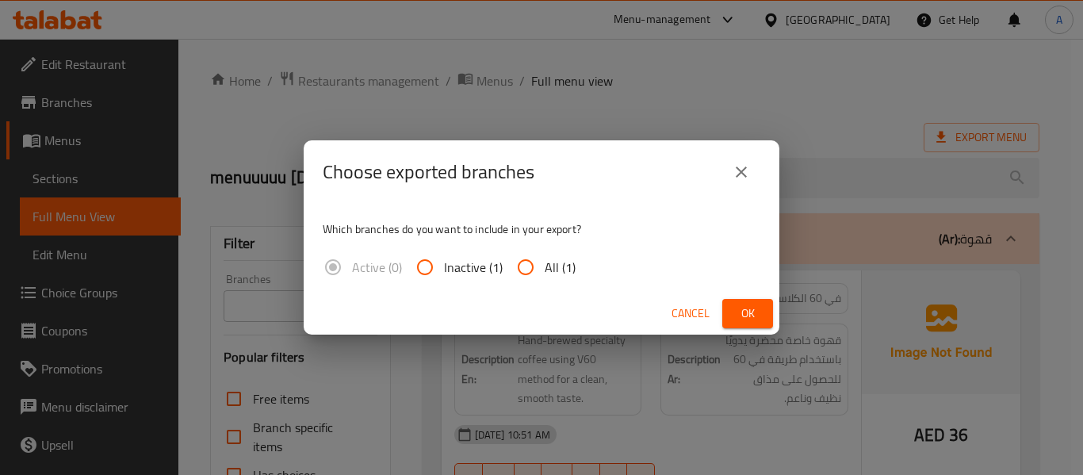
click at [538, 263] on input "All (1)" at bounding box center [525, 267] width 38 height 38
radio input "true"
click at [739, 326] on button "Ok" at bounding box center [747, 313] width 51 height 29
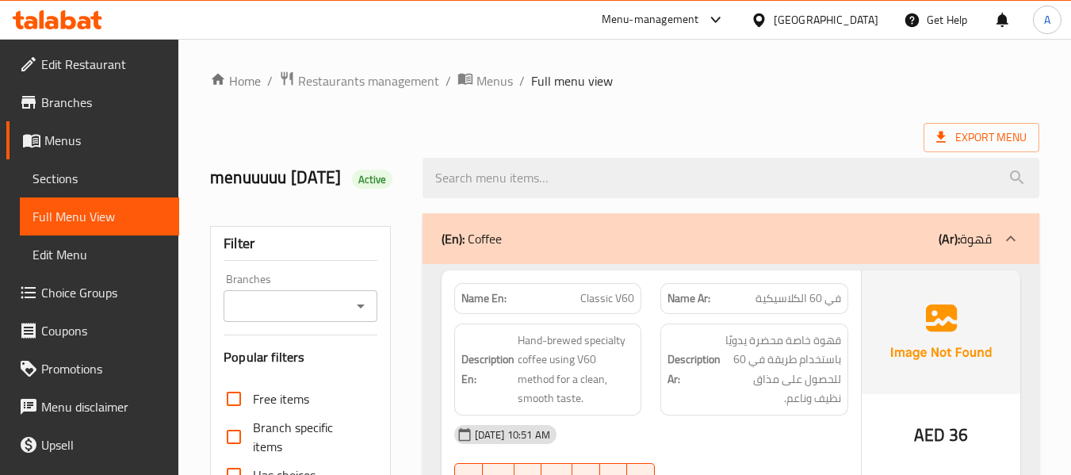
click at [71, 134] on span "Menus" at bounding box center [105, 140] width 122 height 19
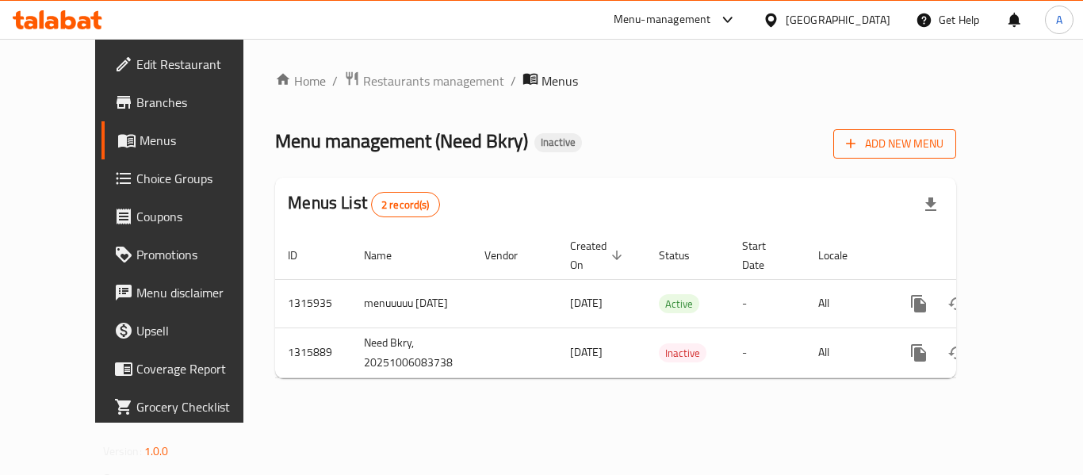
click at [943, 140] on span "Add New Menu" at bounding box center [894, 144] width 97 height 20
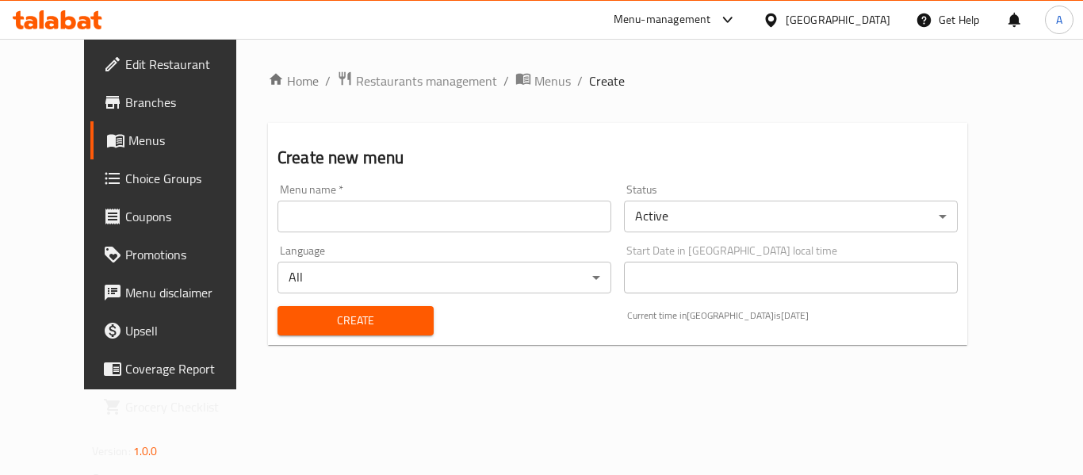
click at [410, 206] on input "text" at bounding box center [444, 217] width 334 height 32
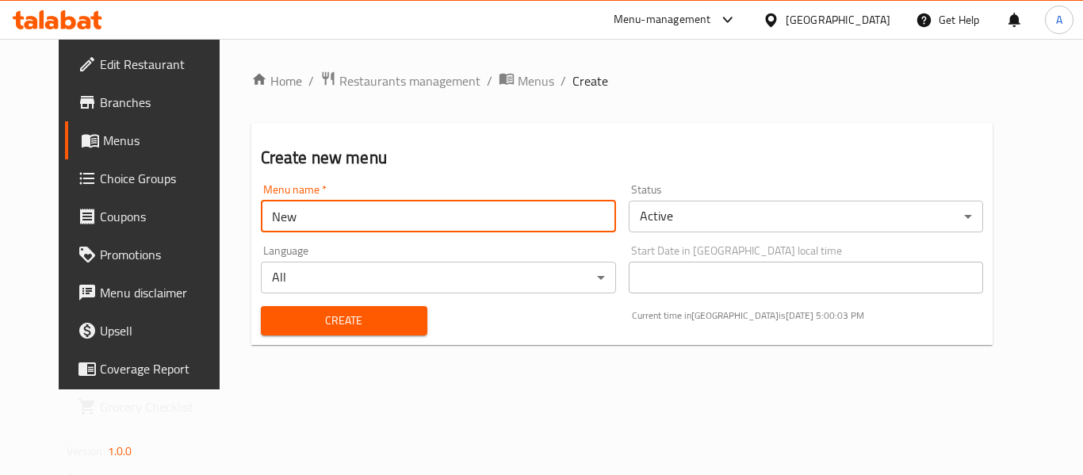
type input "New"
click at [261, 306] on button "Create" at bounding box center [344, 320] width 166 height 29
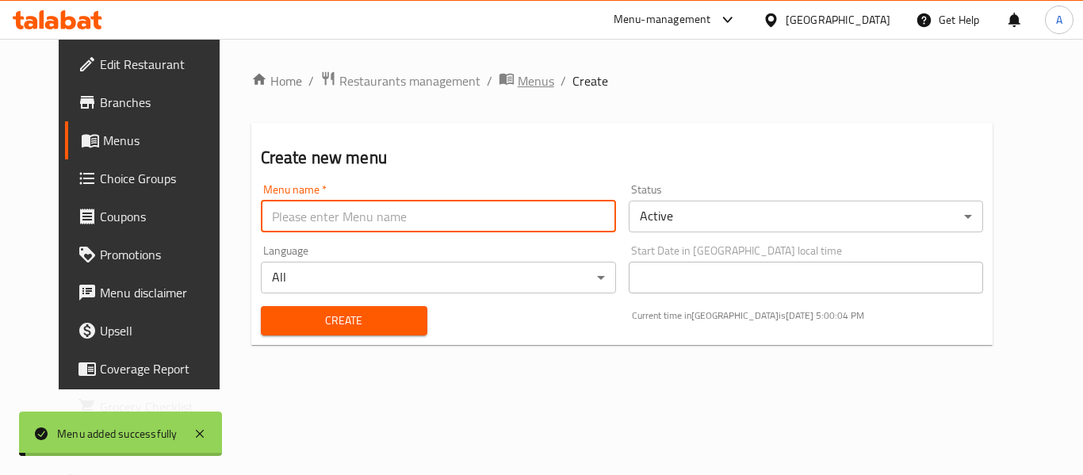
click at [518, 80] on span "Menus" at bounding box center [536, 80] width 36 height 19
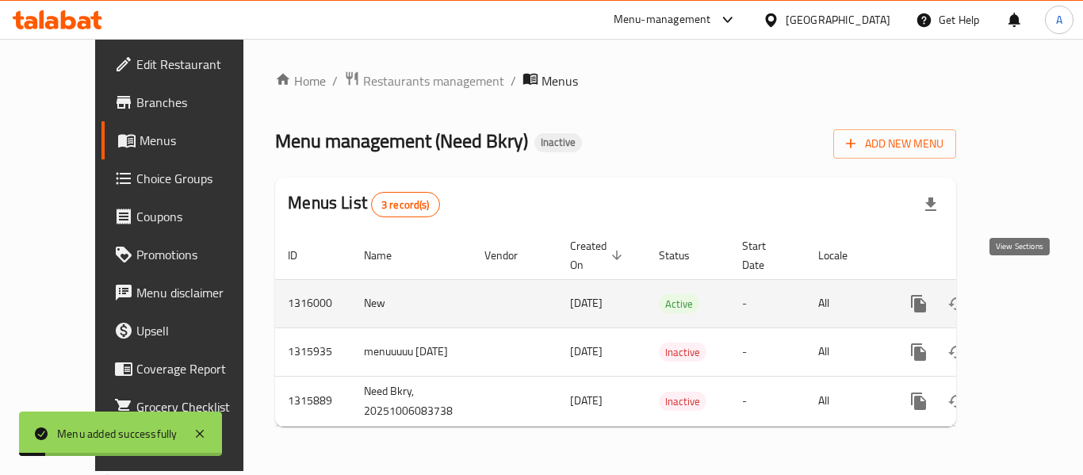
click at [1023, 294] on icon "enhanced table" at bounding box center [1032, 303] width 19 height 19
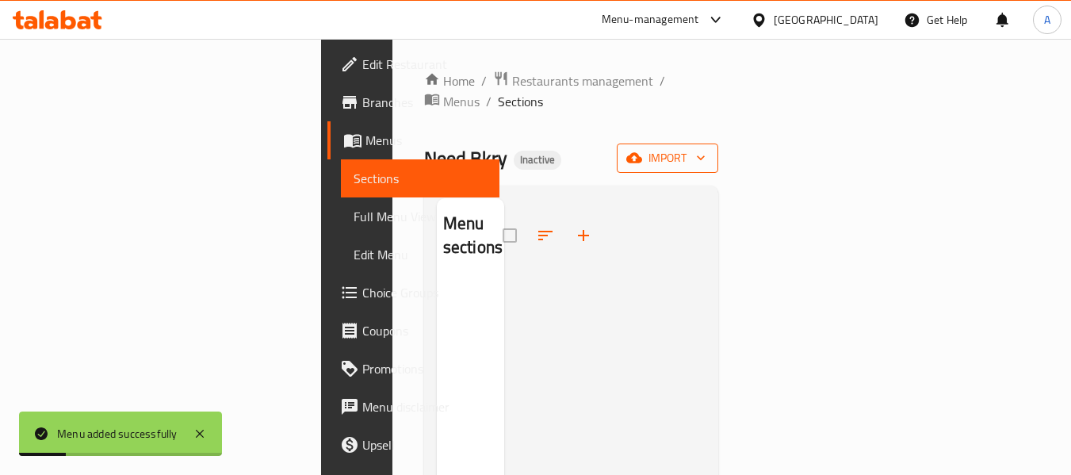
click at [718, 147] on button "import" at bounding box center [667, 157] width 101 height 29
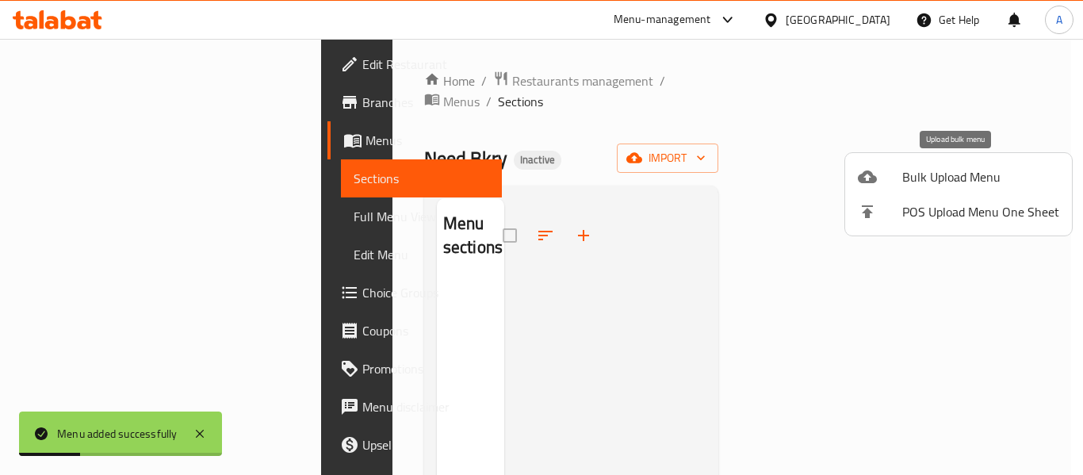
click at [855, 183] on li "Bulk Upload Menu" at bounding box center [958, 176] width 227 height 35
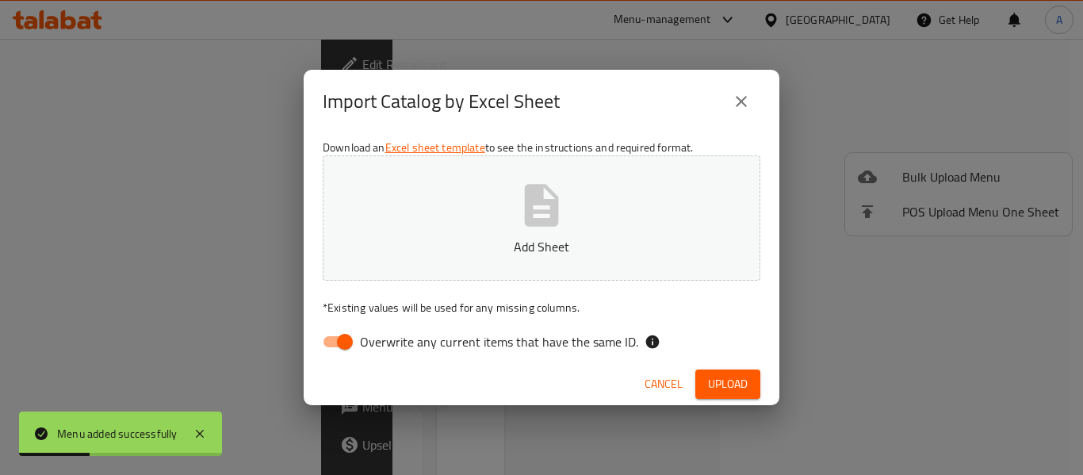
click at [514, 332] on span "Overwrite any current items that have the same ID." at bounding box center [499, 341] width 278 height 19
click at [390, 331] on input "Overwrite any current items that have the same ID." at bounding box center [345, 342] width 90 height 30
checkbox input "false"
click at [508, 243] on p "Add Sheet" at bounding box center [541, 246] width 388 height 19
click at [745, 385] on span "Upload" at bounding box center [728, 384] width 40 height 20
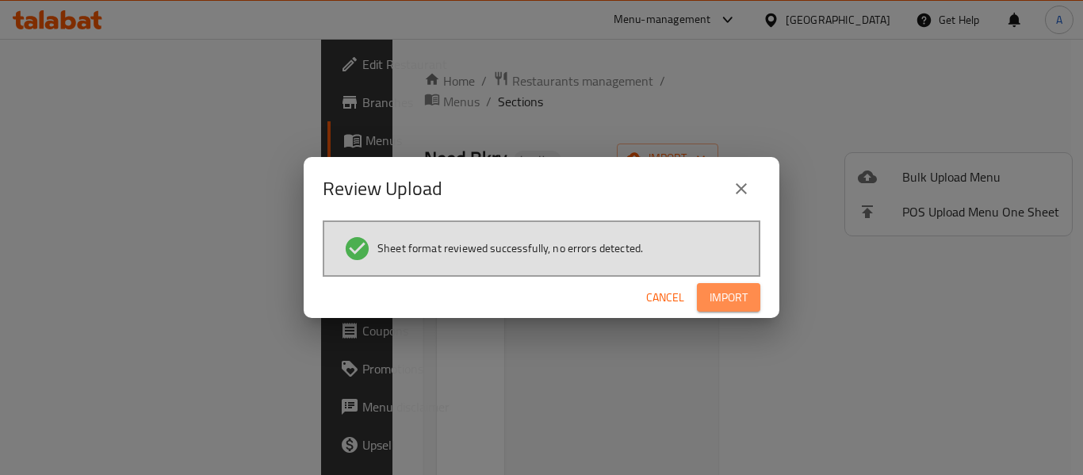
click at [736, 300] on span "Import" at bounding box center [728, 298] width 38 height 20
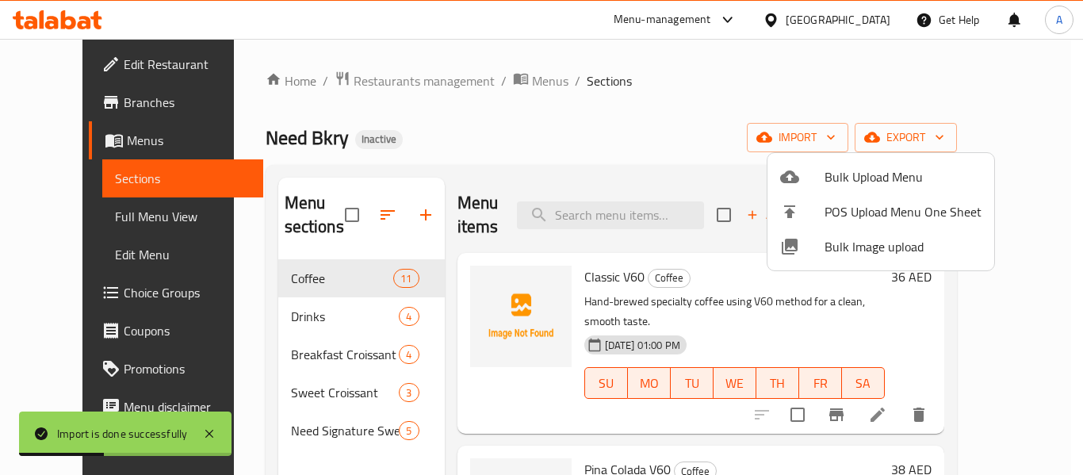
click at [91, 220] on div at bounding box center [541, 237] width 1083 height 475
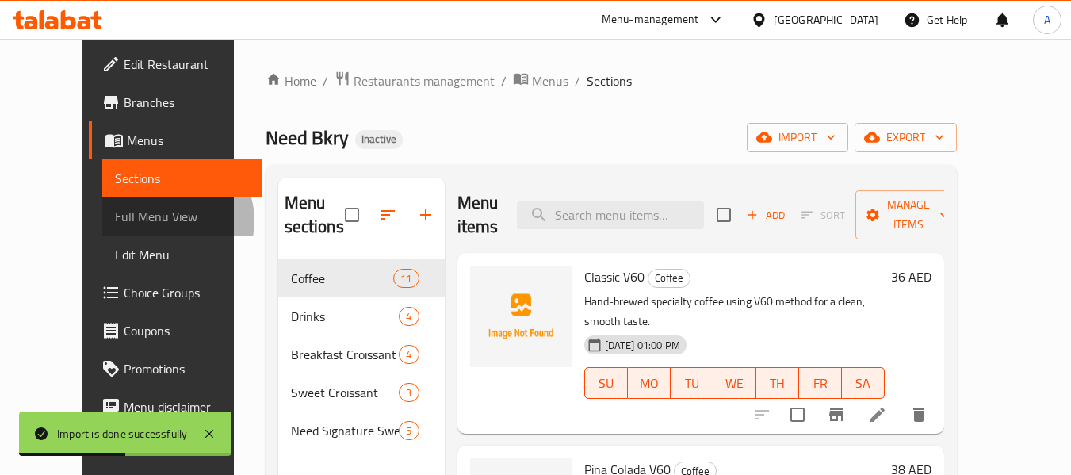
click at [115, 220] on span "Full Menu View" at bounding box center [182, 216] width 134 height 19
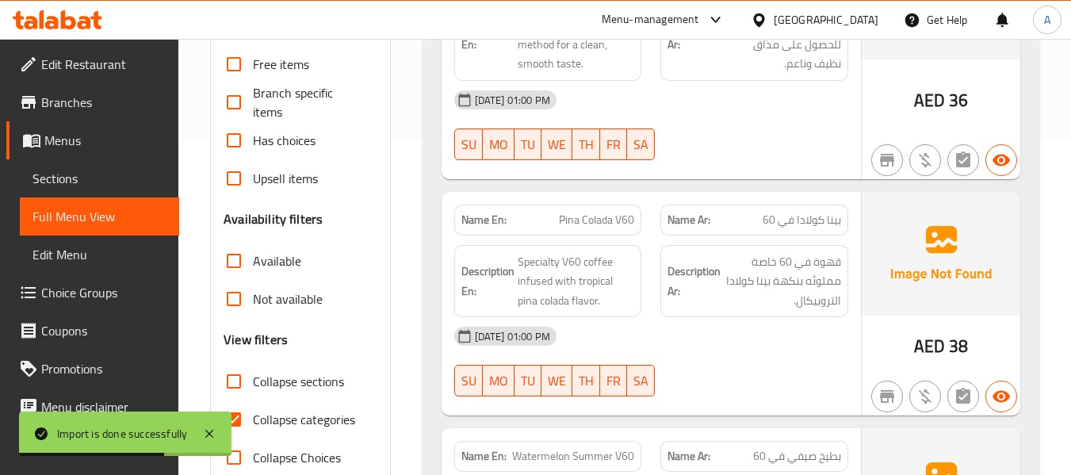
scroll to position [476, 0]
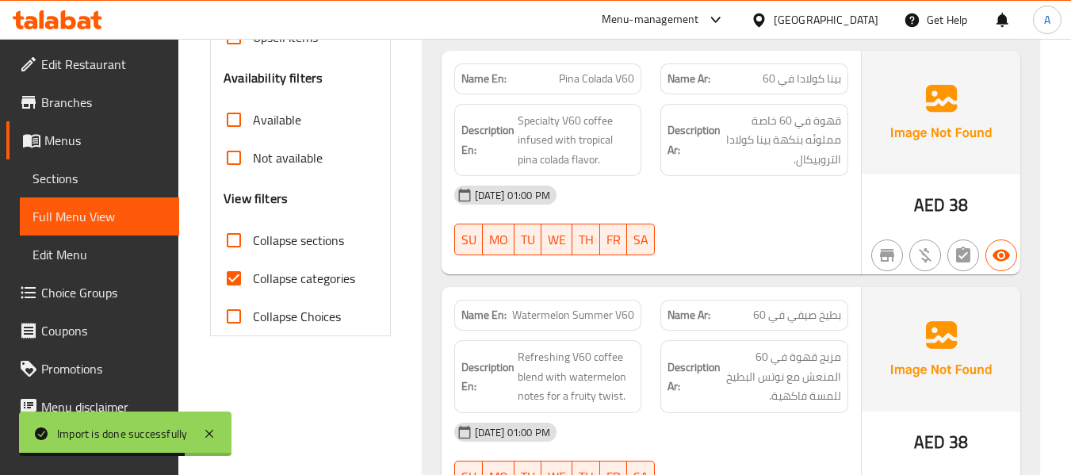
click at [285, 290] on label "Collapse categories" at bounding box center [285, 278] width 140 height 38
click at [253, 290] on input "Collapse categories" at bounding box center [234, 278] width 38 height 38
checkbox input "false"
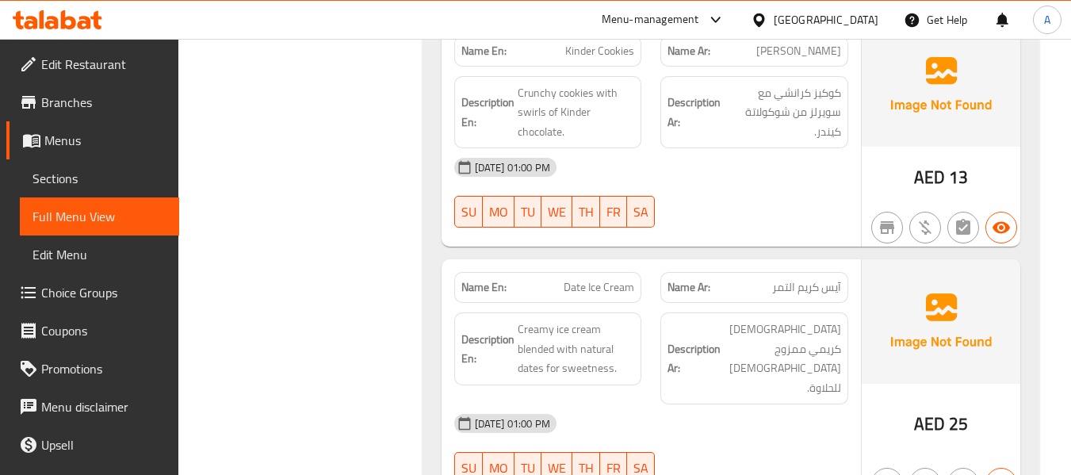
scroll to position [6616, 0]
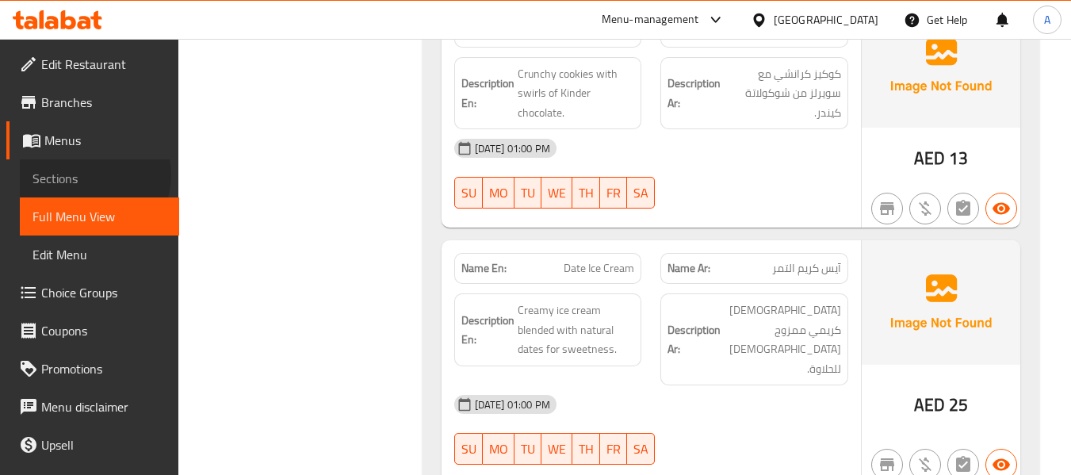
click at [87, 174] on span "Sections" at bounding box center [99, 178] width 134 height 19
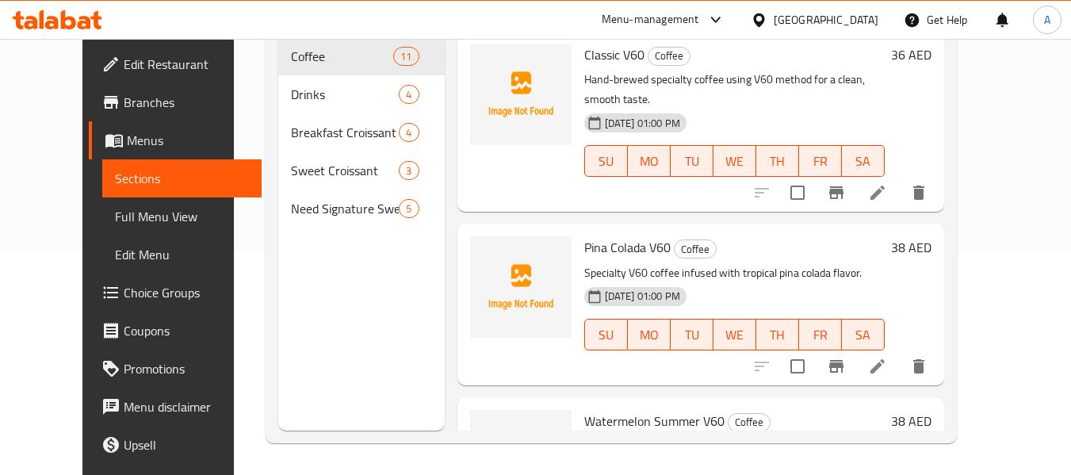
scroll to position [222, 0]
click at [127, 137] on span "Menus" at bounding box center [188, 140] width 122 height 19
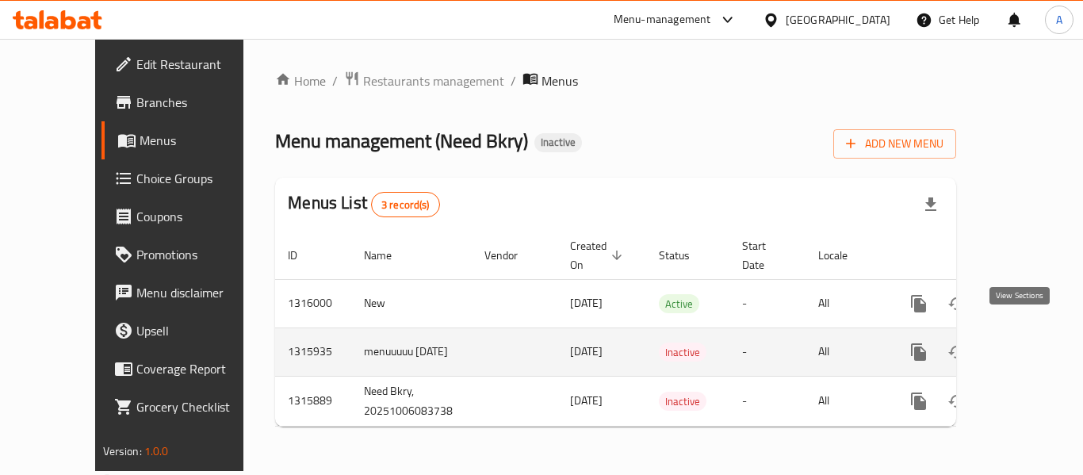
click at [1023, 342] on icon "enhanced table" at bounding box center [1032, 351] width 19 height 19
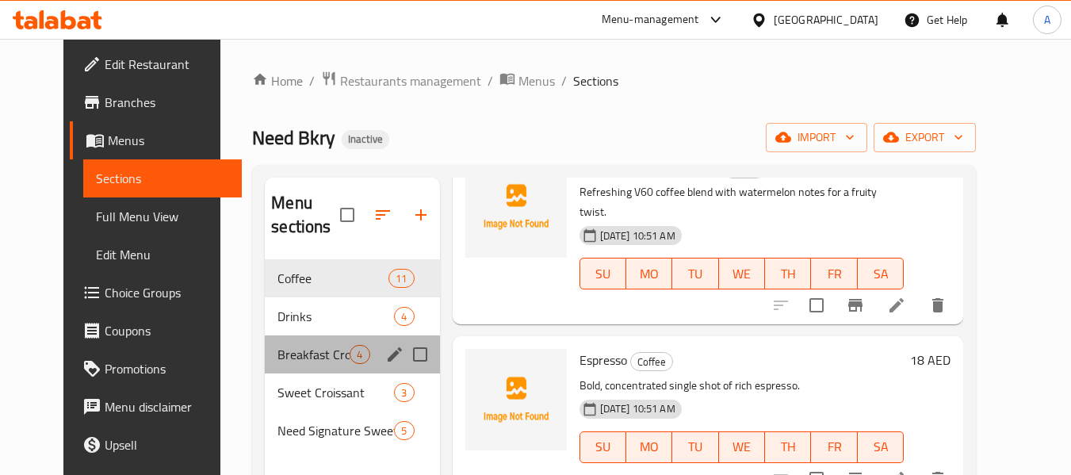
click at [297, 335] on div "Breakfast Croissant 4" at bounding box center [352, 354] width 174 height 38
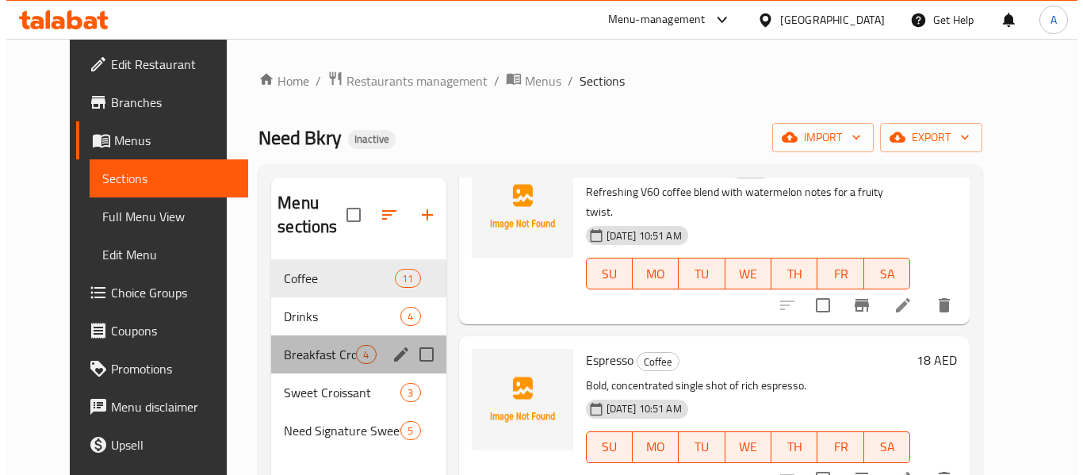
scroll to position [281, 0]
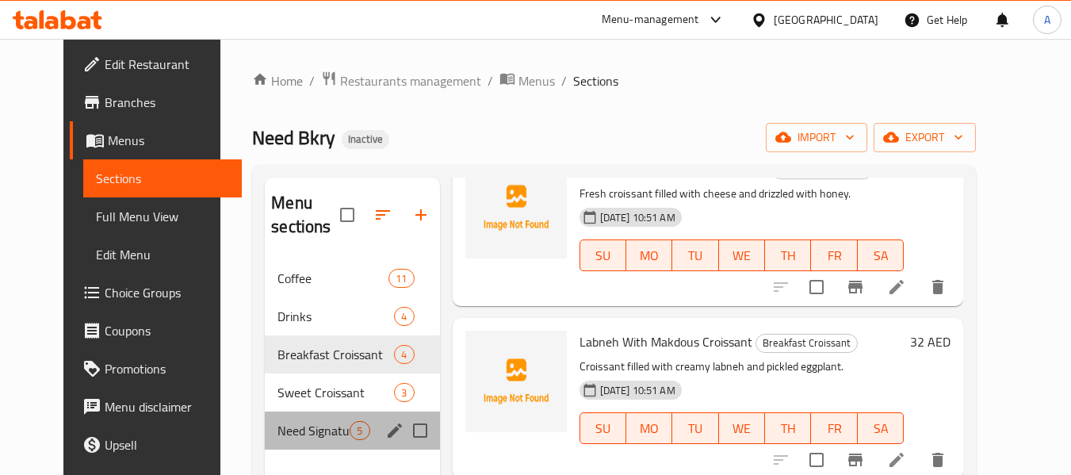
click at [289, 418] on div "Need Signature Sweets 5" at bounding box center [352, 430] width 174 height 38
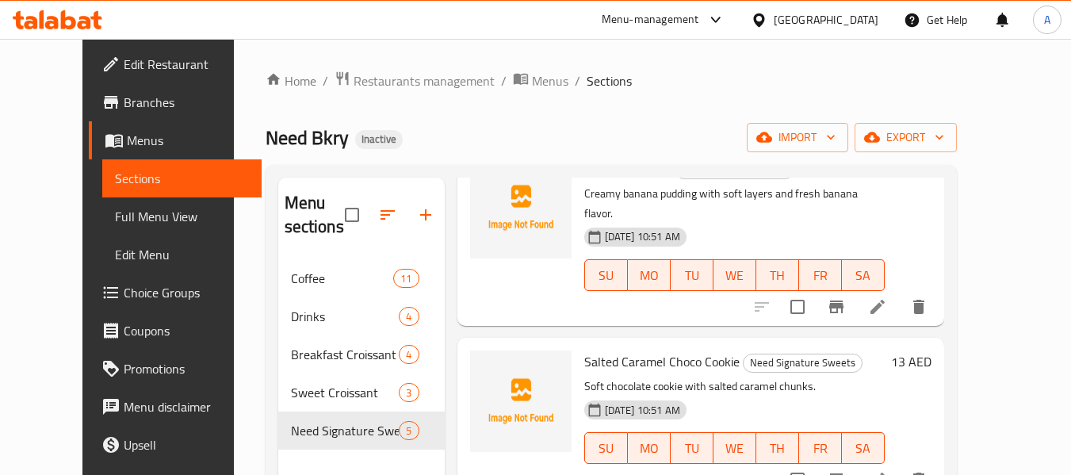
click at [127, 134] on span "Menus" at bounding box center [188, 140] width 122 height 19
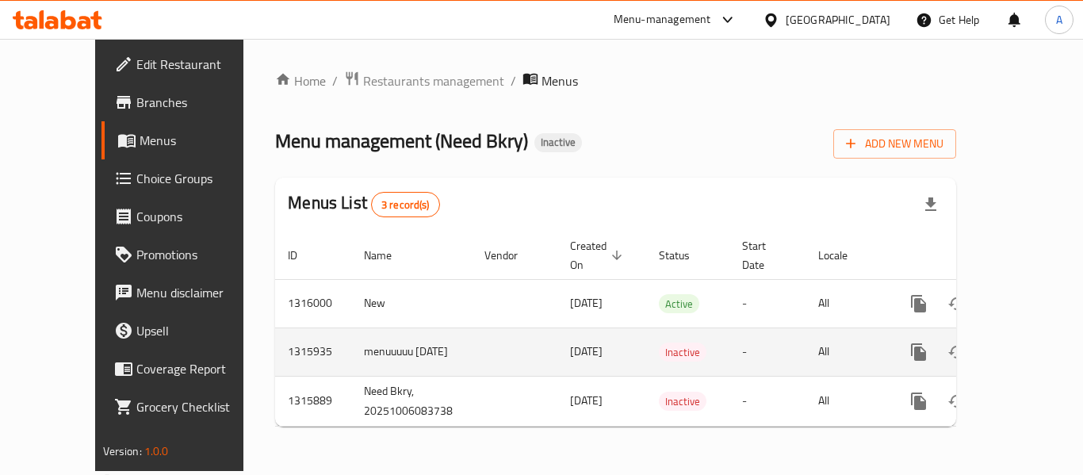
drag, startPoint x: 301, startPoint y: 320, endPoint x: 368, endPoint y: 356, distance: 75.5
click at [368, 356] on td "menuuuuu 6/10/2025" at bounding box center [411, 351] width 120 height 48
click at [989, 345] on icon "enhanced table" at bounding box center [994, 352] width 11 height 14
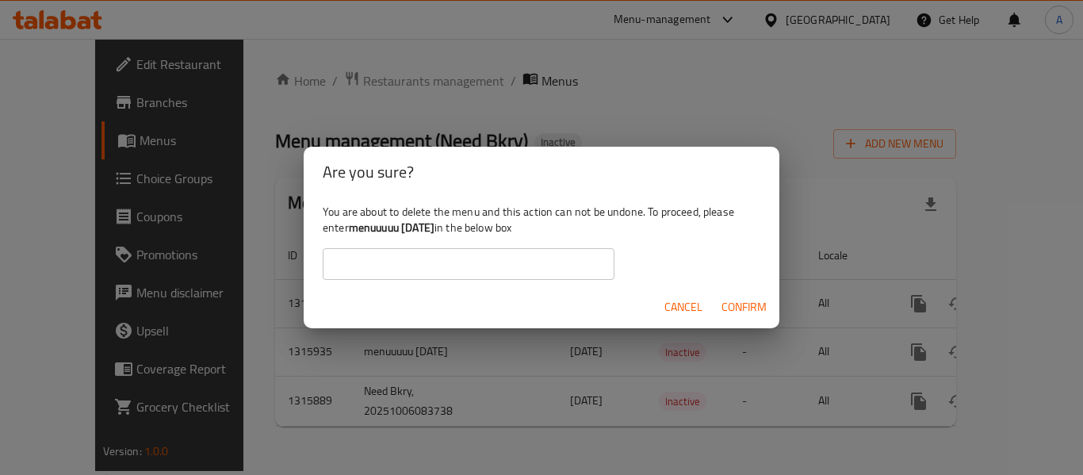
click at [426, 246] on div "You are about to delete the menu and this action can not be undone. To proceed,…" at bounding box center [542, 241] width 476 height 89
click at [437, 268] on input "text" at bounding box center [469, 264] width 292 height 32
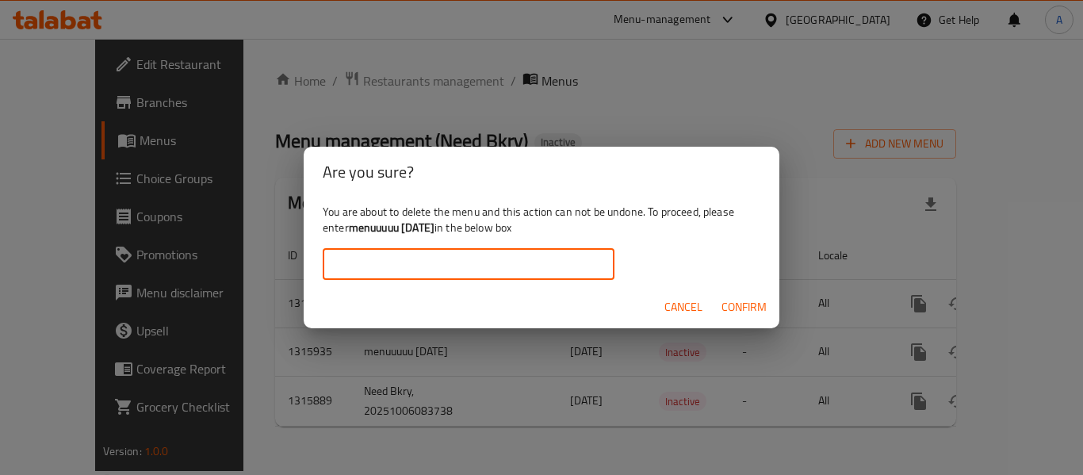
paste input "menuuuuu 6/10/2025"
click at [723, 308] on span "Confirm" at bounding box center [743, 307] width 45 height 20
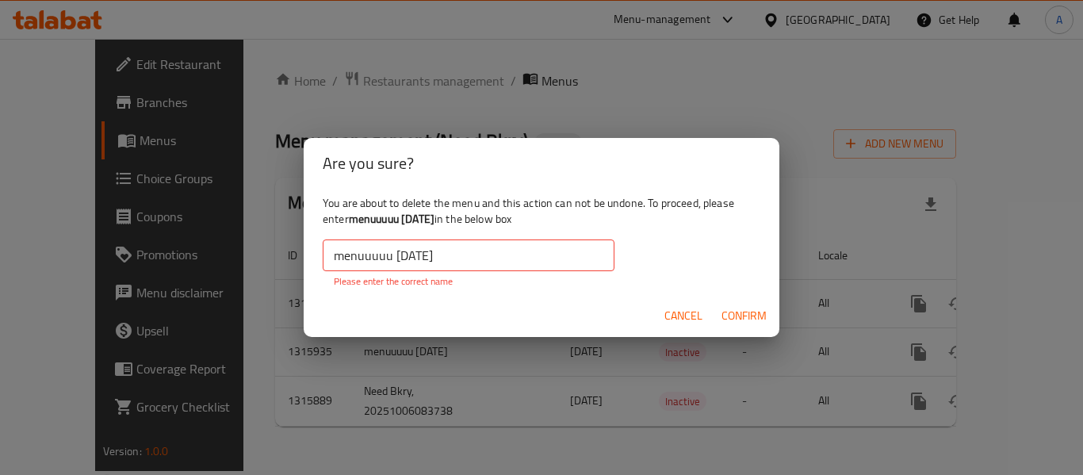
click at [334, 254] on input "menuuuuu 6/10/2025" at bounding box center [469, 255] width 292 height 32
click at [520, 262] on input "menuuuuu 6/10/2025" at bounding box center [469, 255] width 292 height 32
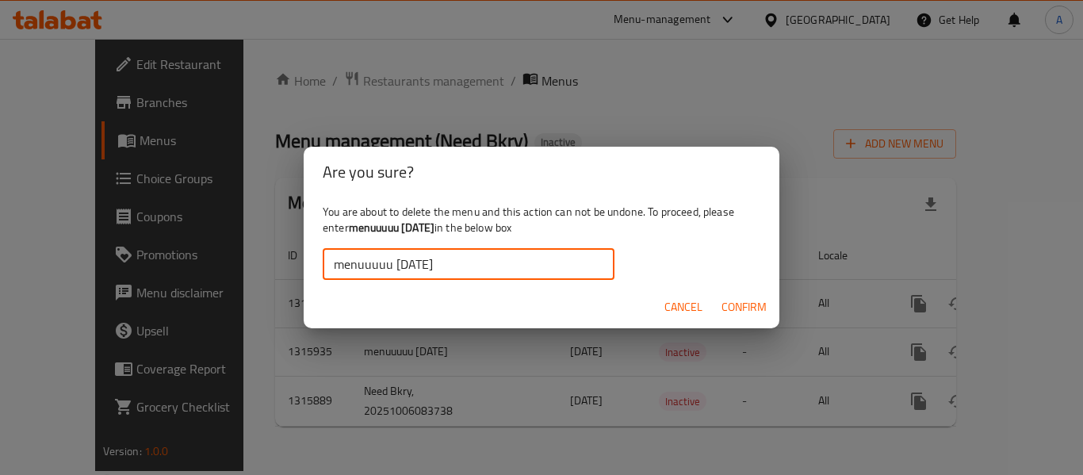
click at [735, 308] on span "Confirm" at bounding box center [743, 307] width 45 height 20
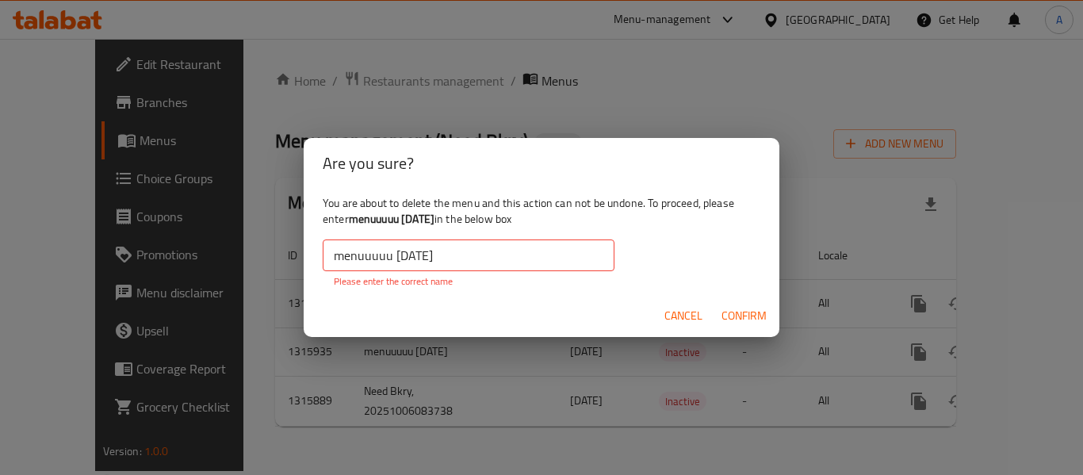
click at [518, 265] on input "menuuuuu 6/10/2025" at bounding box center [469, 255] width 292 height 32
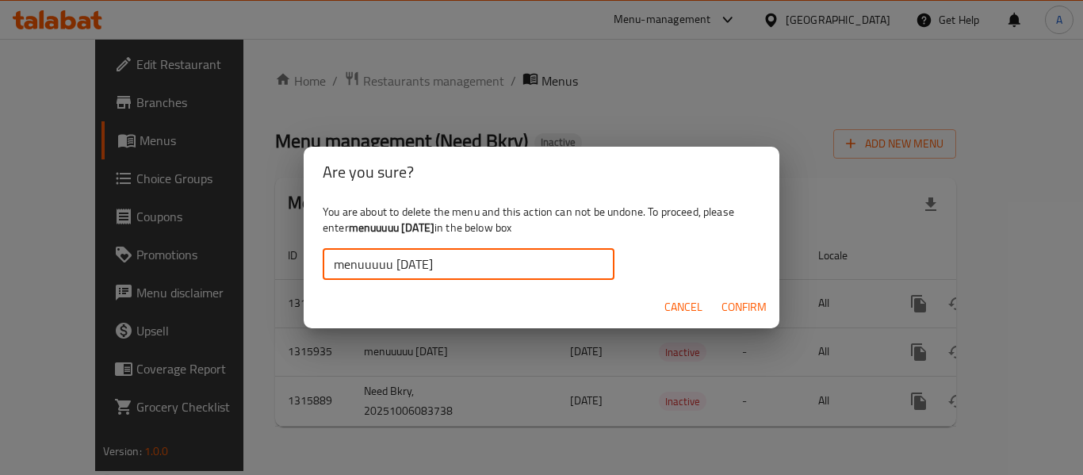
click at [719, 308] on button "Confirm" at bounding box center [744, 306] width 58 height 29
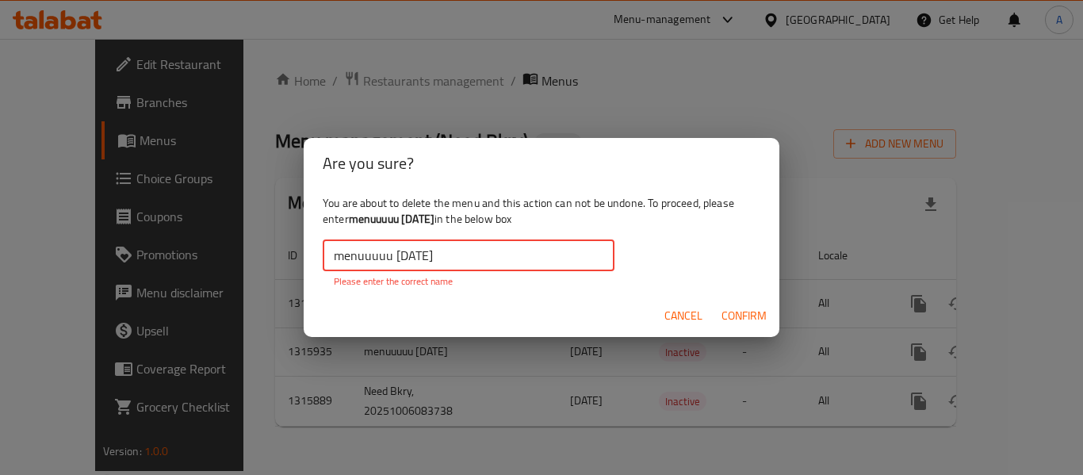
click at [468, 260] on input "menuuuuu 6/10/2025" at bounding box center [469, 255] width 292 height 32
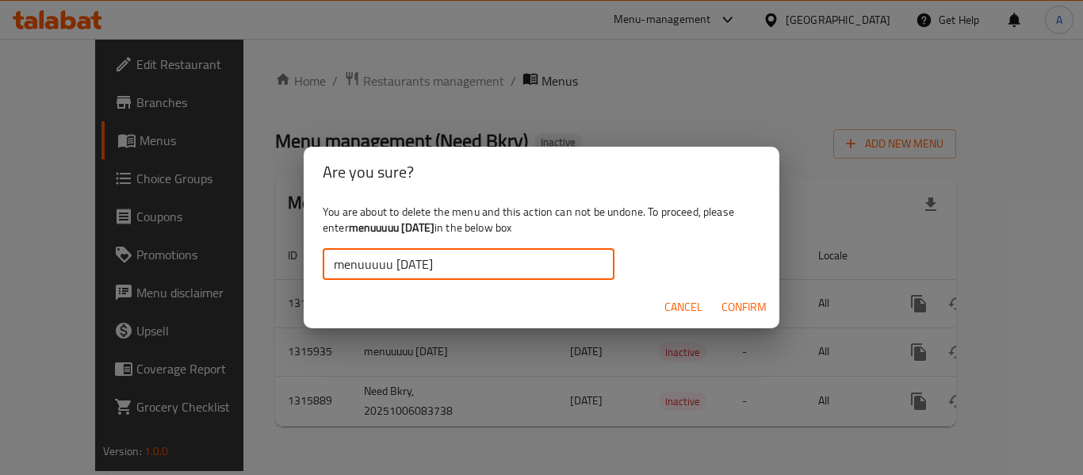
click at [742, 315] on span "Confirm" at bounding box center [743, 307] width 45 height 20
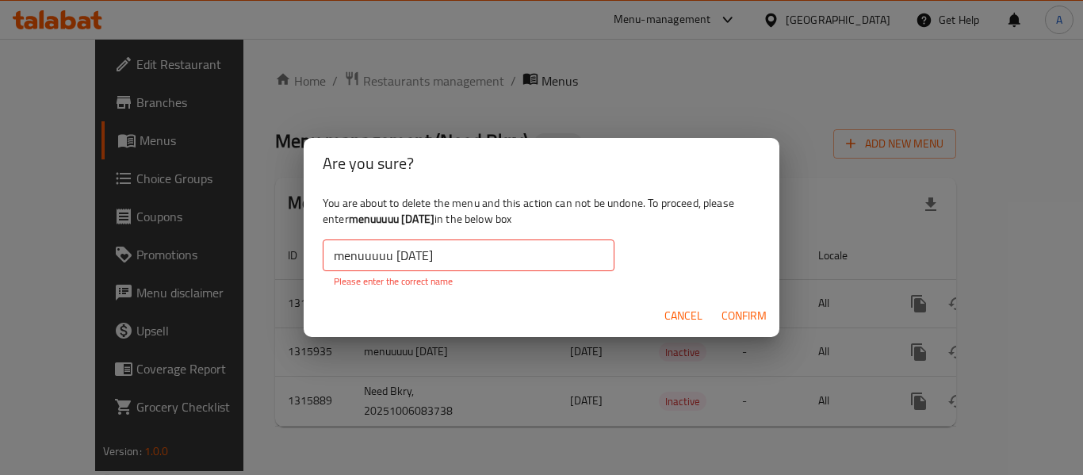
click at [511, 260] on input "menuuuuu 6/10/2025" at bounding box center [469, 255] width 292 height 32
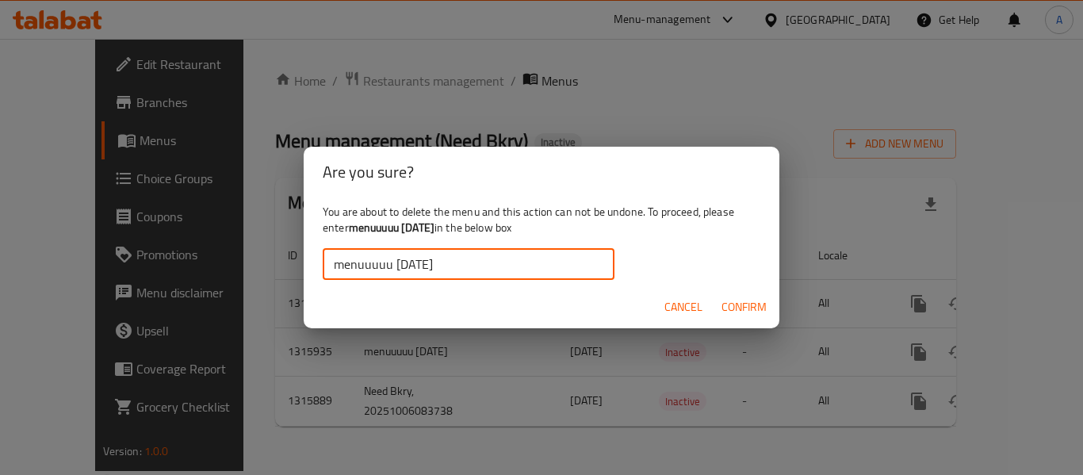
click at [744, 311] on span "Confirm" at bounding box center [743, 307] width 45 height 20
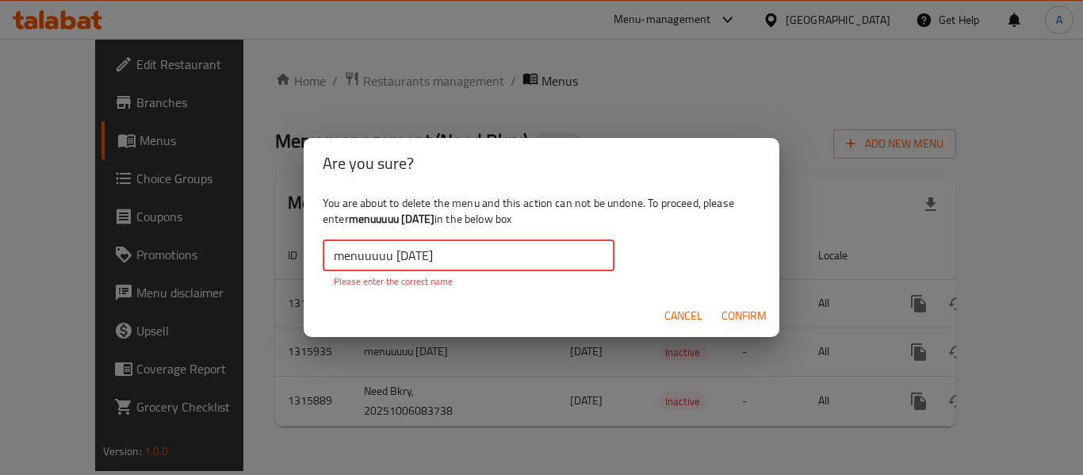
click at [537, 250] on input "menuuuuu 6/10/2025" at bounding box center [469, 255] width 292 height 32
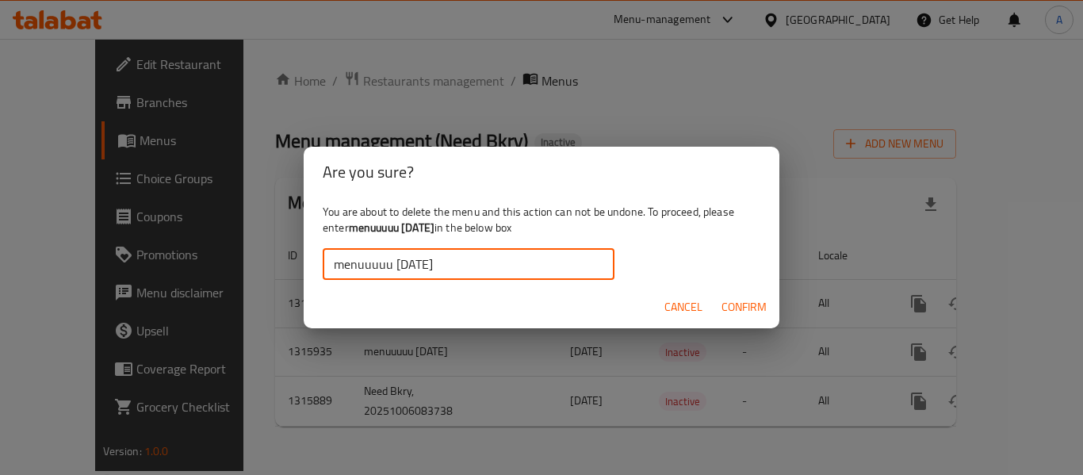
click at [724, 311] on span "Confirm" at bounding box center [743, 307] width 45 height 20
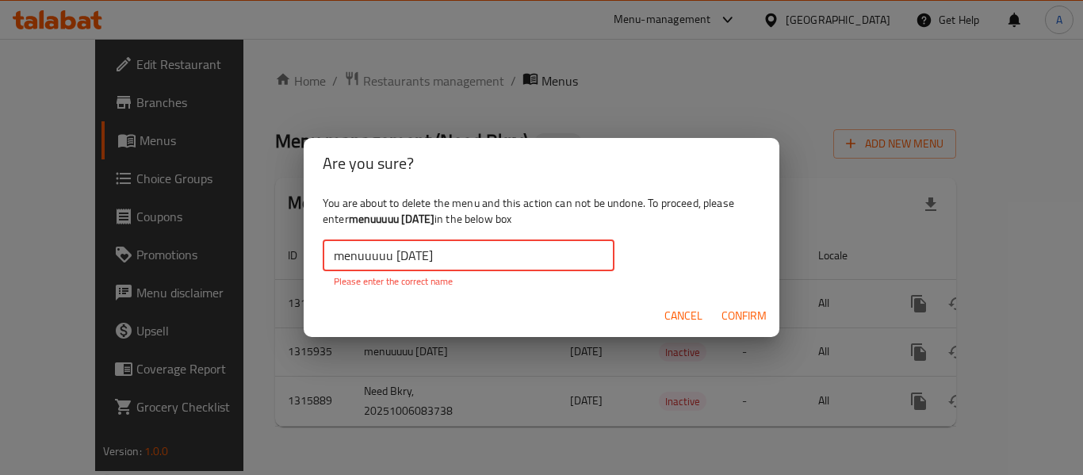
click at [499, 251] on input "menuuuuu 6/10/2025" at bounding box center [469, 255] width 292 height 32
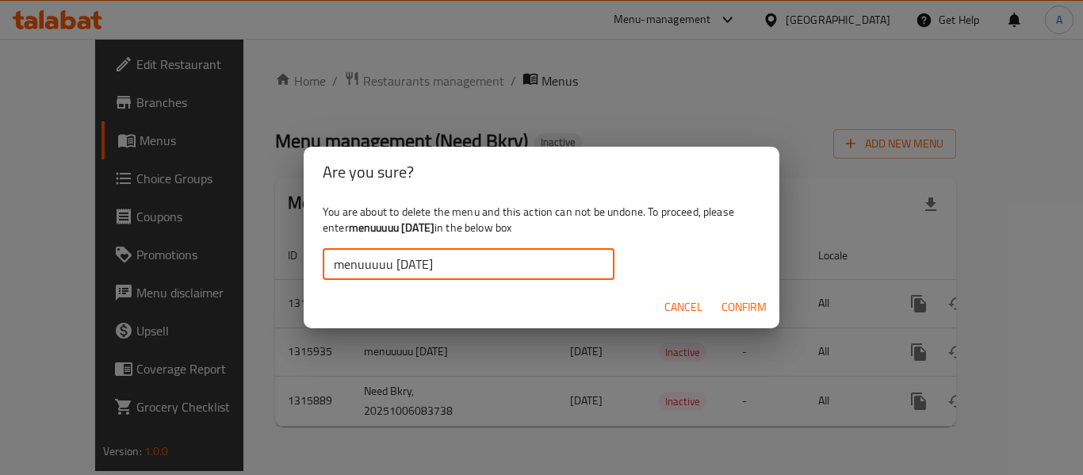
type input "menuuuuu 6/10/2025"
click at [722, 305] on span "Confirm" at bounding box center [743, 307] width 45 height 20
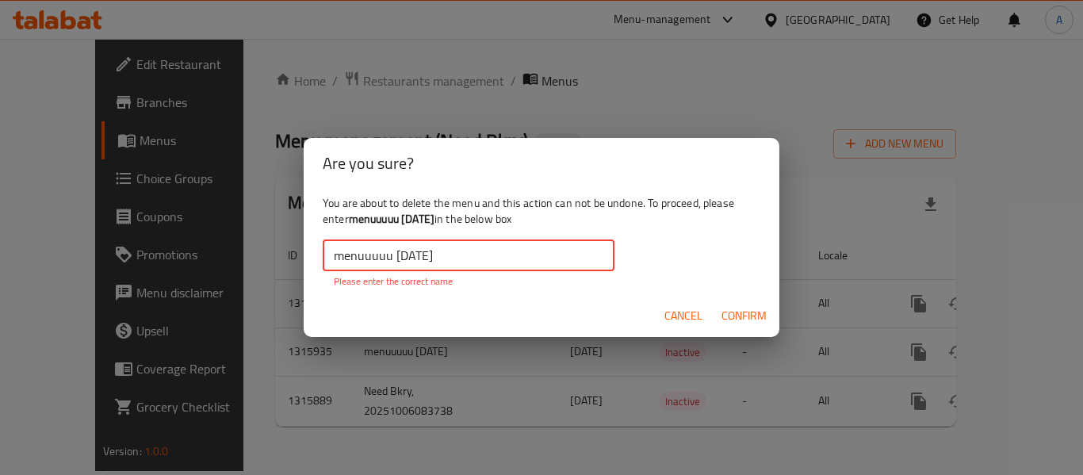
click at [529, 260] on input "menuuuuu 6/10/2025" at bounding box center [469, 255] width 292 height 32
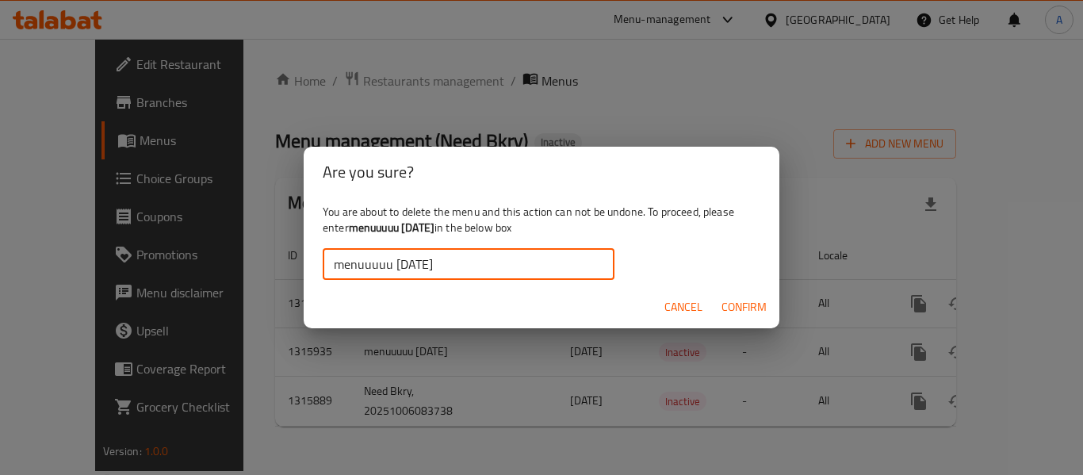
click at [731, 315] on span "Confirm" at bounding box center [743, 307] width 45 height 20
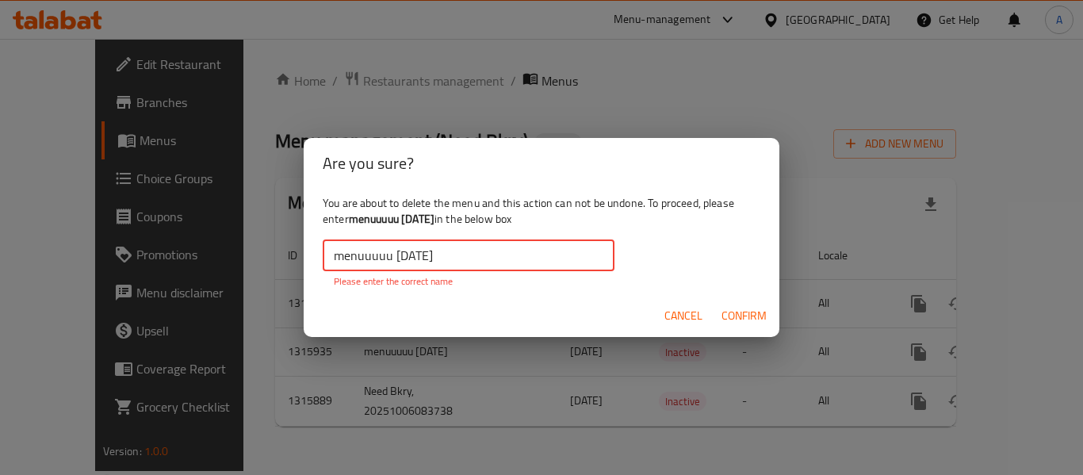
click at [476, 251] on input "menuuuuu 6/10/2025" at bounding box center [469, 255] width 292 height 32
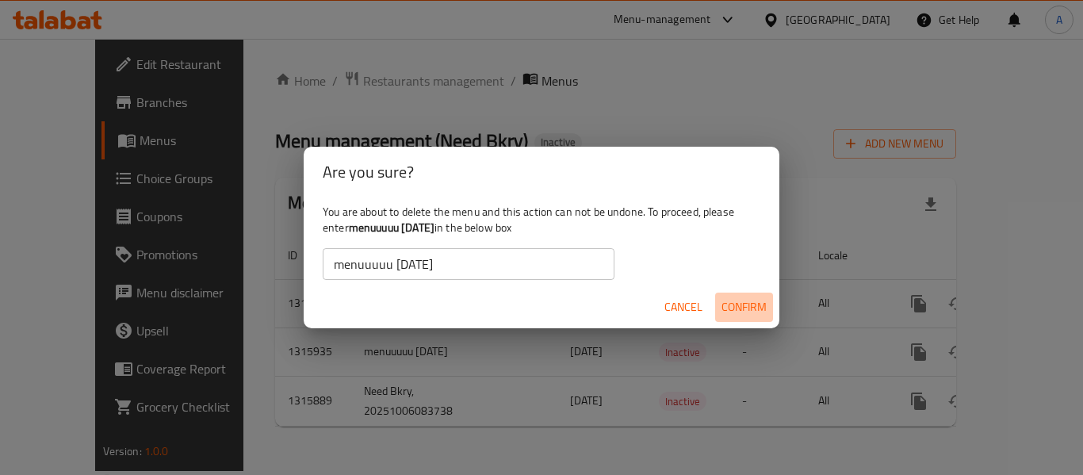
click at [728, 315] on span "Confirm" at bounding box center [743, 307] width 45 height 20
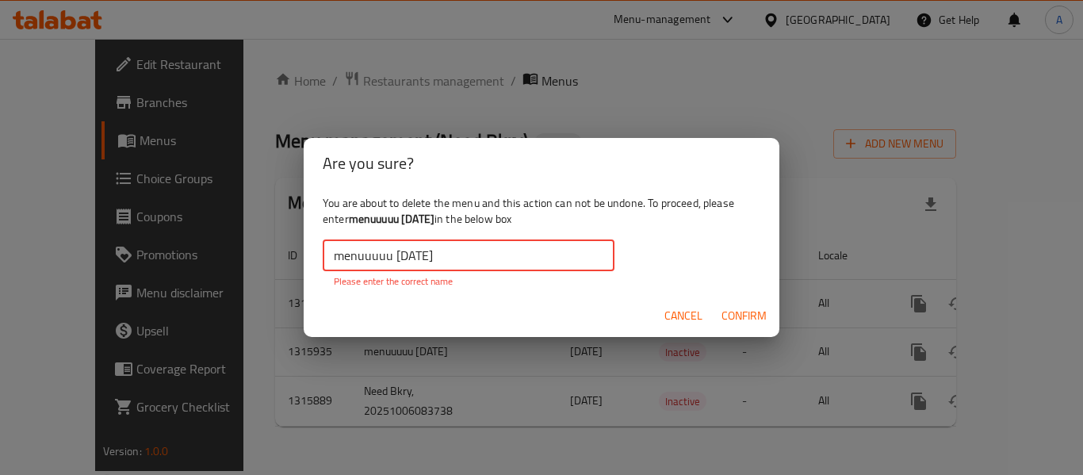
click at [505, 255] on input "menuuuuu 6/10/2025" at bounding box center [469, 255] width 292 height 32
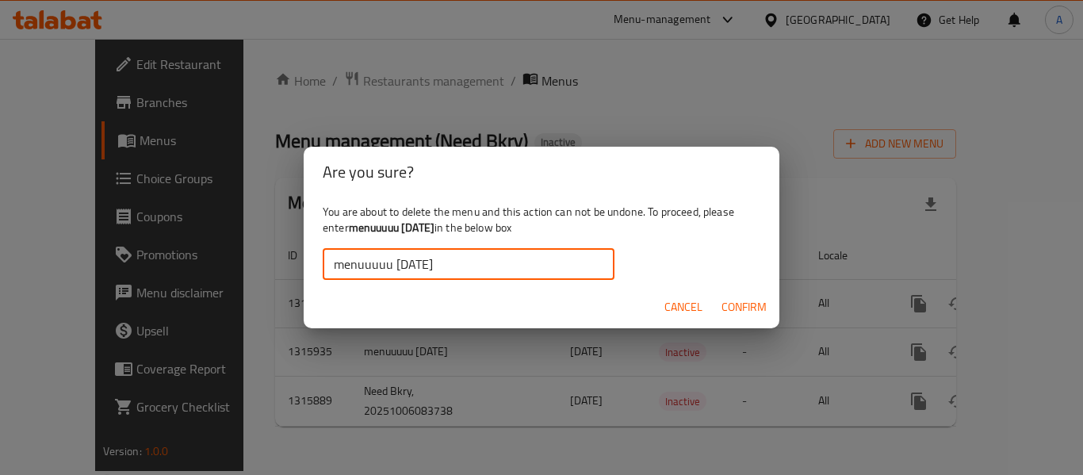
type input "menuuuuu 6/10/2025"
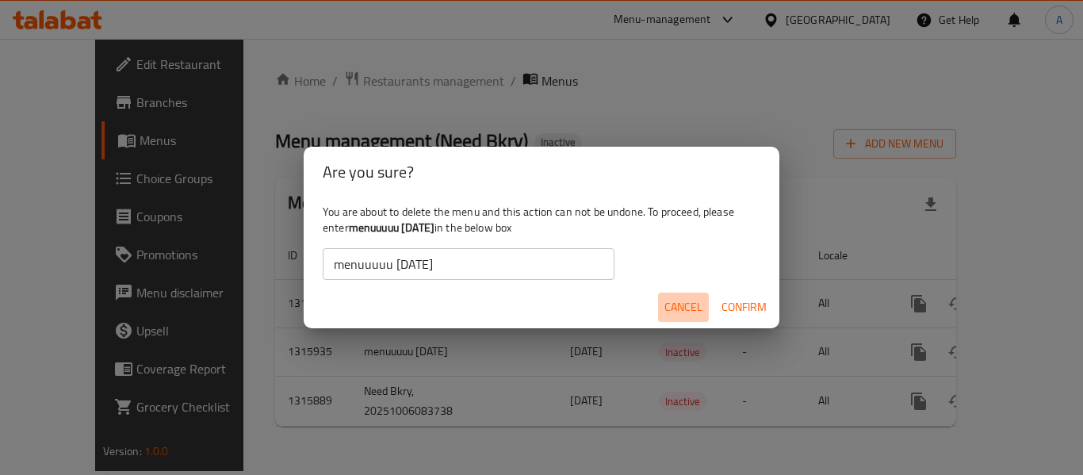
click at [700, 310] on span "Cancel" at bounding box center [683, 307] width 38 height 20
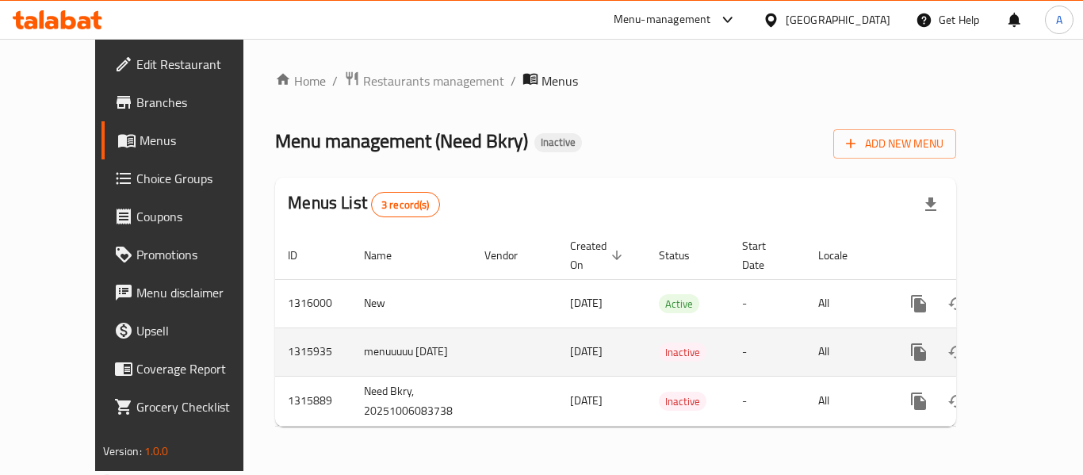
drag, startPoint x: 296, startPoint y: 319, endPoint x: 380, endPoint y: 349, distance: 88.5
click at [380, 349] on td "menuuuuu 6/10/2025" at bounding box center [411, 351] width 120 height 48
copy td "menuuuuu 6/10/2025"
click at [976, 338] on button "enhanced table" at bounding box center [995, 352] width 38 height 38
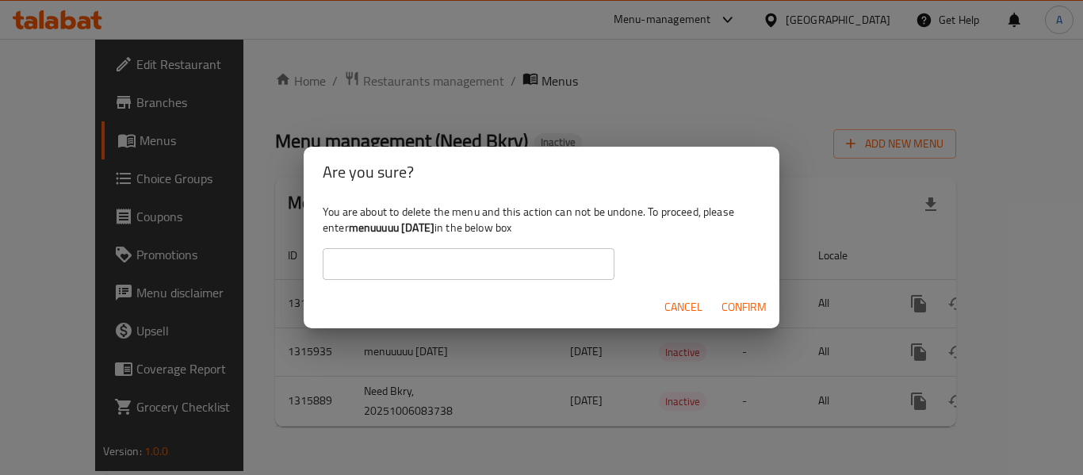
drag, startPoint x: 353, startPoint y: 224, endPoint x: 459, endPoint y: 231, distance: 106.4
click at [459, 231] on div "You are about to delete the menu and this action can not be undone. To proceed,…" at bounding box center [542, 241] width 476 height 89
copy b "menuuuuu 6/10/2025"
click at [449, 265] on input "text" at bounding box center [469, 264] width 292 height 32
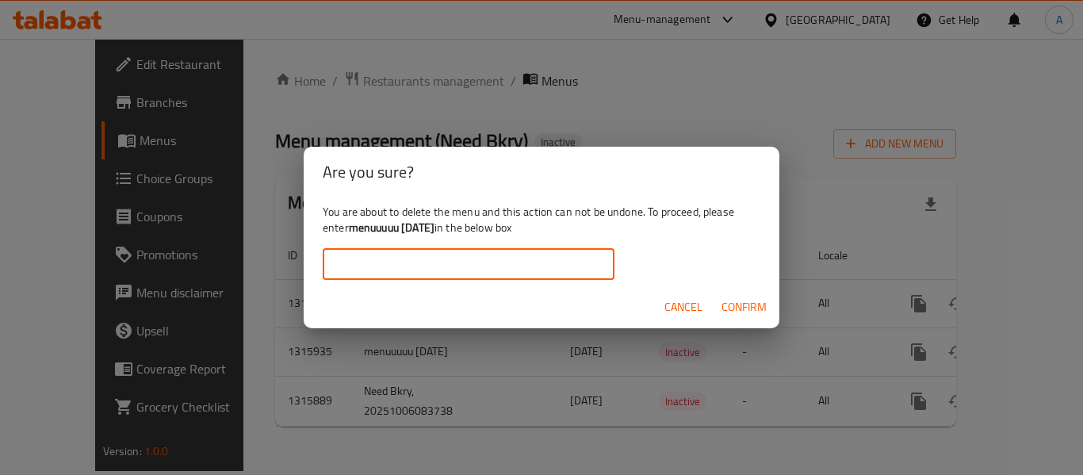
paste input "menuuuuu 6/10/2025"
click at [741, 308] on span "Confirm" at bounding box center [743, 307] width 45 height 20
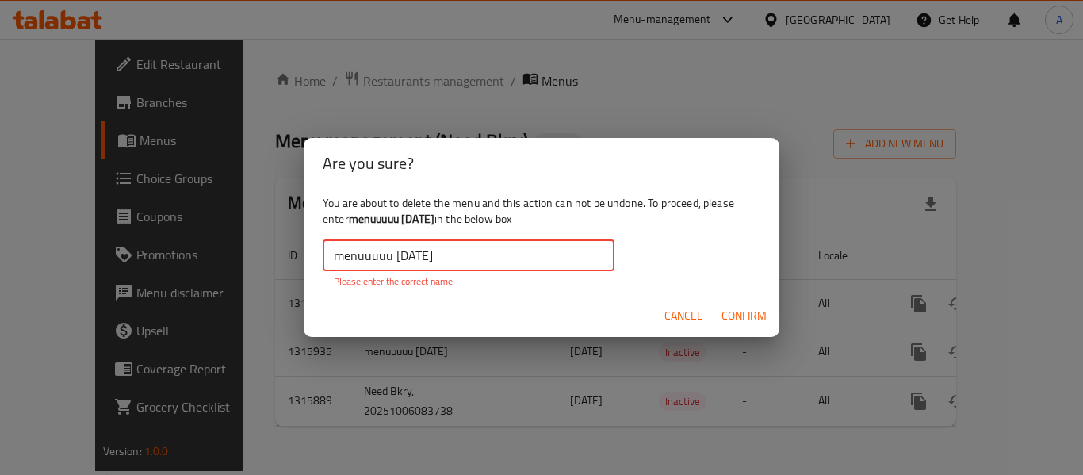
click at [334, 251] on input "menuuuuu 6/10/2025" at bounding box center [469, 255] width 292 height 32
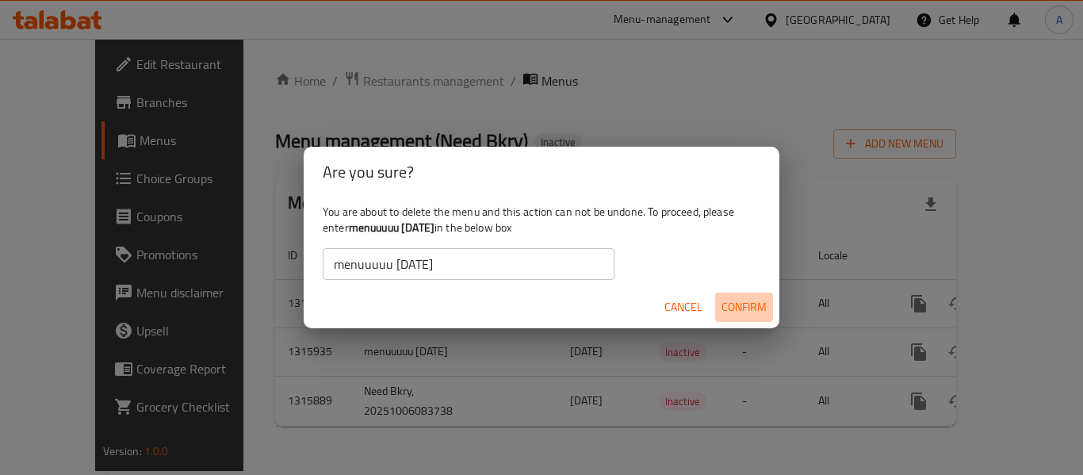
click at [747, 311] on span "Confirm" at bounding box center [743, 307] width 45 height 20
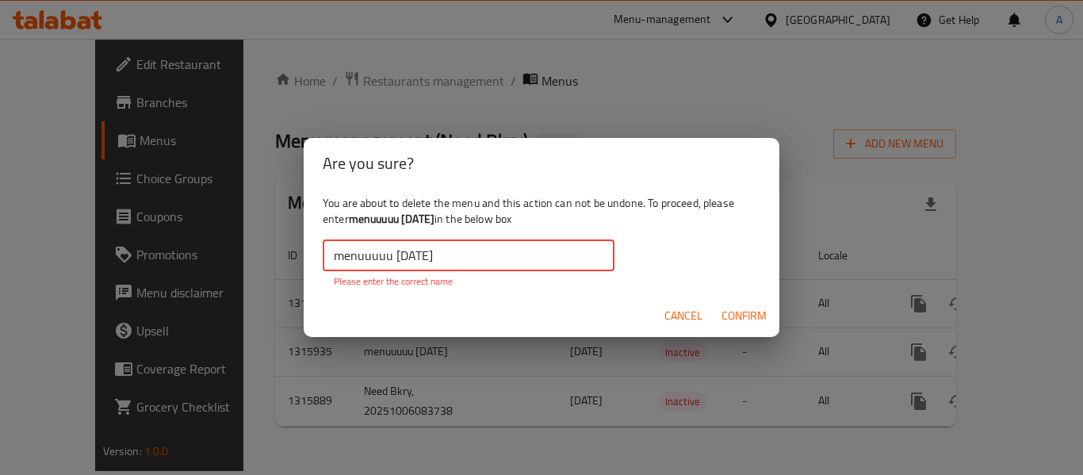
click at [338, 254] on input "menuuuuu 6/10/2025" at bounding box center [469, 255] width 292 height 32
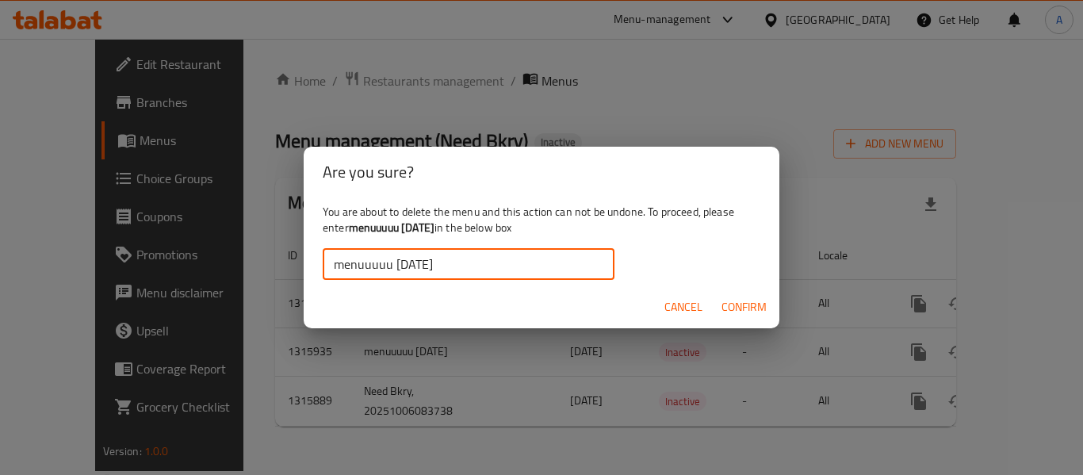
click at [729, 296] on button "Confirm" at bounding box center [744, 306] width 58 height 29
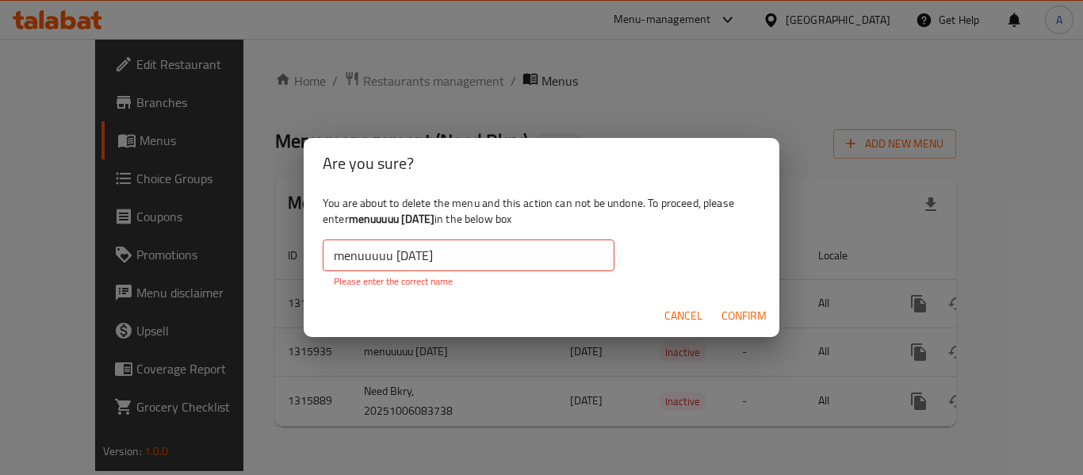
click at [485, 244] on input "menuuuuu 6/10/2025" at bounding box center [469, 255] width 292 height 32
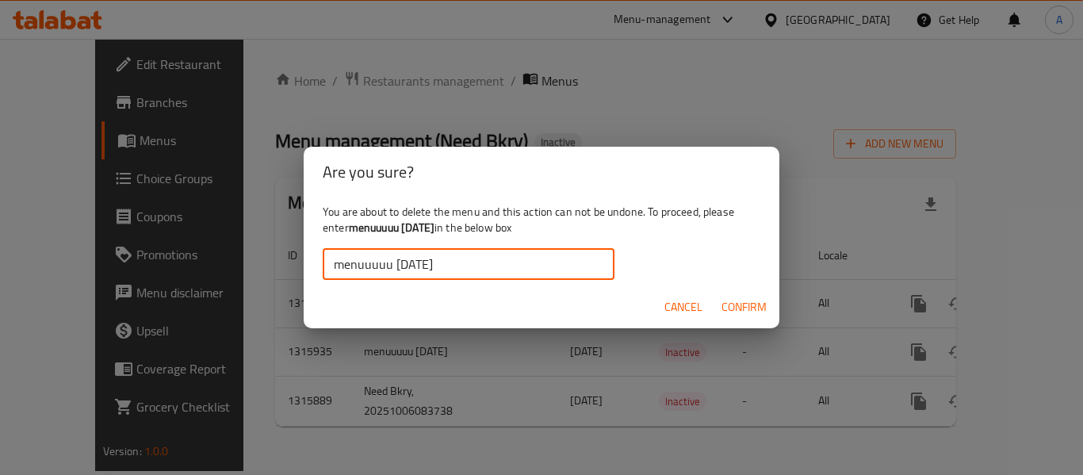
click at [766, 308] on button "Confirm" at bounding box center [744, 306] width 58 height 29
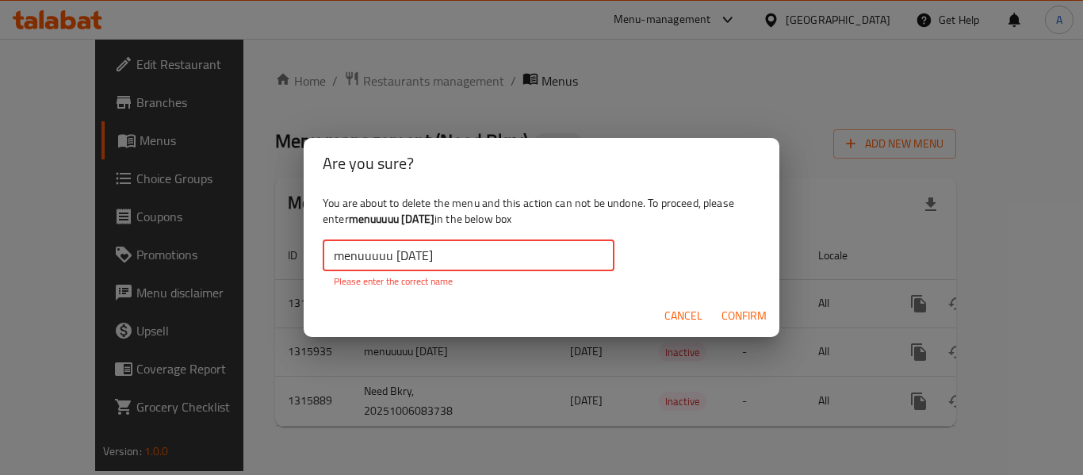
drag, startPoint x: 473, startPoint y: 256, endPoint x: 195, endPoint y: 275, distance: 278.8
click at [195, 275] on div "Are you sure? You are about to delete the menu and this action can not be undon…" at bounding box center [541, 237] width 1083 height 475
click at [518, 262] on input "menuuuuu 6/10/2025" at bounding box center [469, 255] width 292 height 32
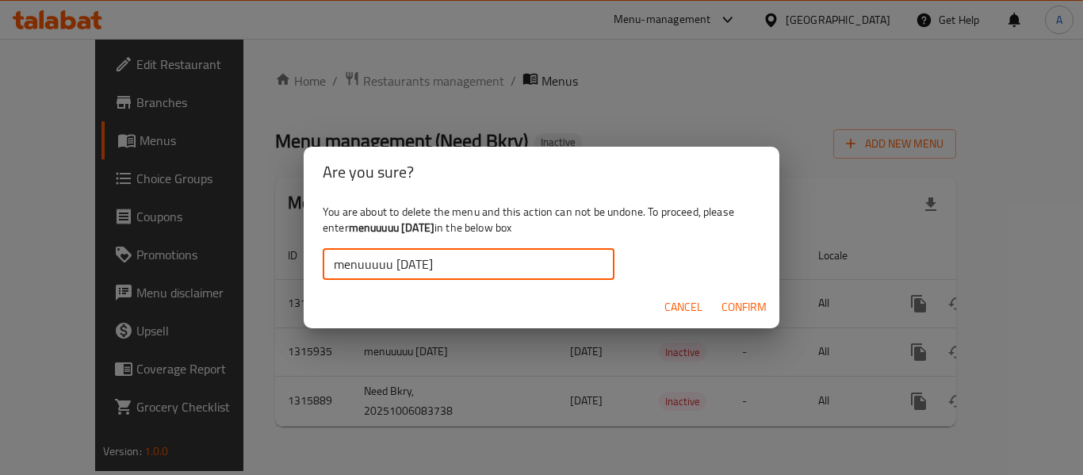
click at [339, 268] on input "menuuuuu 6/10/2025" at bounding box center [469, 264] width 292 height 32
type input "menuuuuu 6/10/2025"
click at [733, 307] on span "Confirm" at bounding box center [743, 307] width 45 height 20
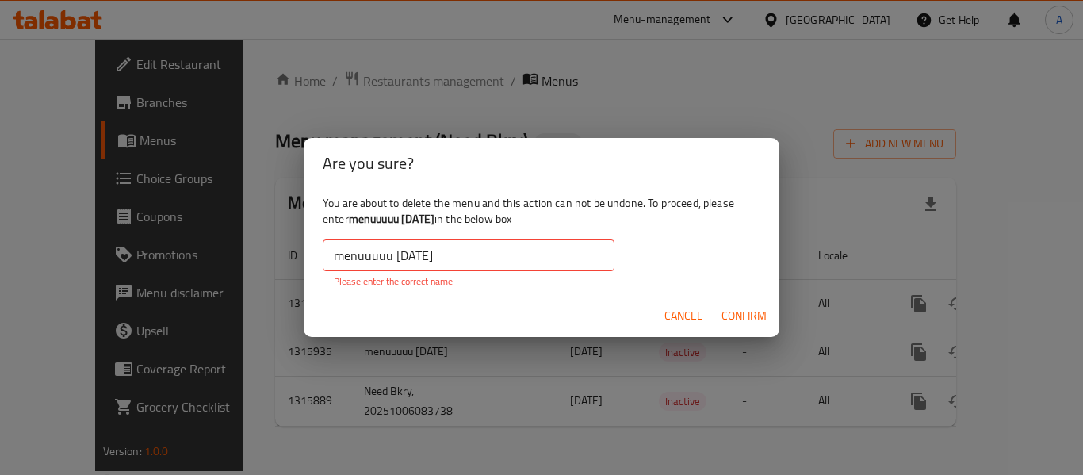
click at [691, 320] on span "Cancel" at bounding box center [683, 316] width 38 height 20
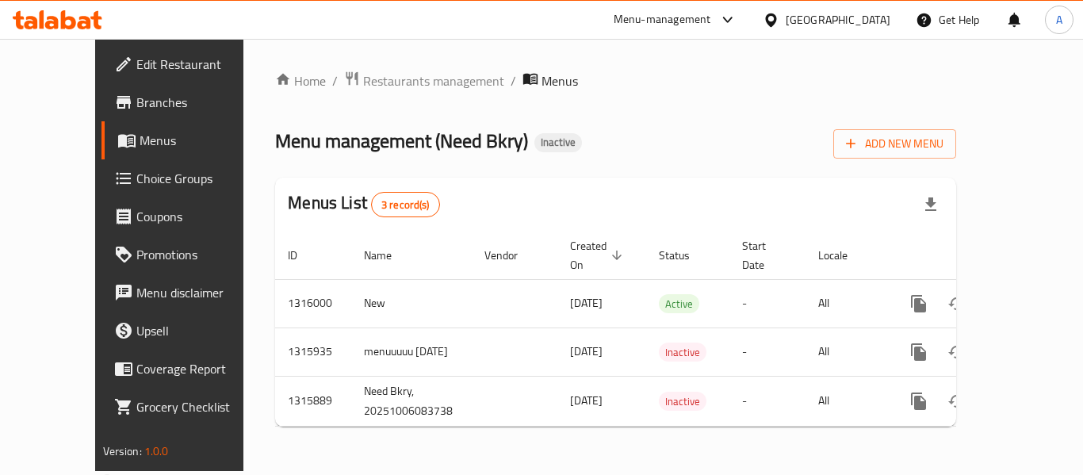
drag, startPoint x: 568, startPoint y: 197, endPoint x: 403, endPoint y: 109, distance: 187.6
click at [568, 197] on div "Menus List 3 record(s)" at bounding box center [615, 205] width 681 height 54
click at [90, 12] on icon at bounding box center [58, 19] width 90 height 19
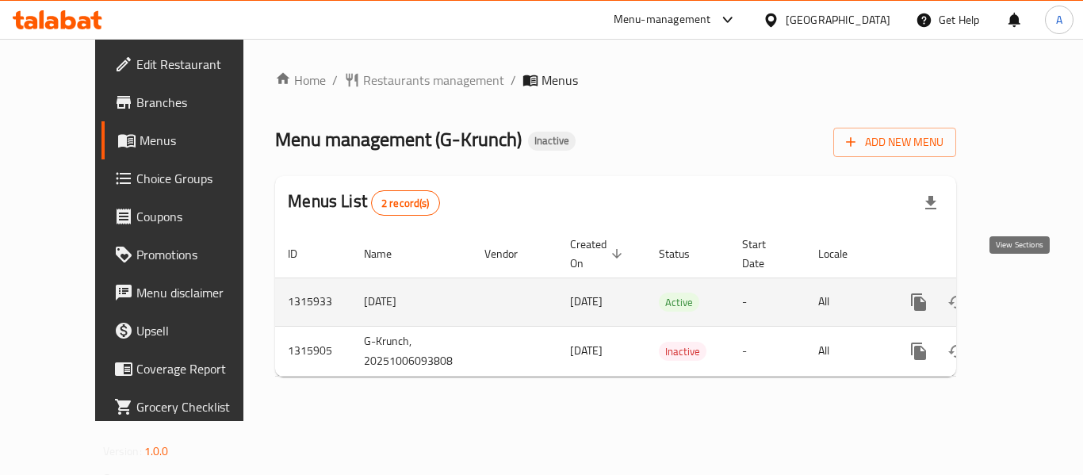
click at [1023, 292] on icon "enhanced table" at bounding box center [1032, 301] width 19 height 19
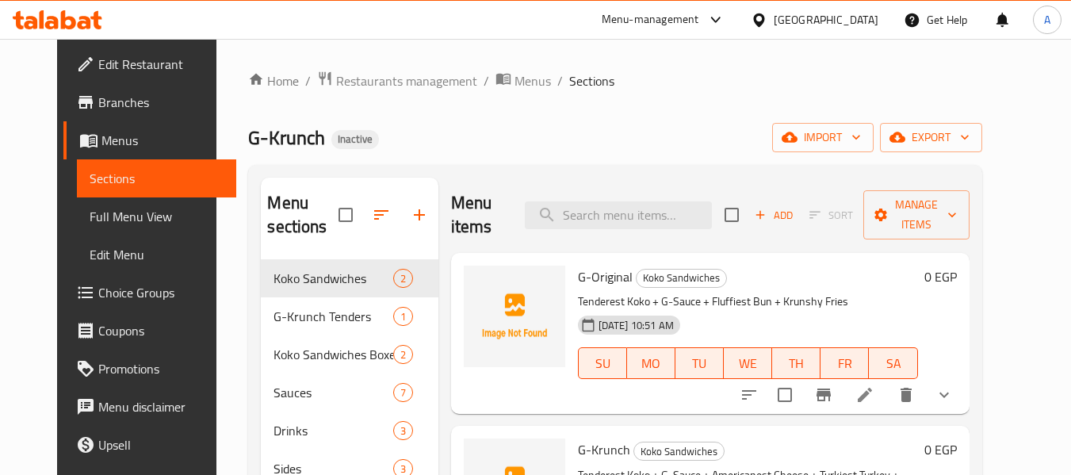
click at [755, 266] on h6 "G-Original Koko Sandwiches" at bounding box center [748, 277] width 340 height 22
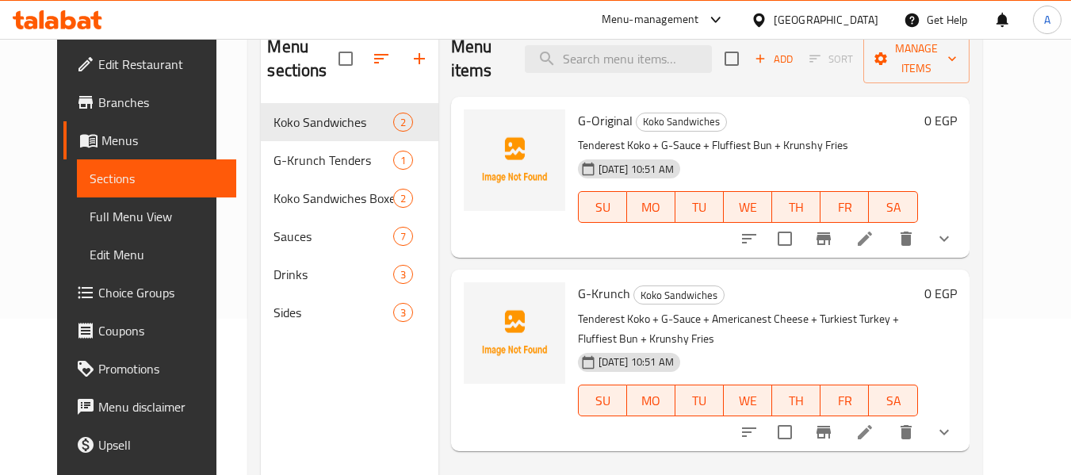
scroll to position [222, 0]
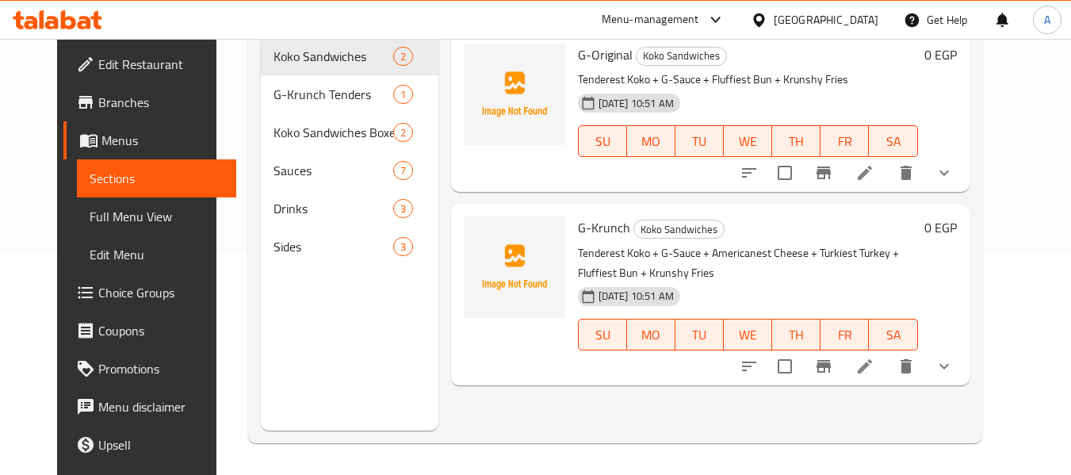
click at [106, 207] on span "Full Menu View" at bounding box center [157, 216] width 134 height 19
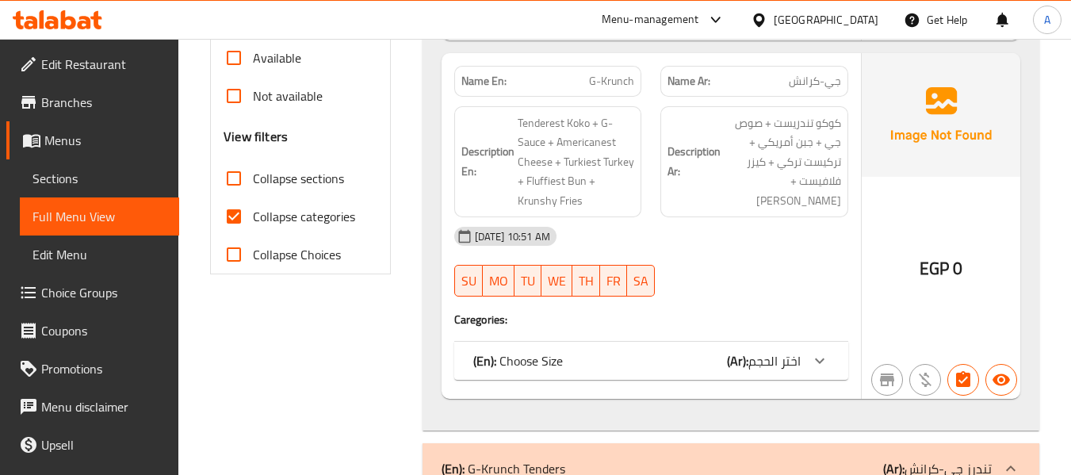
scroll to position [539, 0]
click at [332, 213] on span "Collapse categories" at bounding box center [304, 214] width 102 height 19
click at [253, 213] on input "Collapse categories" at bounding box center [234, 215] width 38 height 38
checkbox input "false"
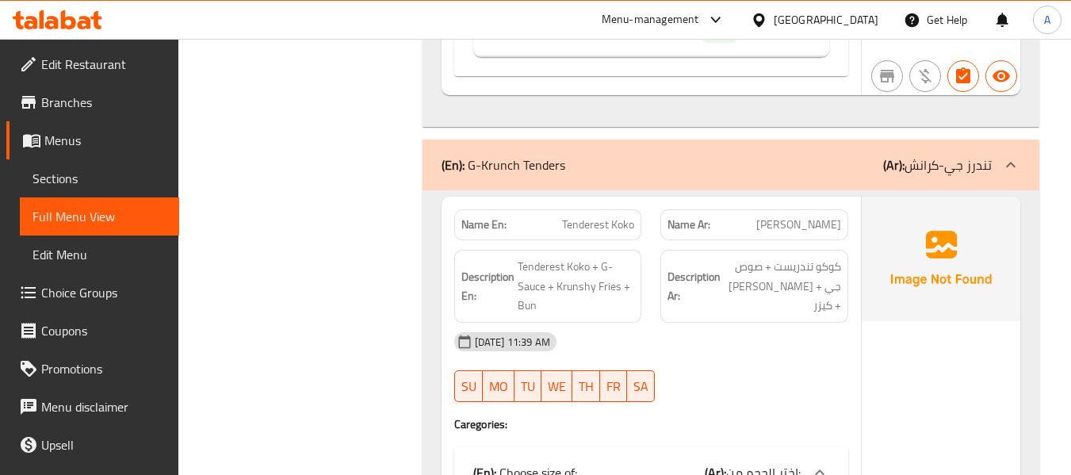
scroll to position [0, 0]
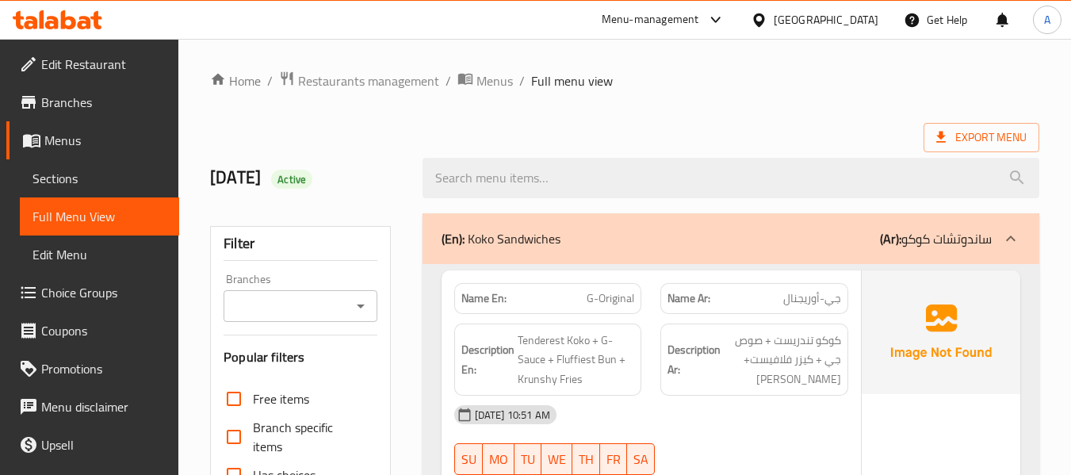
click at [775, 139] on div "Export Menu" at bounding box center [624, 137] width 829 height 29
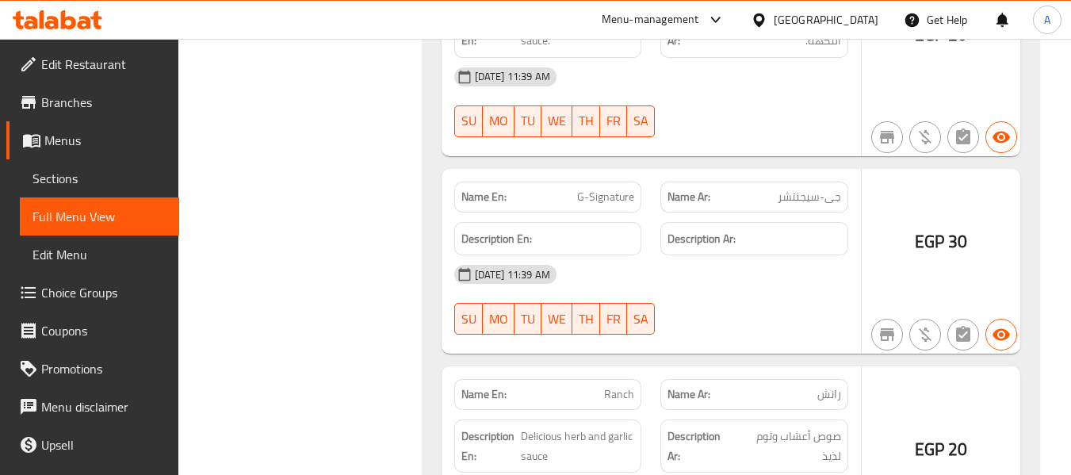
scroll to position [4072, 0]
click at [615, 446] on span "Delicious herb and garlic sauce" at bounding box center [577, 447] width 113 height 39
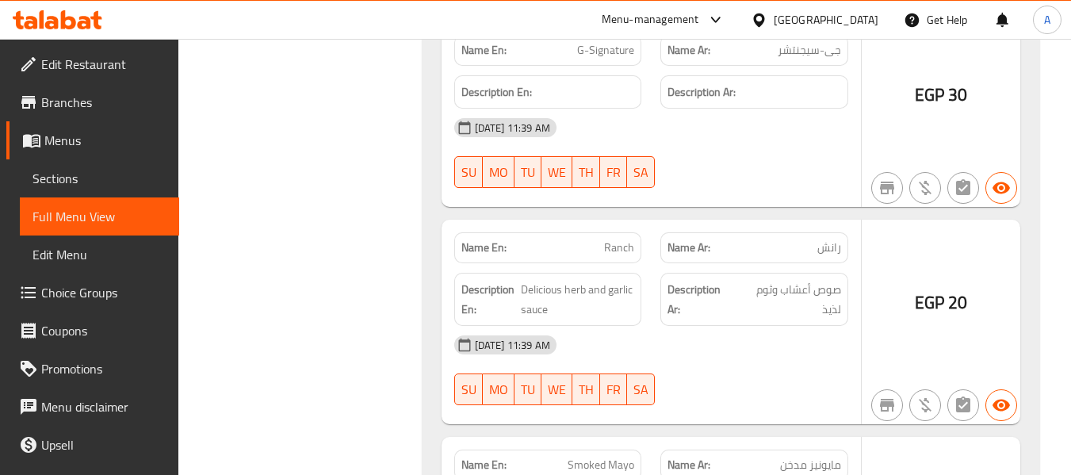
scroll to position [4231, 0]
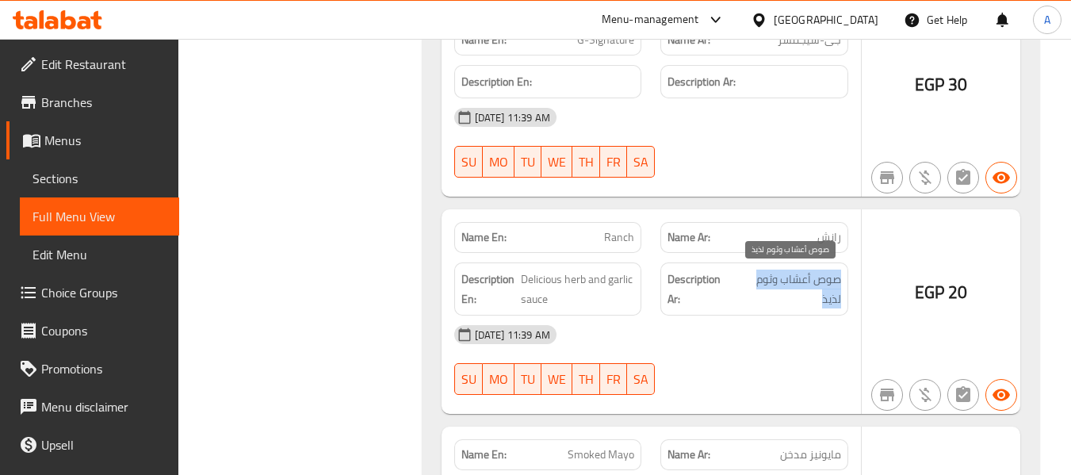
drag, startPoint x: 804, startPoint y: 308, endPoint x: 838, endPoint y: 272, distance: 49.4
click at [838, 272] on span "صوص أعشاب وثوم لذيذ" at bounding box center [789, 288] width 104 height 39
copy span "صوص أعشاب وثوم لذيذ"
click at [794, 300] on span "صوص أعشاب وثوم لذيذ" at bounding box center [789, 288] width 104 height 39
drag, startPoint x: 817, startPoint y: 295, endPoint x: 843, endPoint y: 270, distance: 35.3
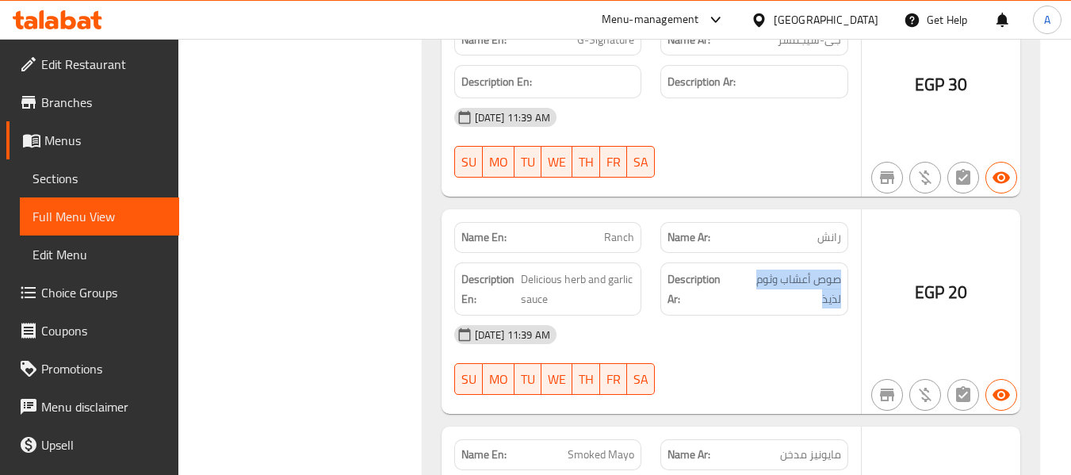
click at [843, 270] on div "Description Ar: صوص أعشاب وثوم لذيذ" at bounding box center [754, 288] width 188 height 53
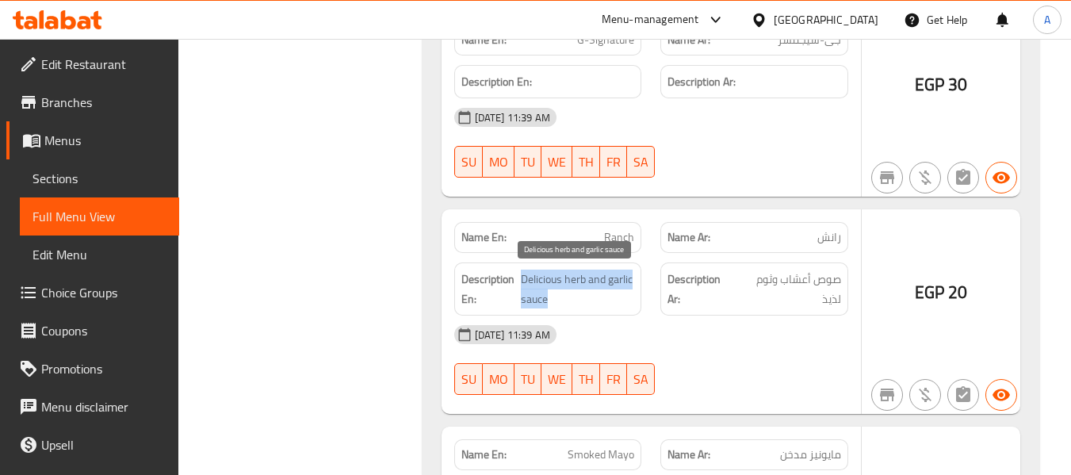
drag, startPoint x: 519, startPoint y: 279, endPoint x: 553, endPoint y: 300, distance: 40.2
click at [553, 300] on h6 "Description En: Delicious herb and garlic sauce" at bounding box center [548, 288] width 174 height 39
copy span "Delicious herb and garlic sauce"
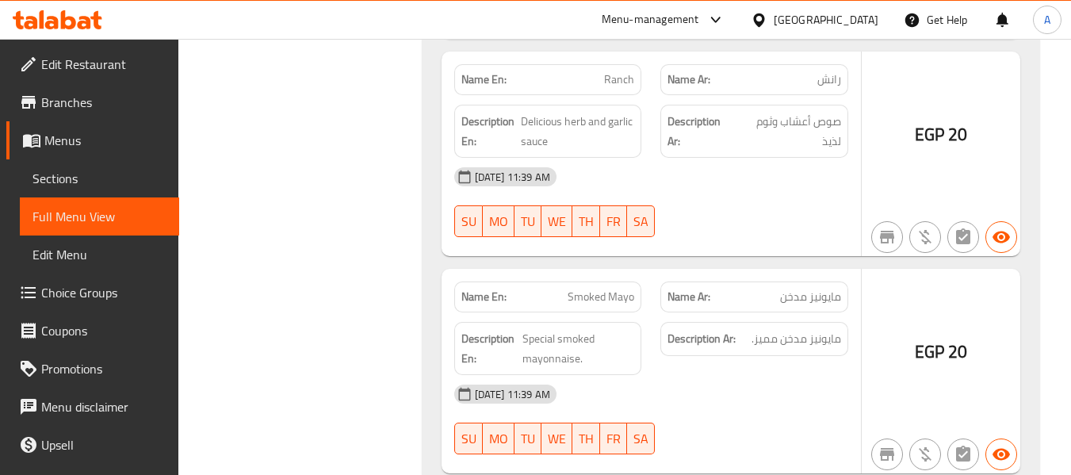
scroll to position [4389, 0]
click at [760, 285] on div "Name Ar: مايونيز مدخن" at bounding box center [754, 296] width 188 height 31
drag, startPoint x: 563, startPoint y: 292, endPoint x: 640, endPoint y: 302, distance: 77.6
click at [640, 302] on div "Name En: Smoked Mayo" at bounding box center [548, 296] width 188 height 31
copy span "Smoked Mayo"
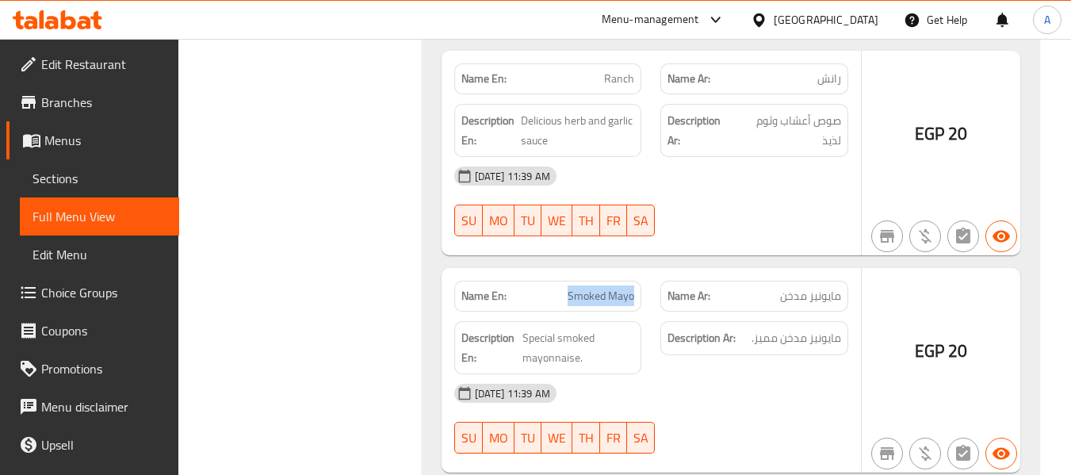
copy span "Smoked Mayo"
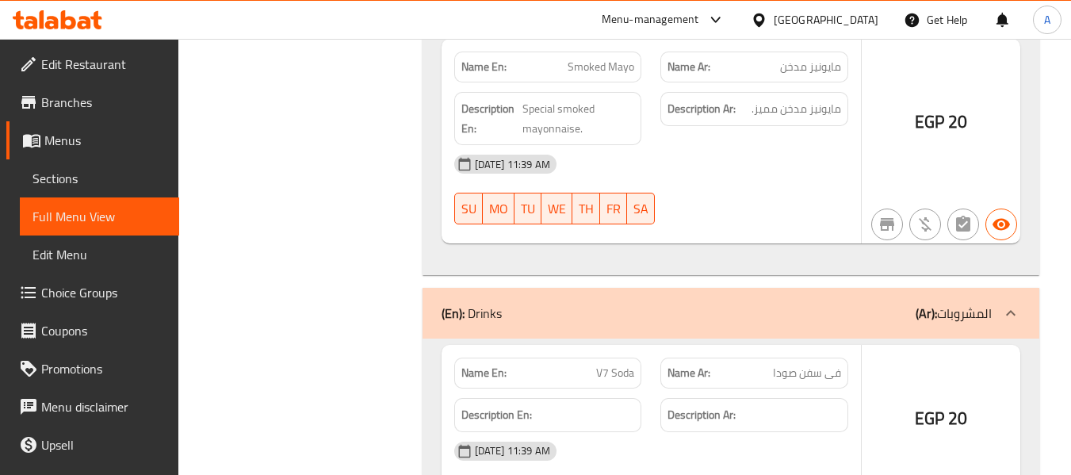
scroll to position [4627, 0]
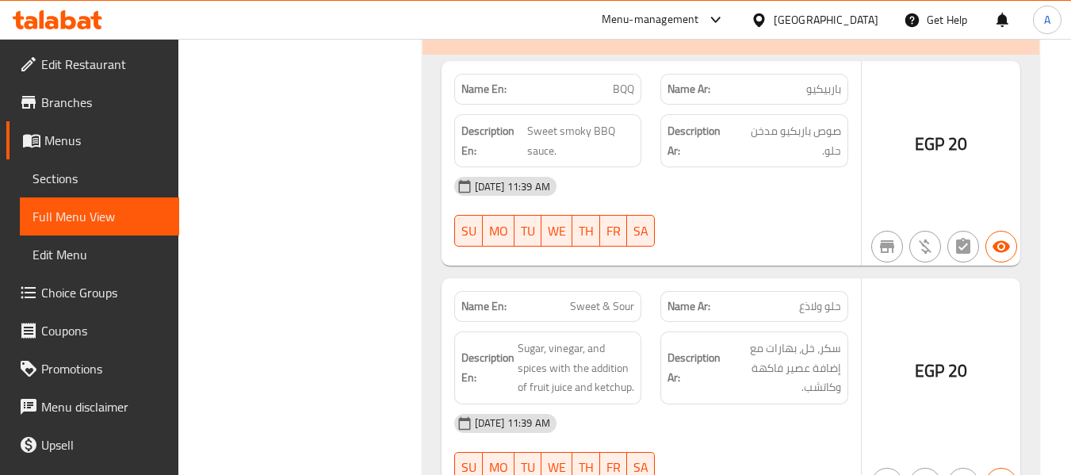
scroll to position [3200, 0]
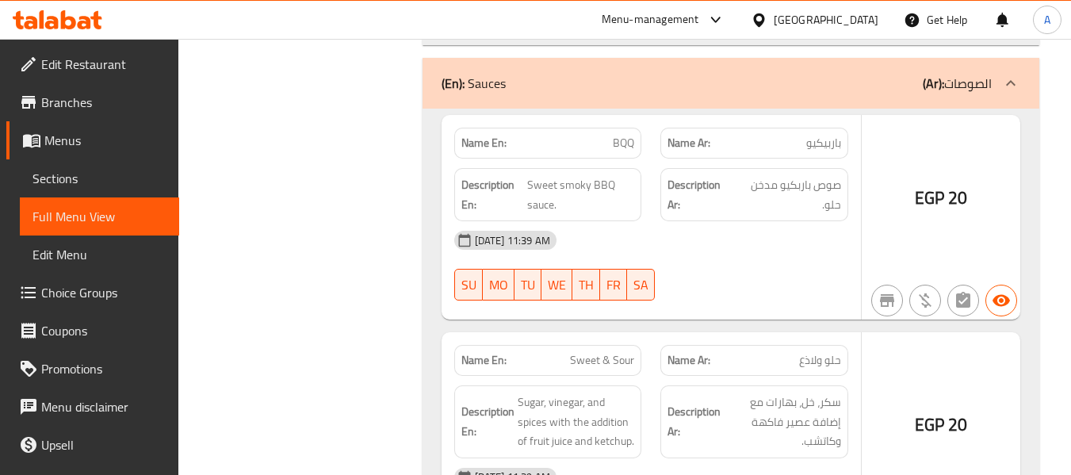
click at [790, 264] on div "06-10-2025 11:39 AM SU MO TU WE TH FR SA" at bounding box center [651, 265] width 413 height 89
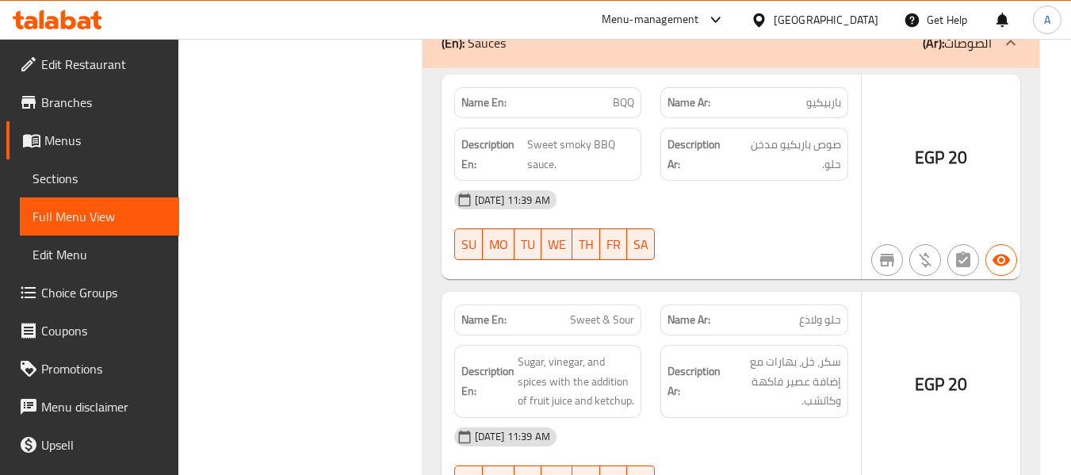
scroll to position [3280, 0]
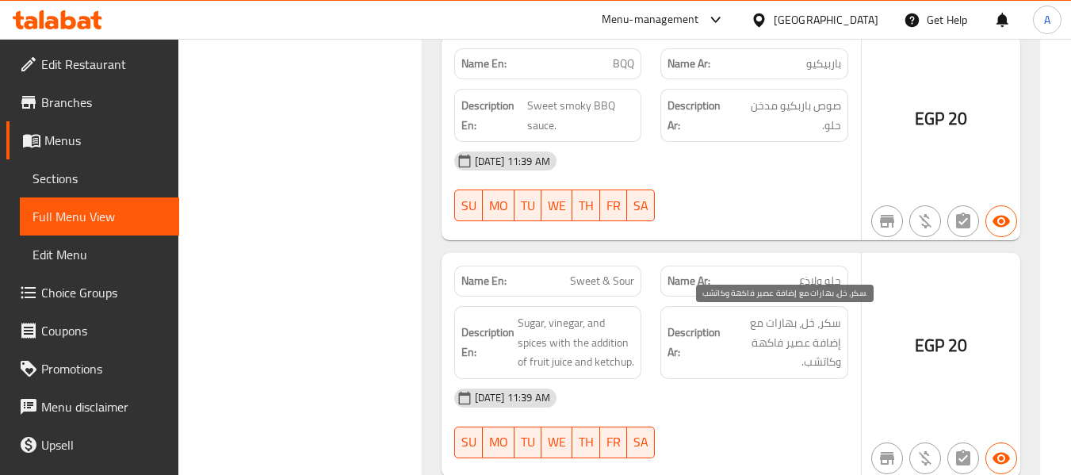
click at [796, 361] on span "سكر، خل، بهارات مع إضافة عصير فاكهة وكاتشب." at bounding box center [782, 342] width 117 height 59
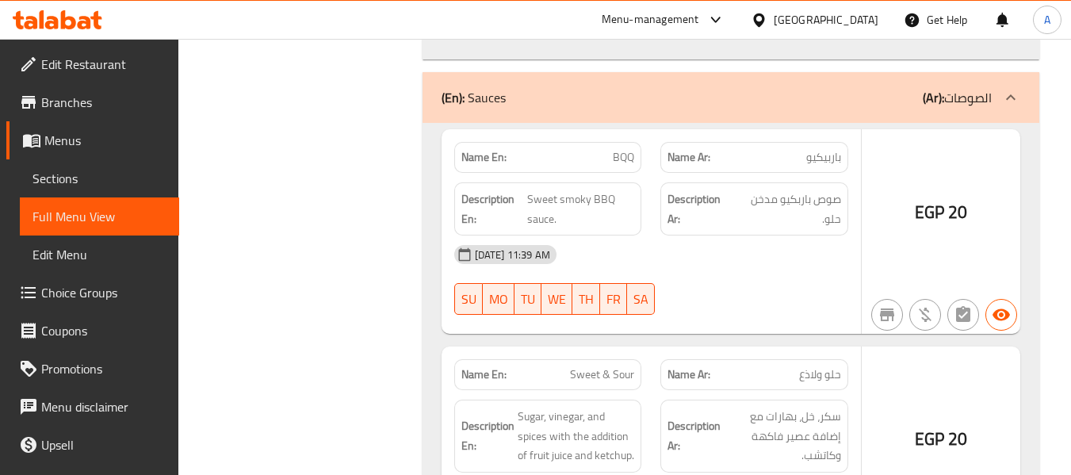
scroll to position [3359, 0]
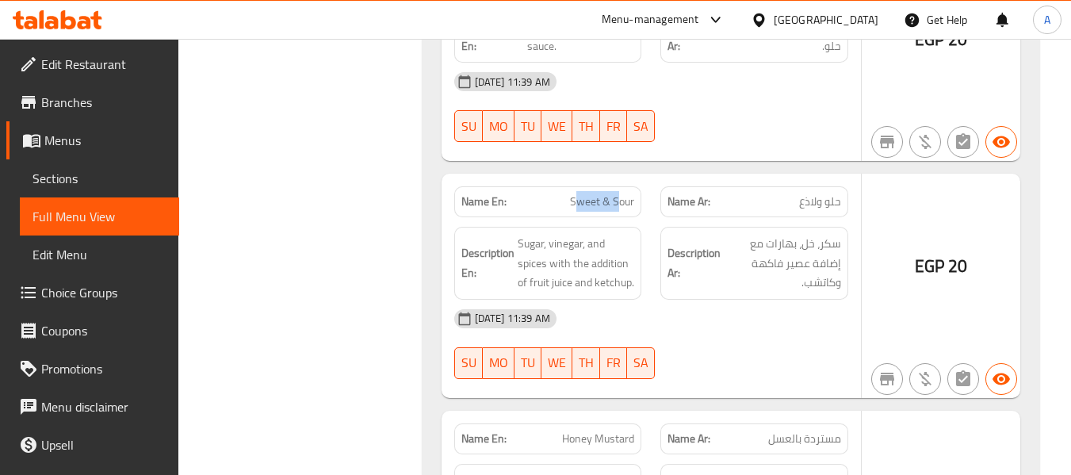
drag, startPoint x: 575, startPoint y: 199, endPoint x: 617, endPoint y: 204, distance: 43.1
click at [617, 204] on span "Sweet & Sour" at bounding box center [602, 201] width 64 height 17
drag, startPoint x: 556, startPoint y: 204, endPoint x: 644, endPoint y: 210, distance: 87.4
click at [644, 210] on div "Name En: Sweet & Sour" at bounding box center [548, 202] width 207 height 50
copy span "Sweet & Sour"
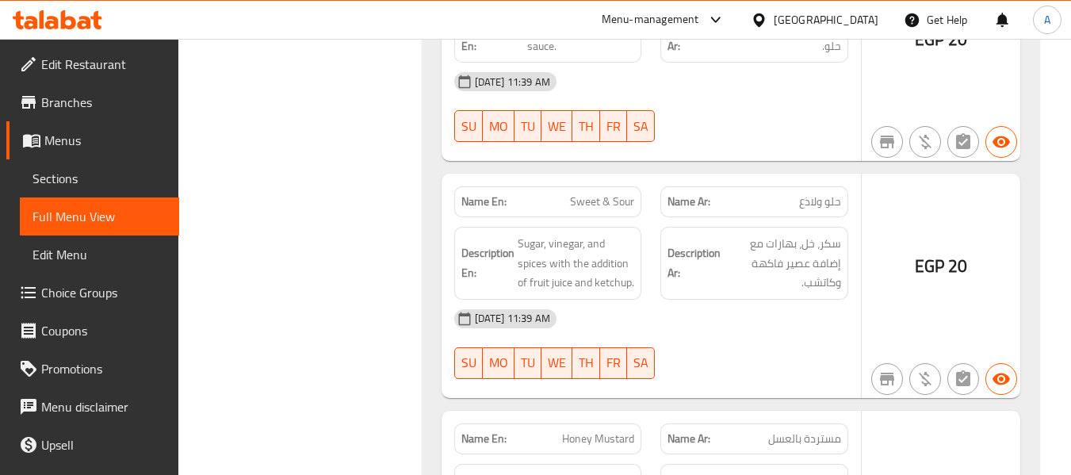
drag, startPoint x: 555, startPoint y: 226, endPoint x: 575, endPoint y: 209, distance: 25.9
click at [555, 226] on div "Description En: Sugar, vinegar, and spices with the addition of fruit juice and…" at bounding box center [548, 263] width 207 height 92
drag, startPoint x: 570, startPoint y: 206, endPoint x: 651, endPoint y: 201, distance: 81.0
click at [651, 201] on div "Name En: Sweet & Sour Name Ar: حلو ولاذع" at bounding box center [651, 202] width 413 height 50
copy span "Sweet & Sour"
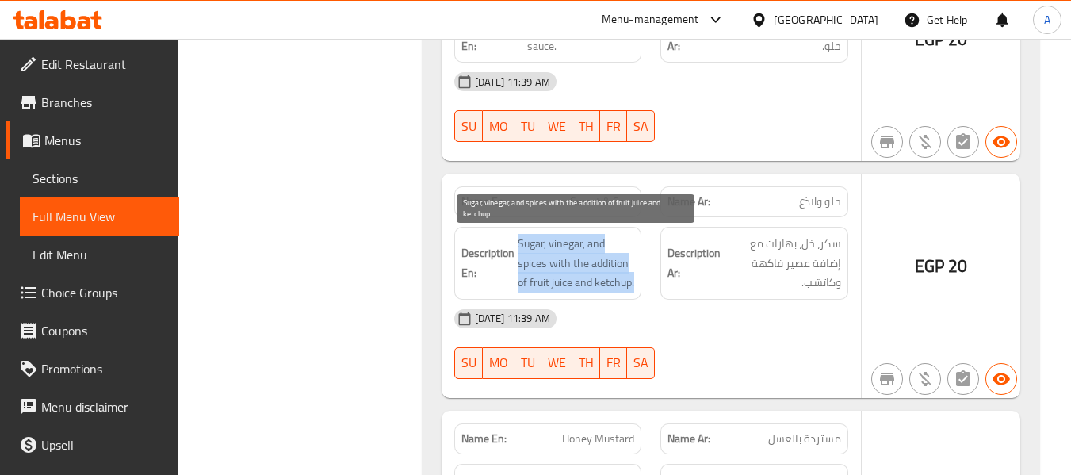
drag, startPoint x: 517, startPoint y: 241, endPoint x: 633, endPoint y: 281, distance: 123.3
click at [633, 281] on span "Sugar, vinegar, and spices with the addition of fruit juice and ketchup." at bounding box center [576, 263] width 117 height 59
copy span "Sugar, vinegar, and spices with the addition of fruit juice and ketchup."
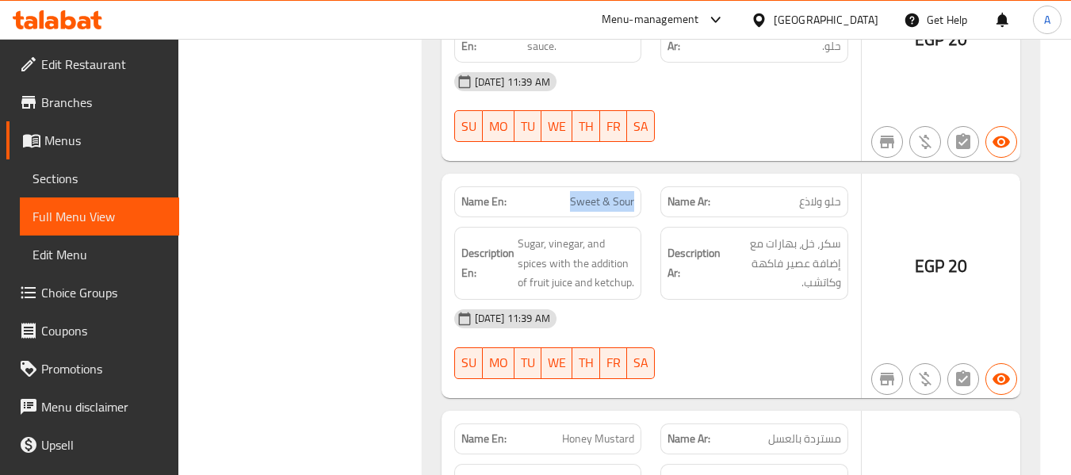
drag, startPoint x: 566, startPoint y: 197, endPoint x: 640, endPoint y: 210, distance: 75.6
click at [640, 210] on div "Name En: Sweet & Sour" at bounding box center [548, 201] width 188 height 31
copy span "Sweet & Sour"
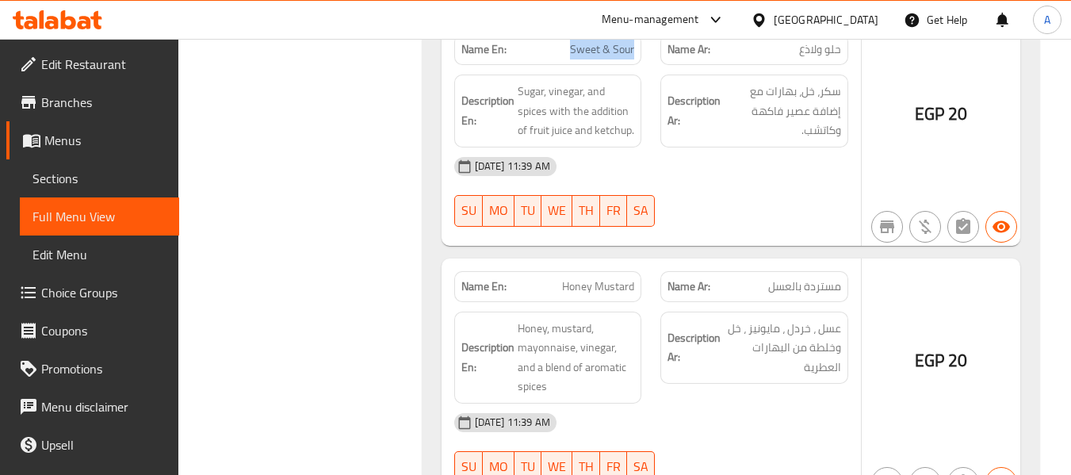
scroll to position [3517, 0]
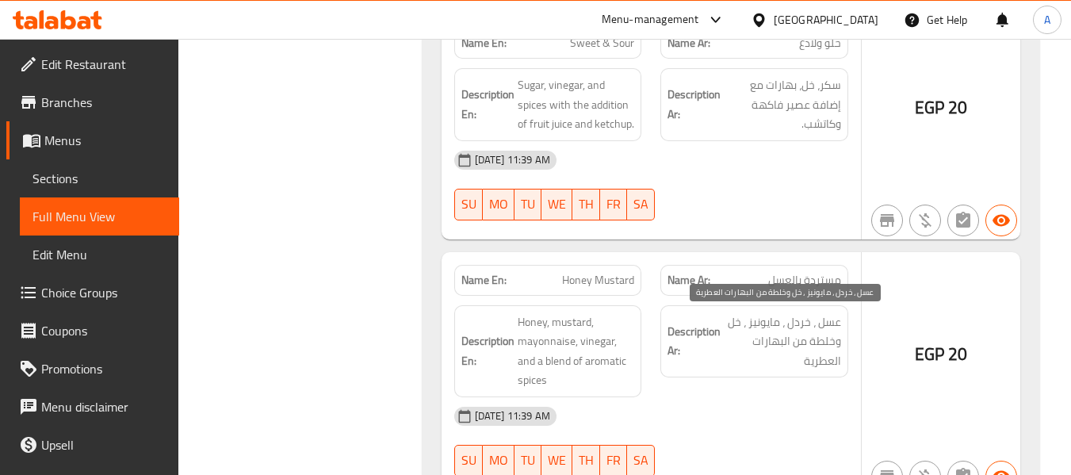
click at [789, 361] on span "عسل ، خردل ، مايونيز ، خل وخلطة من البهارات العطرية" at bounding box center [782, 341] width 117 height 59
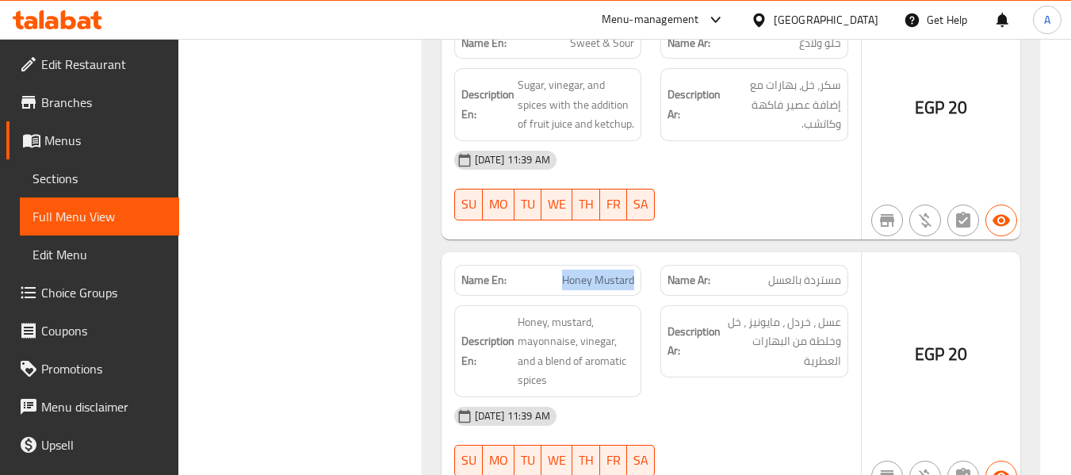
drag, startPoint x: 552, startPoint y: 287, endPoint x: 635, endPoint y: 291, distance: 83.3
click at [635, 291] on div "Name En: Honey Mustard" at bounding box center [548, 280] width 188 height 31
copy span "Honey Mustard"
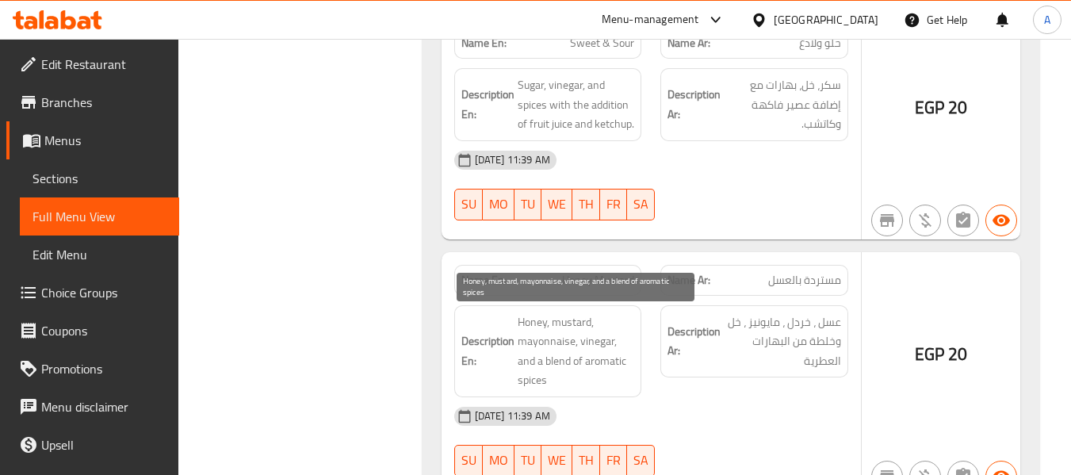
click at [574, 321] on span "Honey, mustard, mayonnaise, vinegar, and a blend of aromatic spices" at bounding box center [576, 351] width 117 height 78
click at [553, 339] on span "Honey, mustard, mayonnaise, vinegar, and a blend of aromatic spices" at bounding box center [576, 351] width 117 height 78
click at [586, 344] on span "Honey, mustard, mayonnaise, vinegar, and a blend of aromatic spices" at bounding box center [576, 351] width 117 height 78
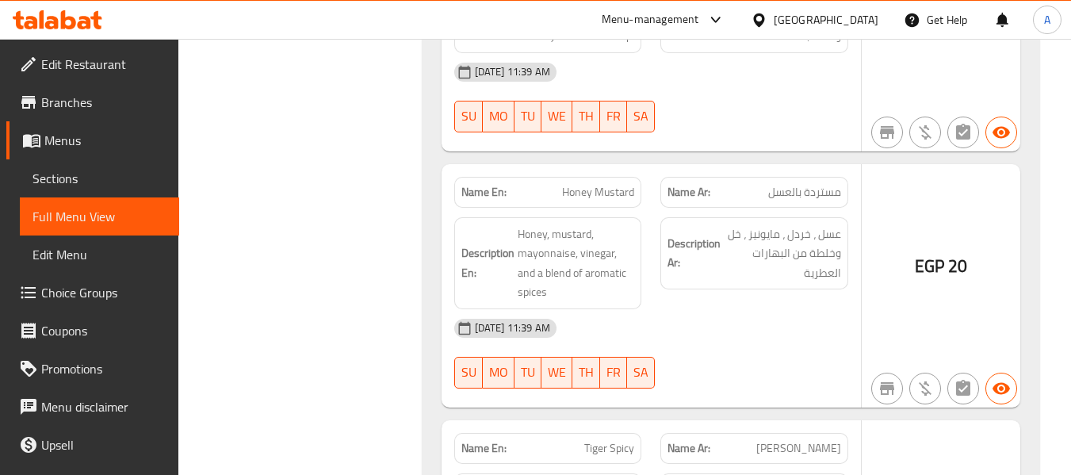
scroll to position [3676, 0]
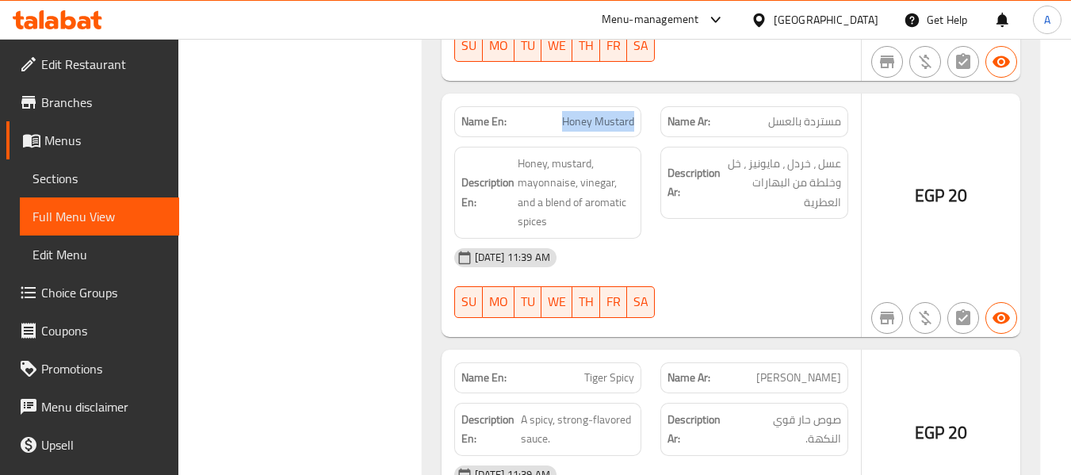
drag, startPoint x: 556, startPoint y: 122, endPoint x: 636, endPoint y: 122, distance: 80.8
click at [636, 122] on div "Name En: Honey Mustard" at bounding box center [548, 121] width 188 height 31
copy span "Honey Mustard"
click at [468, 239] on div "[DATE] 11:39 AM" at bounding box center [651, 258] width 413 height 38
click at [800, 273] on div "[DATE] 11:39 AM" at bounding box center [651, 258] width 413 height 38
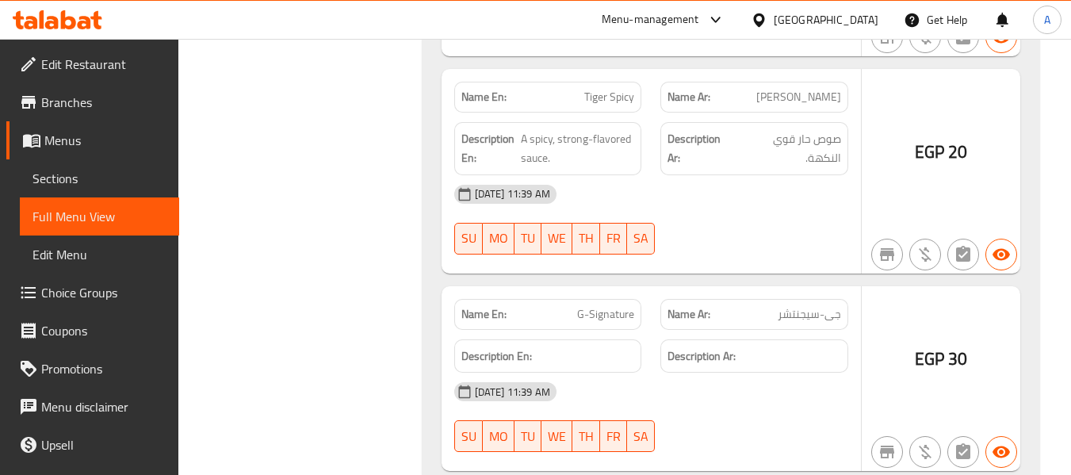
scroll to position [3993, 0]
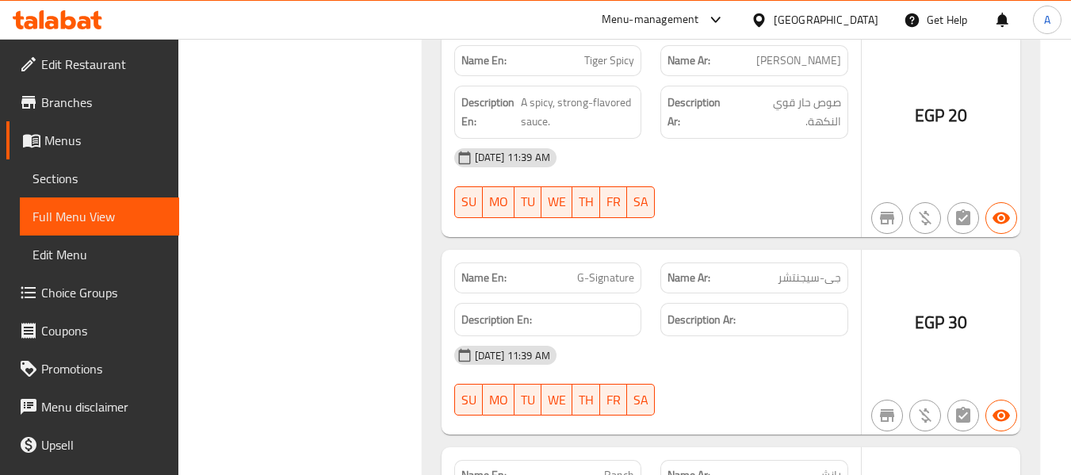
click at [758, 368] on div "[DATE] 11:39 AM" at bounding box center [651, 355] width 413 height 38
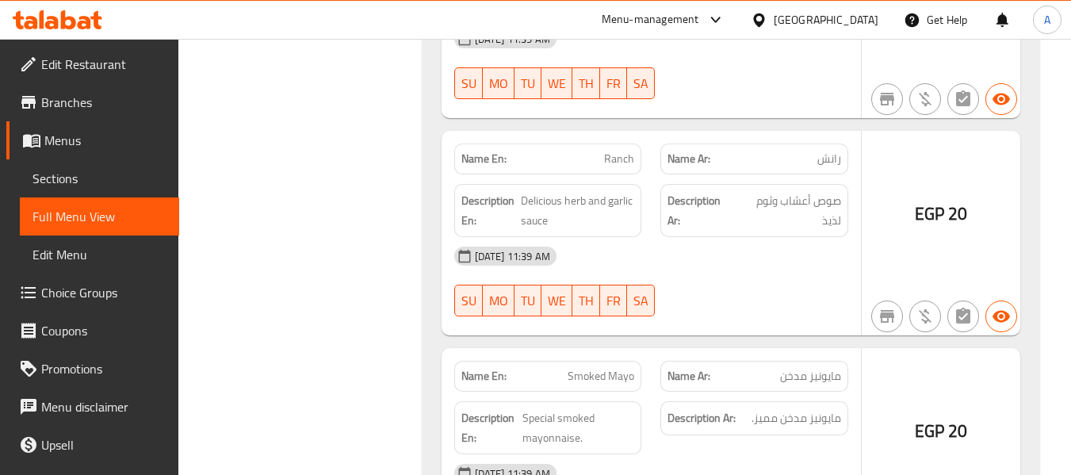
scroll to position [4310, 0]
click at [812, 266] on div "[DATE] 11:39 AM" at bounding box center [651, 255] width 413 height 38
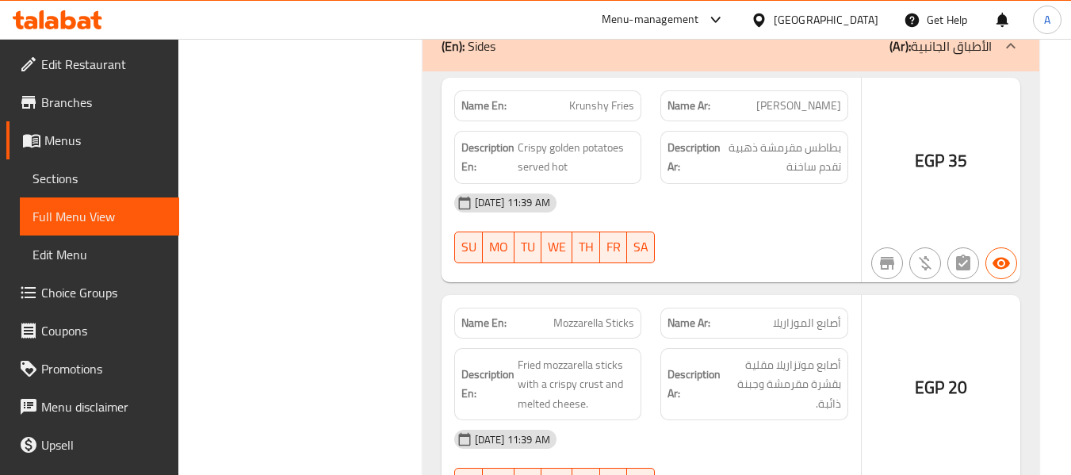
scroll to position [5499, 0]
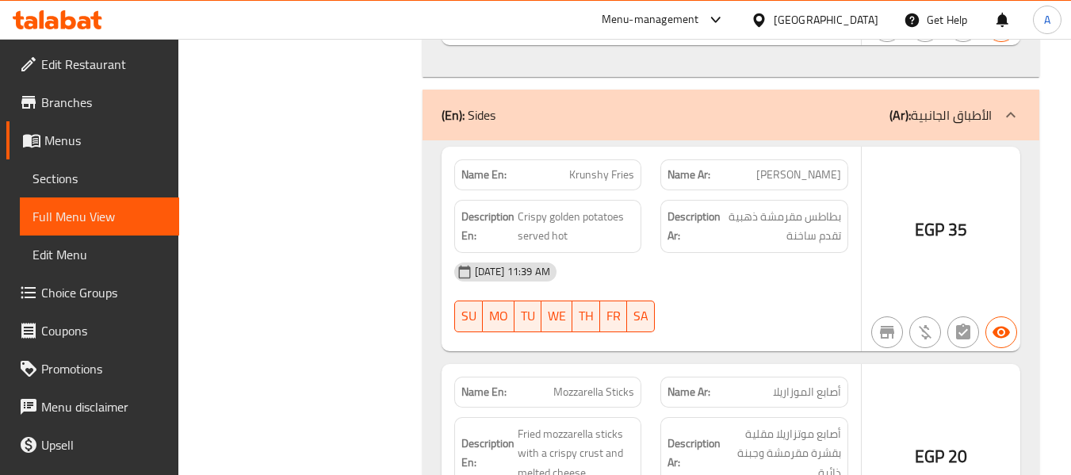
click at [792, 294] on div "06-10-2025 11:39 AM SU MO TU WE TH FR SA" at bounding box center [651, 297] width 413 height 89
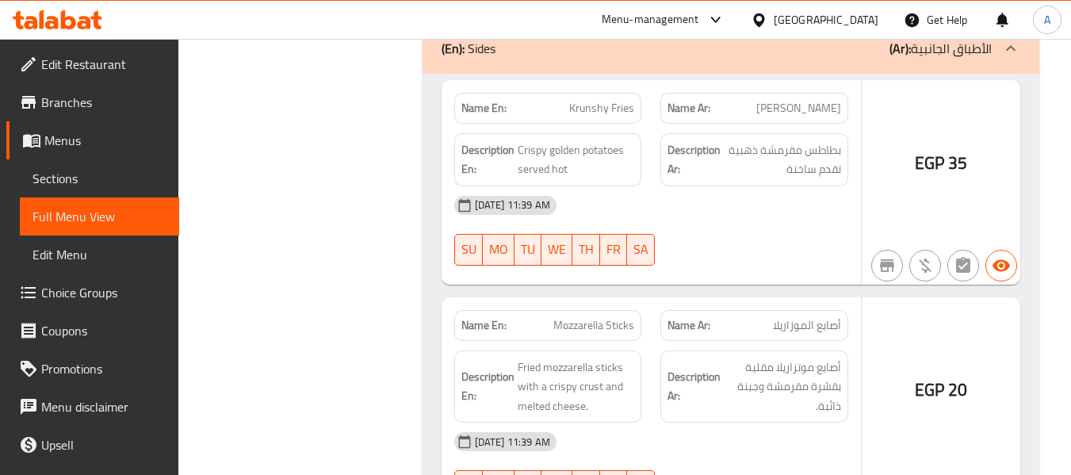
scroll to position [5657, 0]
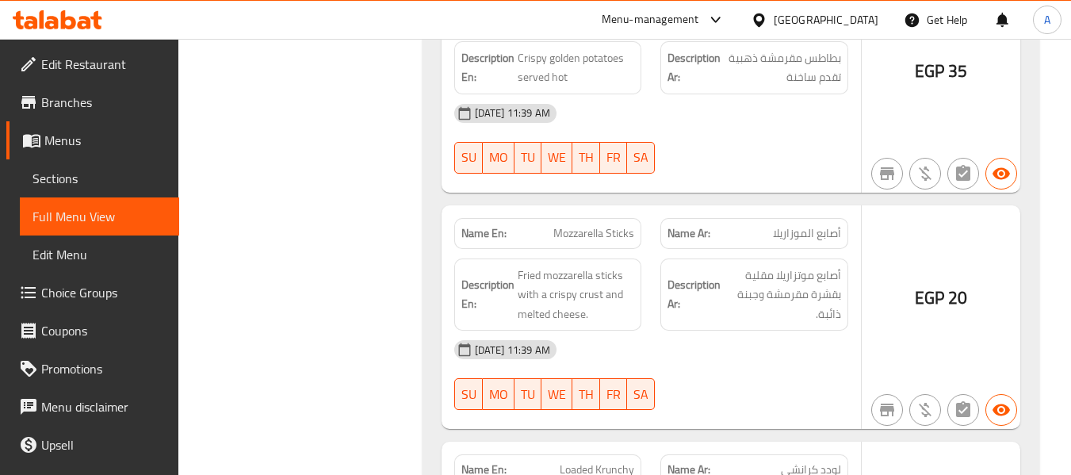
drag, startPoint x: 791, startPoint y: 339, endPoint x: 776, endPoint y: 342, distance: 15.2
click at [791, 339] on div "[DATE] 11:39 AM" at bounding box center [651, 350] width 413 height 38
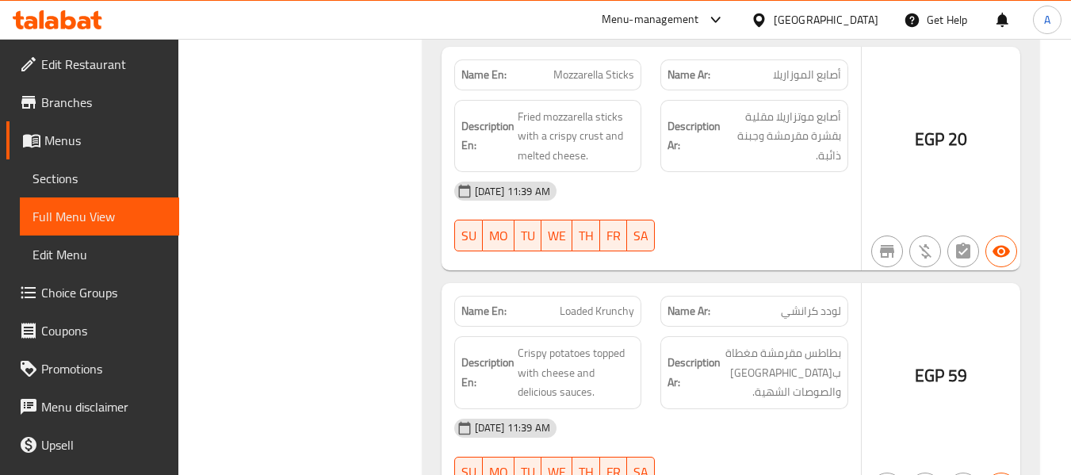
scroll to position [5895, 0]
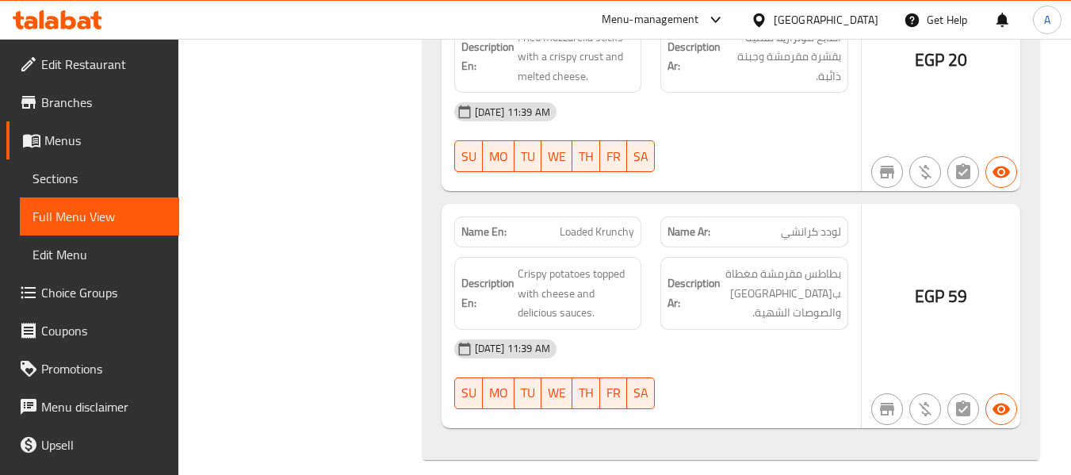
click at [789, 208] on div "Name Ar: لودد كرانشي" at bounding box center [754, 232] width 207 height 50
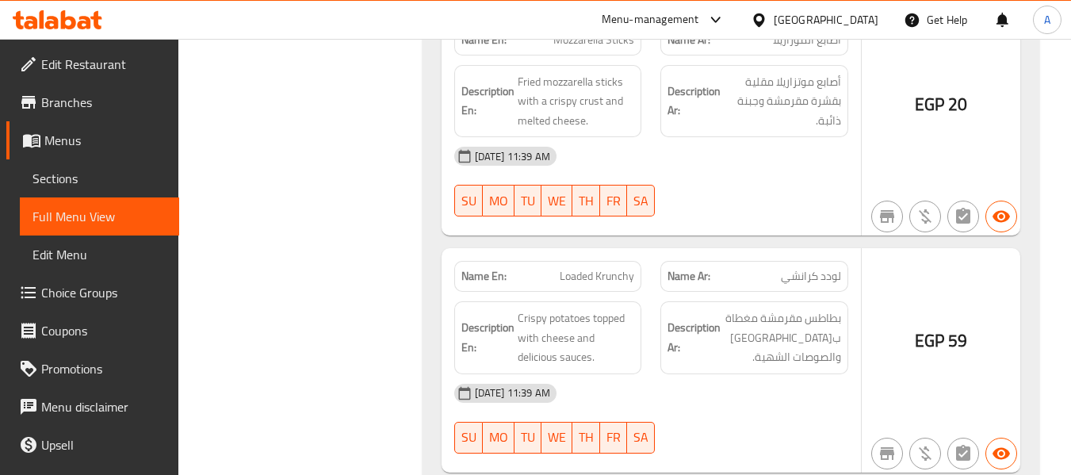
scroll to position [5816, 0]
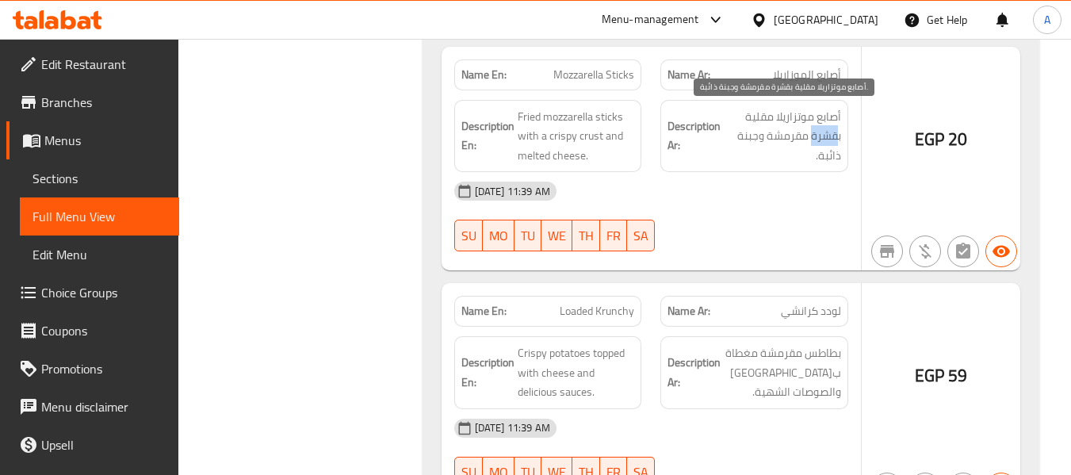
drag, startPoint x: 812, startPoint y: 139, endPoint x: 836, endPoint y: 143, distance: 24.2
click at [836, 143] on span "أصابع موتزاريلا مقلية بقشرة مقرمشة وجبنة ذائبة." at bounding box center [782, 136] width 117 height 59
click at [755, 223] on div "06-10-2025 11:39 AM SU MO TU WE TH FR SA" at bounding box center [651, 216] width 413 height 89
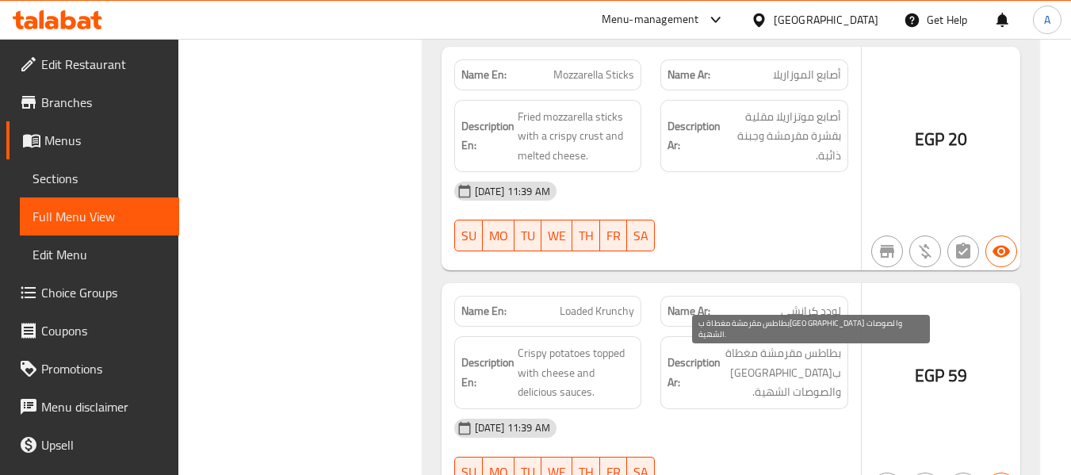
click at [747, 396] on span "بطاطس مقرمشة مغطاة ب[GEOGRAPHIC_DATA] والصوصات الشهية." at bounding box center [782, 372] width 117 height 59
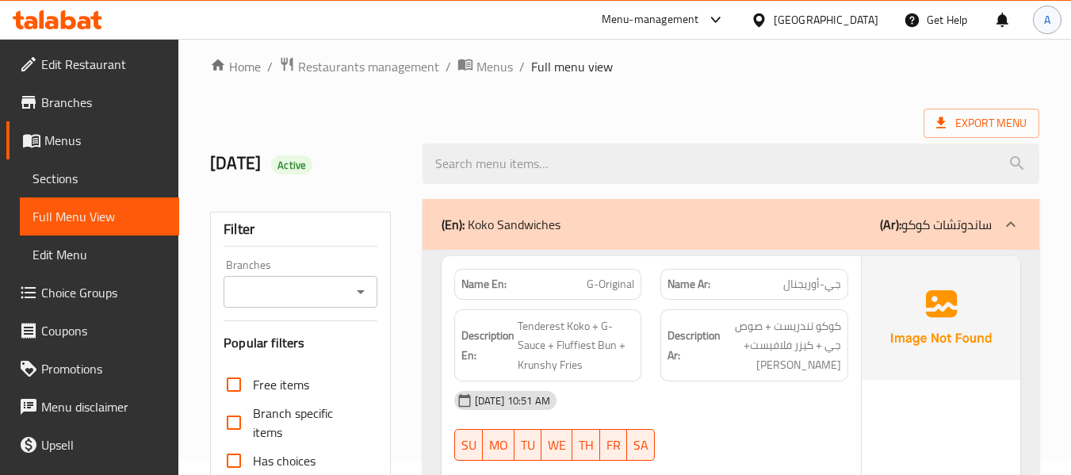
scroll to position [0, 0]
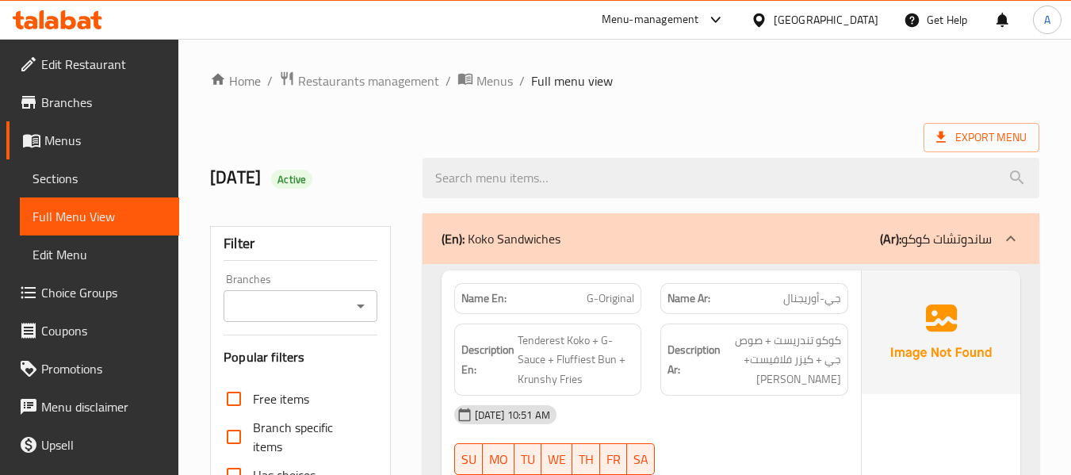
click at [62, 176] on span "Sections" at bounding box center [99, 178] width 134 height 19
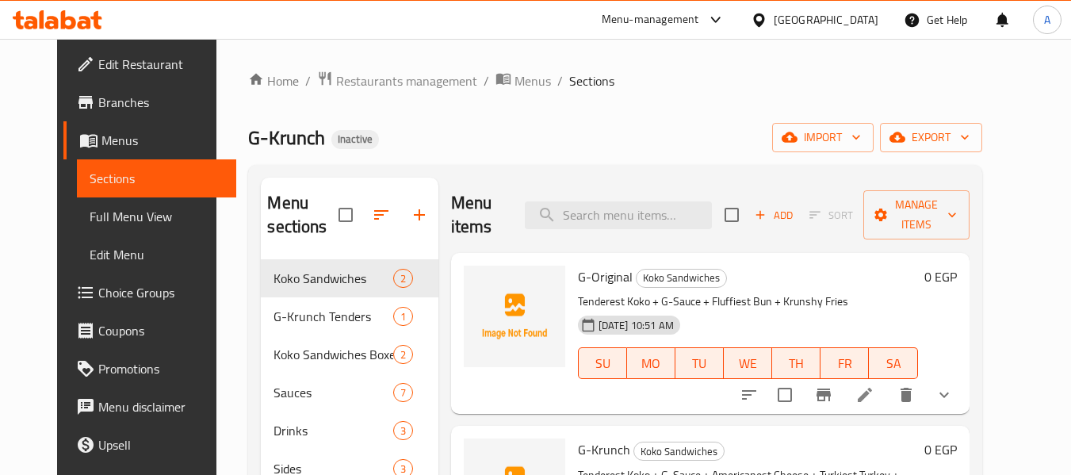
click at [101, 149] on span "Menus" at bounding box center [162, 140] width 122 height 19
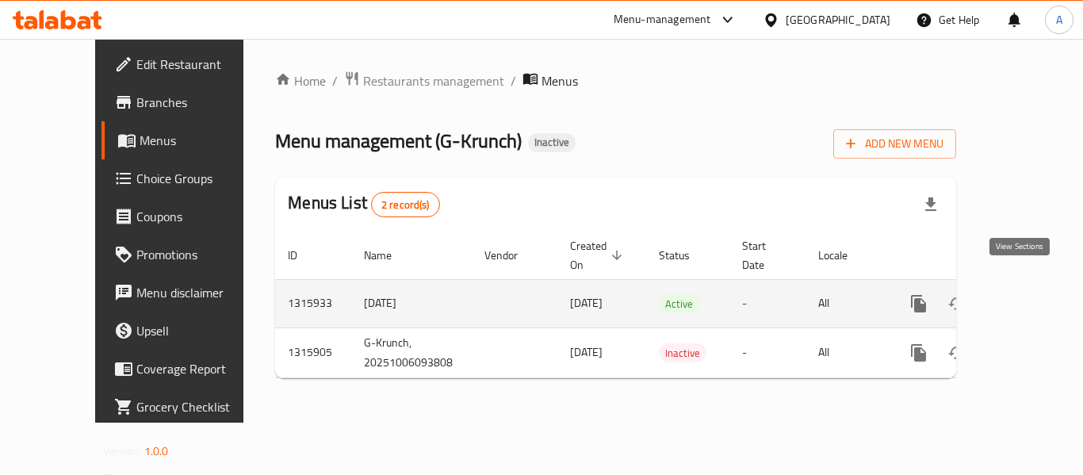
click at [1026, 296] on icon "enhanced table" at bounding box center [1033, 303] width 14 height 14
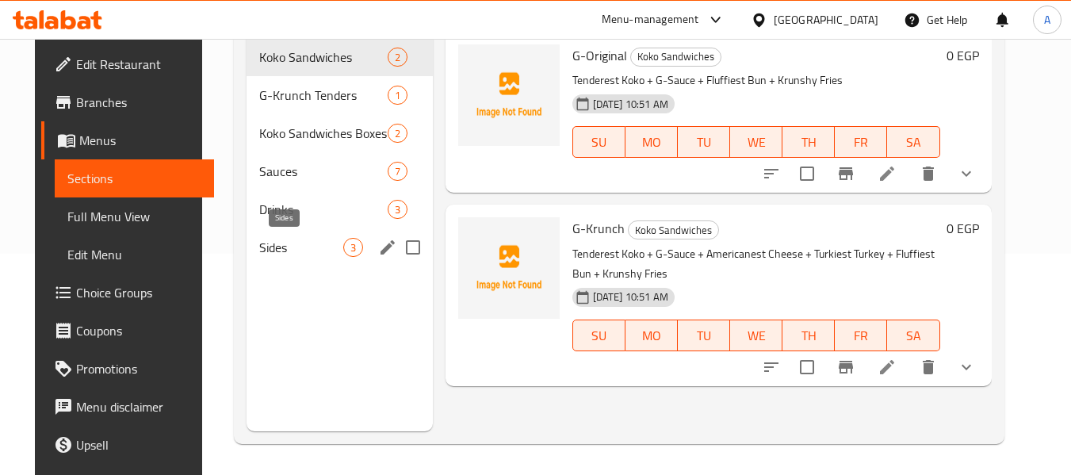
scroll to position [222, 0]
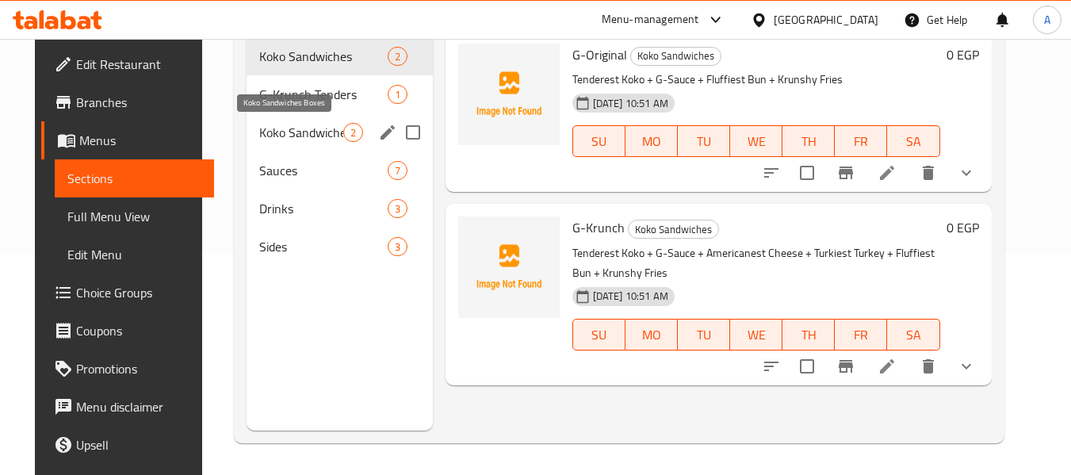
click at [317, 129] on span "Koko Sandwiches Boxes" at bounding box center [301, 132] width 84 height 19
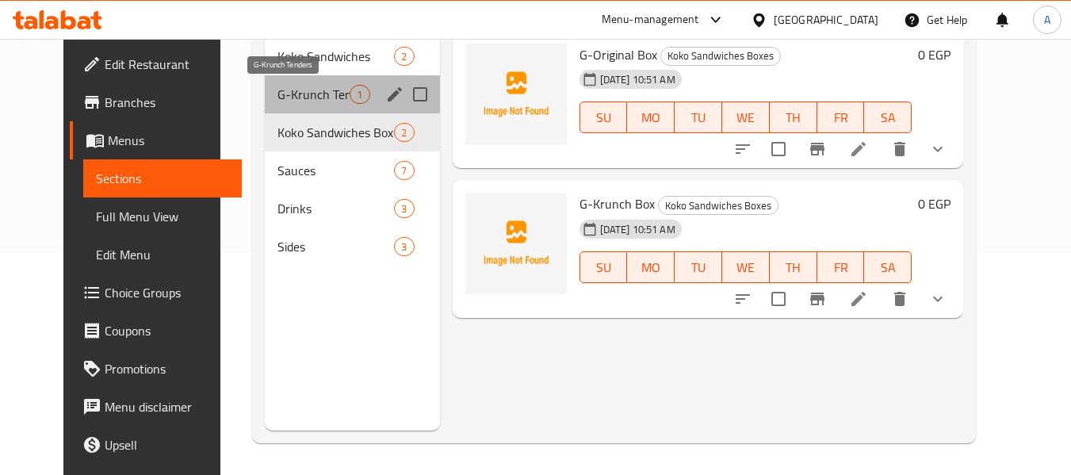
click at [318, 101] on span "G-Krunch Tenders" at bounding box center [313, 94] width 72 height 19
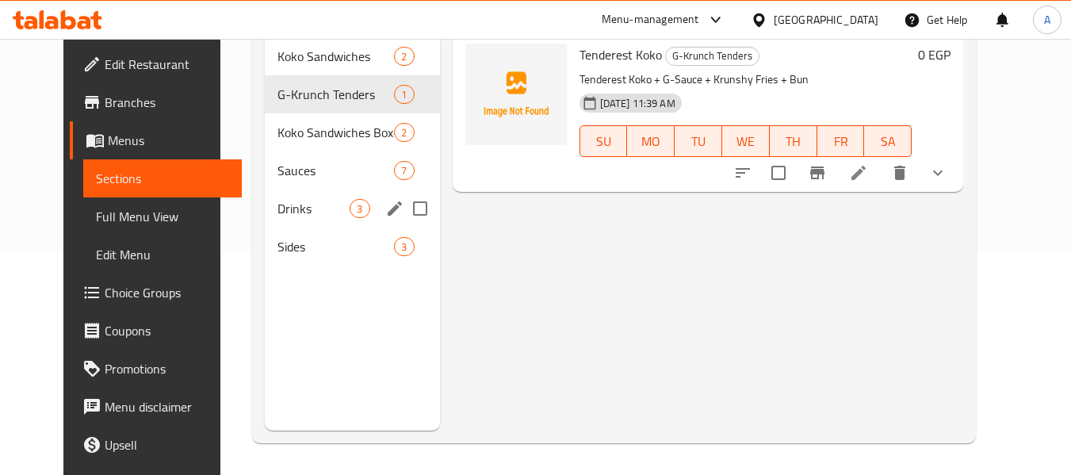
click at [269, 219] on div "Drinks 3" at bounding box center [352, 208] width 174 height 38
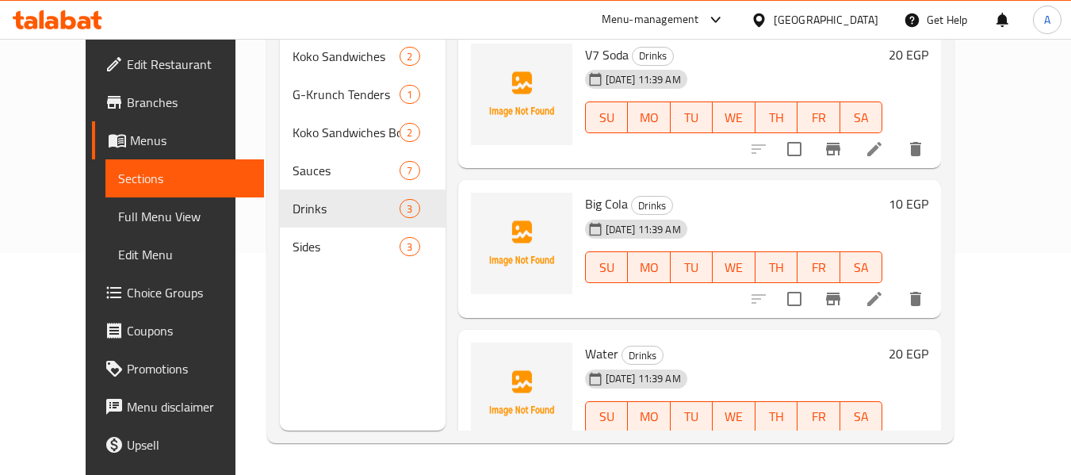
click at [118, 211] on span "Full Menu View" at bounding box center [185, 216] width 134 height 19
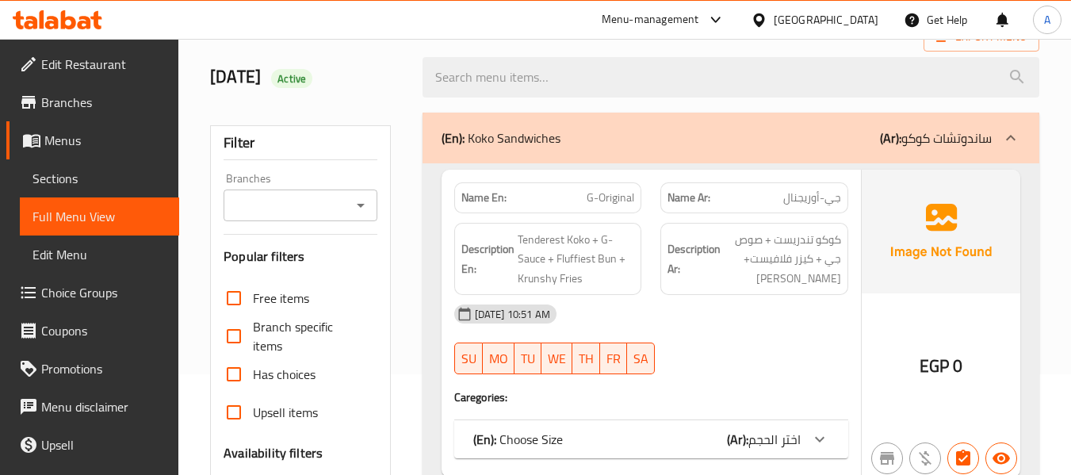
scroll to position [317, 0]
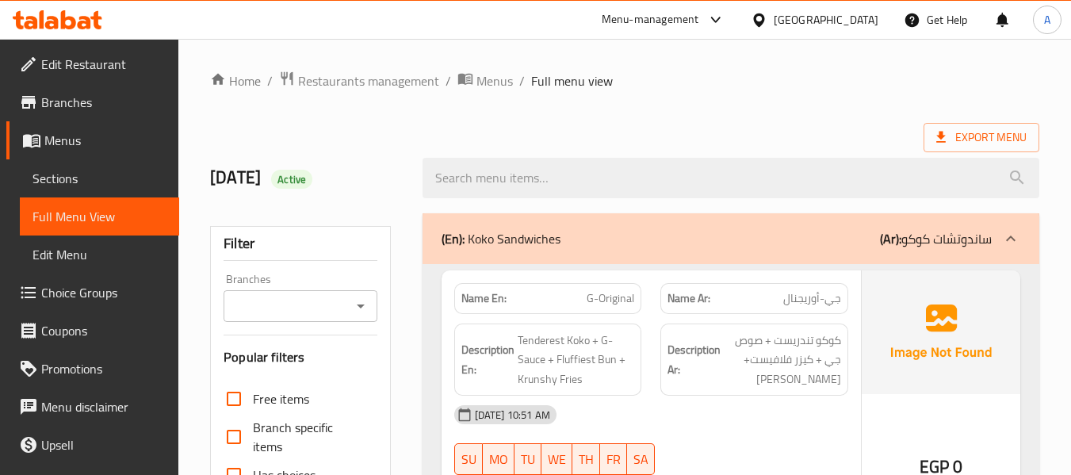
click at [117, 172] on span "Sections" at bounding box center [99, 178] width 134 height 19
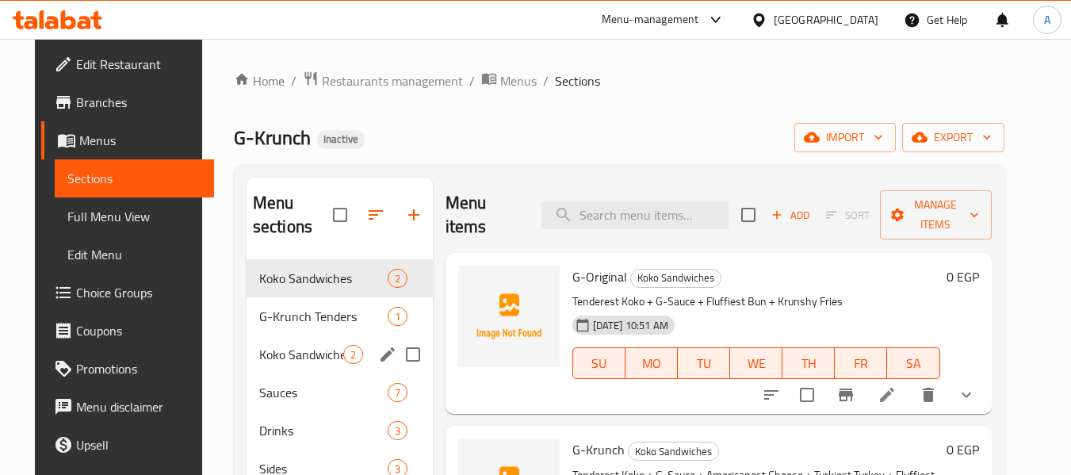
scroll to position [222, 0]
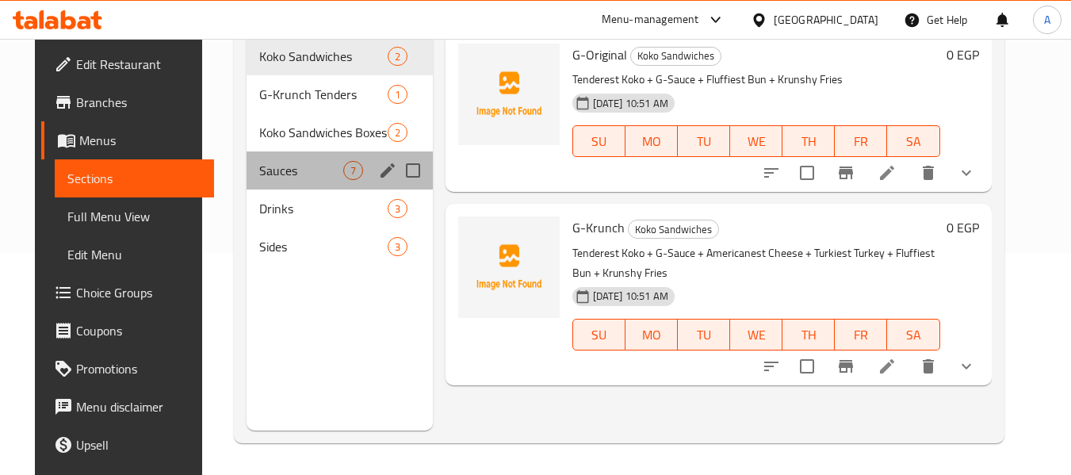
click at [291, 158] on div "Sauces 7" at bounding box center [339, 170] width 186 height 38
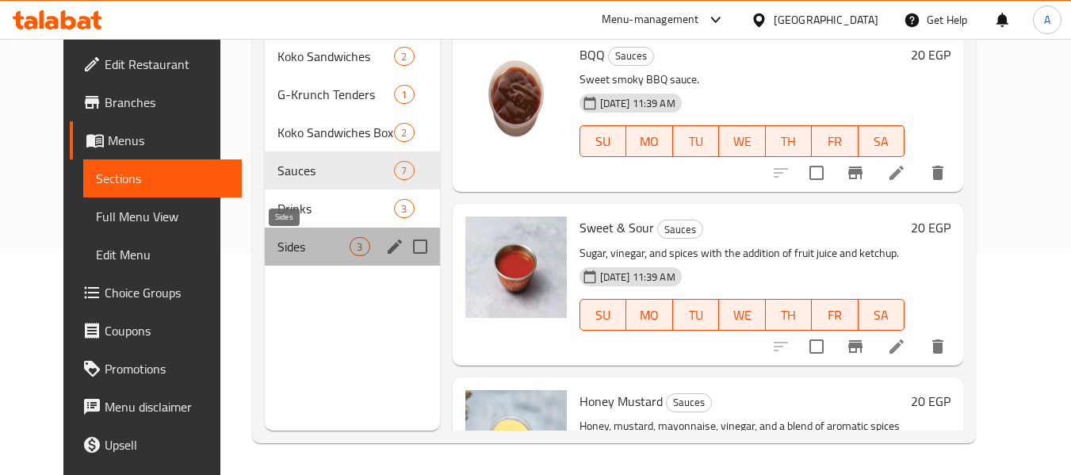
click at [289, 245] on span "Sides" at bounding box center [313, 246] width 72 height 19
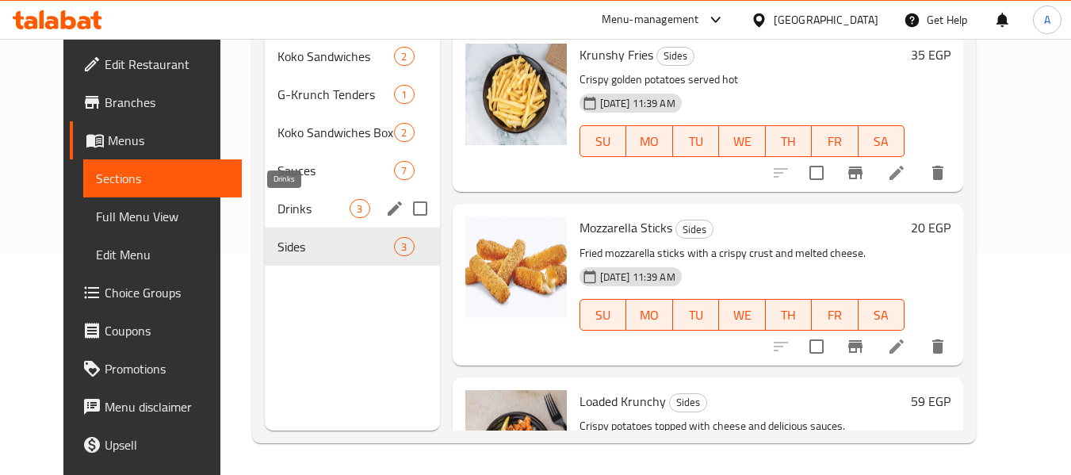
click at [289, 202] on span "Drinks" at bounding box center [313, 208] width 72 height 19
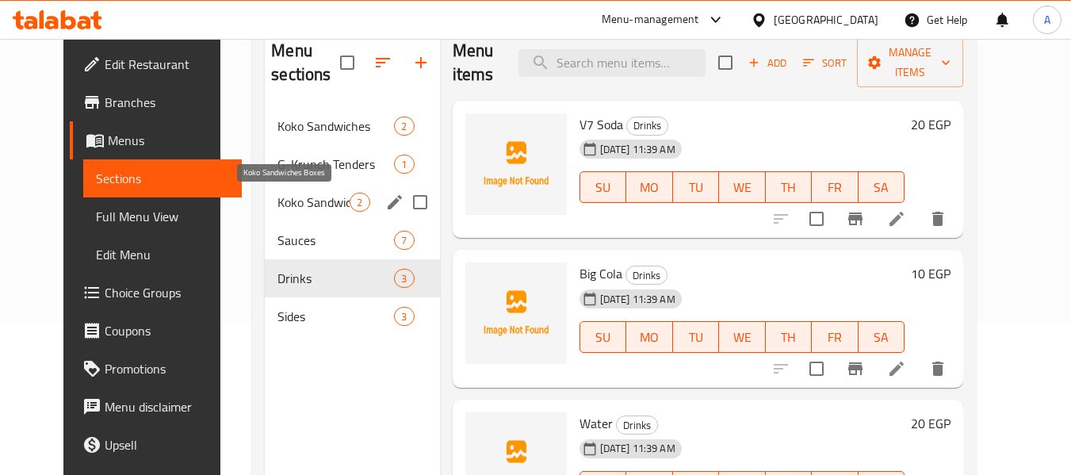
scroll to position [63, 0]
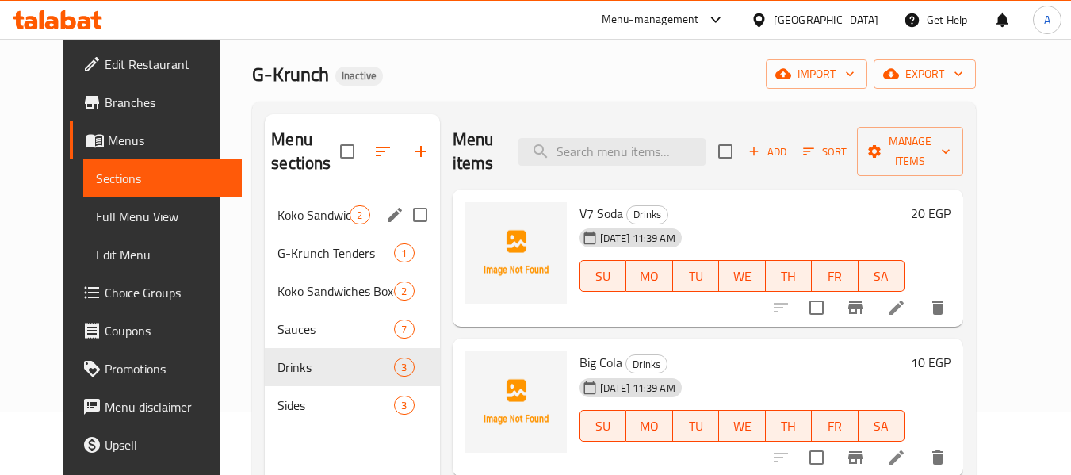
click at [293, 205] on span "Koko Sandwiches" at bounding box center [313, 214] width 72 height 19
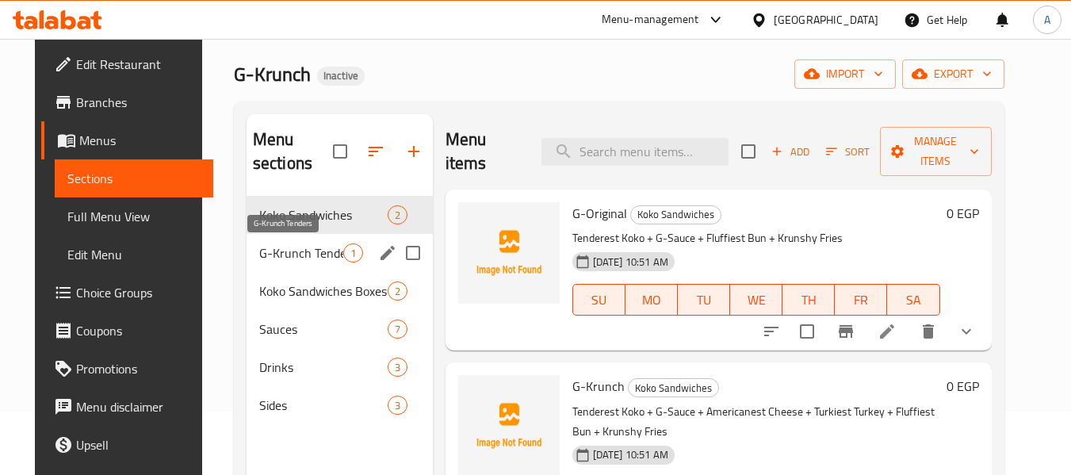
click at [290, 251] on span "G-Krunch Tenders" at bounding box center [301, 252] width 84 height 19
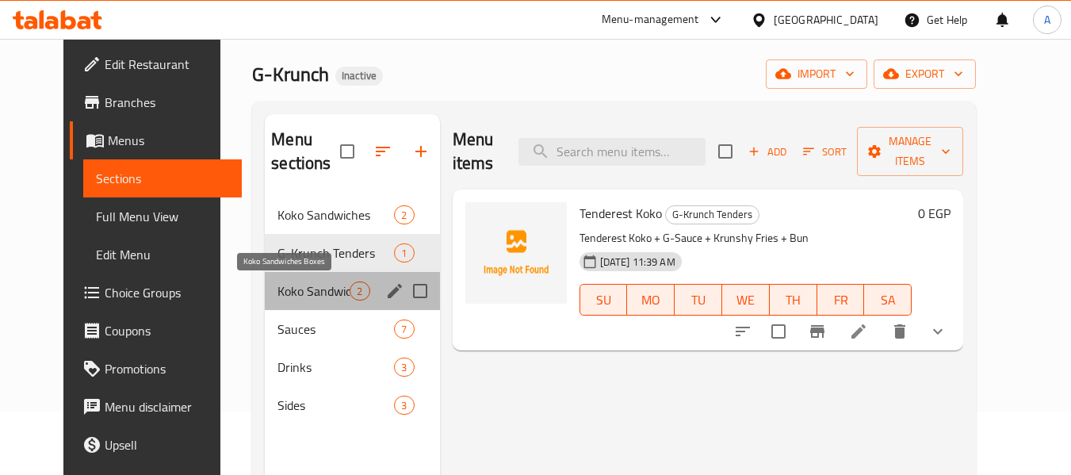
click at [315, 288] on span "Koko Sandwiches Boxes" at bounding box center [313, 290] width 72 height 19
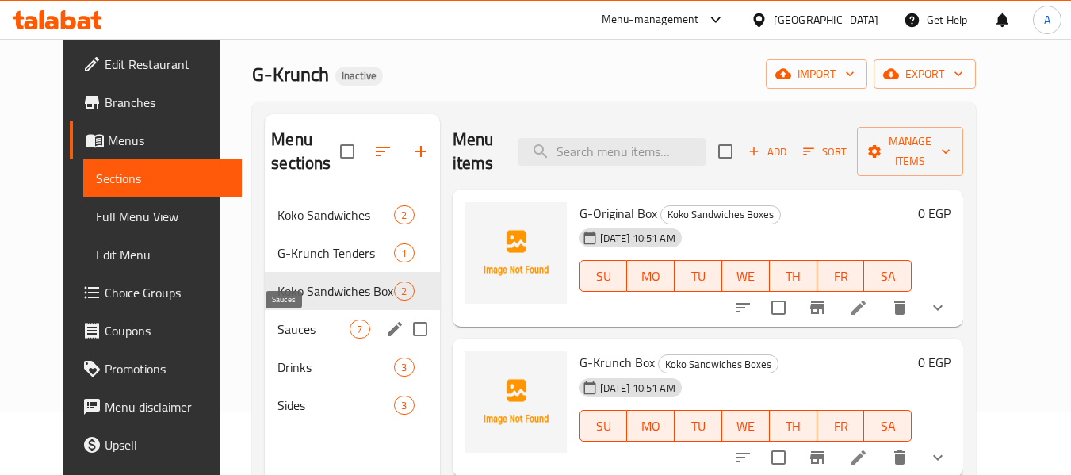
click at [304, 323] on span "Sauces" at bounding box center [313, 328] width 72 height 19
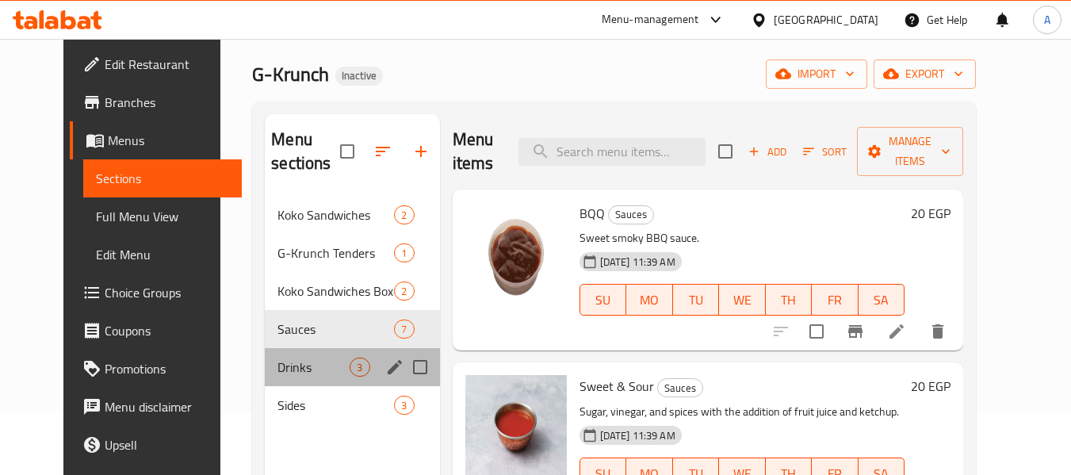
click at [309, 356] on div "Drinks 3" at bounding box center [352, 367] width 174 height 38
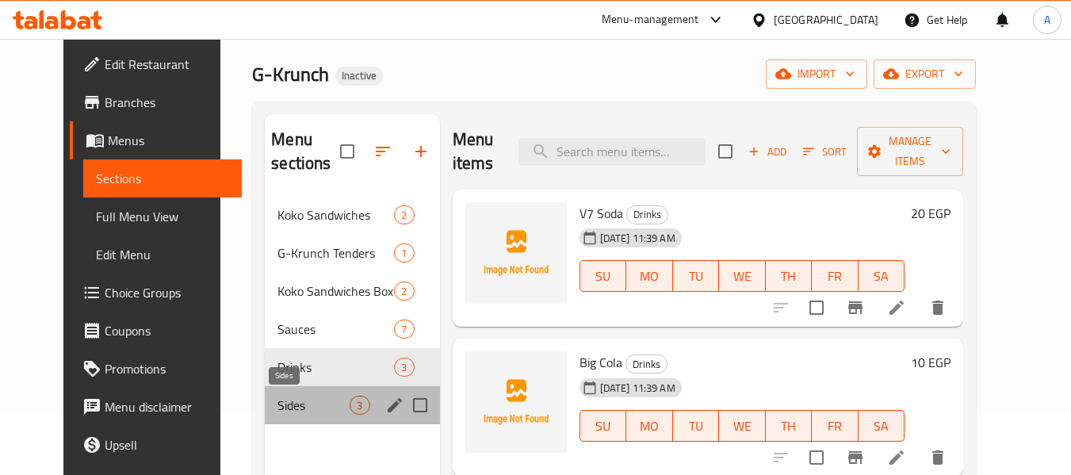
click at [302, 405] on span "Sides" at bounding box center [313, 404] width 72 height 19
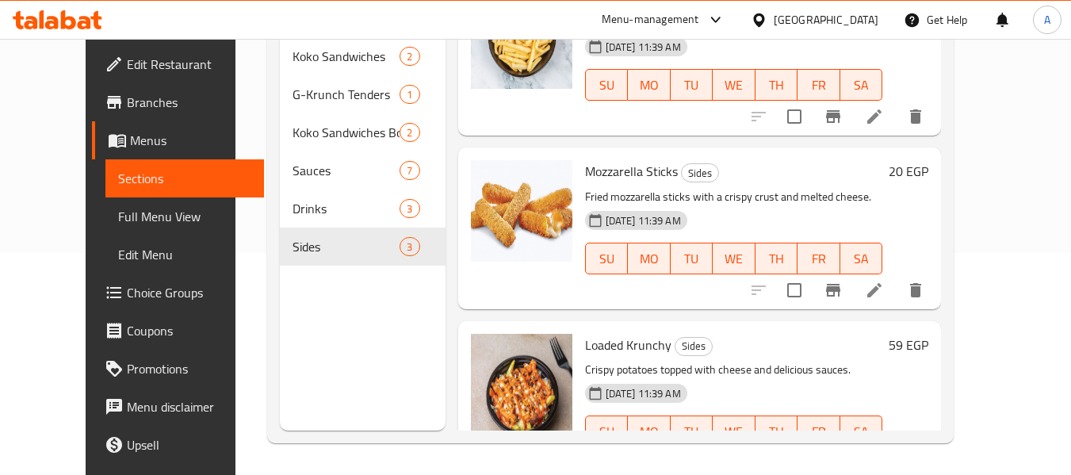
scroll to position [108, 0]
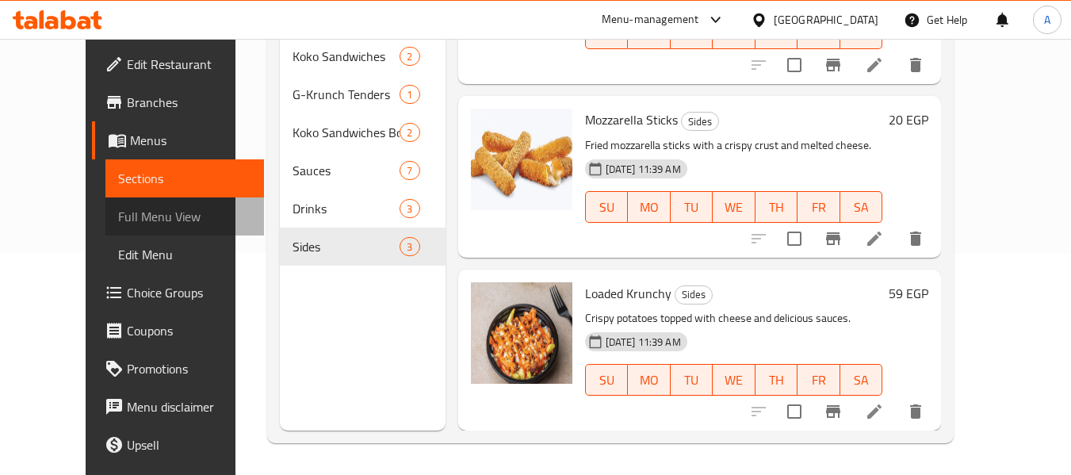
click at [118, 209] on span "Full Menu View" at bounding box center [185, 216] width 134 height 19
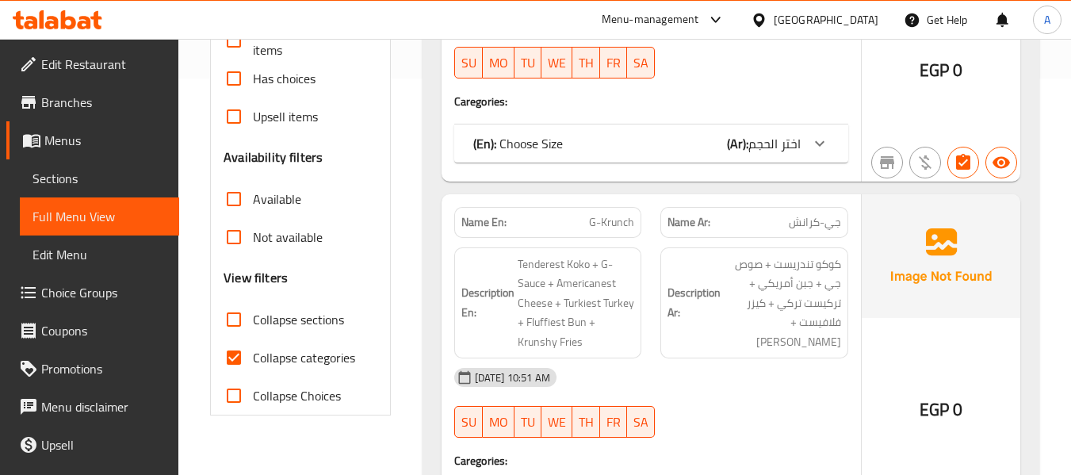
click at [274, 349] on span "Collapse categories" at bounding box center [304, 357] width 102 height 19
click at [253, 349] on input "Collapse categories" at bounding box center [234, 357] width 38 height 38
checkbox input "false"
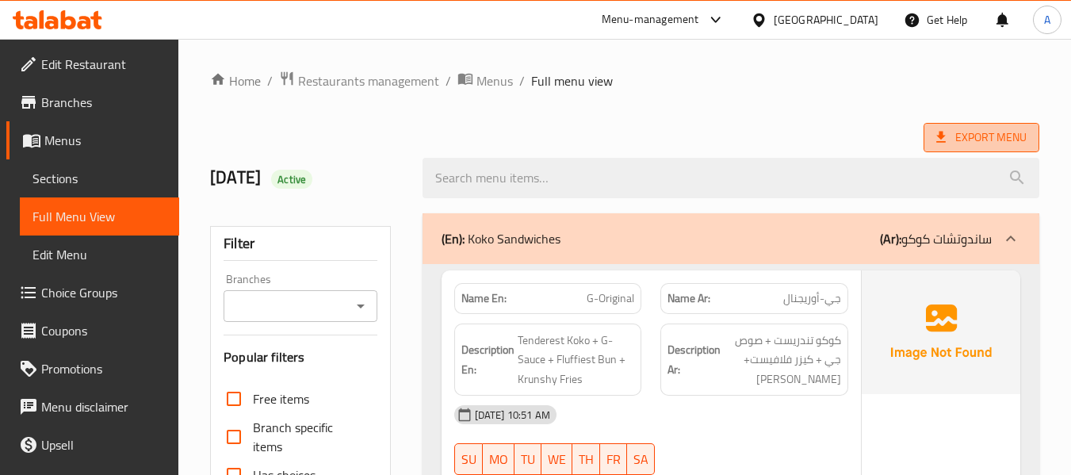
click at [940, 135] on icon at bounding box center [941, 137] width 10 height 11
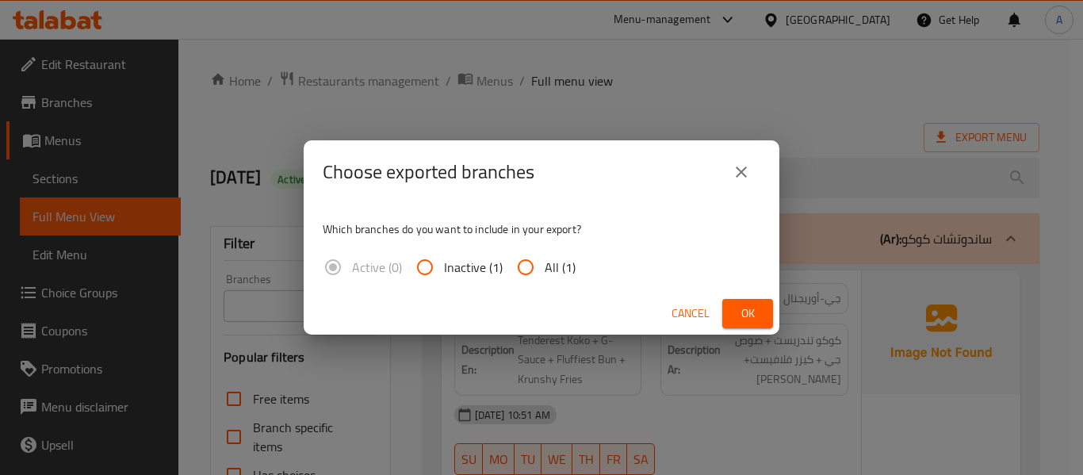
click at [538, 266] on input "All (1)" at bounding box center [525, 267] width 38 height 38
radio input "true"
click at [739, 314] on span "Ok" at bounding box center [747, 314] width 25 height 20
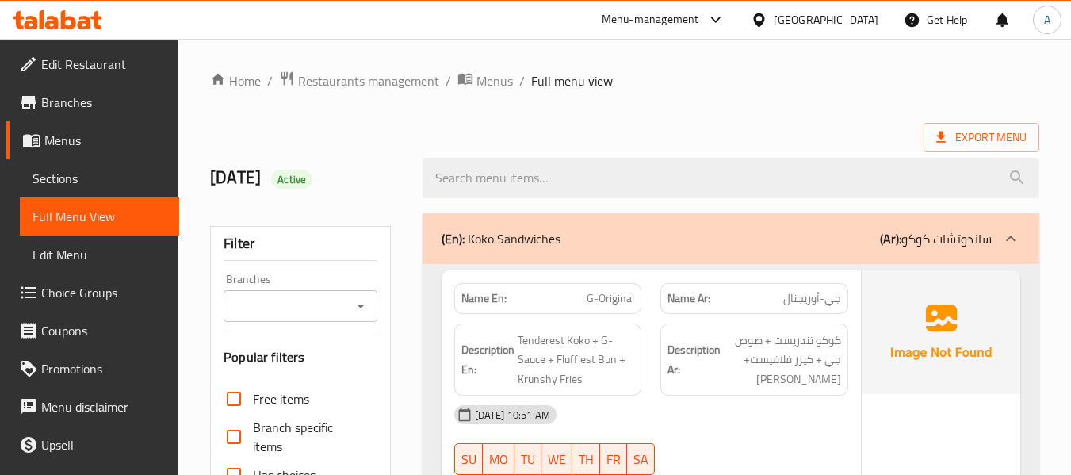
click at [44, 132] on span "Menus" at bounding box center [105, 140] width 122 height 19
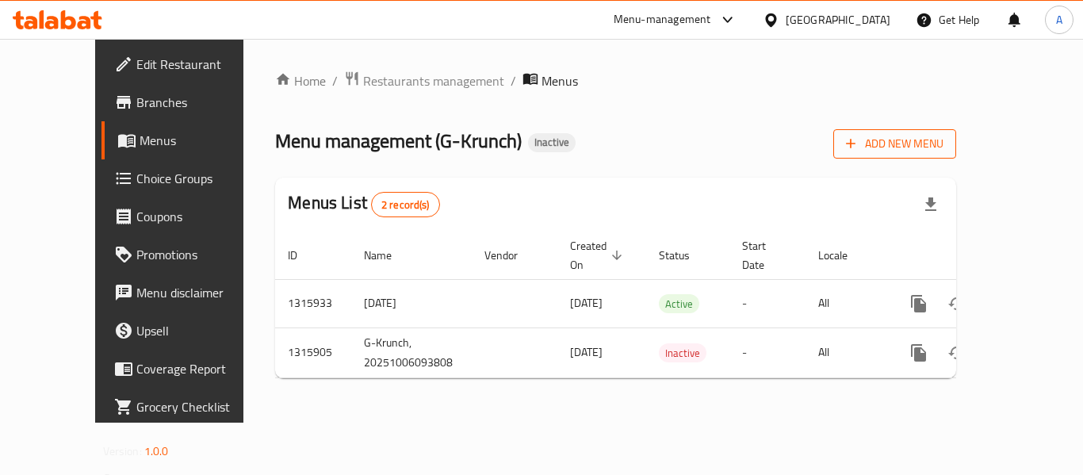
click at [943, 144] on span "Add New Menu" at bounding box center [894, 144] width 97 height 20
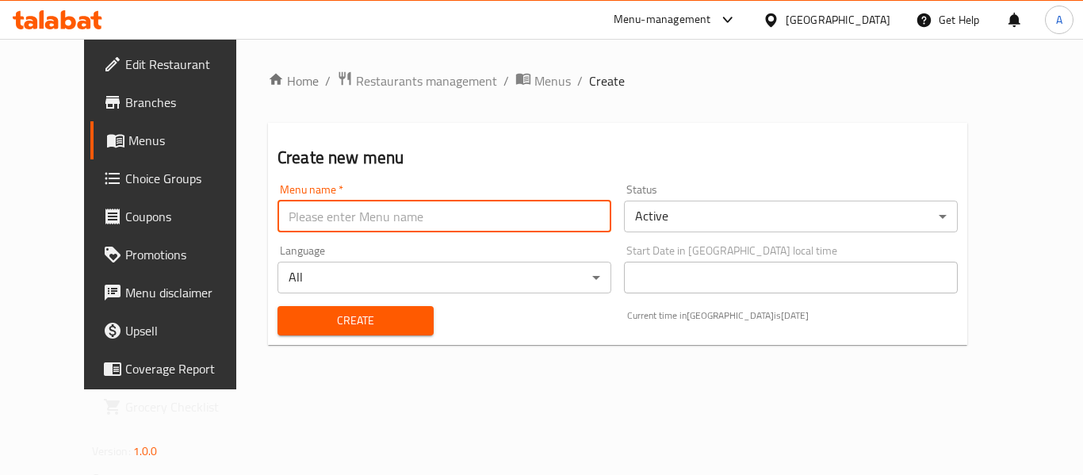
click at [411, 212] on input "text" at bounding box center [444, 217] width 334 height 32
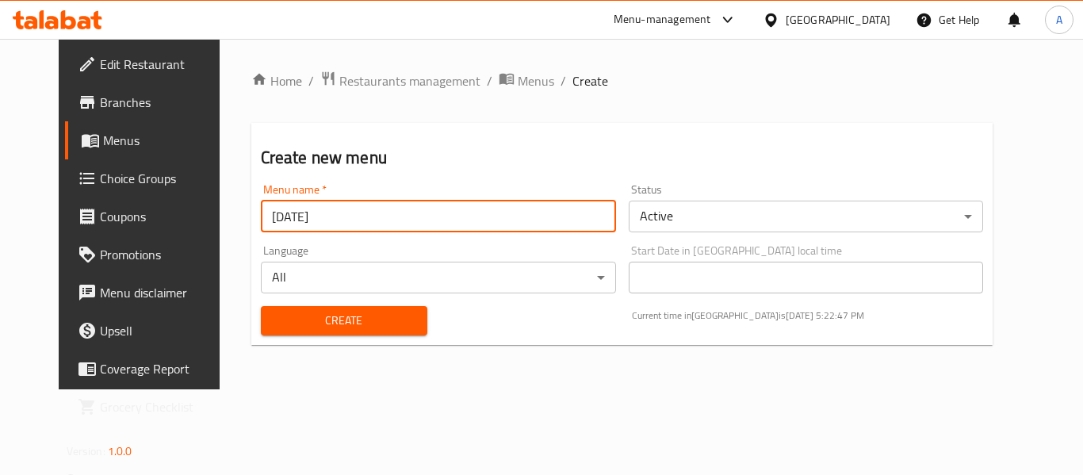
type input "[DATE]"
click at [261, 306] on button "Create" at bounding box center [344, 320] width 166 height 29
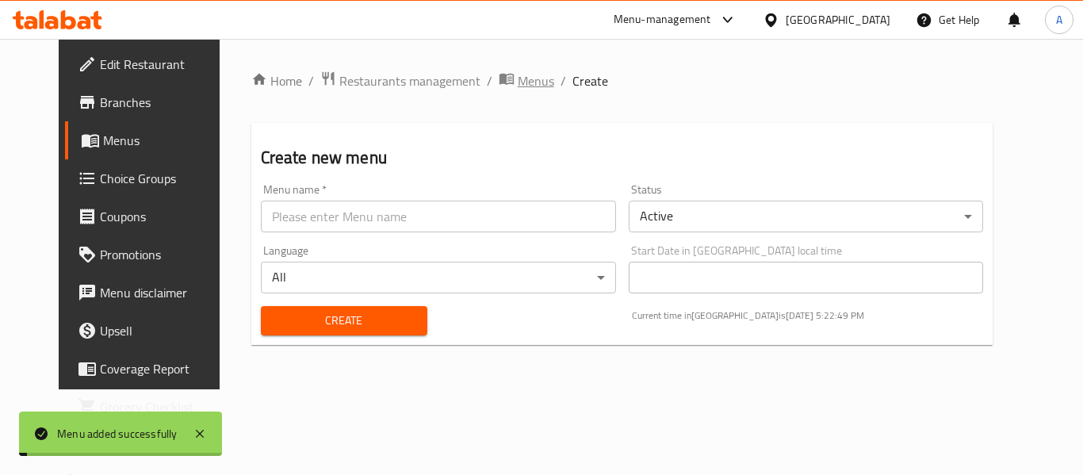
click at [518, 82] on span "Menus" at bounding box center [536, 80] width 36 height 19
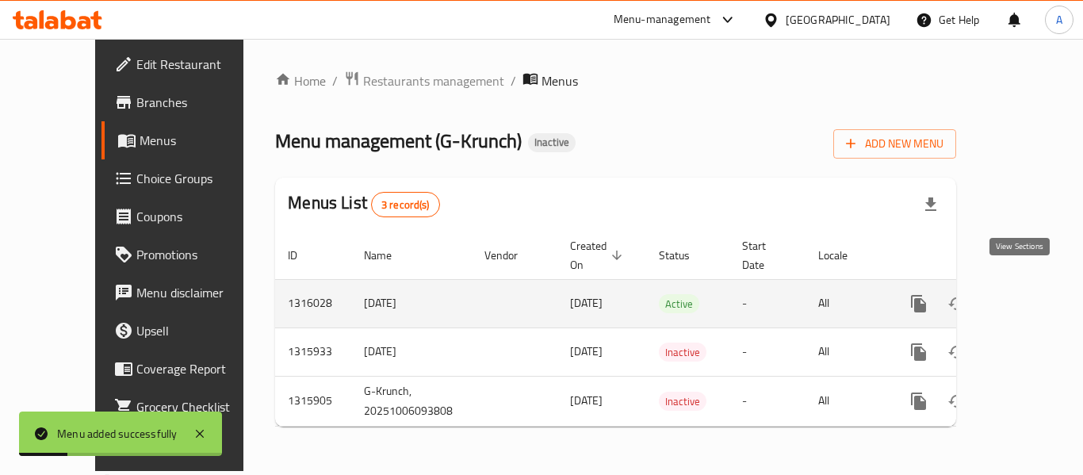
click at [1023, 294] on icon "enhanced table" at bounding box center [1032, 303] width 19 height 19
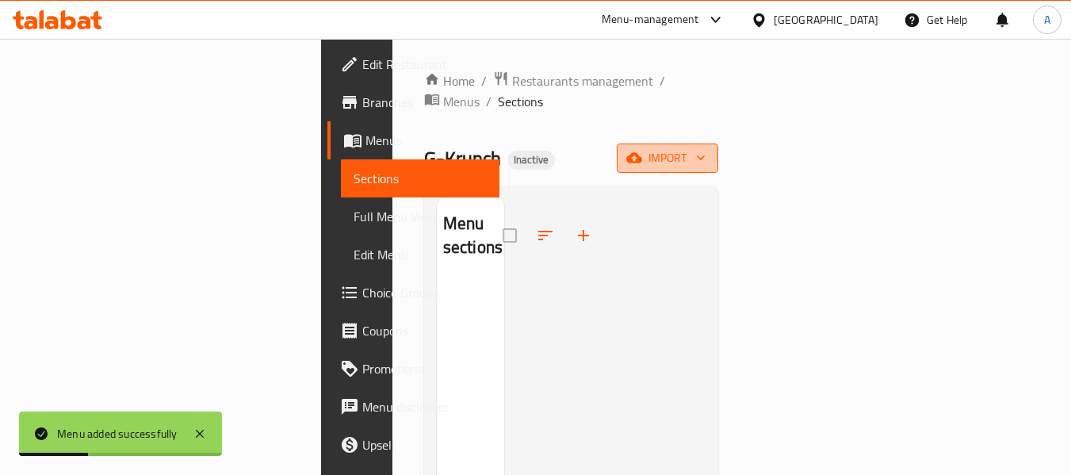
click at [718, 143] on button "import" at bounding box center [667, 157] width 101 height 29
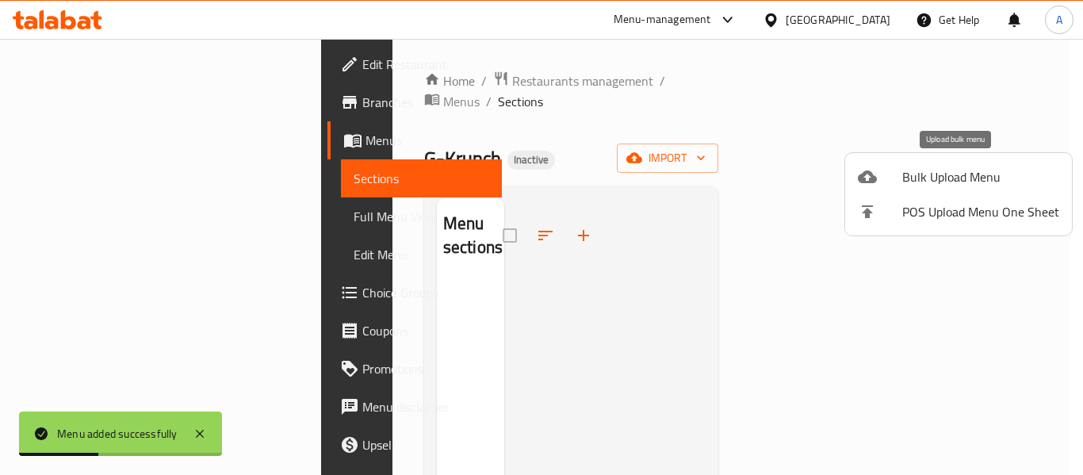
click at [884, 171] on div at bounding box center [880, 176] width 44 height 19
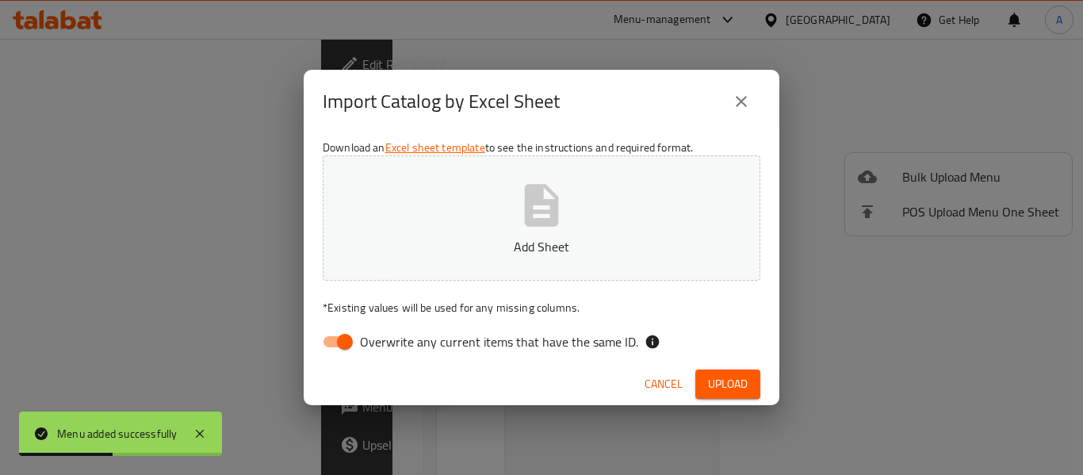
click at [555, 338] on span "Overwrite any current items that have the same ID." at bounding box center [499, 341] width 278 height 19
click at [390, 338] on input "Overwrite any current items that have the same ID." at bounding box center [345, 342] width 90 height 30
checkbox input "false"
click at [573, 217] on button "Add Sheet" at bounding box center [542, 217] width 438 height 125
click at [740, 377] on span "Upload" at bounding box center [728, 384] width 40 height 20
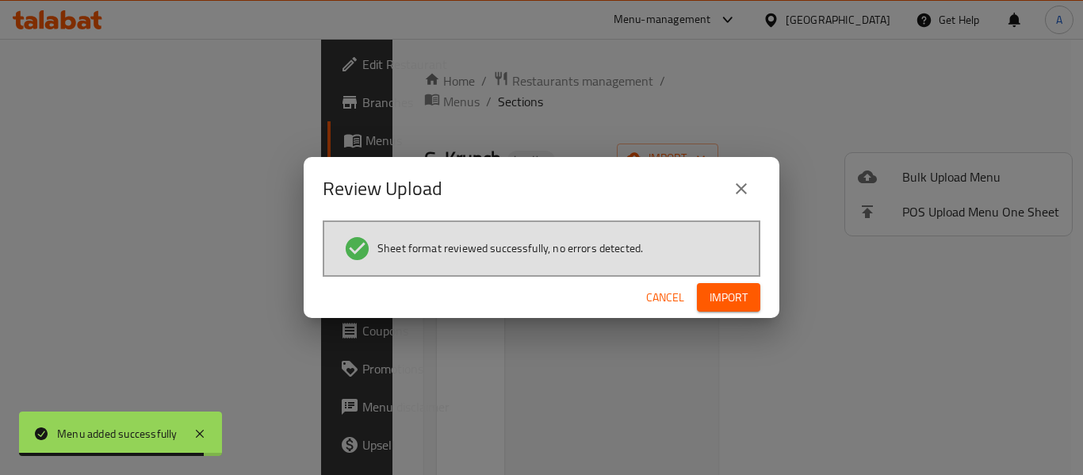
click at [710, 306] on span "Import" at bounding box center [728, 298] width 38 height 20
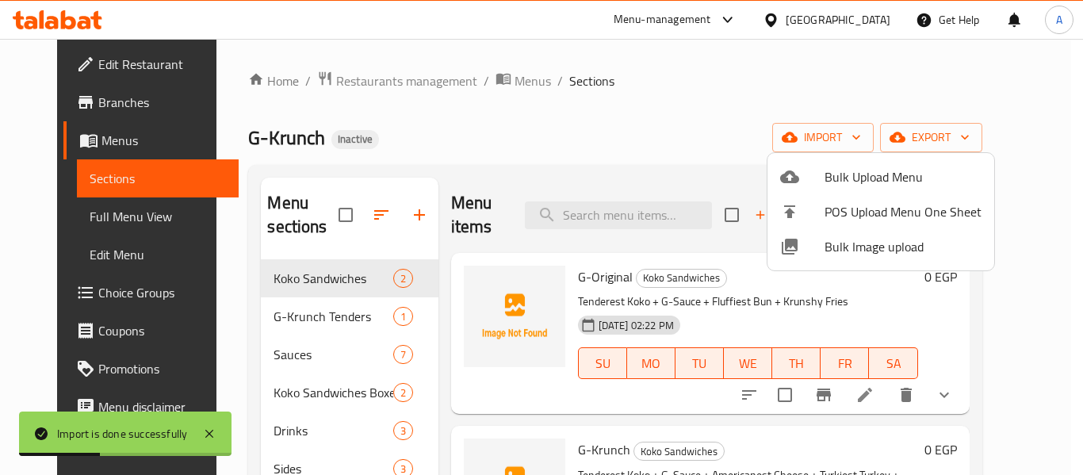
click at [578, 141] on div at bounding box center [541, 237] width 1083 height 475
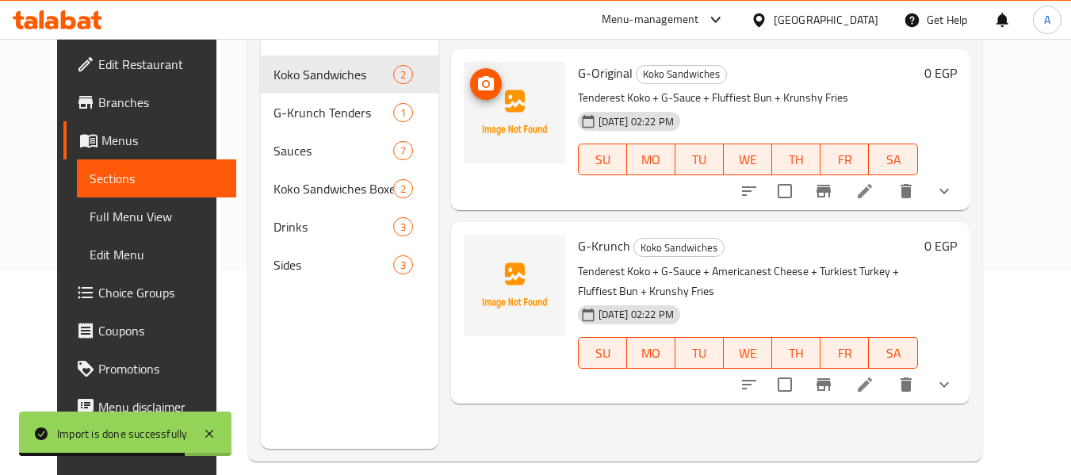
scroll to position [222, 0]
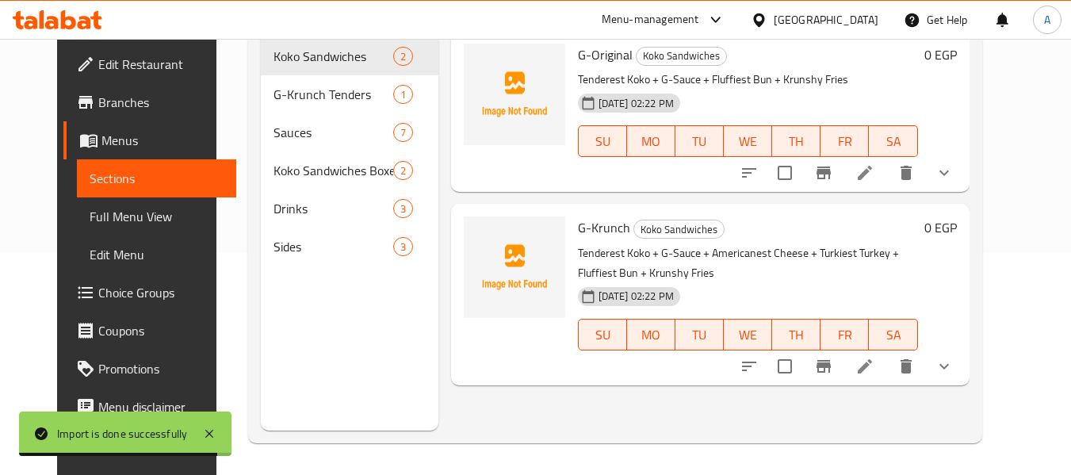
click at [113, 217] on span "Full Menu View" at bounding box center [157, 216] width 134 height 19
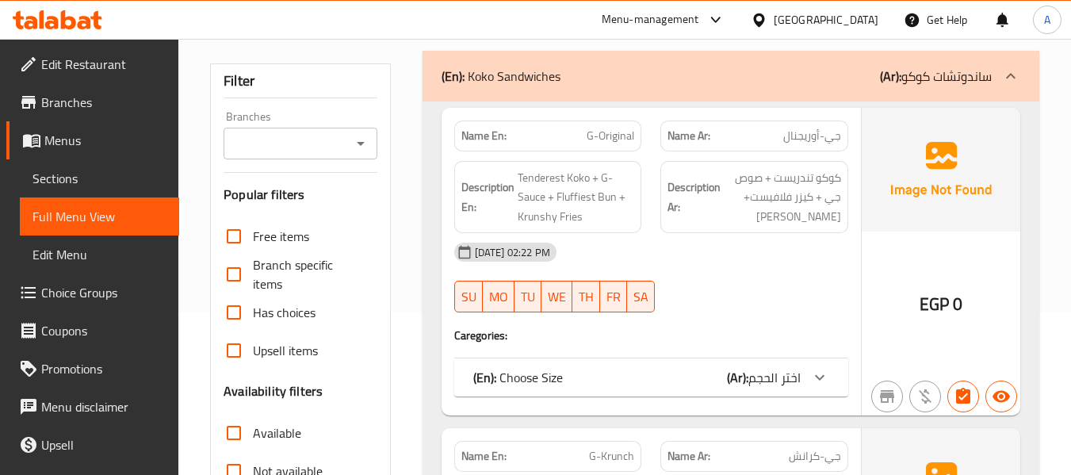
scroll to position [396, 0]
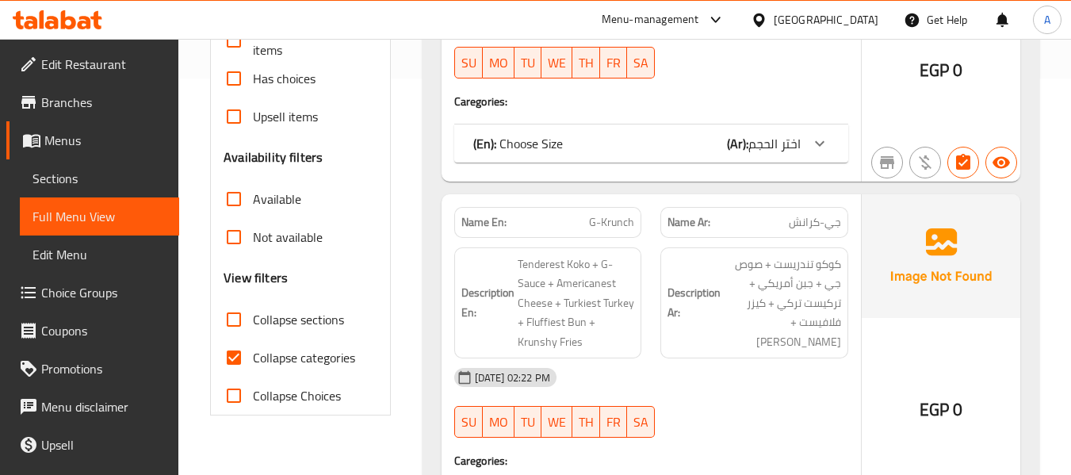
click at [296, 353] on span "Collapse categories" at bounding box center [304, 357] width 102 height 19
click at [253, 353] on input "Collapse categories" at bounding box center [234, 357] width 38 height 38
checkbox input "false"
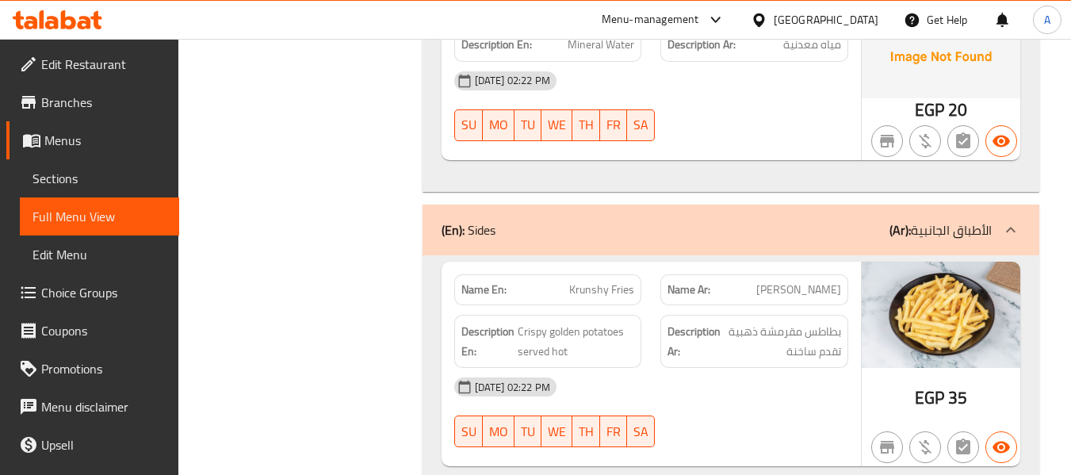
scroll to position [5260, 0]
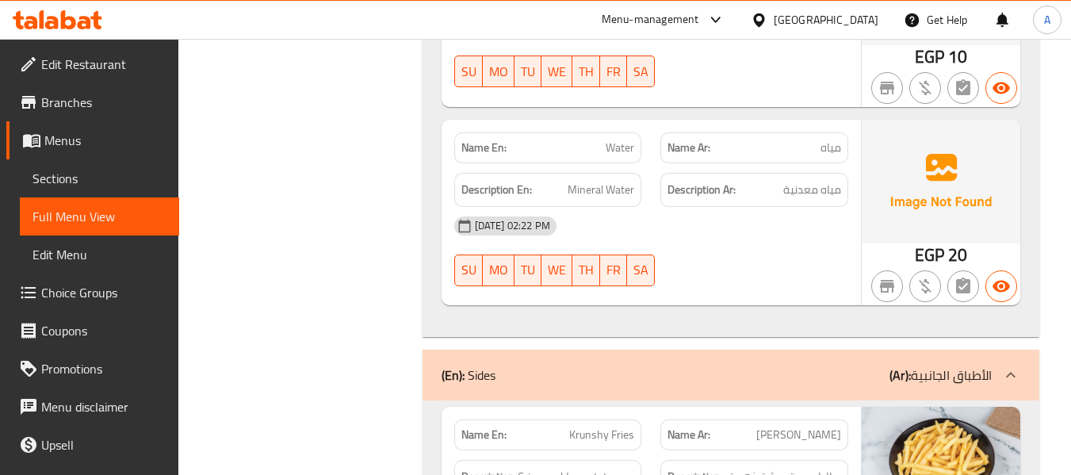
drag, startPoint x: 604, startPoint y: 294, endPoint x: 585, endPoint y: 282, distance: 22.4
click at [604, 294] on div "Name En: V7 Soda Name Ar: فى سفن صودا Description En: Description Ar: [DATE] 02…" at bounding box center [730, 26] width 617 height 621
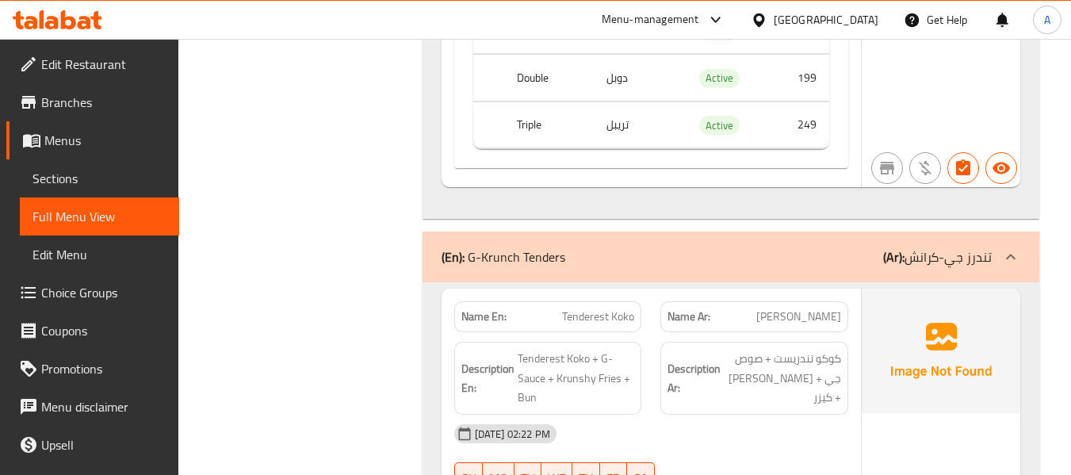
scroll to position [0, 0]
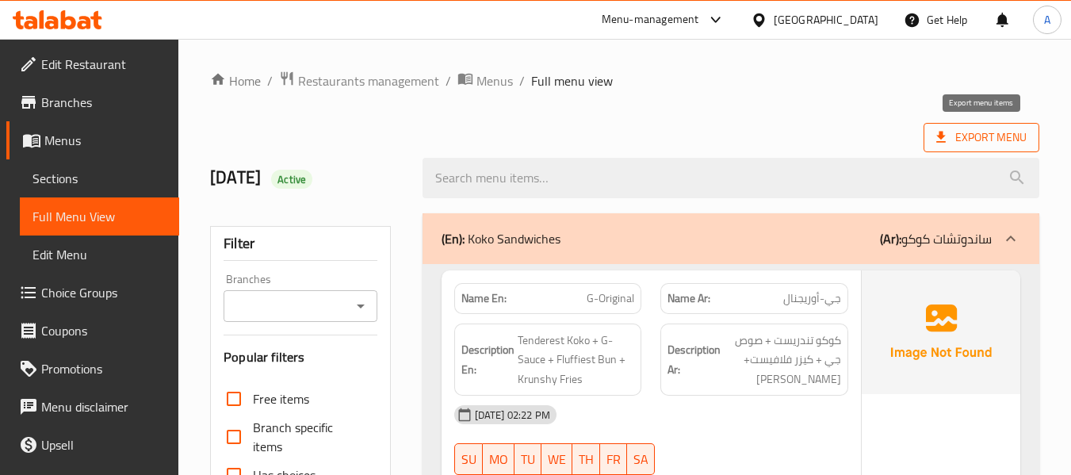
click at [992, 143] on span "Export Menu" at bounding box center [981, 138] width 90 height 20
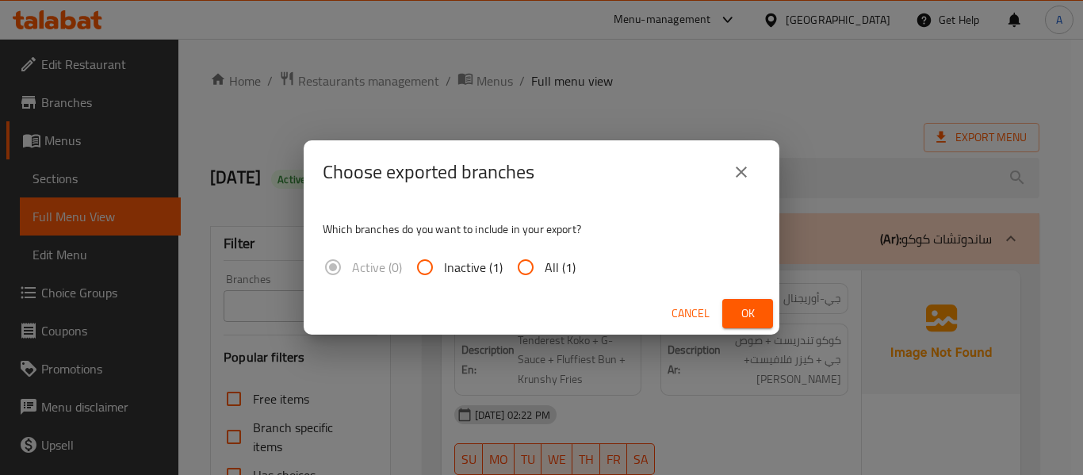
click at [547, 266] on span "All (1)" at bounding box center [559, 267] width 31 height 19
click at [544, 266] on input "All (1)" at bounding box center [525, 267] width 38 height 38
radio input "true"
click at [778, 307] on div "Cancel Ok" at bounding box center [542, 313] width 476 height 42
click at [755, 311] on span "Ok" at bounding box center [747, 314] width 25 height 20
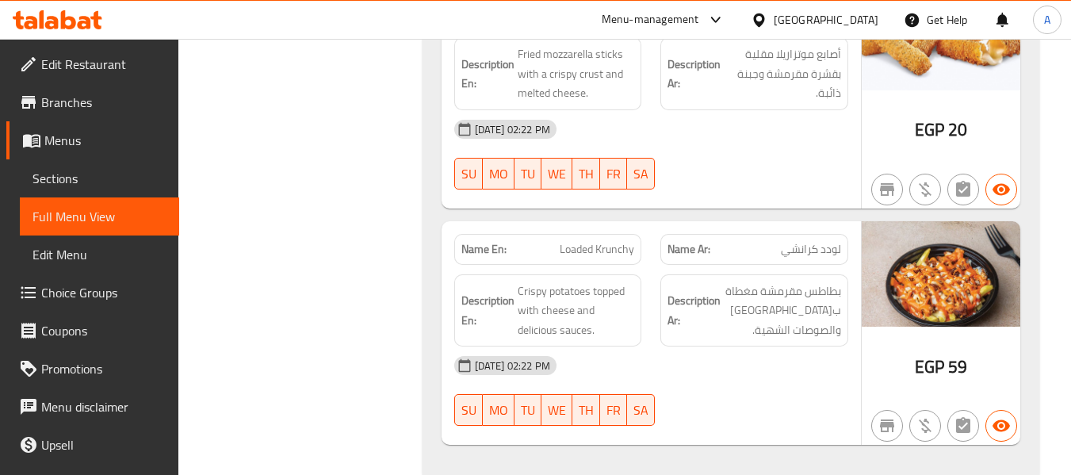
scroll to position [5914, 0]
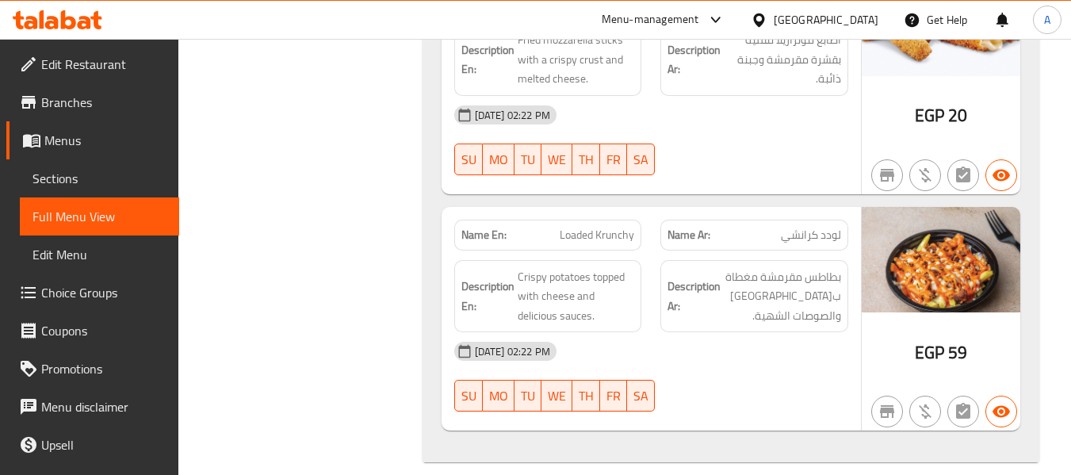
click at [71, 176] on span "Sections" at bounding box center [99, 178] width 134 height 19
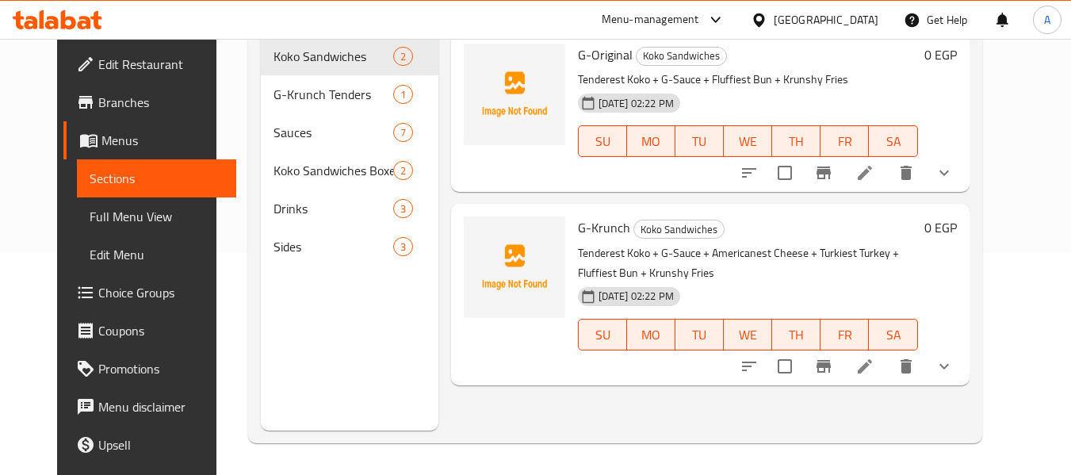
scroll to position [222, 0]
click at [101, 139] on span "Menus" at bounding box center [162, 140] width 122 height 19
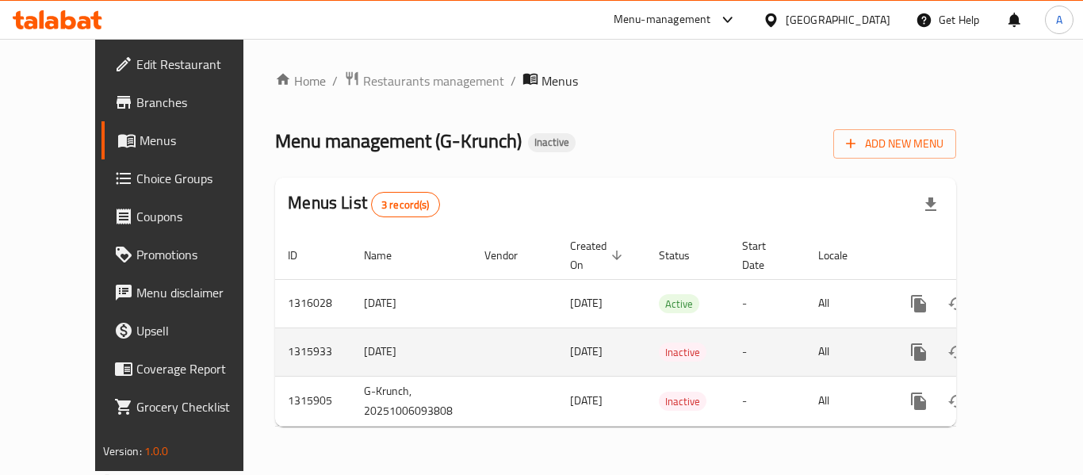
drag, startPoint x: 289, startPoint y: 331, endPoint x: 371, endPoint y: 332, distance: 81.7
click at [371, 332] on td "[DATE]" at bounding box center [411, 351] width 120 height 48
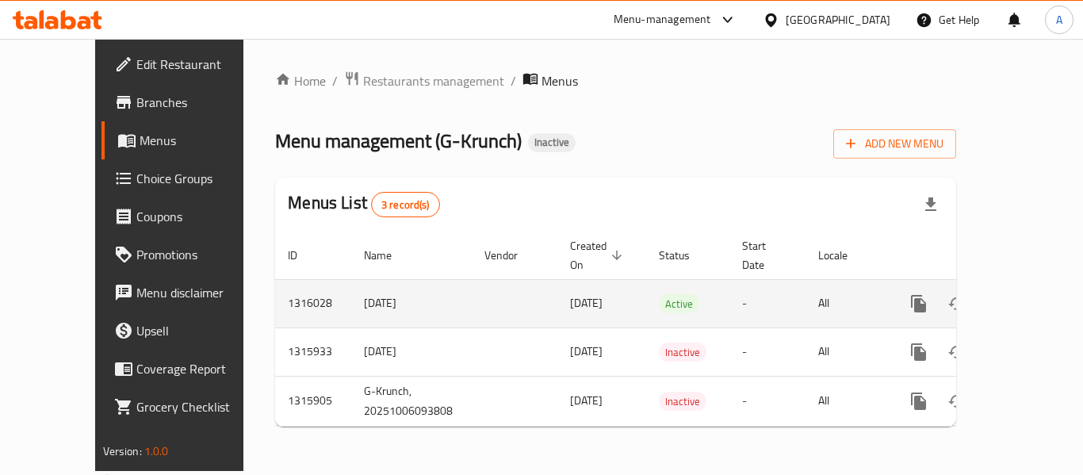
click at [351, 286] on td "[DATE]" at bounding box center [411, 303] width 120 height 48
click at [1032, 293] on link "enhanced table" at bounding box center [1033, 304] width 38 height 38
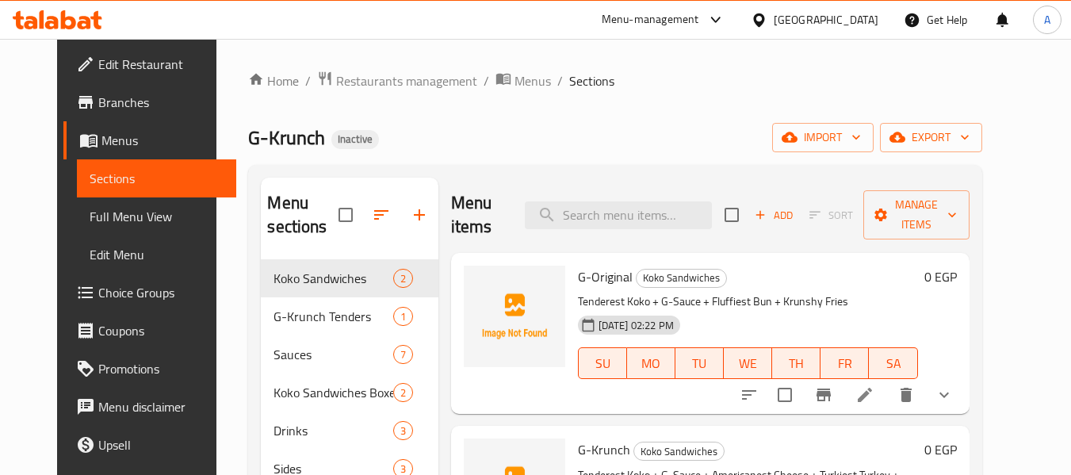
click at [117, 226] on link "Full Menu View" at bounding box center [156, 216] width 159 height 38
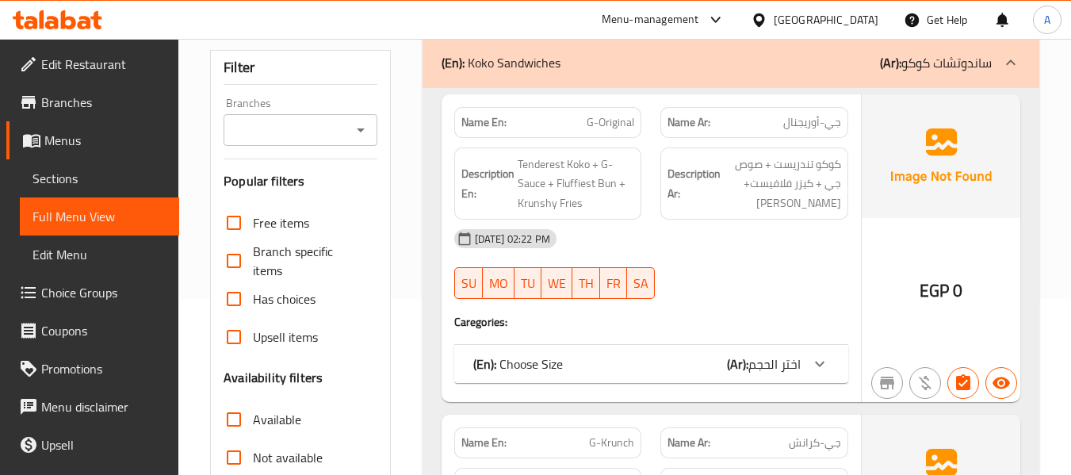
scroll to position [317, 0]
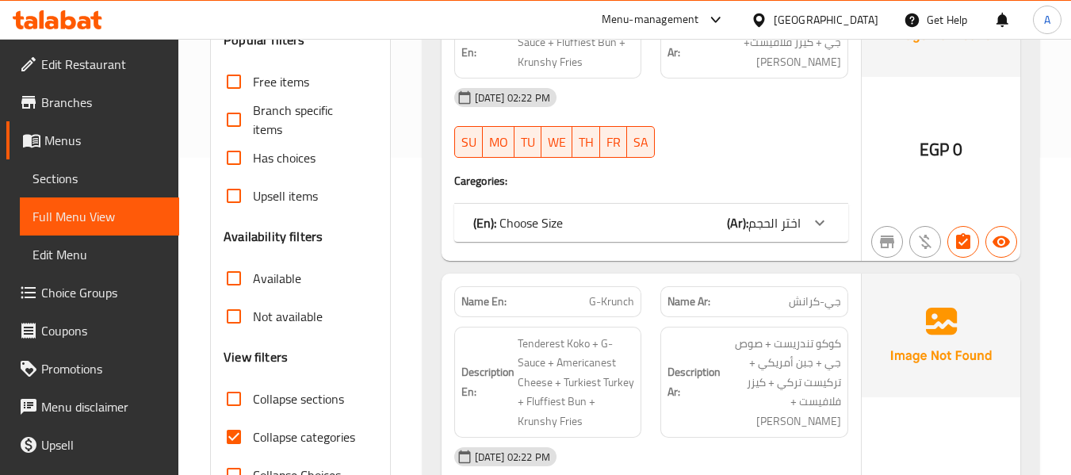
click at [293, 432] on span "Collapse categories" at bounding box center [304, 436] width 102 height 19
click at [253, 432] on input "Collapse categories" at bounding box center [234, 437] width 38 height 38
checkbox input "false"
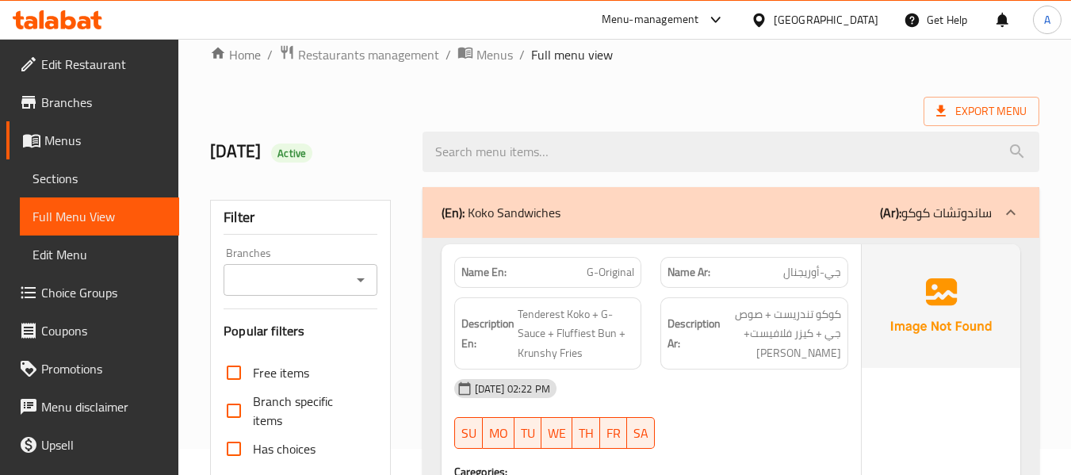
scroll to position [0, 0]
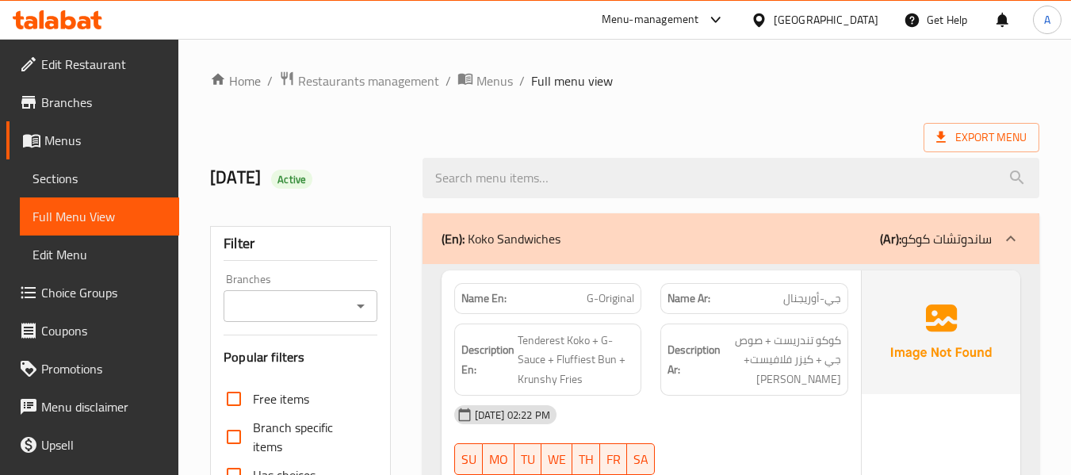
click at [472, 307] on strong "Name En:" at bounding box center [483, 298] width 45 height 17
copy strong "Name En:"
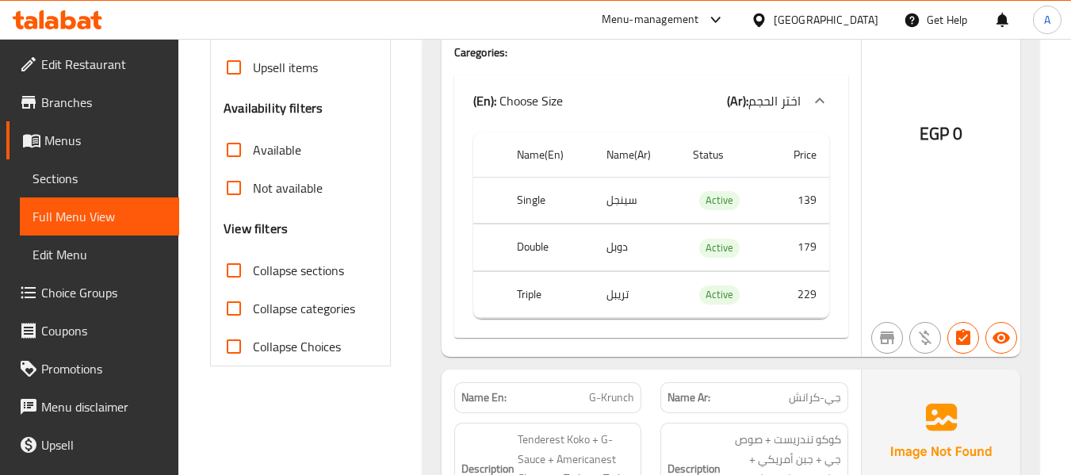
scroll to position [447, 0]
click at [723, 192] on span "Active" at bounding box center [719, 198] width 40 height 18
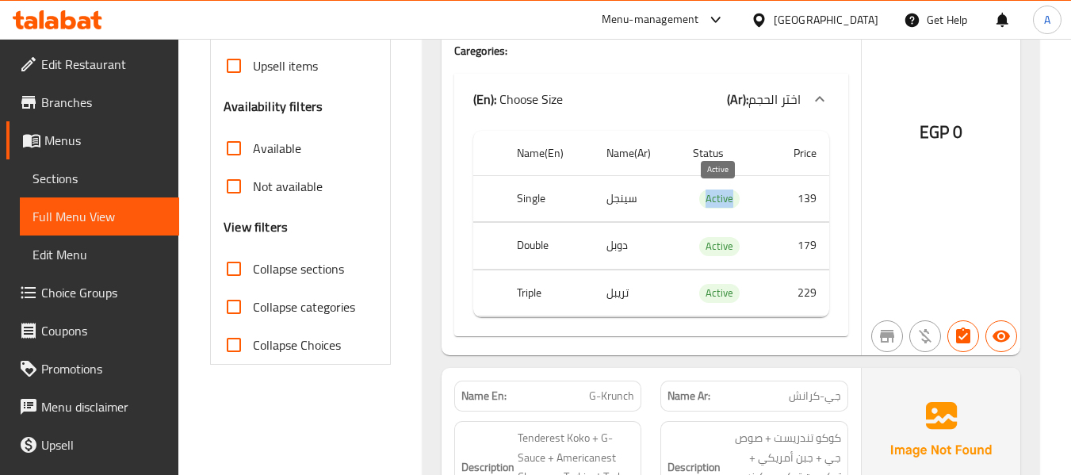
click at [723, 192] on span "Active" at bounding box center [719, 198] width 40 height 18
copy span "Active"
click at [54, 183] on span "Sections" at bounding box center [99, 178] width 134 height 19
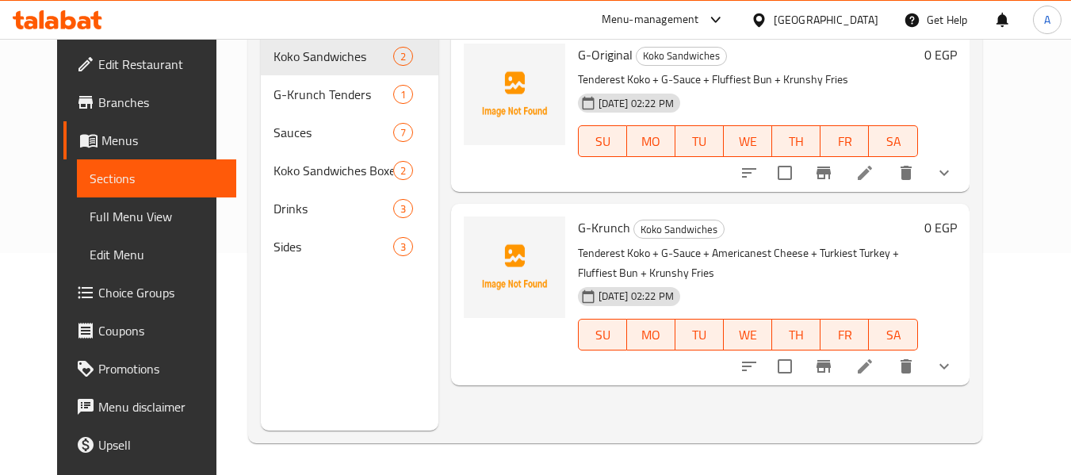
scroll to position [222, 0]
click at [101, 139] on span "Menus" at bounding box center [162, 140] width 122 height 19
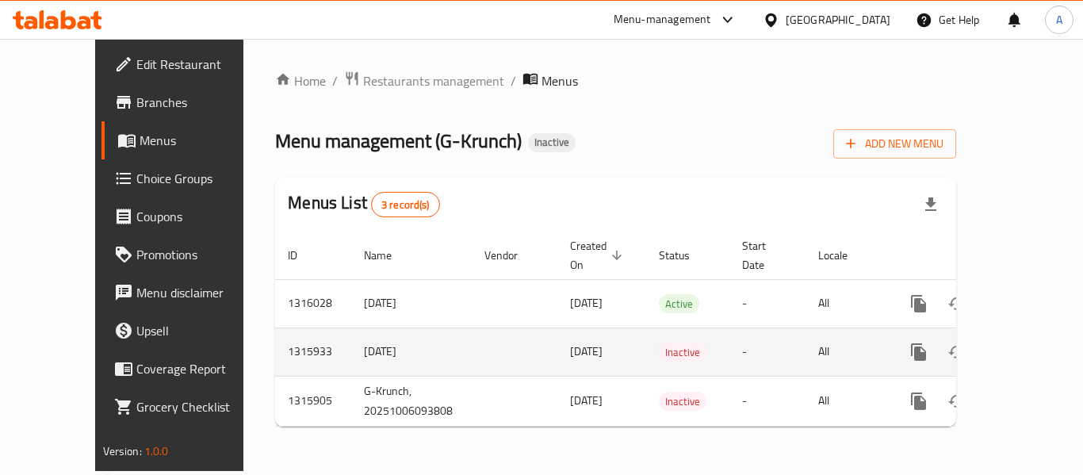
click at [1023, 342] on icon "enhanced table" at bounding box center [1032, 351] width 19 height 19
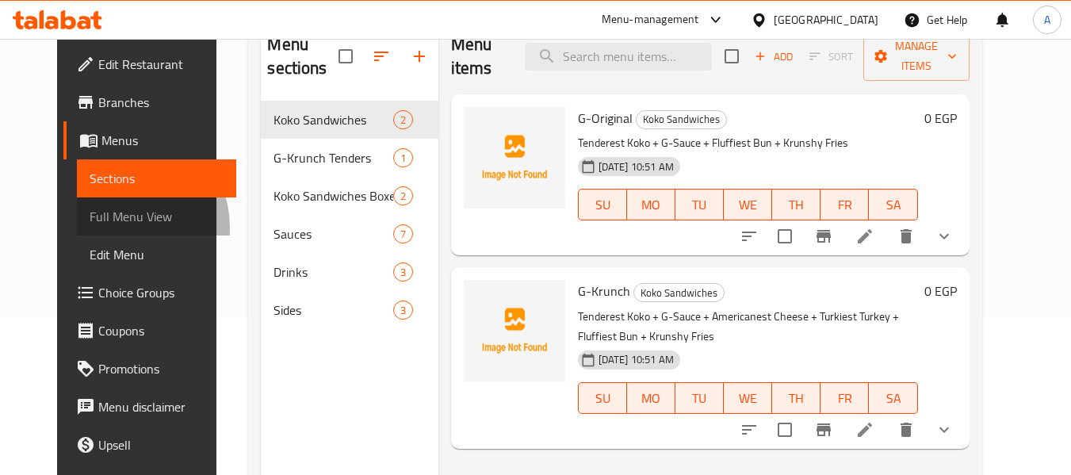
click at [77, 228] on link "Full Menu View" at bounding box center [156, 216] width 159 height 38
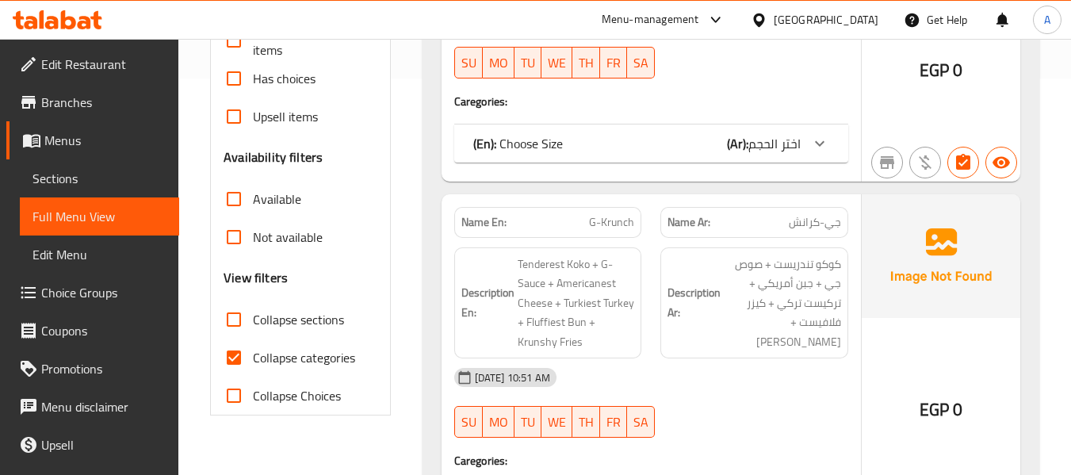
click at [332, 348] on span "Collapse categories" at bounding box center [304, 357] width 102 height 19
click at [253, 346] on input "Collapse categories" at bounding box center [234, 357] width 38 height 38
checkbox input "false"
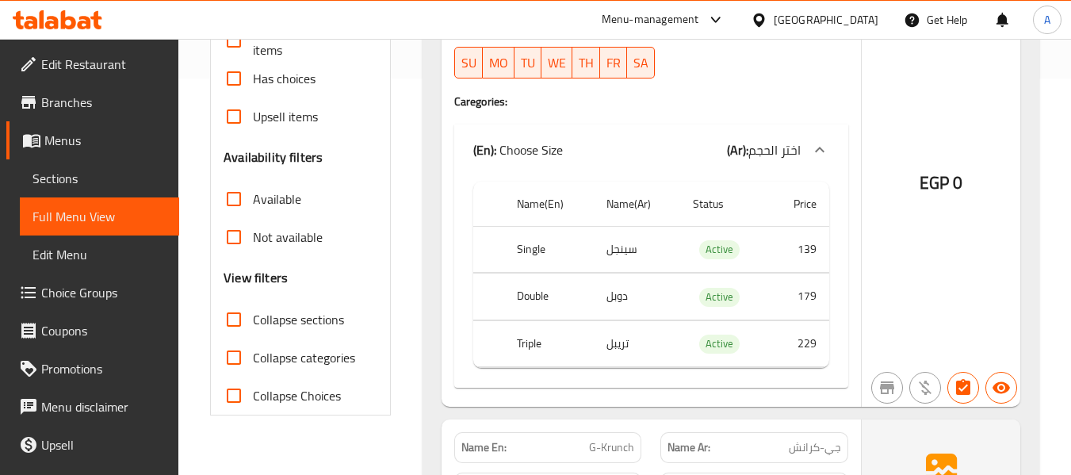
scroll to position [79, 0]
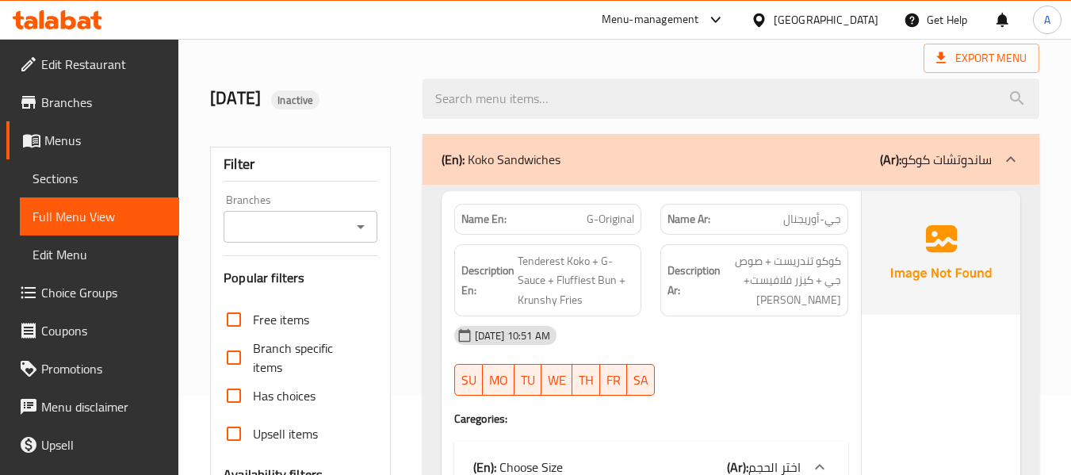
click at [482, 220] on strong "Name En:" at bounding box center [483, 219] width 45 height 17
copy strong "Name En:"
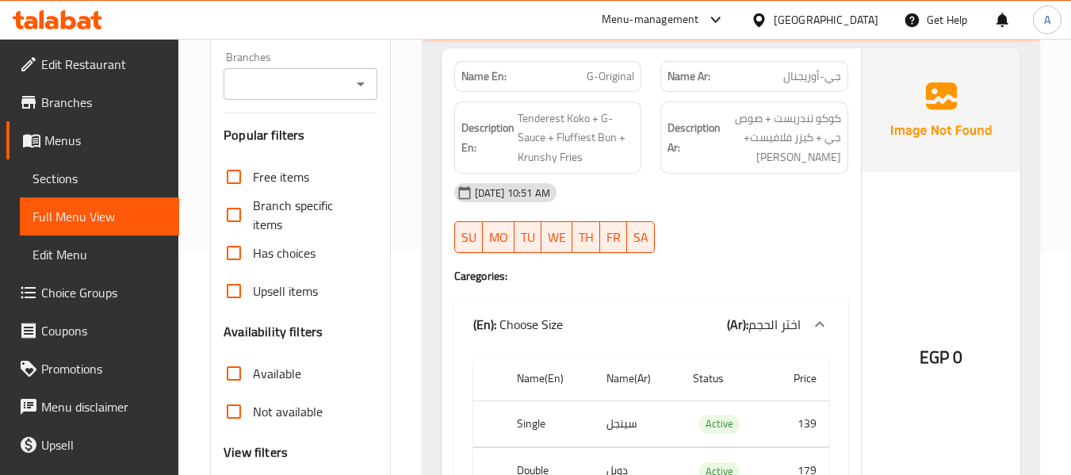
scroll to position [238, 0]
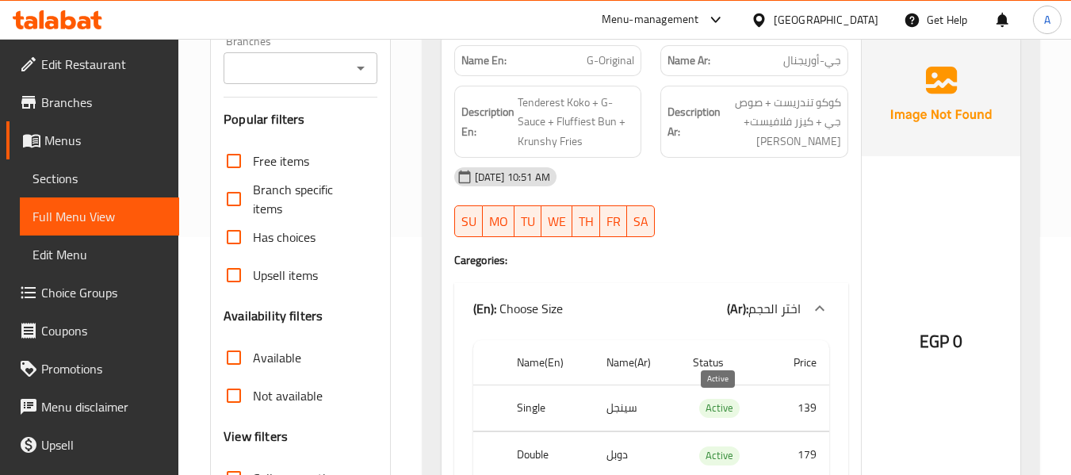
click at [702, 405] on span "Active" at bounding box center [719, 408] width 40 height 18
copy span "Active"
click at [90, 165] on link "Sections" at bounding box center [99, 178] width 159 height 38
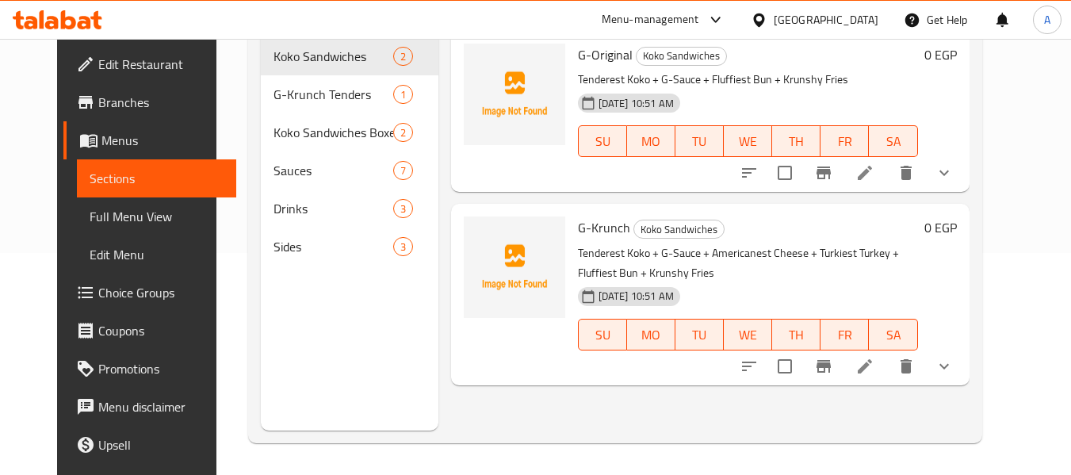
scroll to position [222, 0]
click at [136, 209] on span "Full Menu View" at bounding box center [157, 216] width 134 height 19
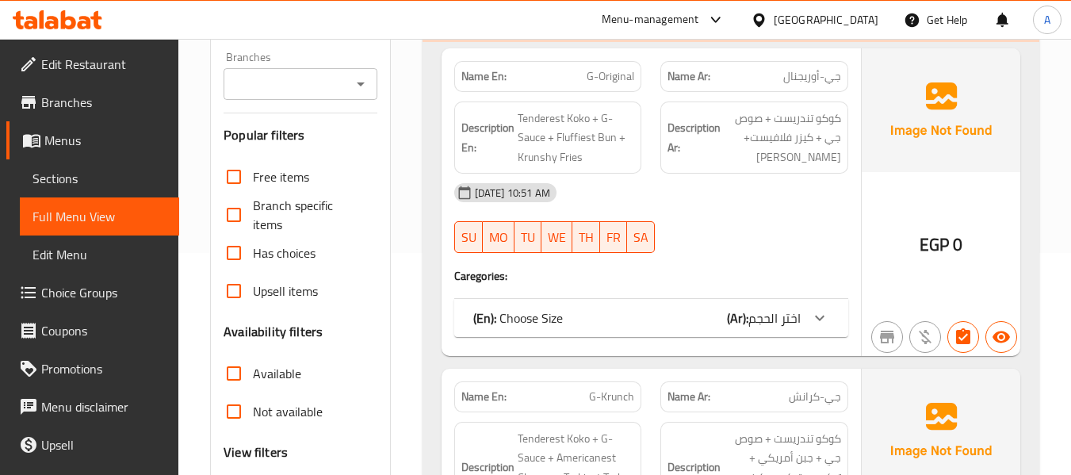
click at [144, 170] on span "Sections" at bounding box center [99, 178] width 134 height 19
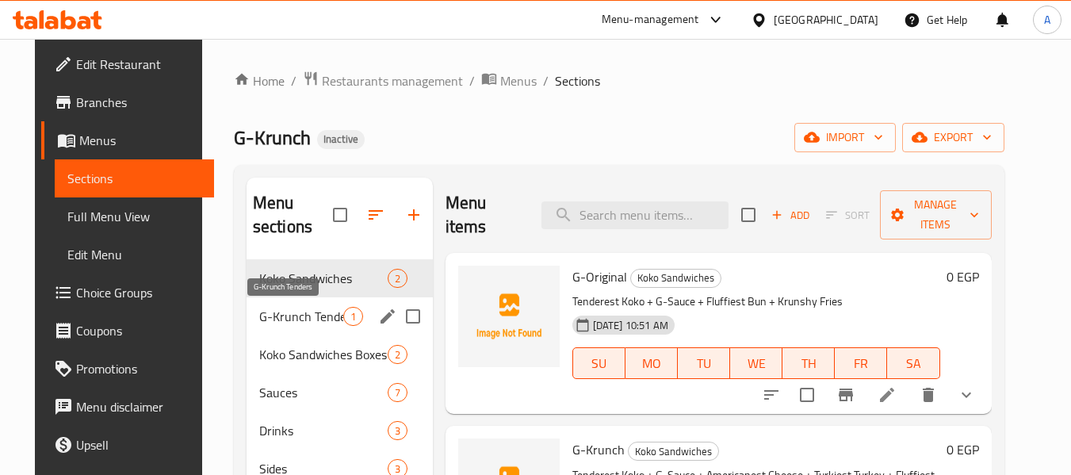
click at [301, 320] on span "G-Krunch Tenders" at bounding box center [301, 316] width 84 height 19
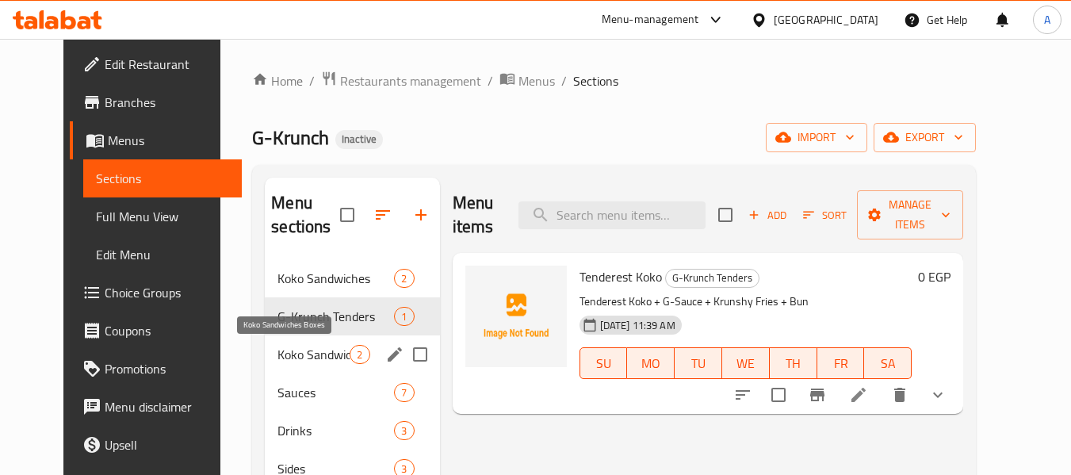
click at [306, 354] on span "Koko Sandwiches Boxes" at bounding box center [313, 354] width 72 height 19
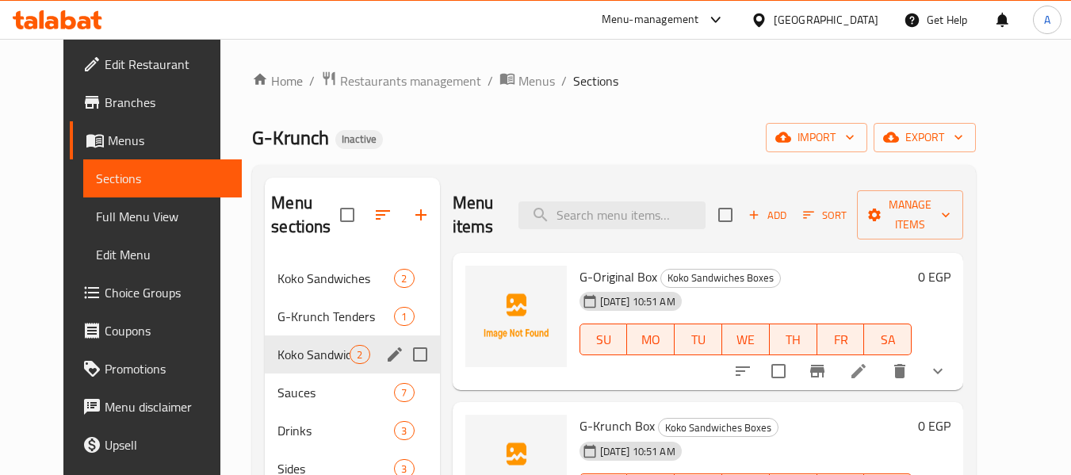
scroll to position [159, 0]
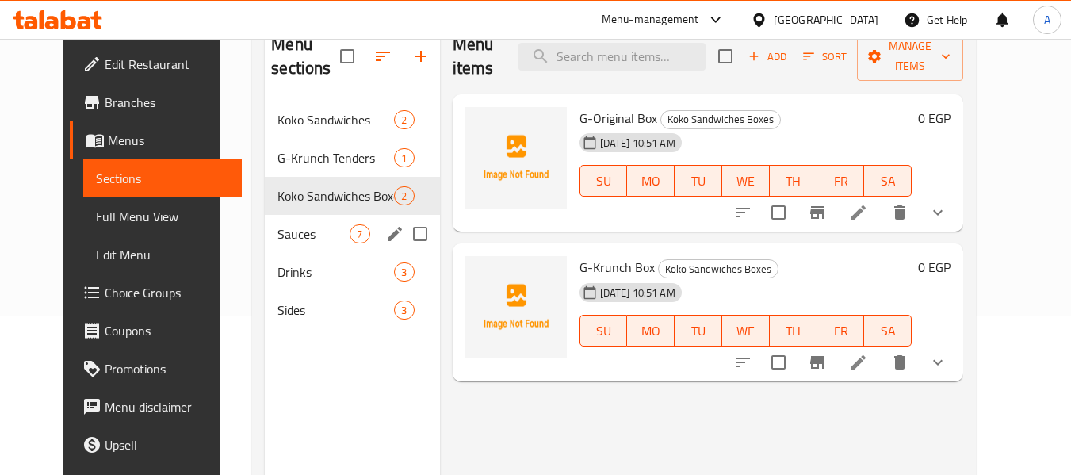
click at [305, 244] on div "Sauces 7" at bounding box center [352, 234] width 174 height 38
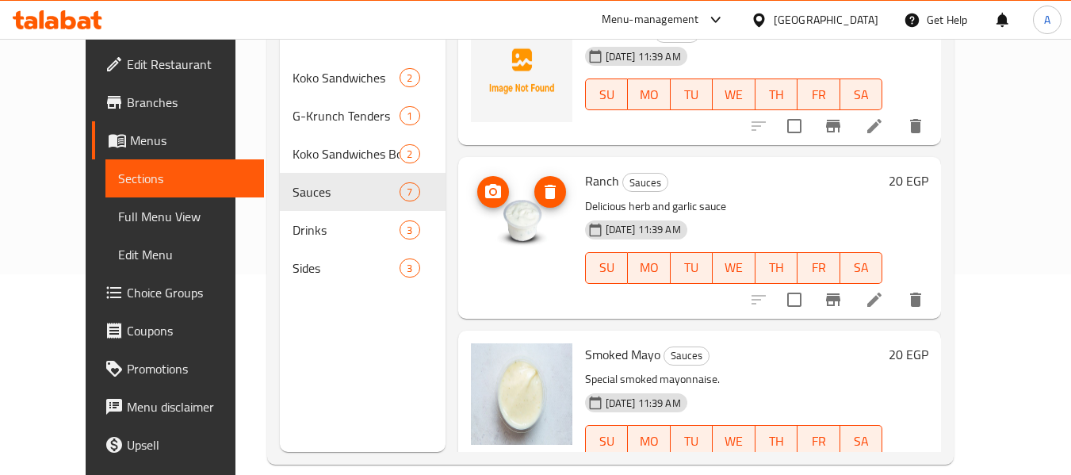
scroll to position [222, 0]
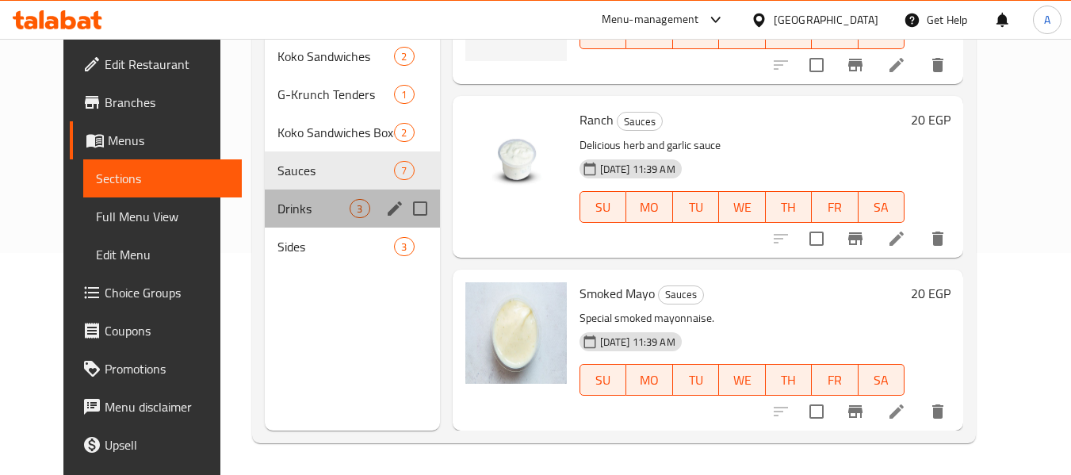
click at [306, 189] on div "Drinks 3" at bounding box center [352, 208] width 174 height 38
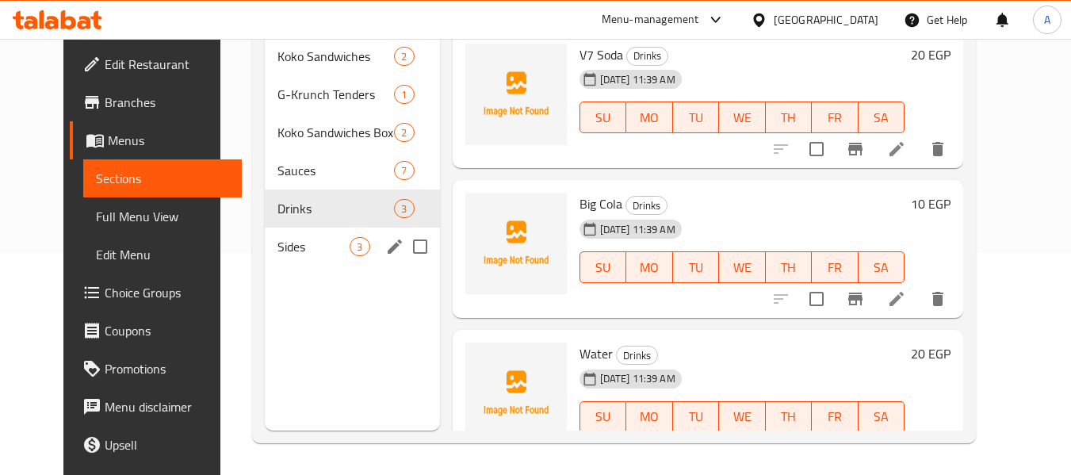
click at [331, 245] on span "Sides" at bounding box center [313, 246] width 72 height 19
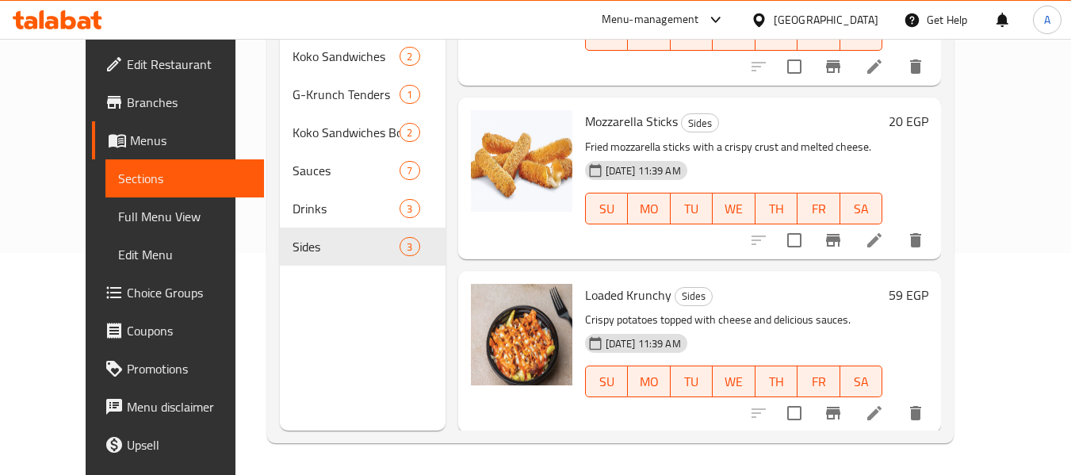
scroll to position [108, 0]
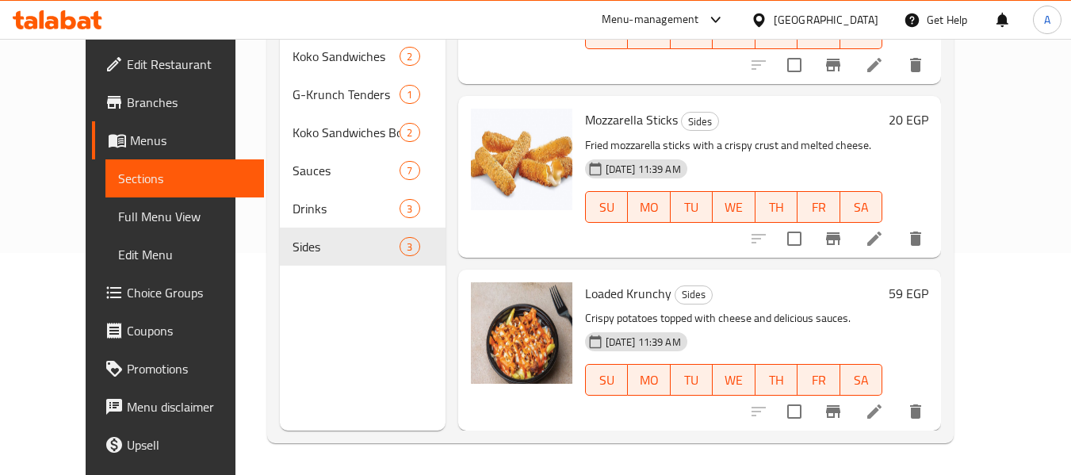
click at [118, 218] on span "Full Menu View" at bounding box center [185, 216] width 134 height 19
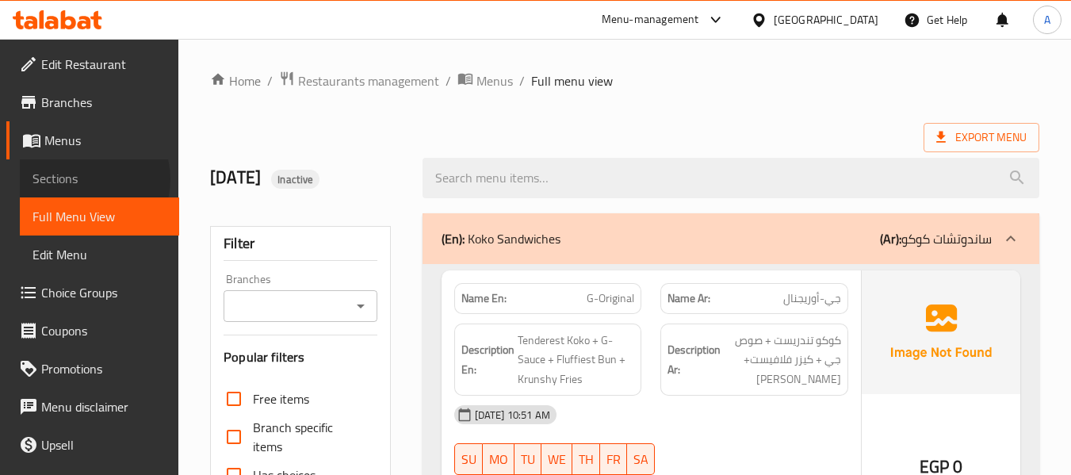
click at [86, 179] on span "Sections" at bounding box center [99, 178] width 134 height 19
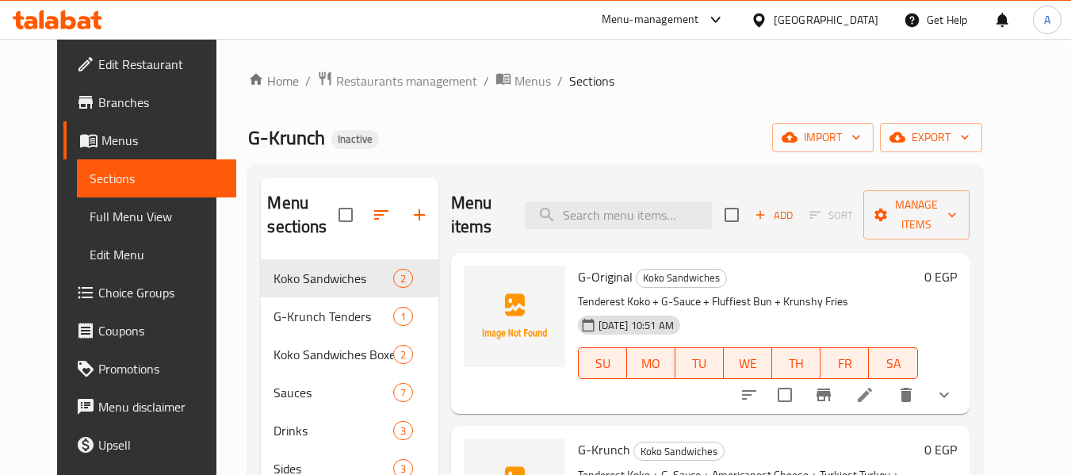
click at [105, 128] on link "Menus" at bounding box center [149, 140] width 173 height 38
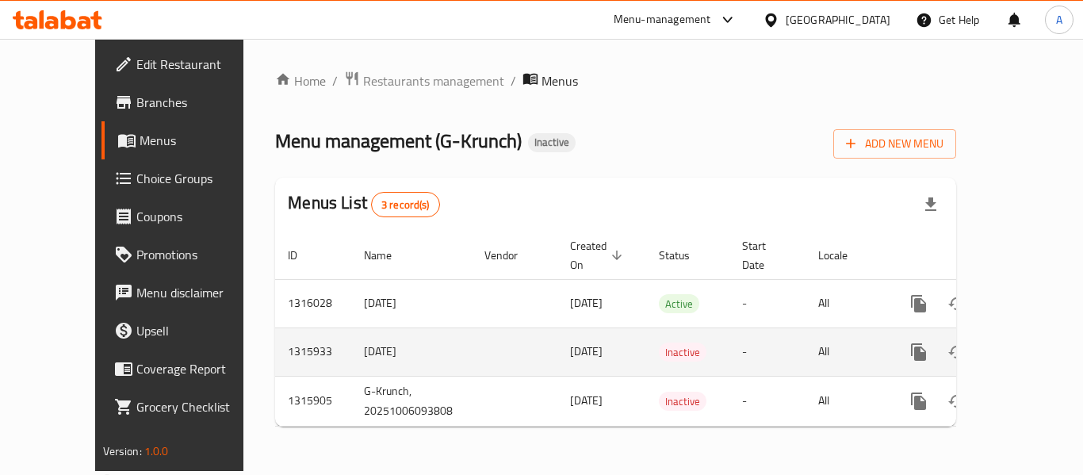
drag, startPoint x: 307, startPoint y: 335, endPoint x: 371, endPoint y: 336, distance: 64.2
click at [371, 336] on td "[DATE]" at bounding box center [411, 351] width 120 height 48
click at [989, 345] on icon "enhanced table" at bounding box center [994, 352] width 11 height 14
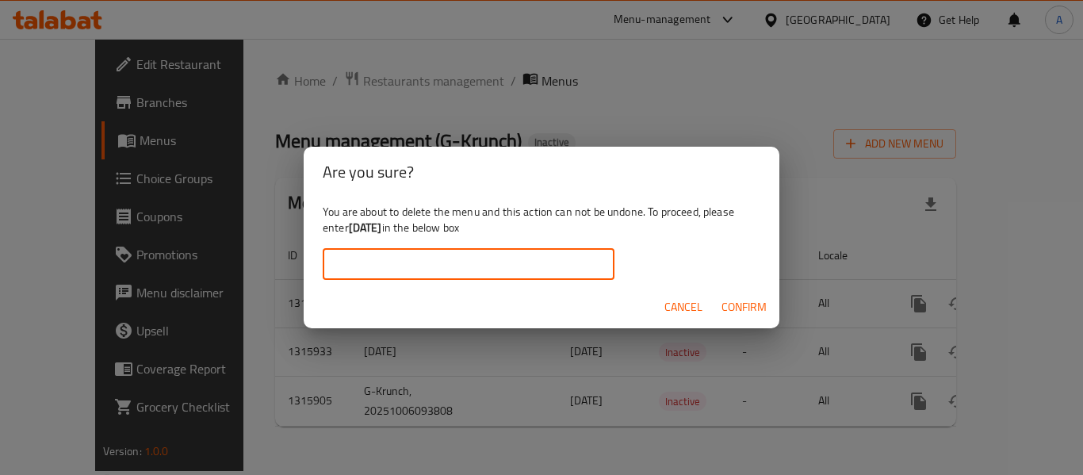
drag, startPoint x: 495, startPoint y: 277, endPoint x: 518, endPoint y: 275, distance: 22.2
click at [495, 277] on input "text" at bounding box center [469, 264] width 292 height 32
paste input "[DATE]"
type input "[DATE]"
click at [747, 301] on span "Confirm" at bounding box center [743, 307] width 45 height 20
